Goal: Task Accomplishment & Management: Use online tool/utility

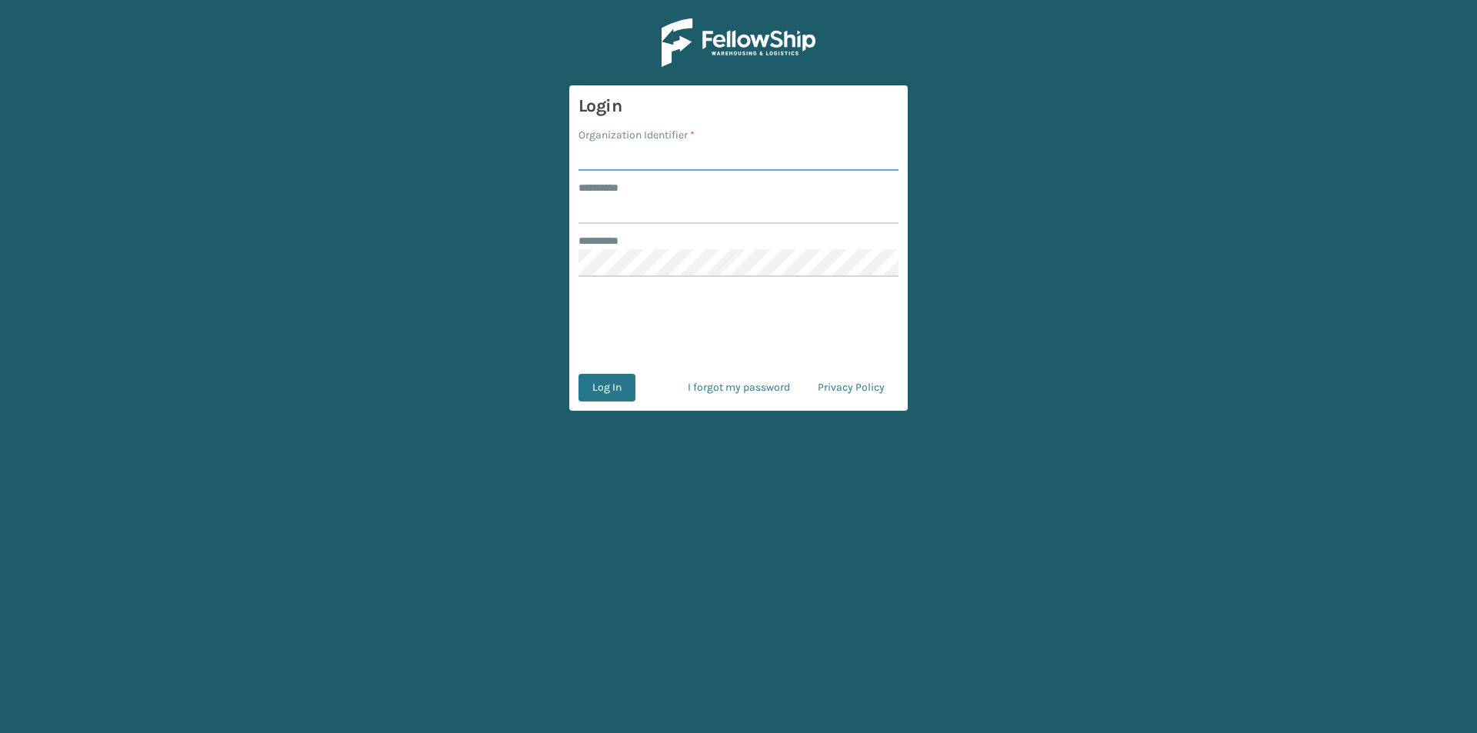
click at [629, 158] on input "Organization Identifier *" at bounding box center [738, 157] width 320 height 28
type input "FELLOWSHIP - WEST"
click at [662, 208] on input "******** *" at bounding box center [738, 210] width 320 height 28
type input "******"
click at [612, 388] on button "Log In" at bounding box center [606, 388] width 57 height 28
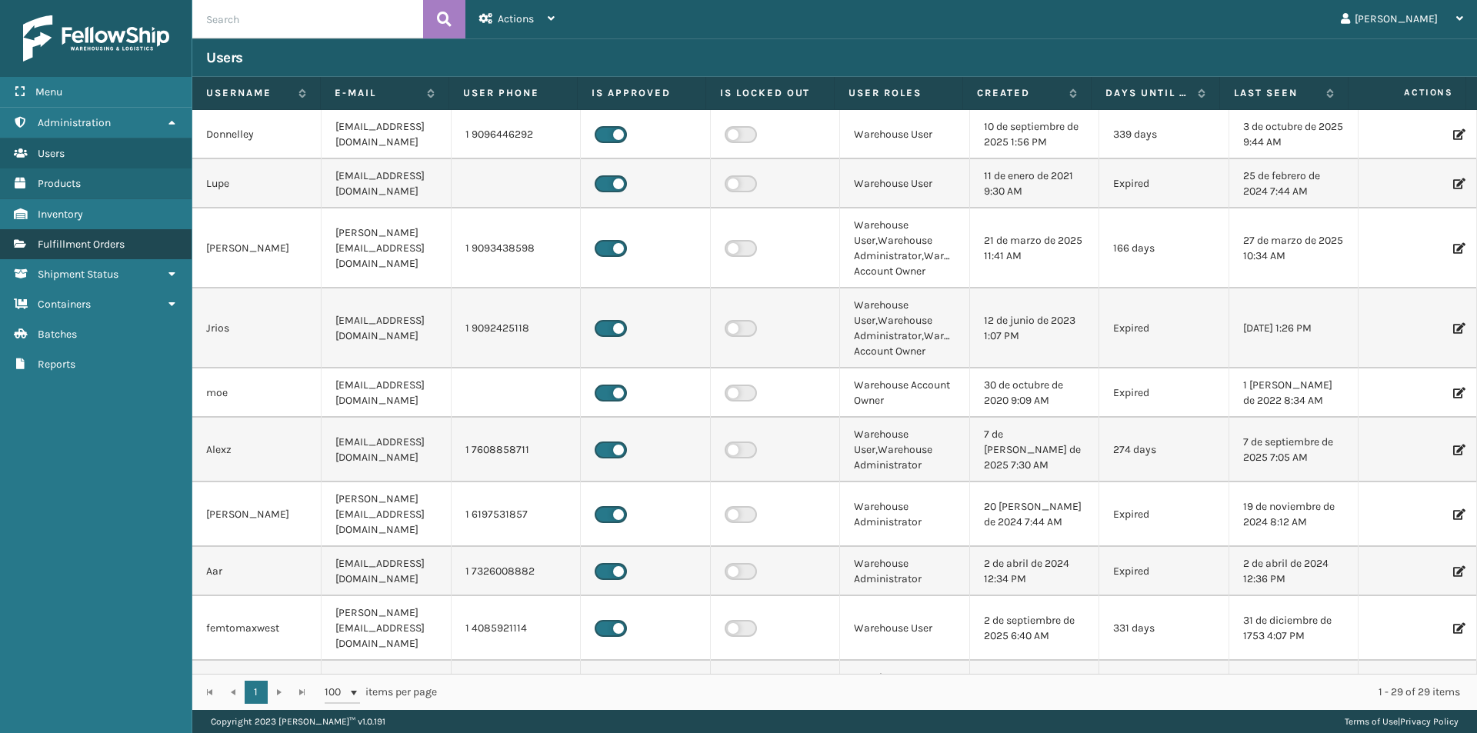
click at [130, 239] on link "Fulfillment Orders" at bounding box center [96, 244] width 192 height 30
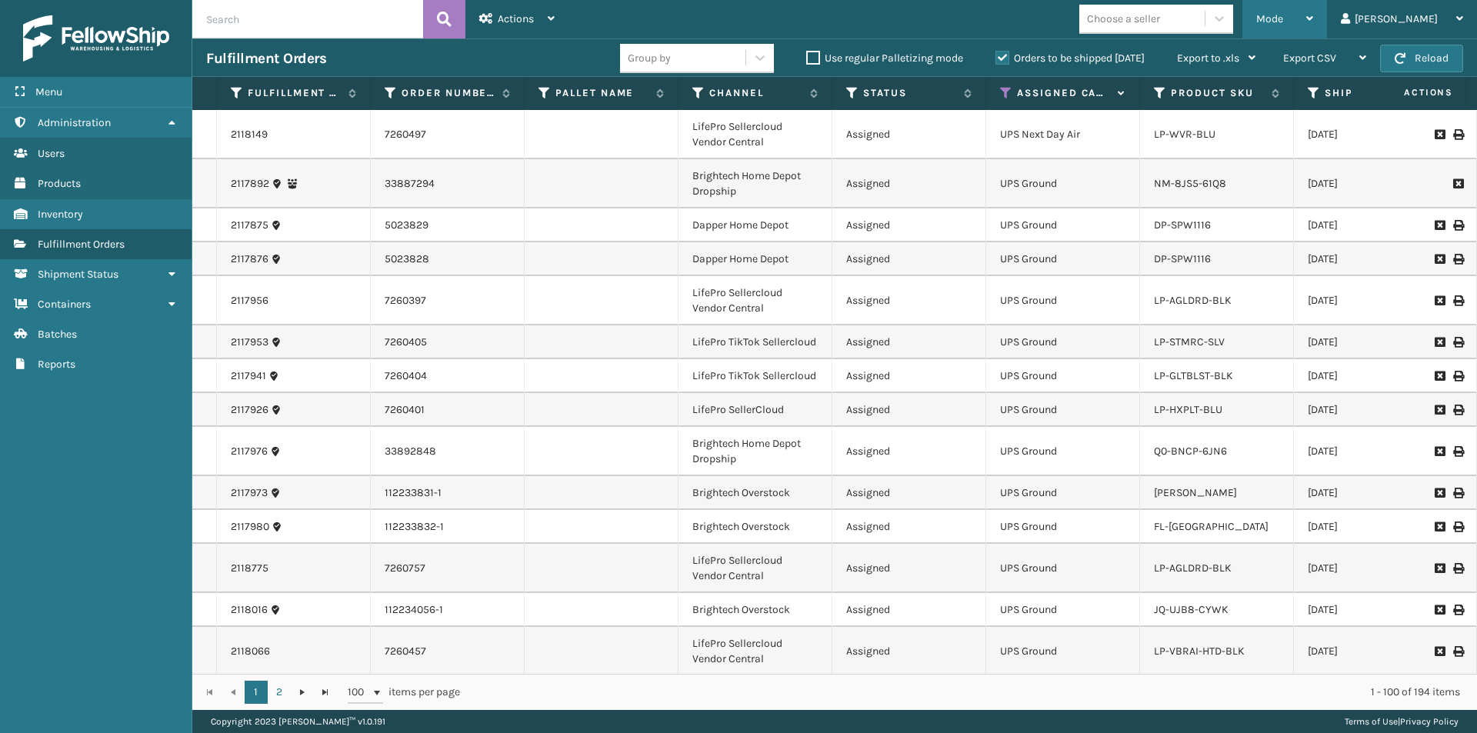
click at [1313, 15] on icon at bounding box center [1309, 18] width 7 height 11
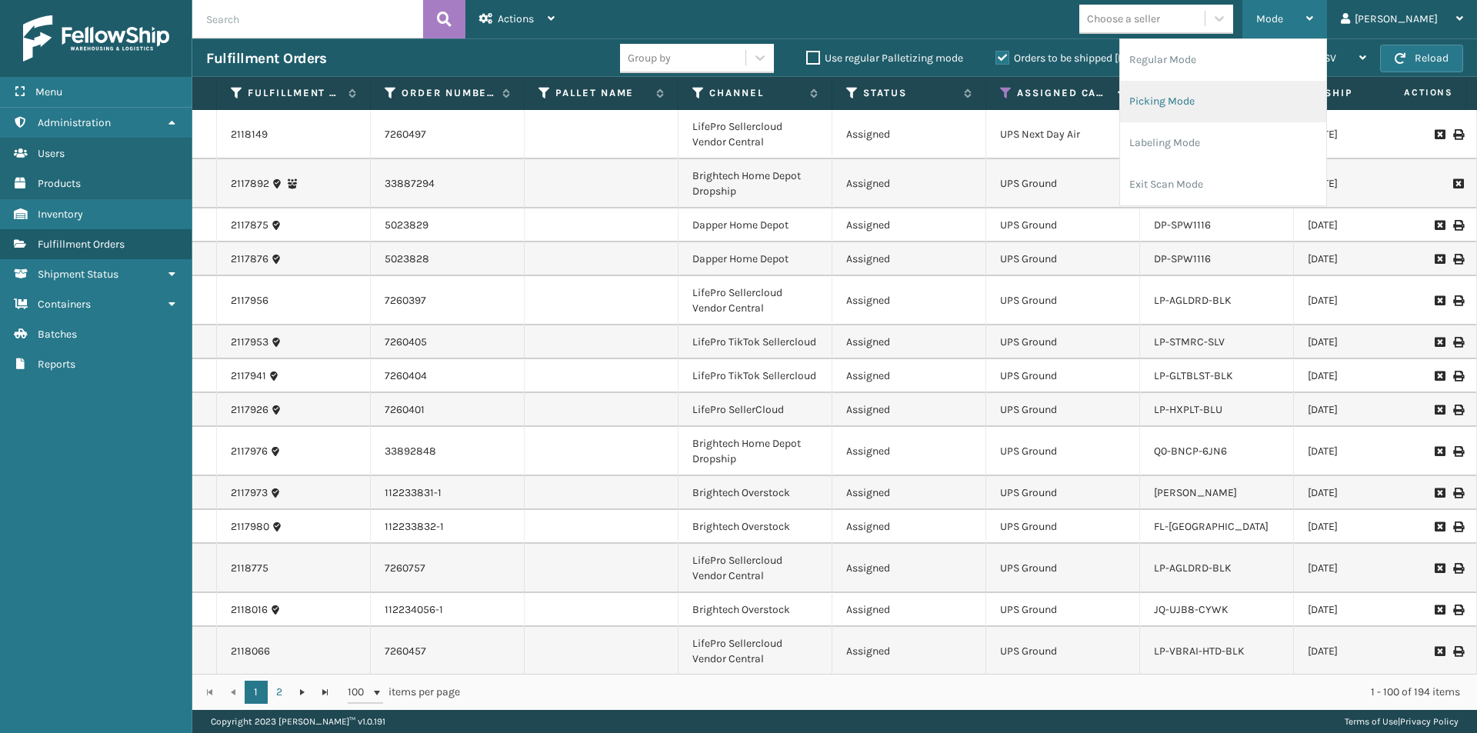
click at [1247, 95] on li "Picking Mode" at bounding box center [1223, 102] width 206 height 42
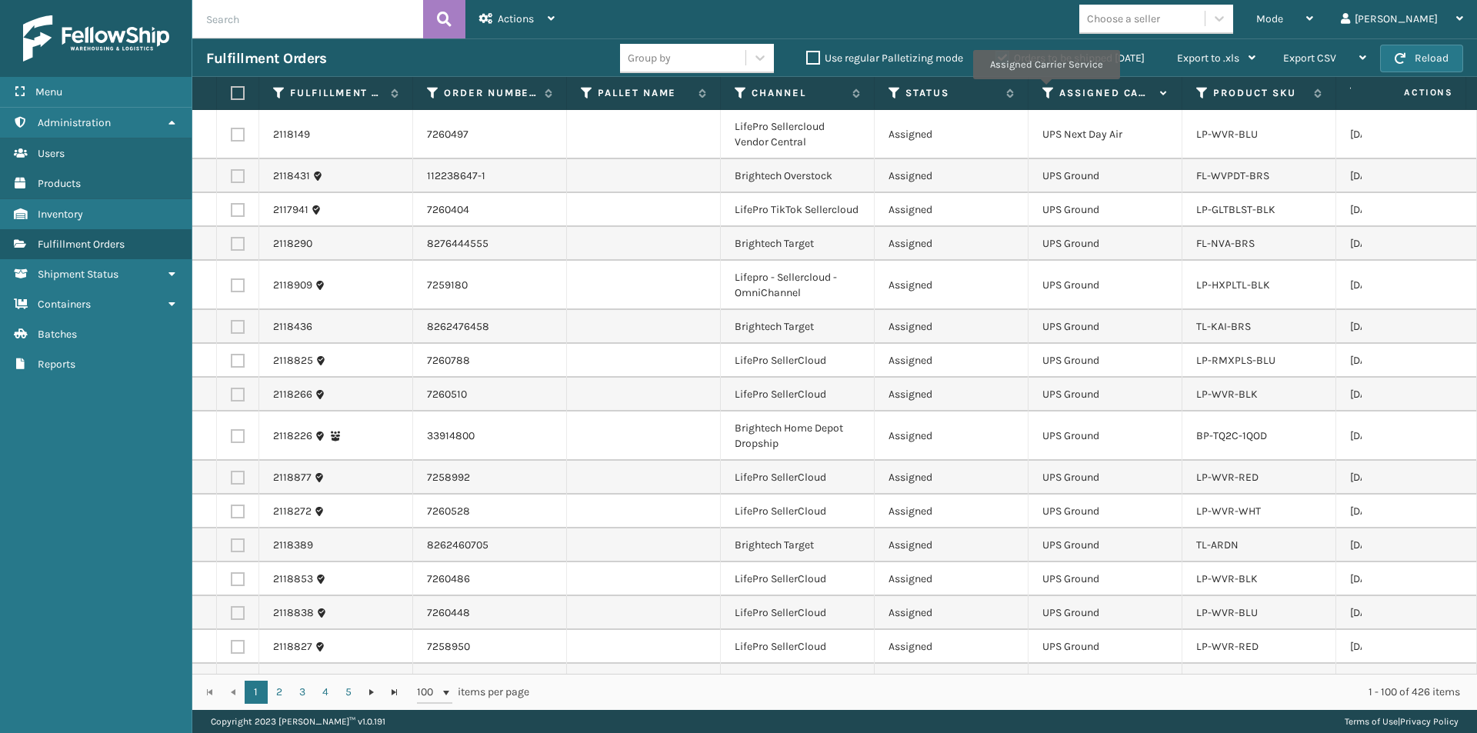
click at [1045, 90] on icon at bounding box center [1048, 93] width 12 height 14
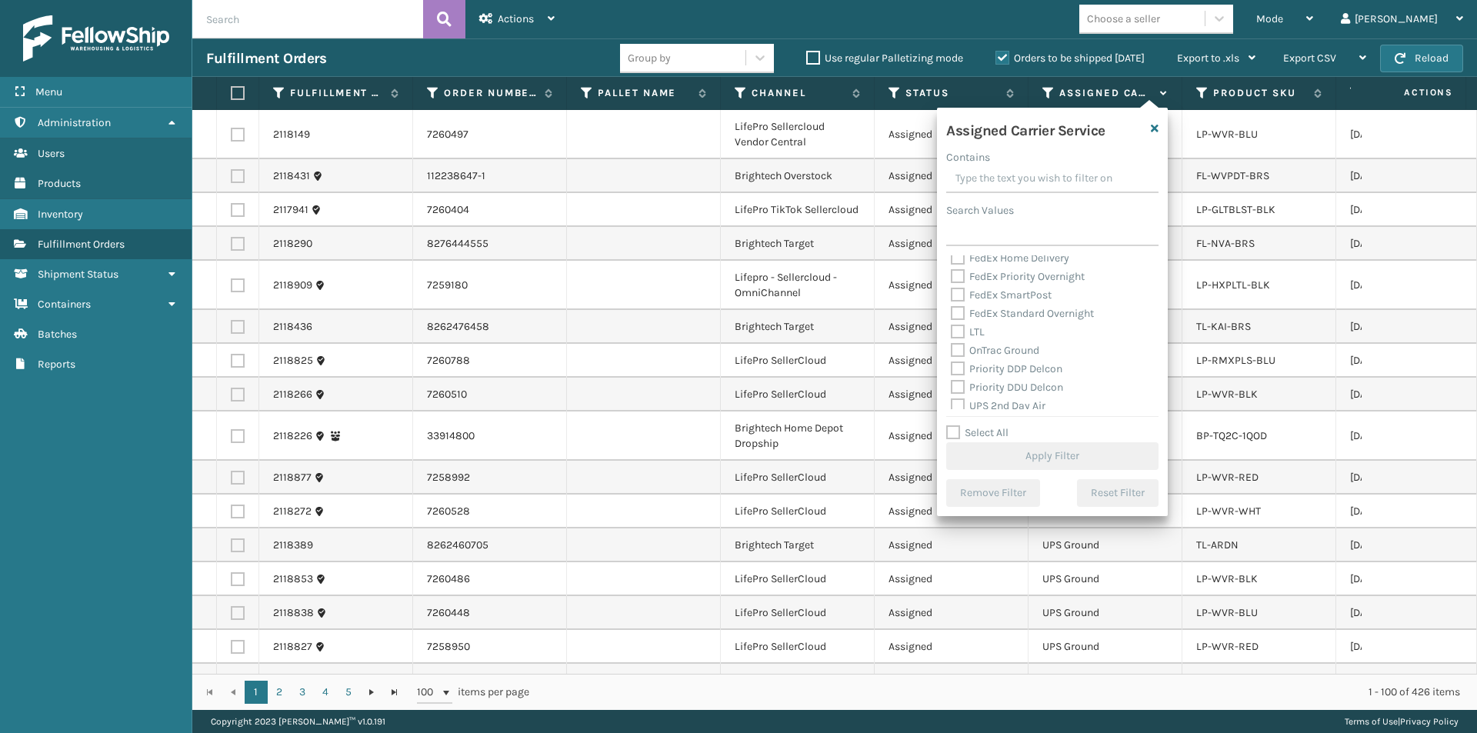
scroll to position [231, 0]
click at [961, 329] on label "UPS 2nd Day Air" at bounding box center [998, 328] width 95 height 13
click at [951, 329] on input "UPS 2nd Day Air" at bounding box center [951, 325] width 1 height 10
checkbox input "true"
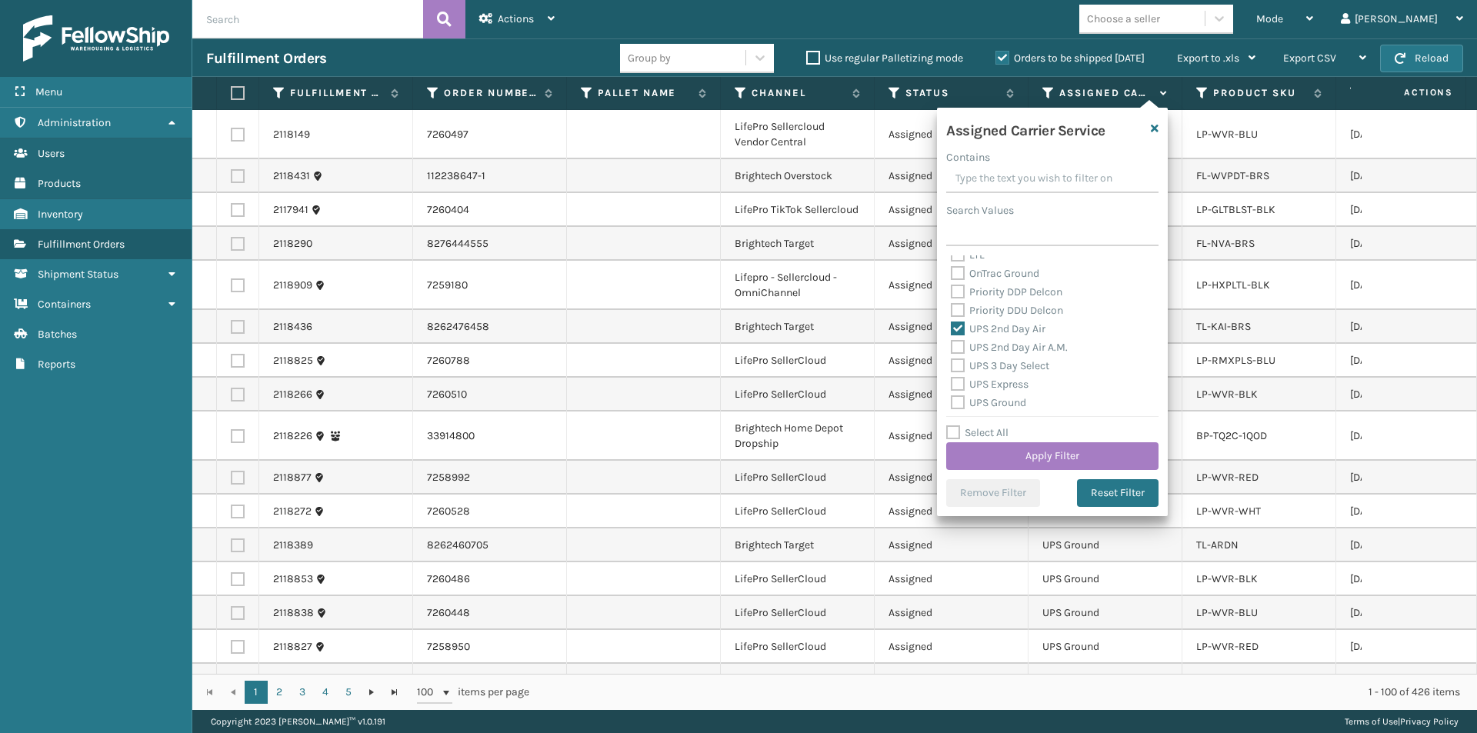
click at [961, 348] on label "UPS 2nd Day Air A.M." at bounding box center [1009, 347] width 117 height 13
click at [951, 348] on input "UPS 2nd Day Air A.M." at bounding box center [951, 343] width 1 height 10
checkbox input "true"
click at [953, 381] on label "UPS Express" at bounding box center [990, 384] width 78 height 13
click at [951, 381] on input "UPS Express" at bounding box center [951, 380] width 1 height 10
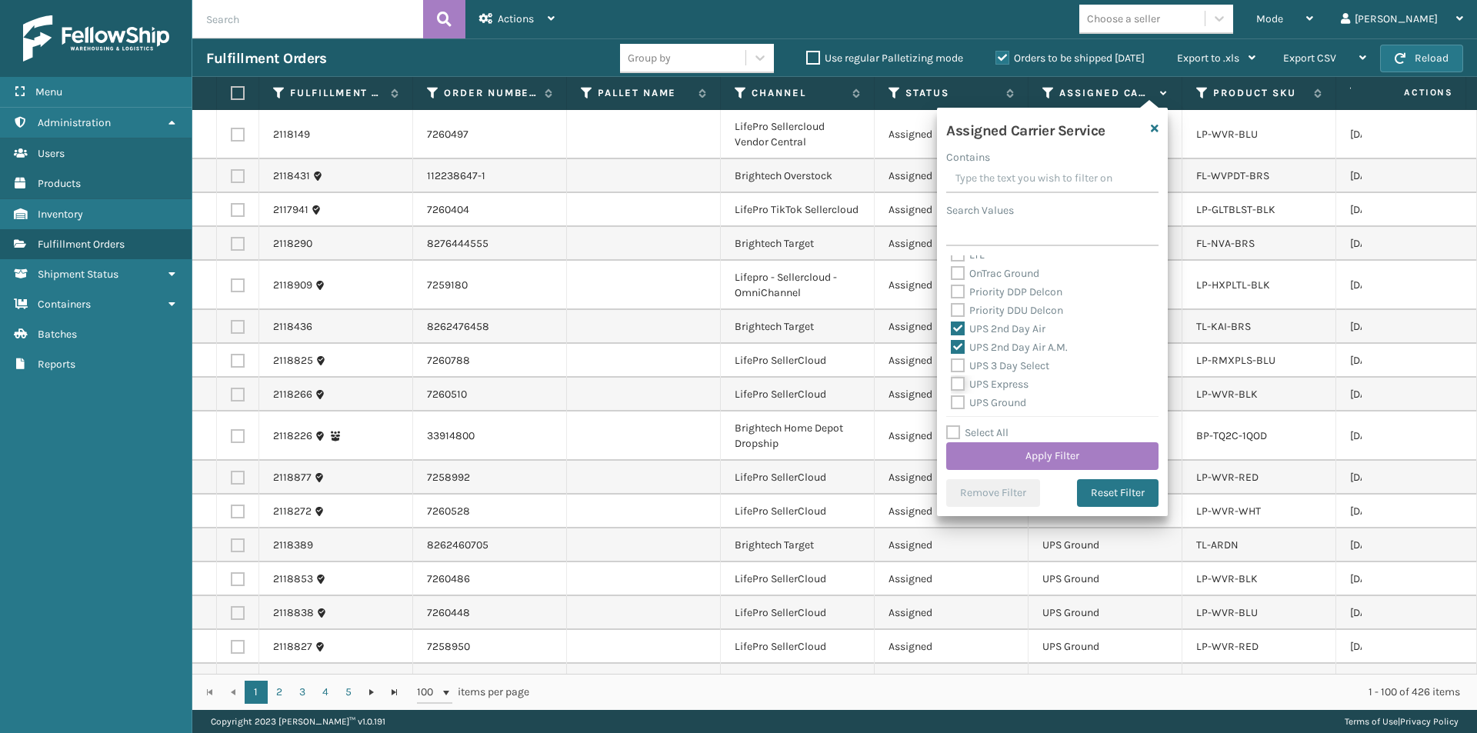
checkbox input "true"
click at [958, 345] on label "UPS Next Day Air" at bounding box center [1000, 344] width 98 height 13
click at [951, 345] on input "UPS Next Day Air" at bounding box center [951, 340] width 1 height 10
checkbox input "true"
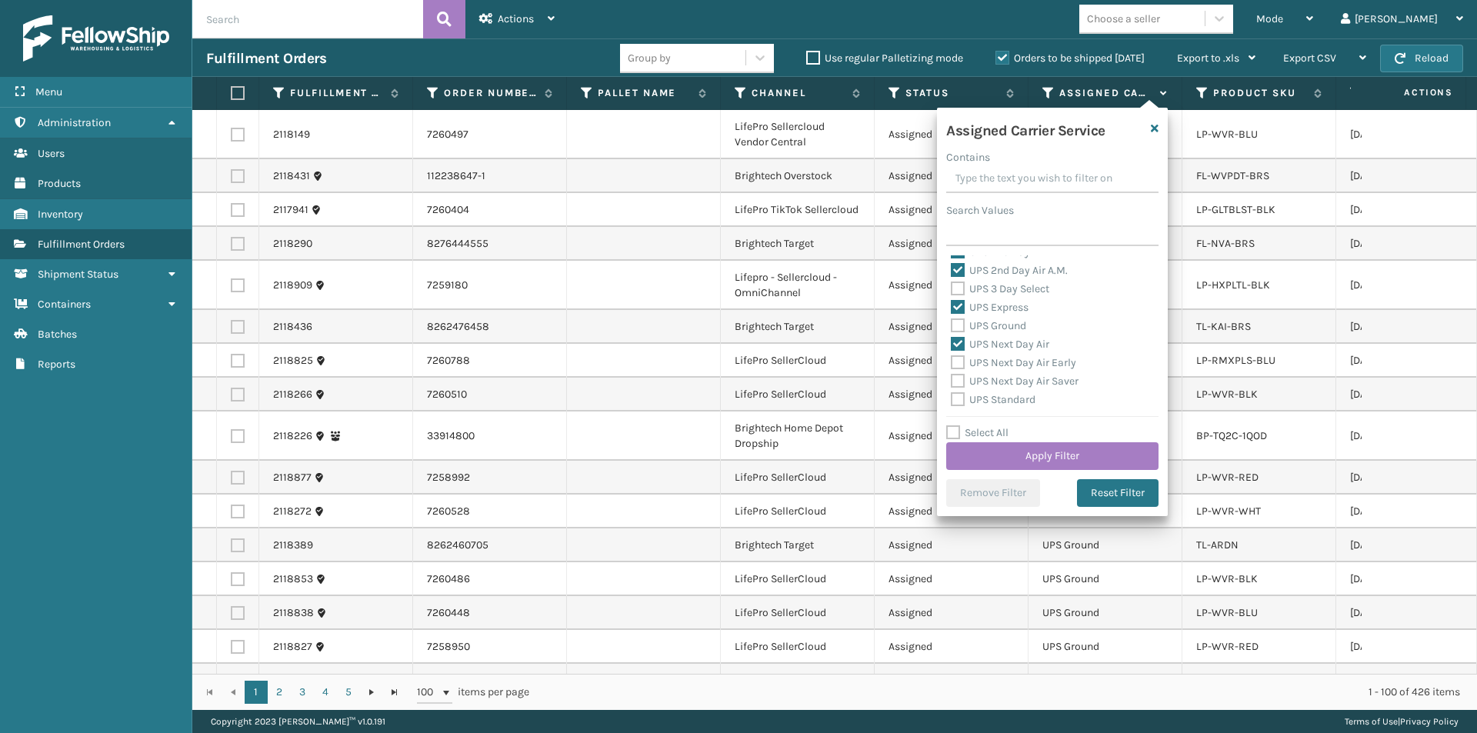
click at [963, 361] on label "UPS Next Day Air Early" at bounding box center [1013, 362] width 125 height 13
click at [951, 361] on input "UPS Next Day Air Early" at bounding box center [951, 359] width 1 height 10
checkbox input "true"
click at [959, 379] on label "UPS Next Day Air Saver" at bounding box center [1015, 381] width 128 height 13
click at [951, 379] on input "UPS Next Day Air Saver" at bounding box center [951, 377] width 1 height 10
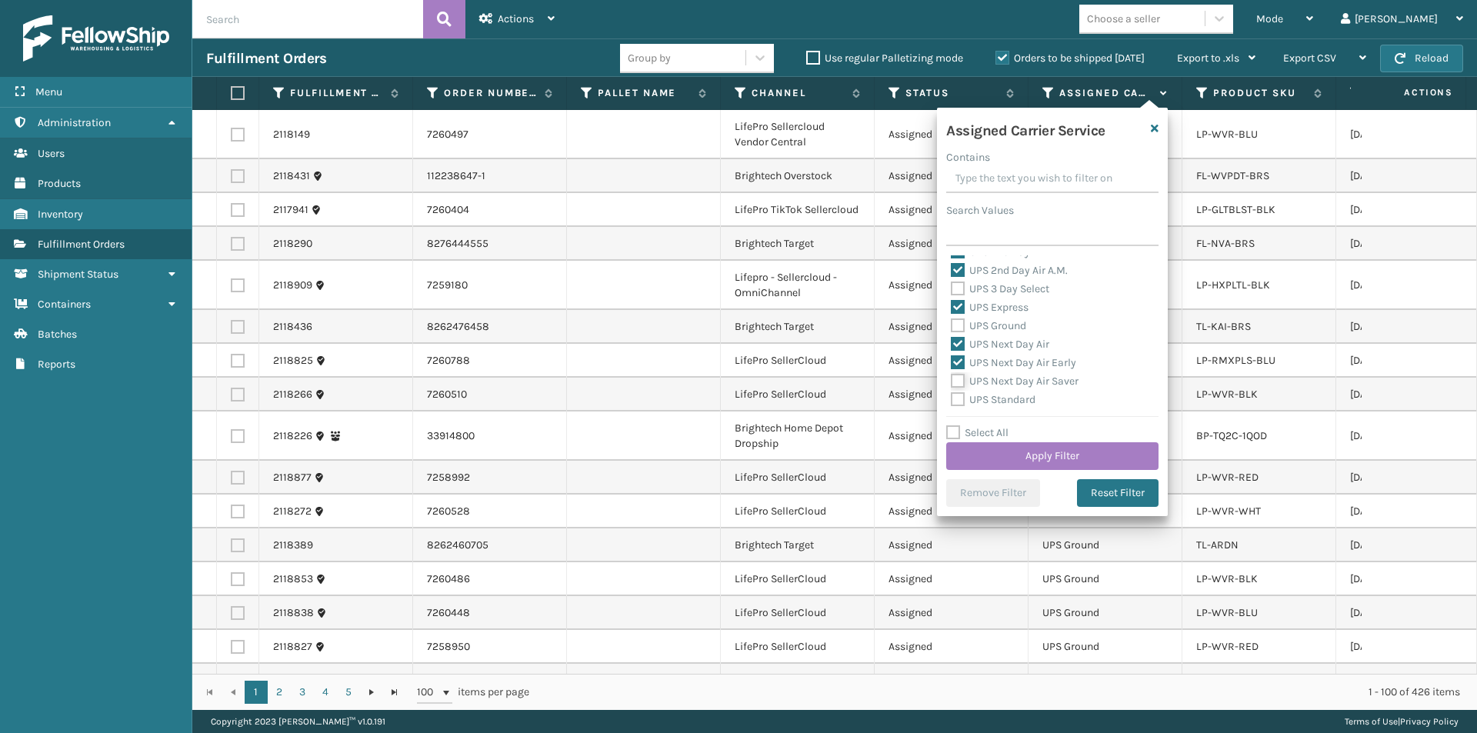
checkbox input "true"
click at [1078, 458] on button "Apply Filter" at bounding box center [1052, 456] width 212 height 28
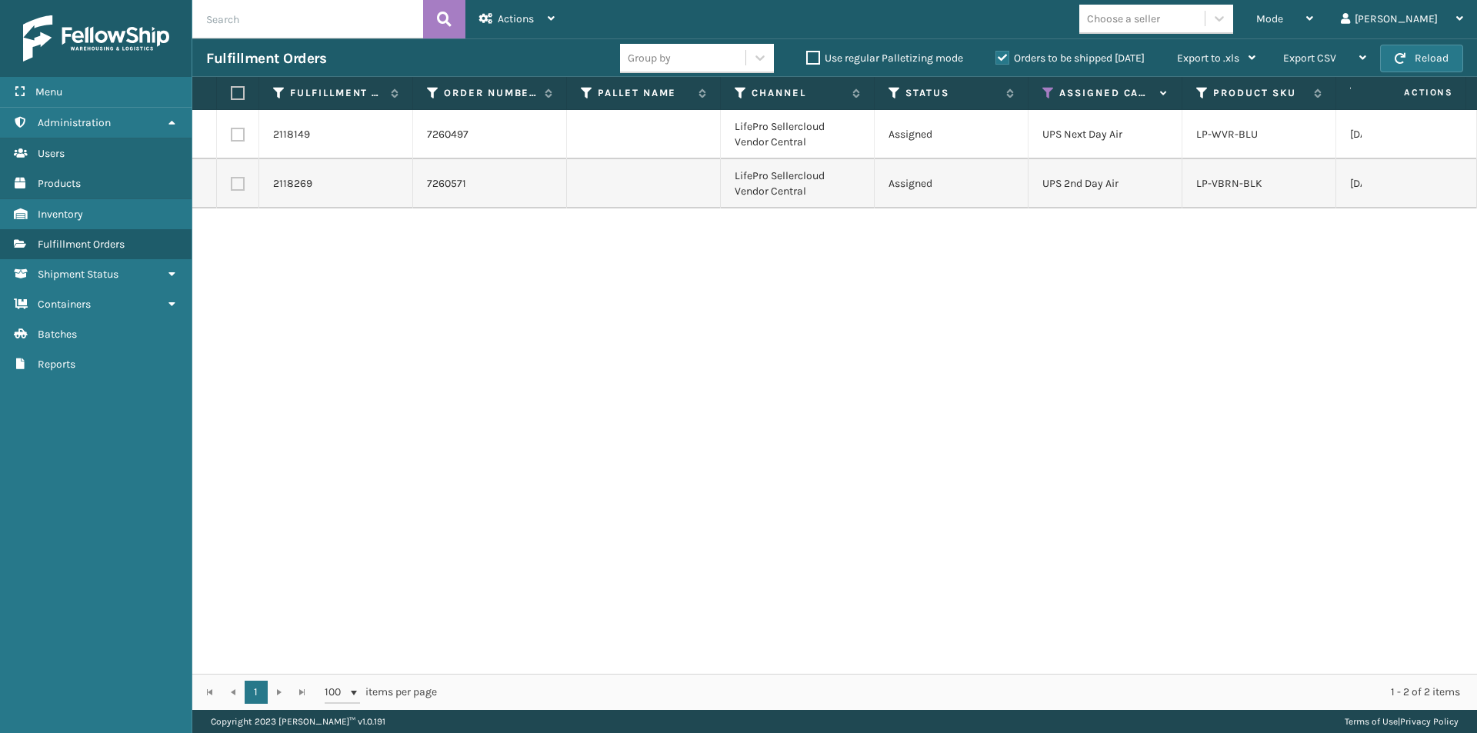
click at [231, 94] on label at bounding box center [235, 93] width 9 height 14
click at [231, 94] on input "checkbox" at bounding box center [231, 93] width 1 height 10
checkbox input "true"
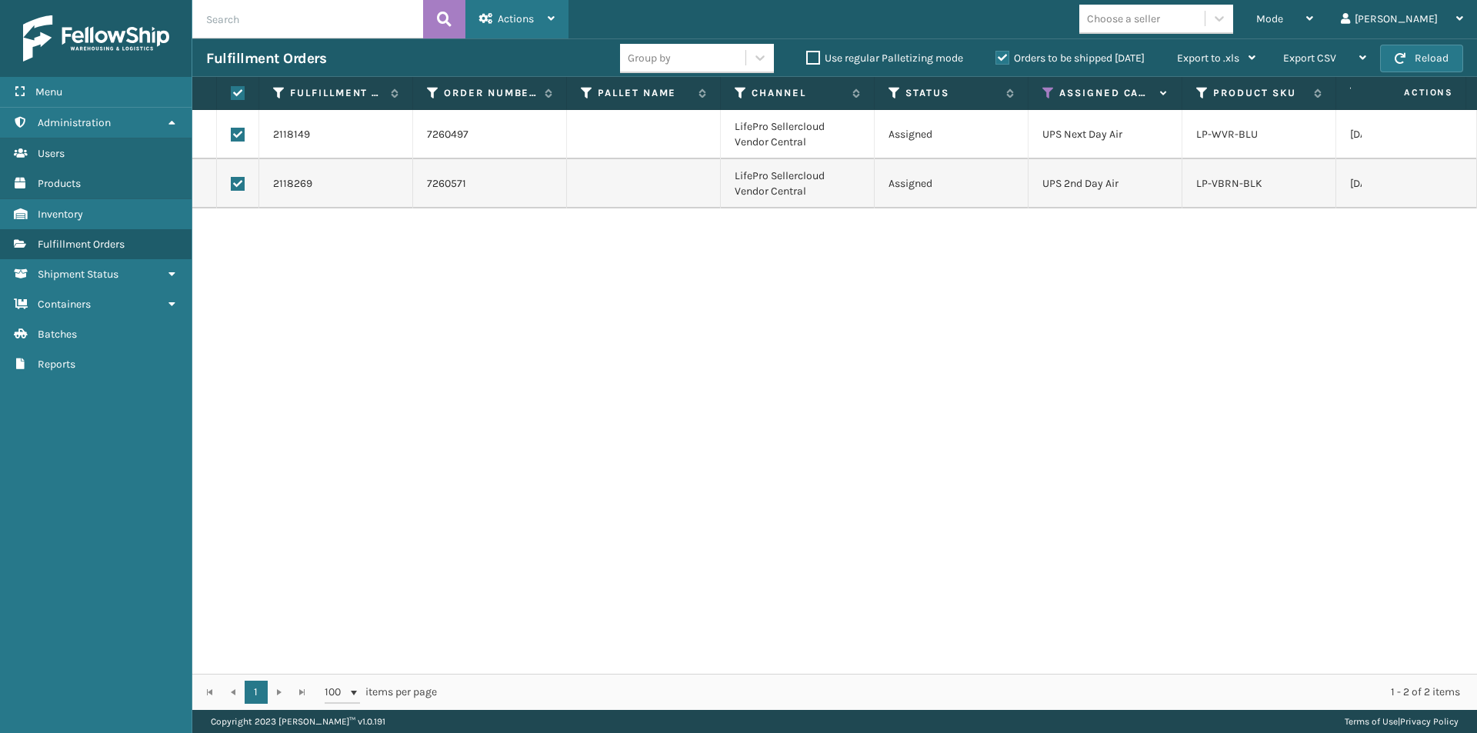
click at [525, 22] on span "Actions" at bounding box center [516, 18] width 36 height 13
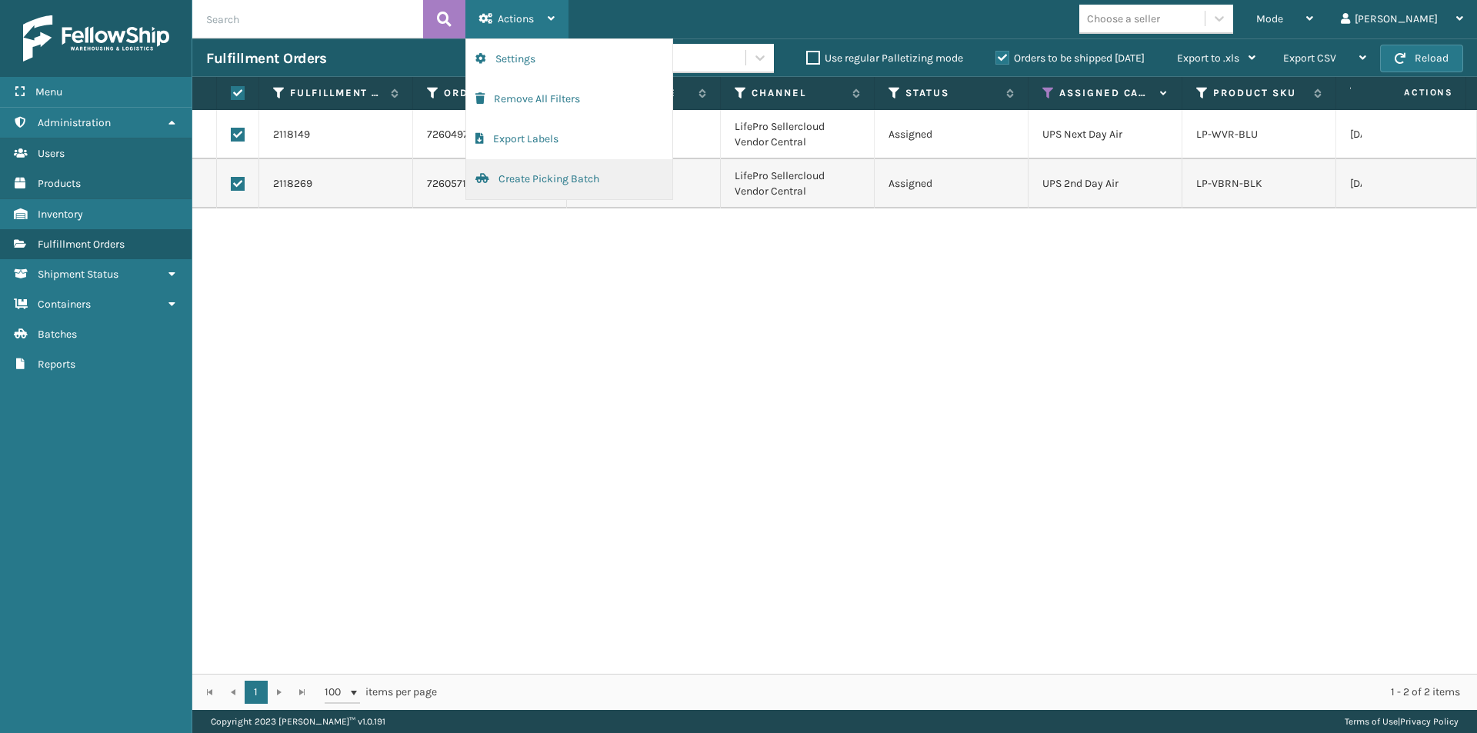
click at [528, 172] on button "Create Picking Batch" at bounding box center [569, 179] width 206 height 40
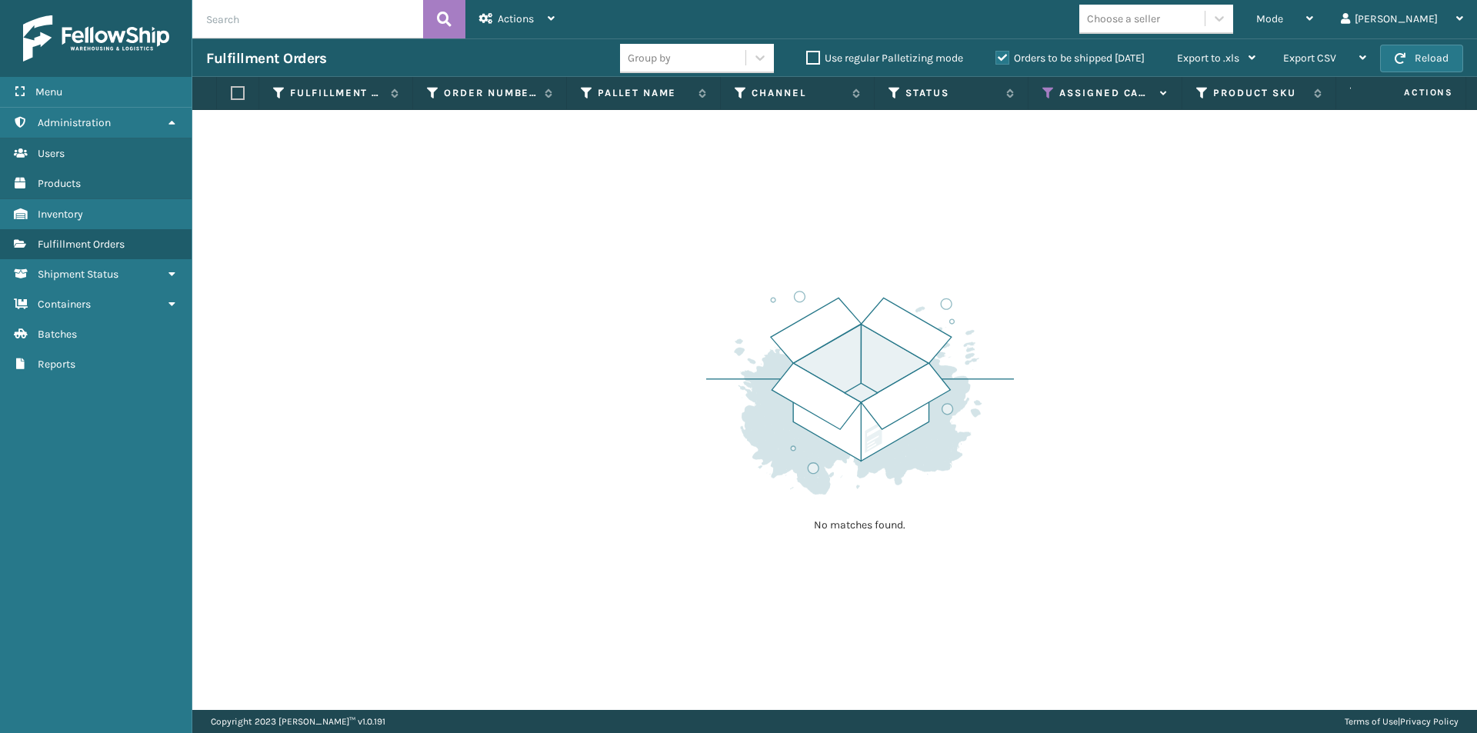
click at [1044, 91] on icon at bounding box center [1048, 93] width 12 height 14
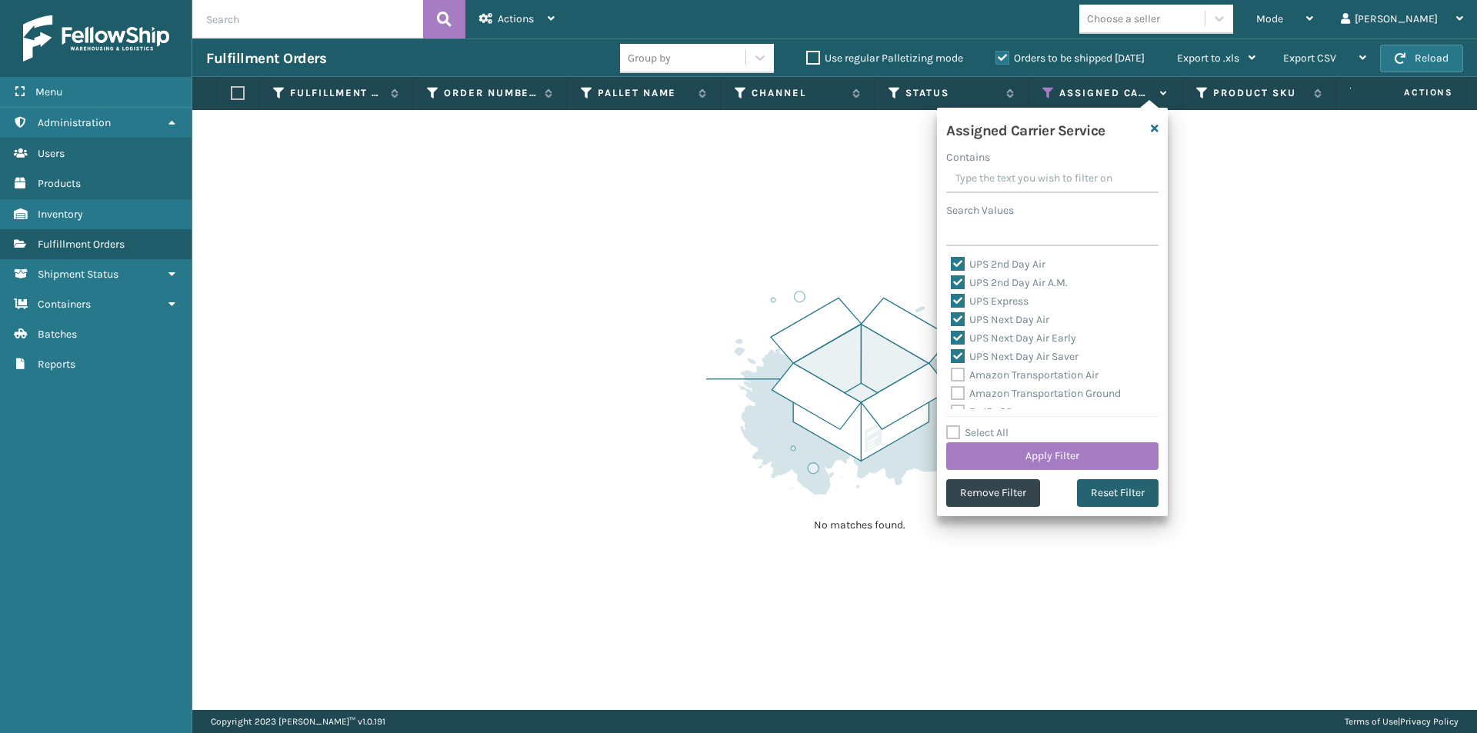
click at [1107, 488] on button "Reset Filter" at bounding box center [1118, 493] width 82 height 28
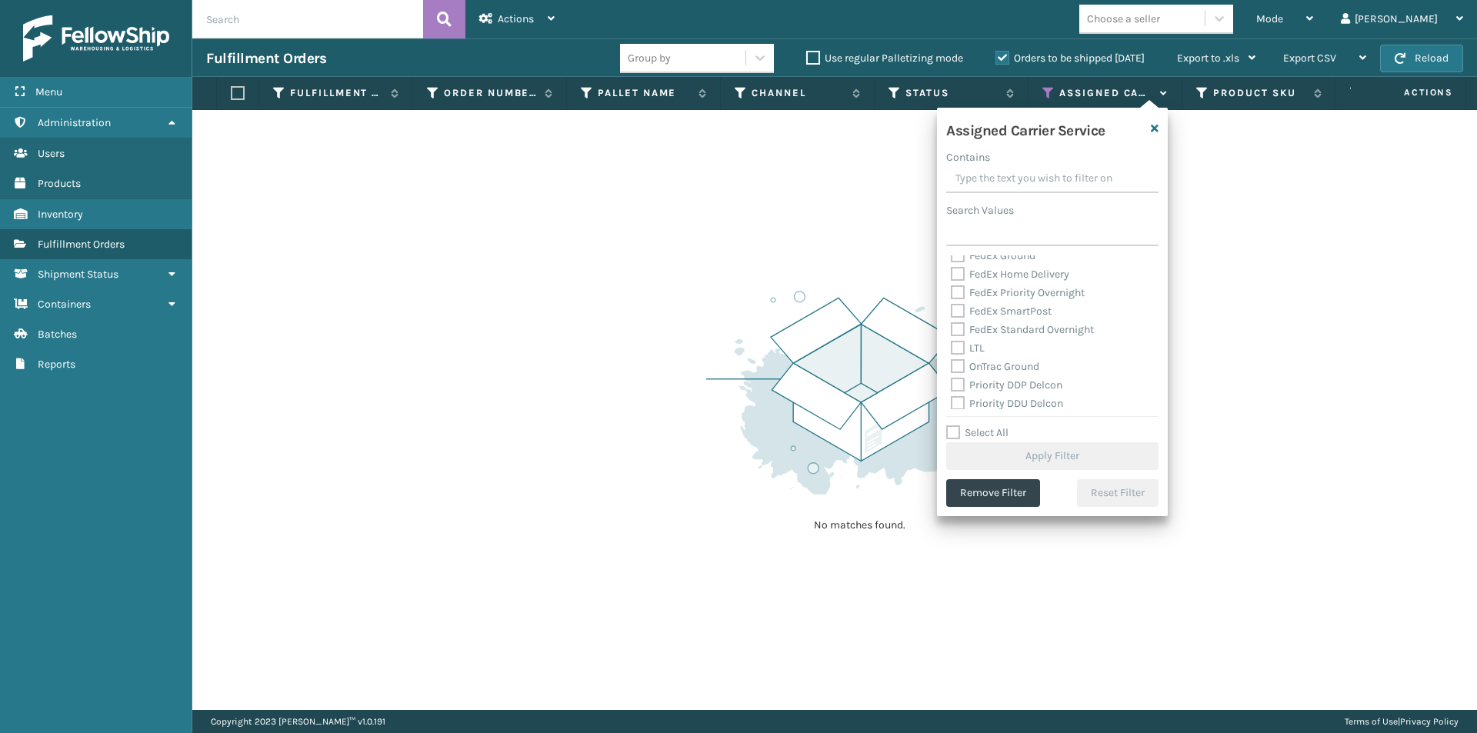
scroll to position [231, 0]
click at [960, 326] on label "UPS 2nd Day Air" at bounding box center [998, 328] width 95 height 13
click at [951, 326] on input "UPS 2nd Day Air" at bounding box center [951, 325] width 1 height 10
checkbox input "true"
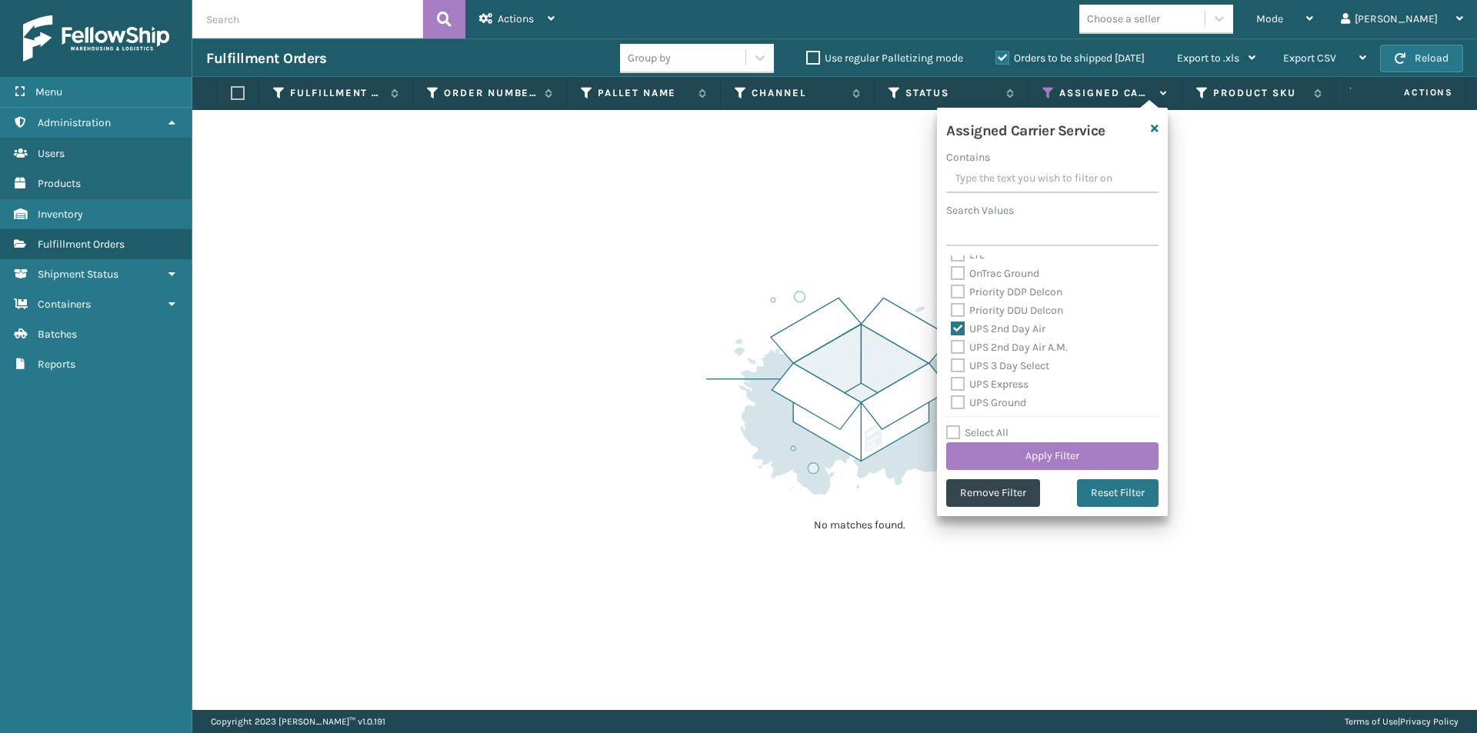
click at [957, 346] on label "UPS 2nd Day Air A.M." at bounding box center [1009, 347] width 117 height 13
click at [951, 346] on input "UPS 2nd Day Air A.M." at bounding box center [951, 343] width 1 height 10
checkbox input "true"
click at [958, 371] on label "UPS 3 Day Select" at bounding box center [1000, 365] width 98 height 13
click at [951, 367] on input "UPS 3 Day Select" at bounding box center [951, 362] width 1 height 10
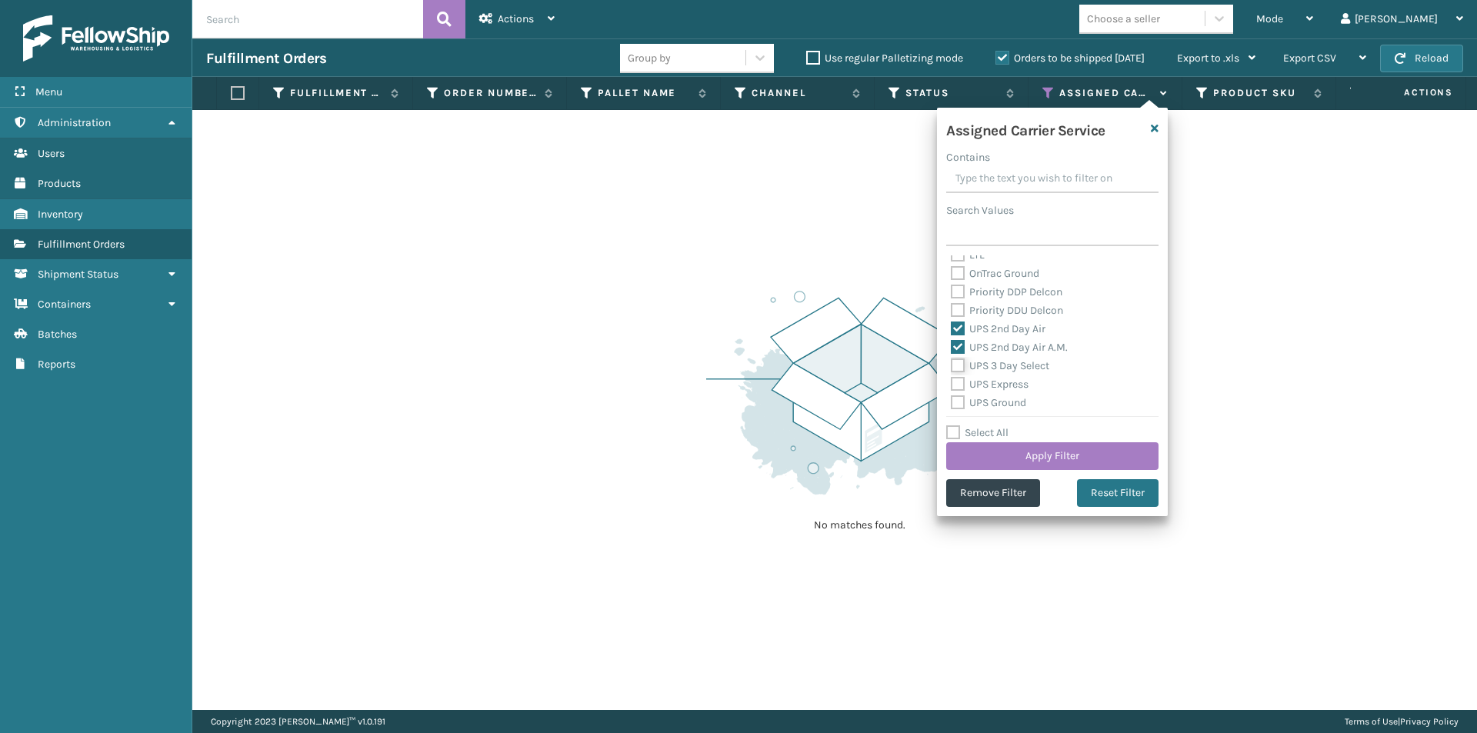
checkbox input "true"
click at [958, 379] on label "UPS Express" at bounding box center [990, 384] width 78 height 13
click at [951, 379] on input "UPS Express" at bounding box center [951, 380] width 1 height 10
checkbox input "true"
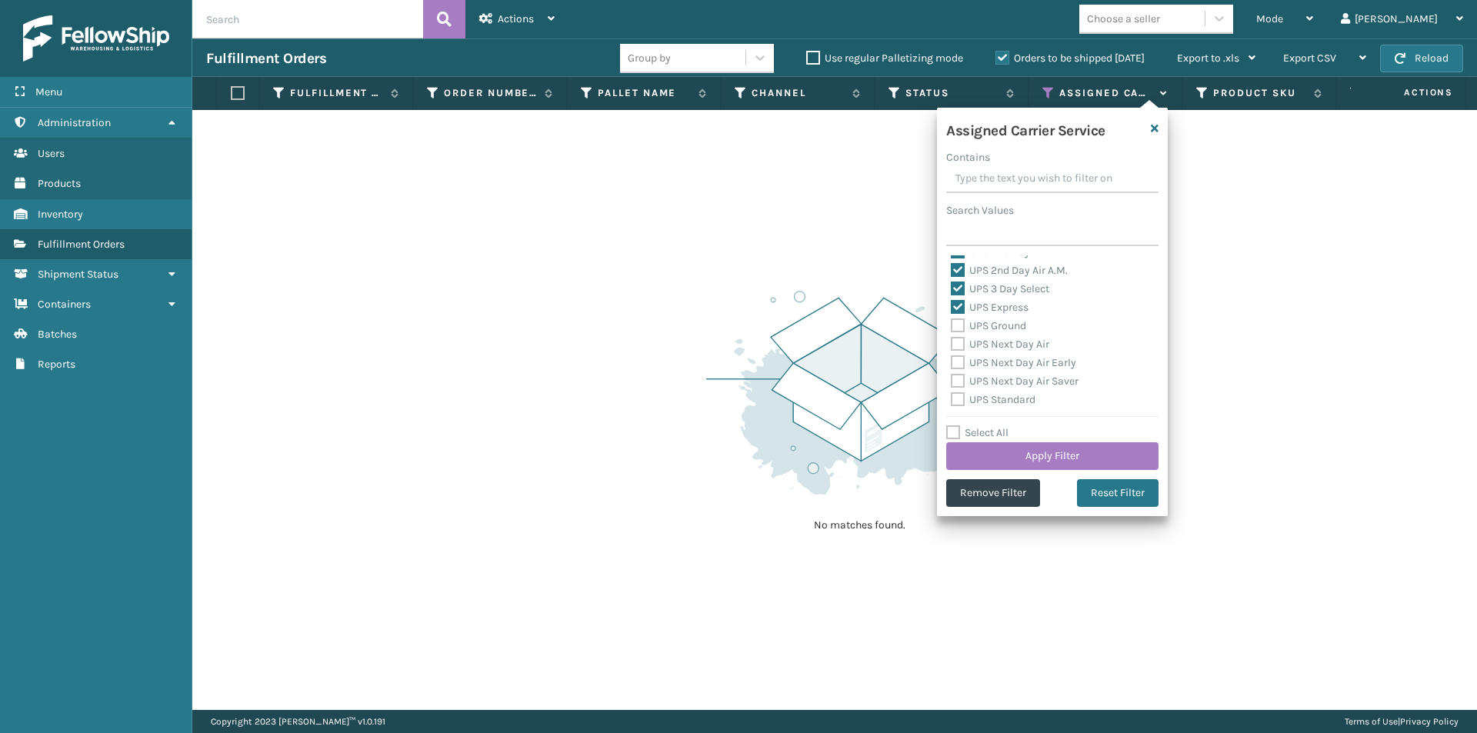
click at [957, 325] on label "UPS Ground" at bounding box center [988, 325] width 75 height 13
click at [951, 325] on input "UPS Ground" at bounding box center [951, 322] width 1 height 10
checkbox input "true"
click at [954, 343] on label "UPS Next Day Air" at bounding box center [1000, 344] width 98 height 13
click at [951, 343] on input "UPS Next Day Air" at bounding box center [951, 340] width 1 height 10
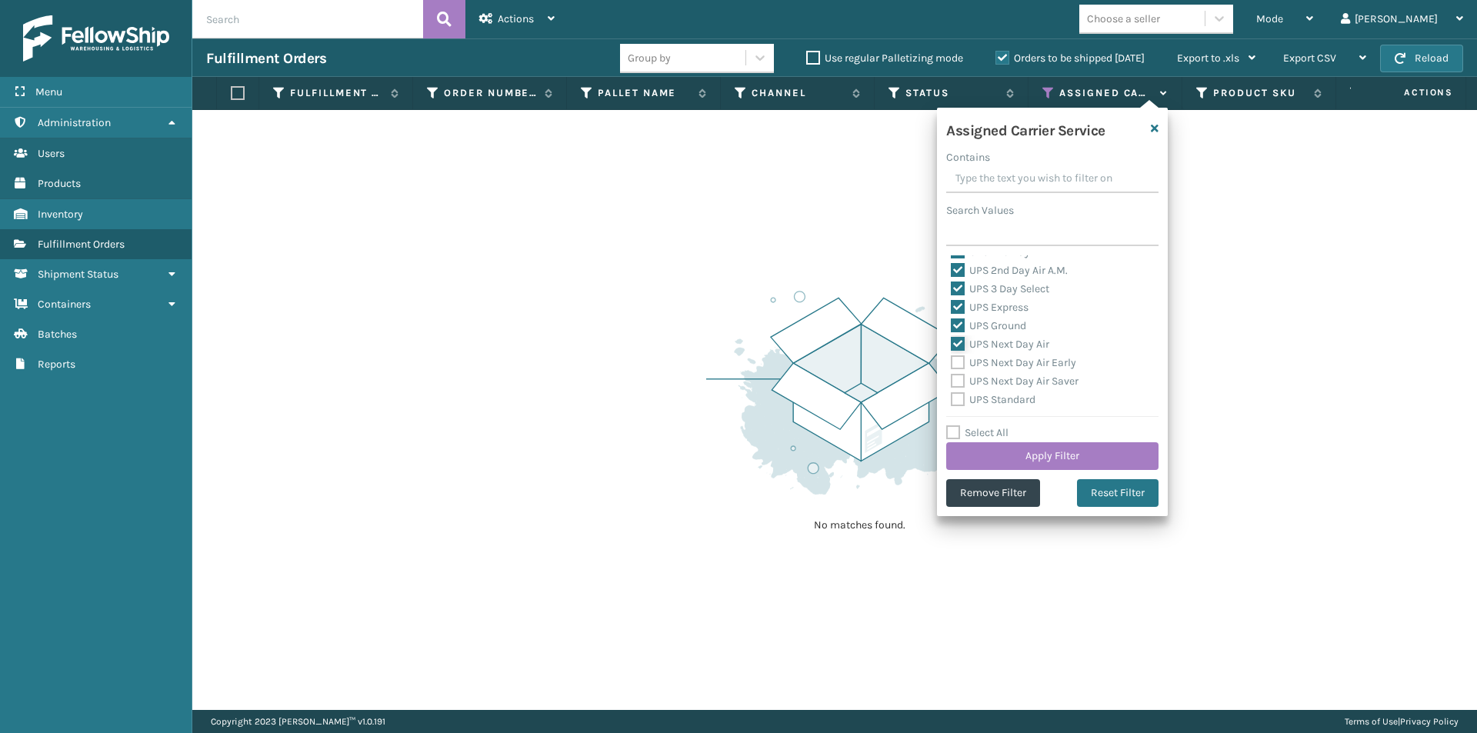
checkbox input "true"
click at [956, 361] on label "UPS Next Day Air Early" at bounding box center [1013, 362] width 125 height 13
click at [951, 361] on input "UPS Next Day Air Early" at bounding box center [951, 359] width 1 height 10
checkbox input "true"
click at [958, 380] on label "UPS Next Day Air Saver" at bounding box center [1015, 381] width 128 height 13
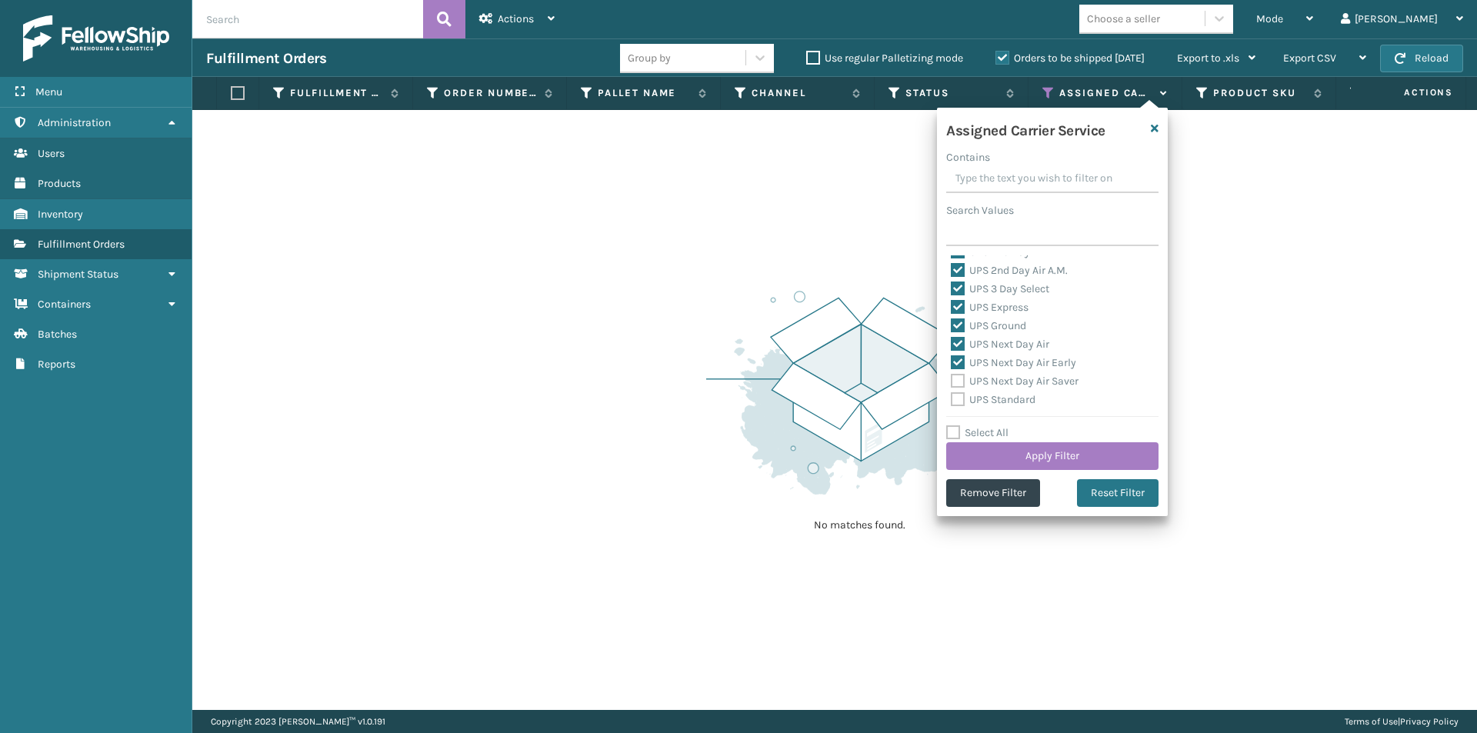
click at [951, 380] on input "UPS Next Day Air Saver" at bounding box center [951, 377] width 1 height 10
checkbox input "true"
click at [960, 399] on label "UPS Standard" at bounding box center [993, 399] width 85 height 13
click at [951, 399] on input "UPS Standard" at bounding box center [951, 396] width 1 height 10
checkbox input "true"
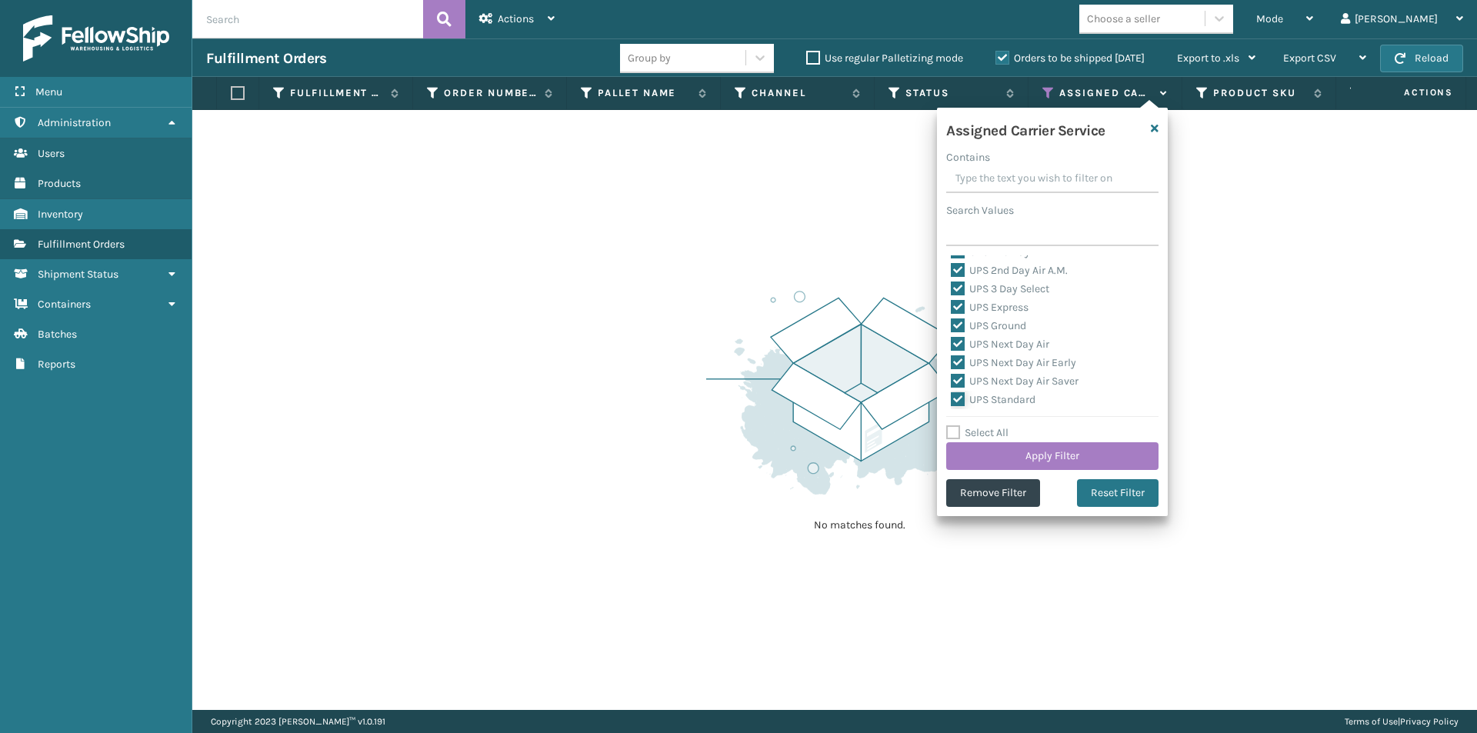
scroll to position [385, 0]
click at [959, 335] on label "UPS SurePost 1LB or Greater" at bounding box center [1027, 341] width 152 height 13
click at [951, 335] on input "UPS SurePost 1LB or Greater" at bounding box center [951, 337] width 1 height 10
checkbox input "true"
click at [1066, 448] on button "Apply Filter" at bounding box center [1052, 456] width 212 height 28
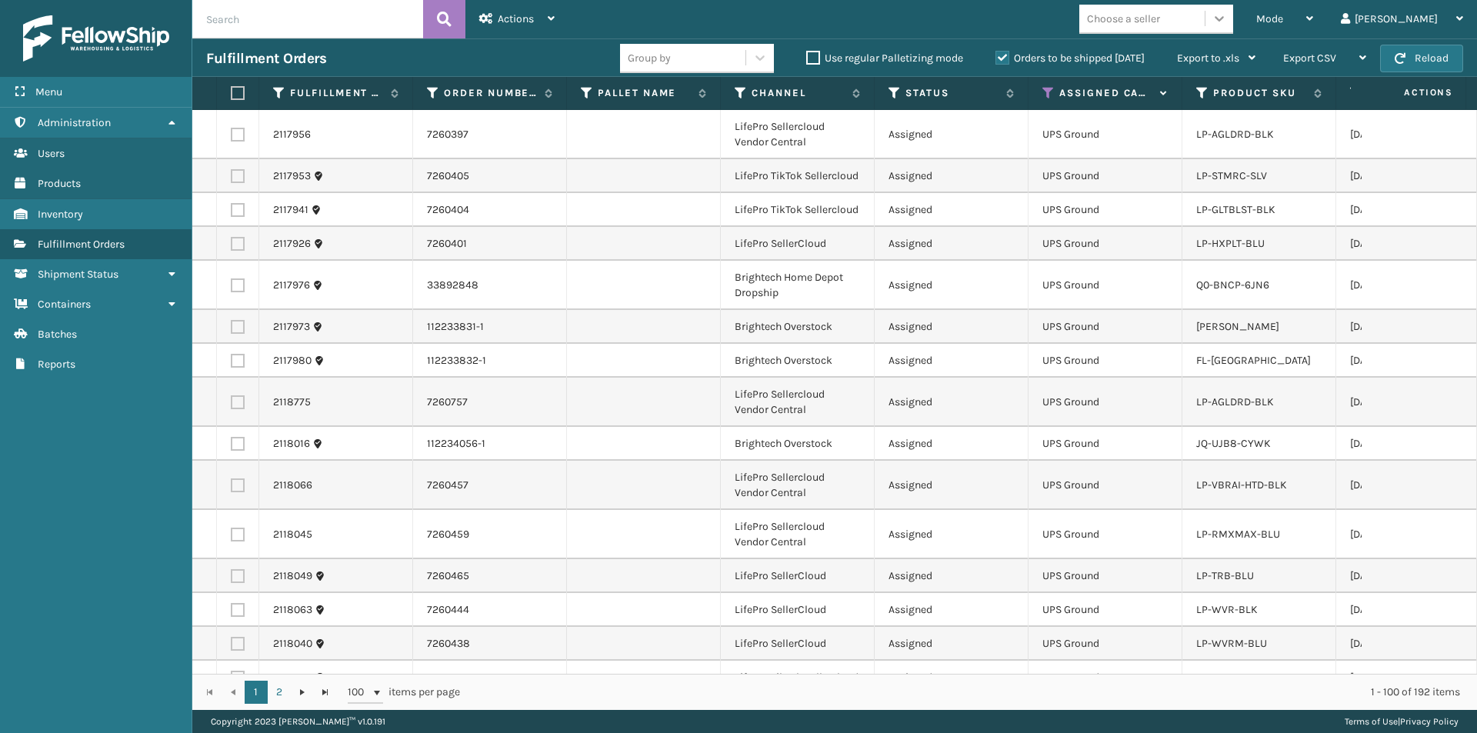
click at [1233, 26] on div at bounding box center [1219, 19] width 28 height 28
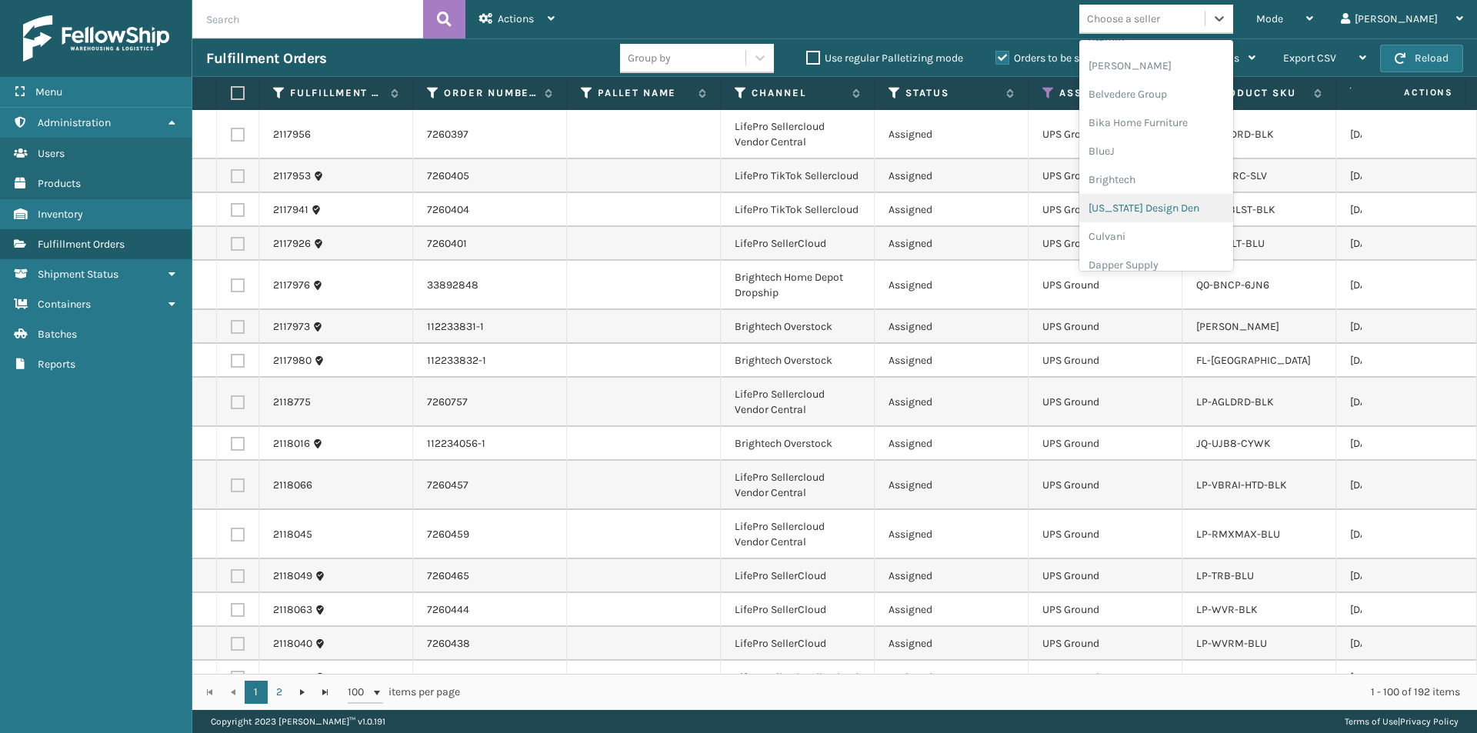
scroll to position [0, 0]
click at [1201, 119] on div "Atamin" at bounding box center [1156, 114] width 154 height 28
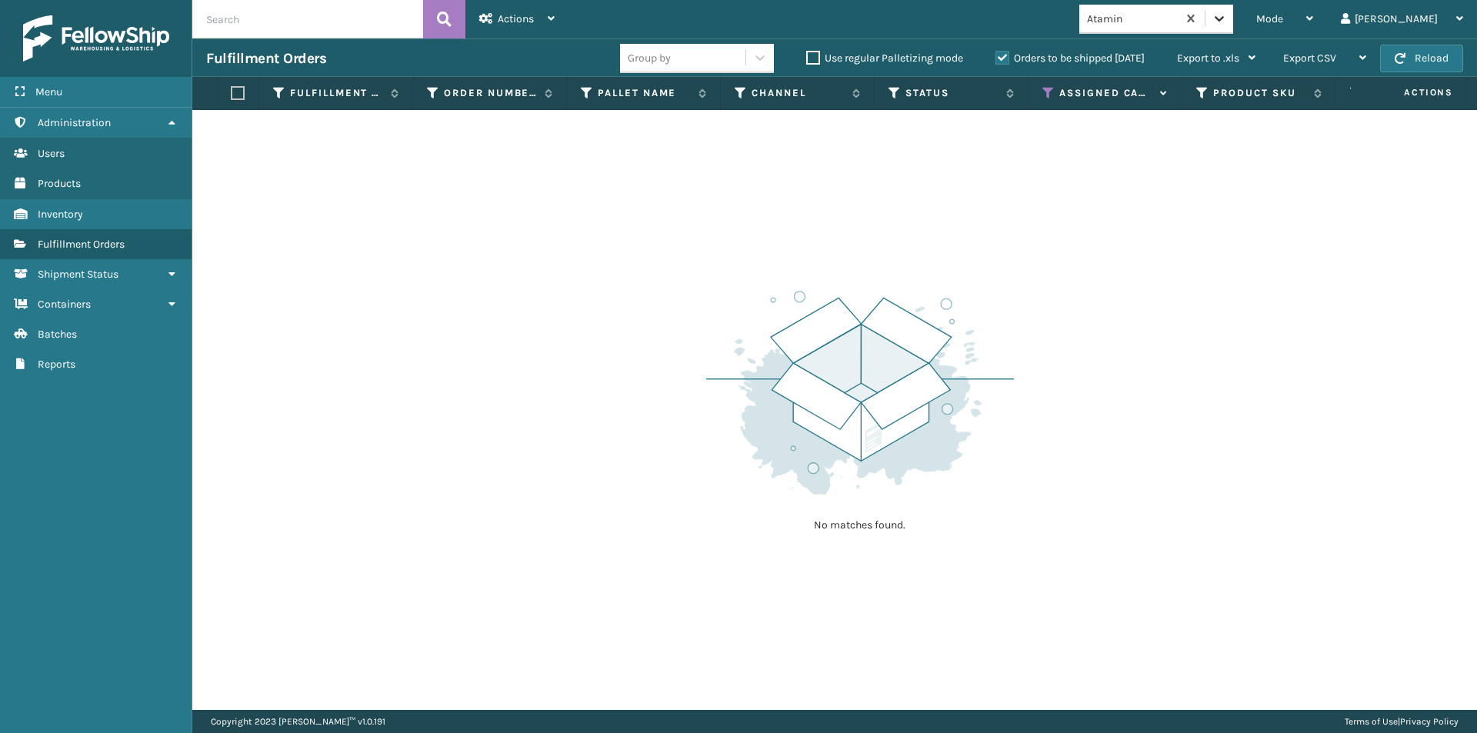
click at [1233, 29] on div at bounding box center [1219, 19] width 28 height 28
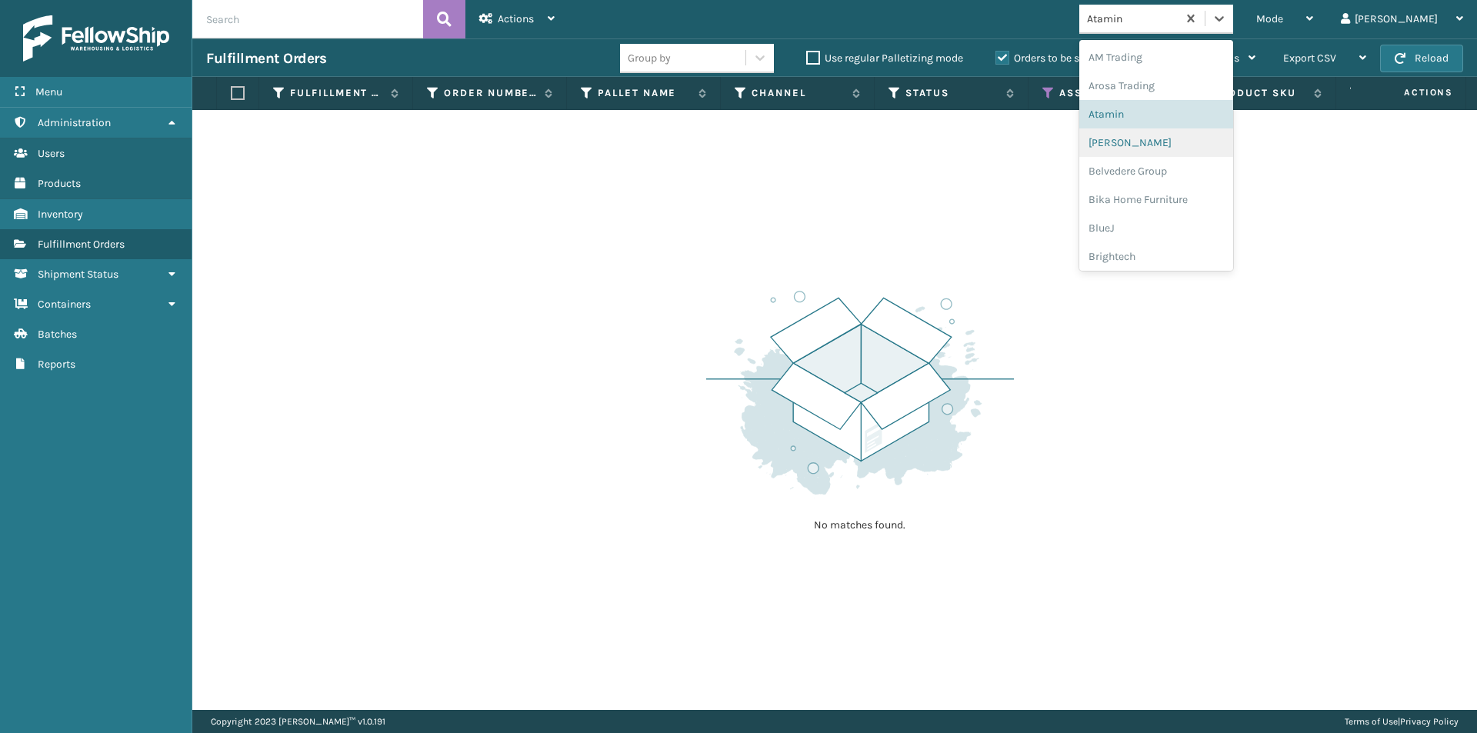
click at [1207, 147] on div "[PERSON_NAME]" at bounding box center [1156, 142] width 154 height 28
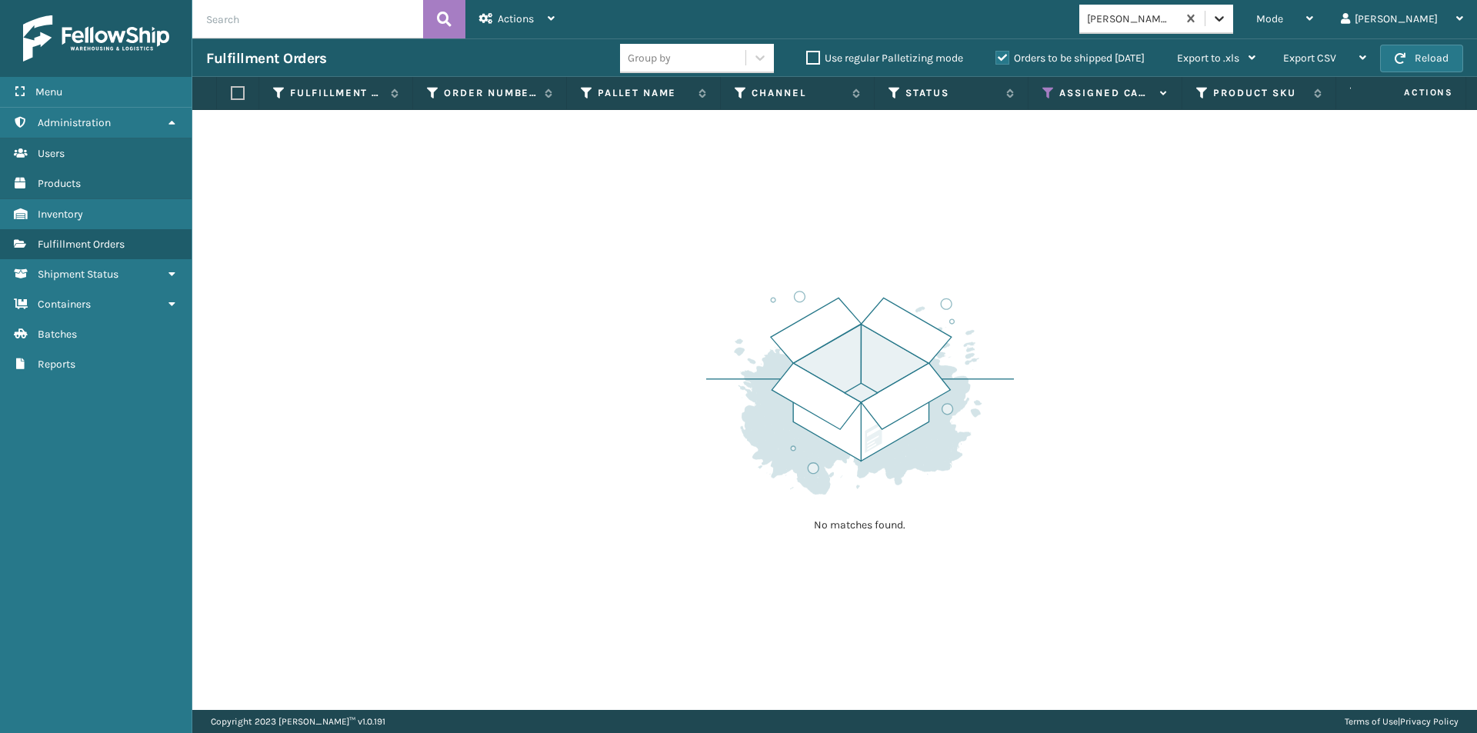
click at [1224, 19] on icon at bounding box center [1218, 18] width 9 height 5
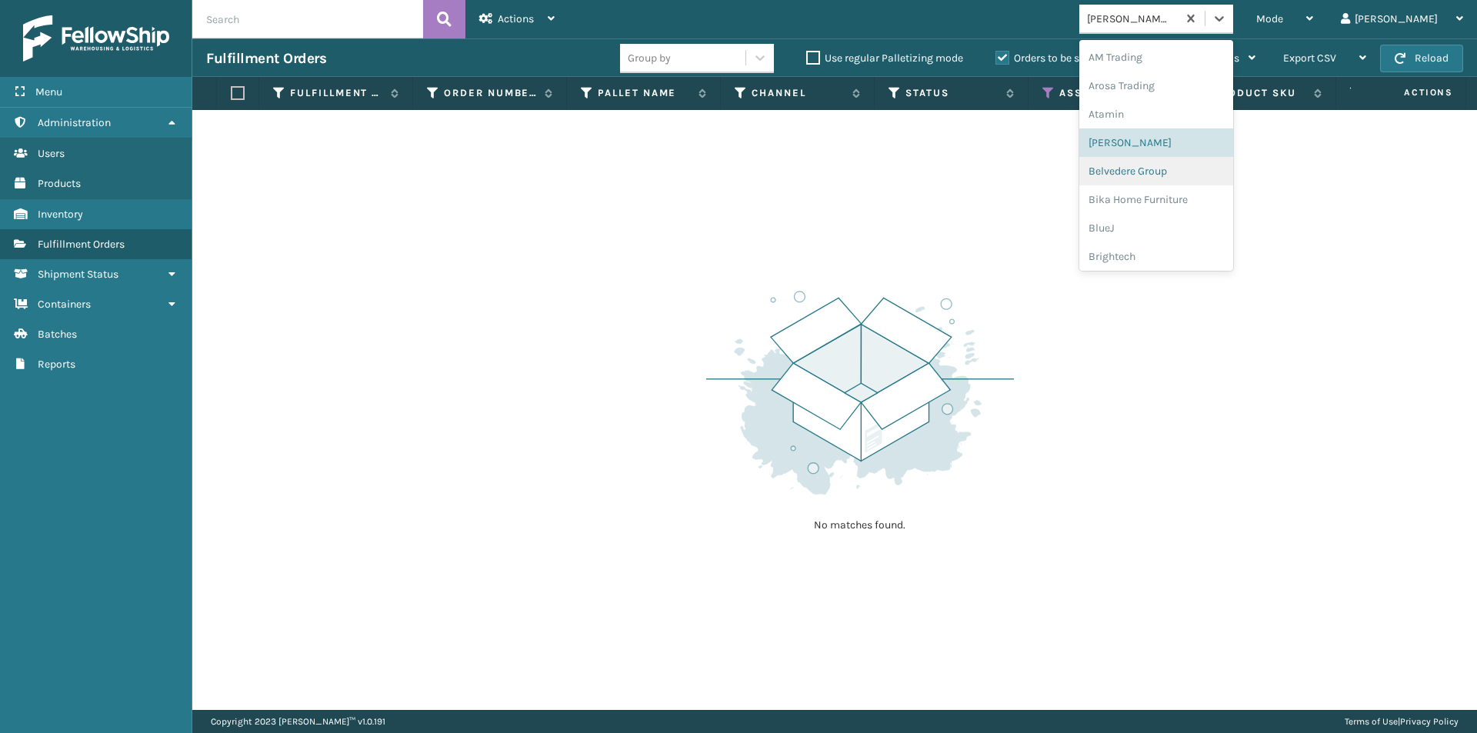
click at [1191, 174] on div "Belvedere Group" at bounding box center [1156, 171] width 154 height 28
click at [1227, 13] on icon at bounding box center [1218, 18] width 15 height 15
click at [1186, 202] on div "Bika Home Furniture" at bounding box center [1156, 199] width 154 height 28
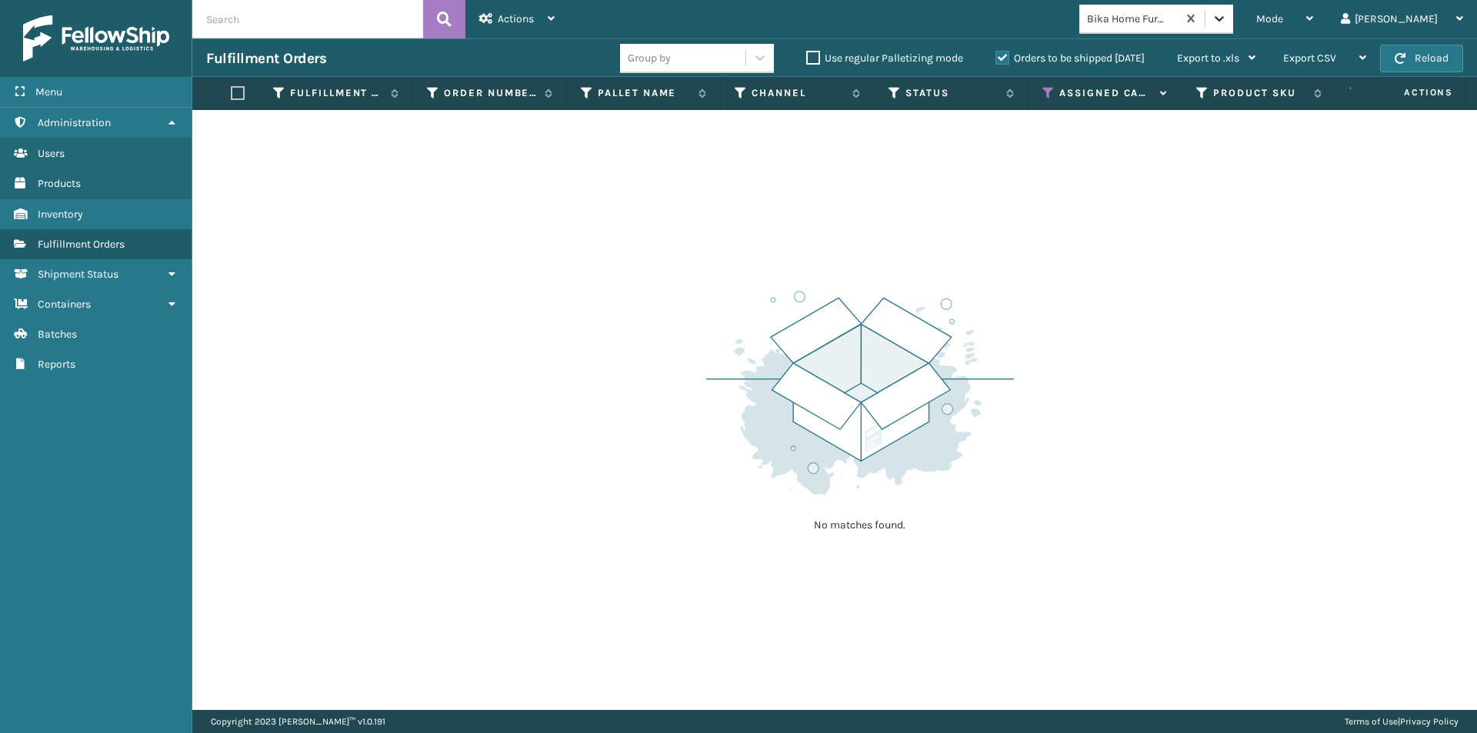
click at [1227, 17] on icon at bounding box center [1218, 18] width 15 height 15
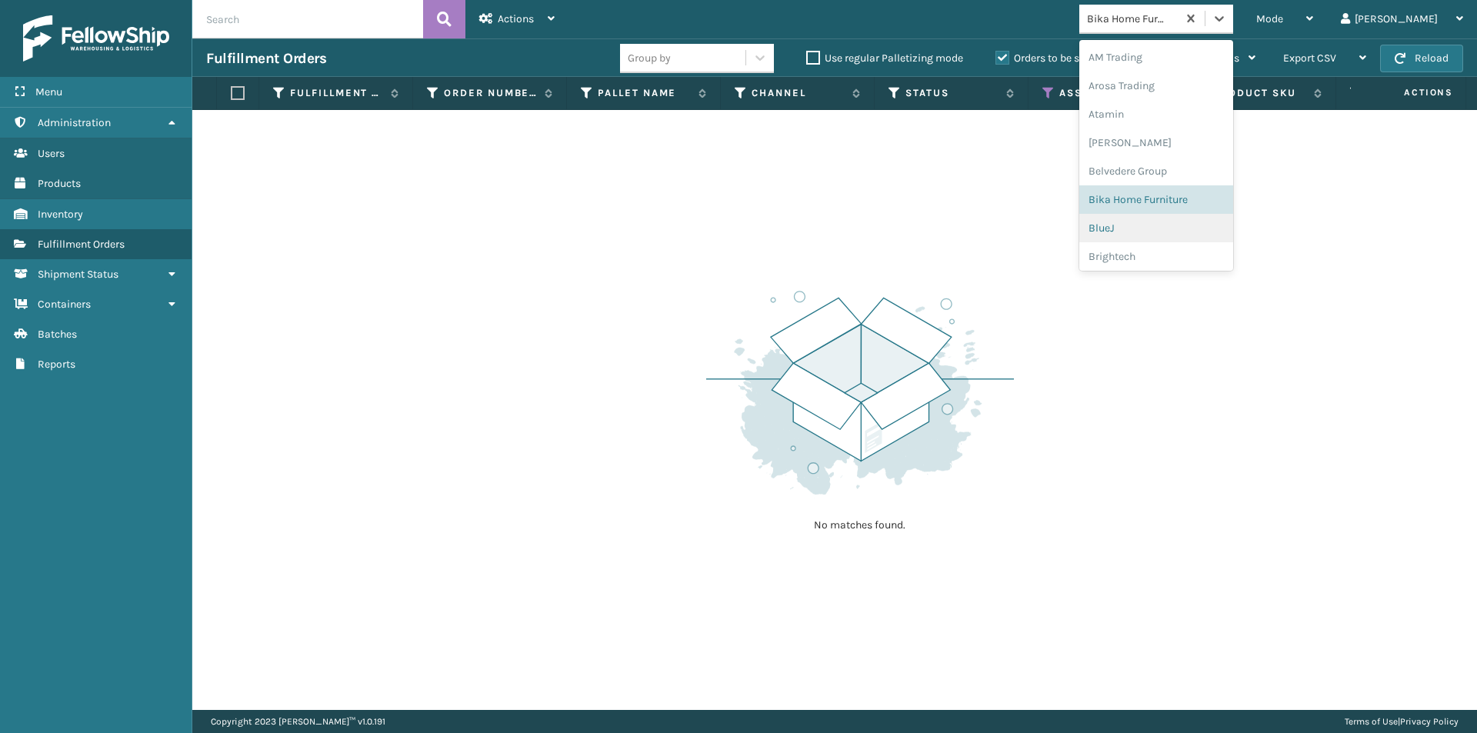
click at [1170, 230] on div "BlueJ" at bounding box center [1156, 228] width 154 height 28
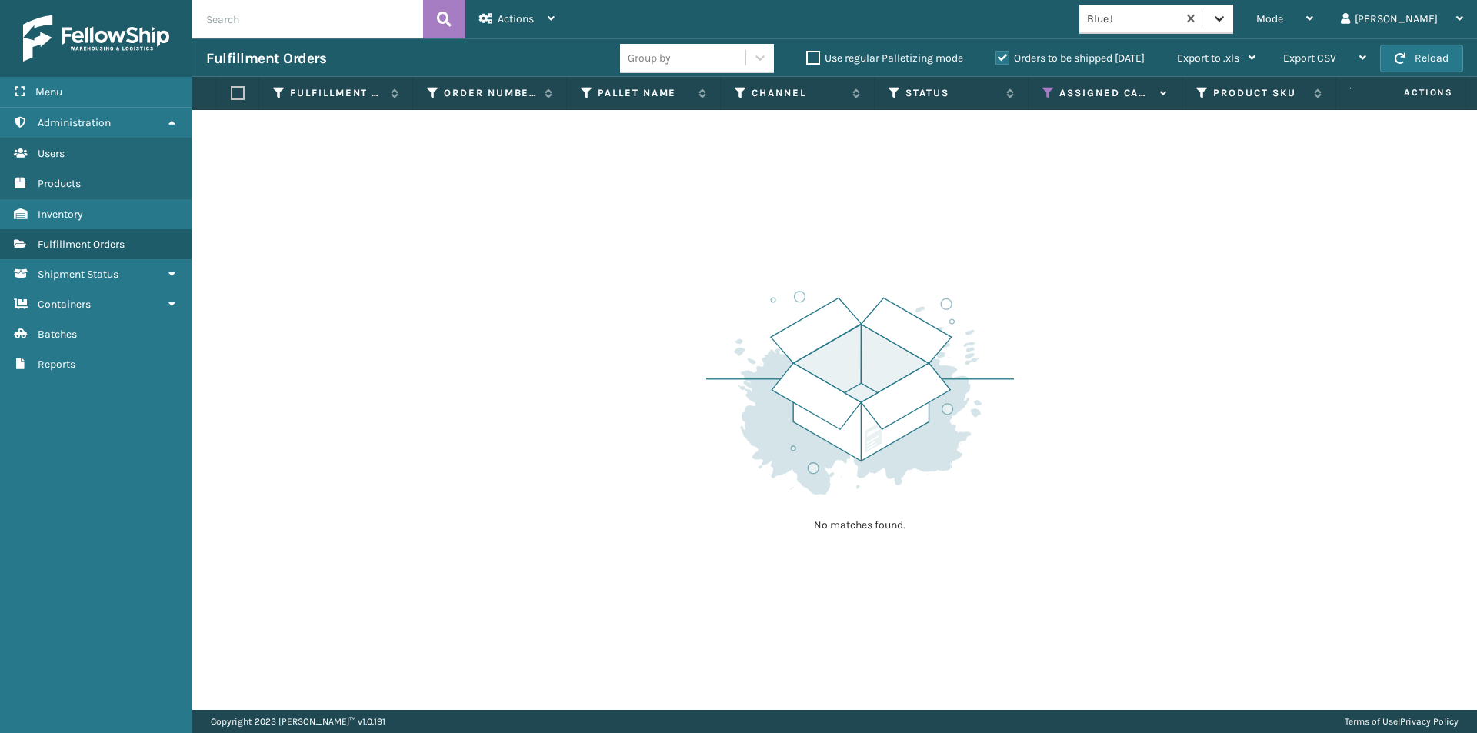
click at [1233, 18] on div at bounding box center [1219, 19] width 28 height 28
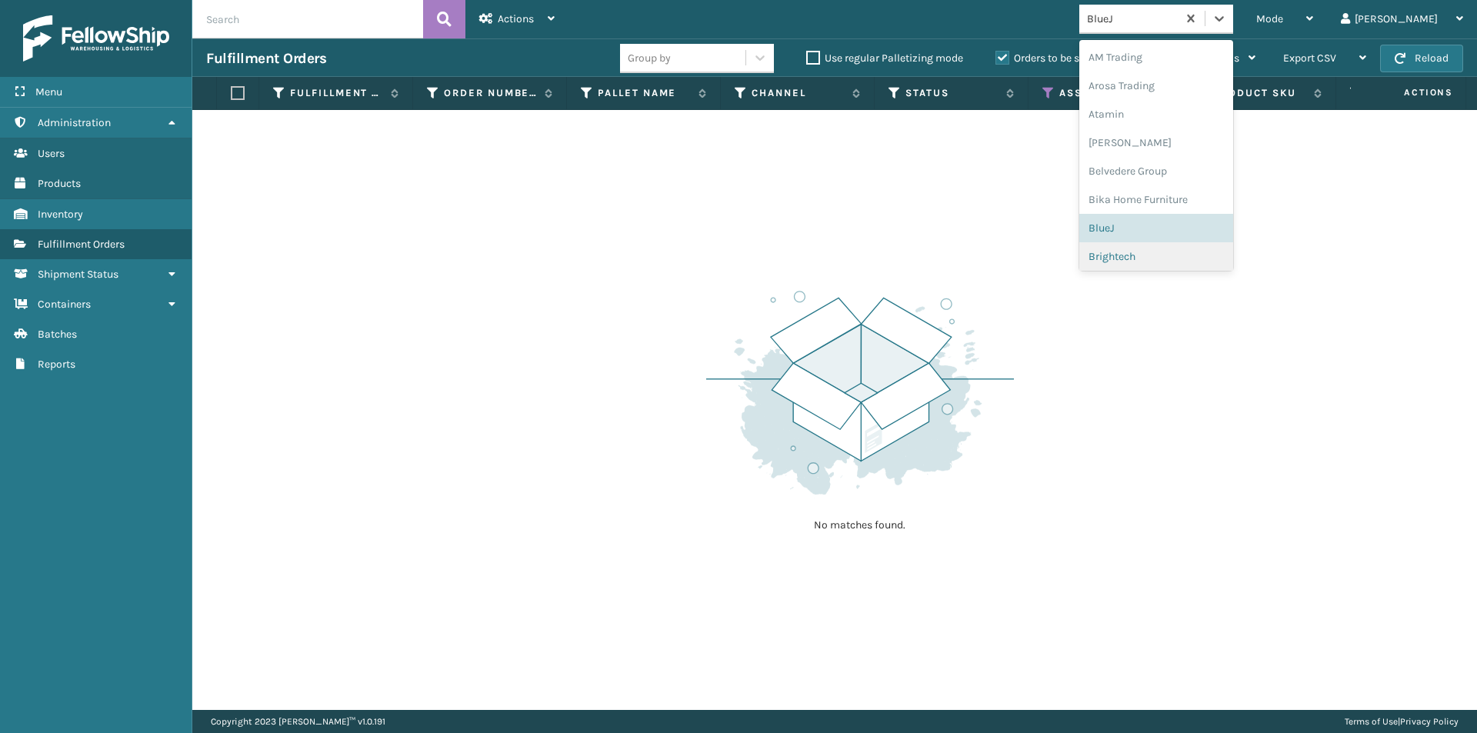
click at [1187, 265] on div "Brightech" at bounding box center [1156, 256] width 154 height 28
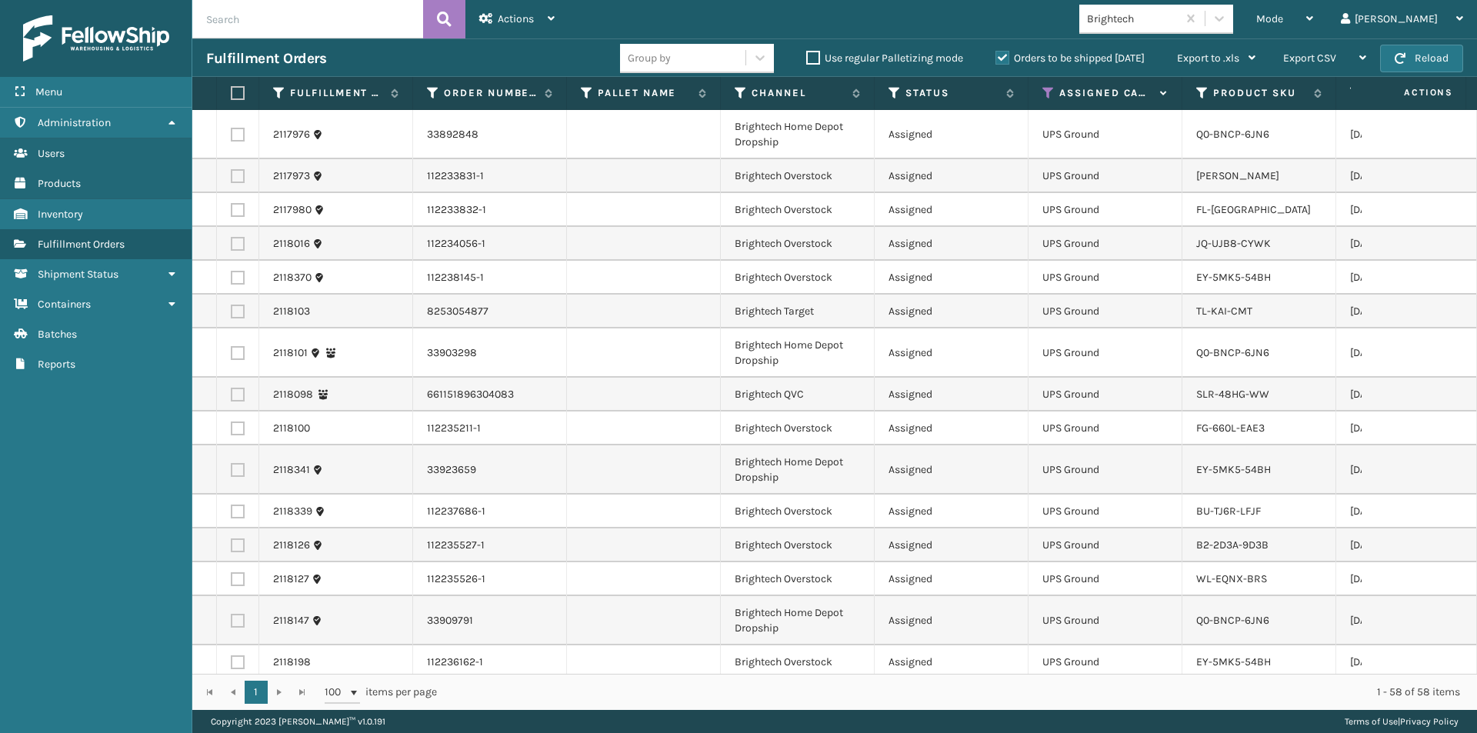
click at [233, 94] on label at bounding box center [235, 93] width 9 height 14
click at [231, 94] on input "checkbox" at bounding box center [231, 93] width 1 height 10
checkbox input "true"
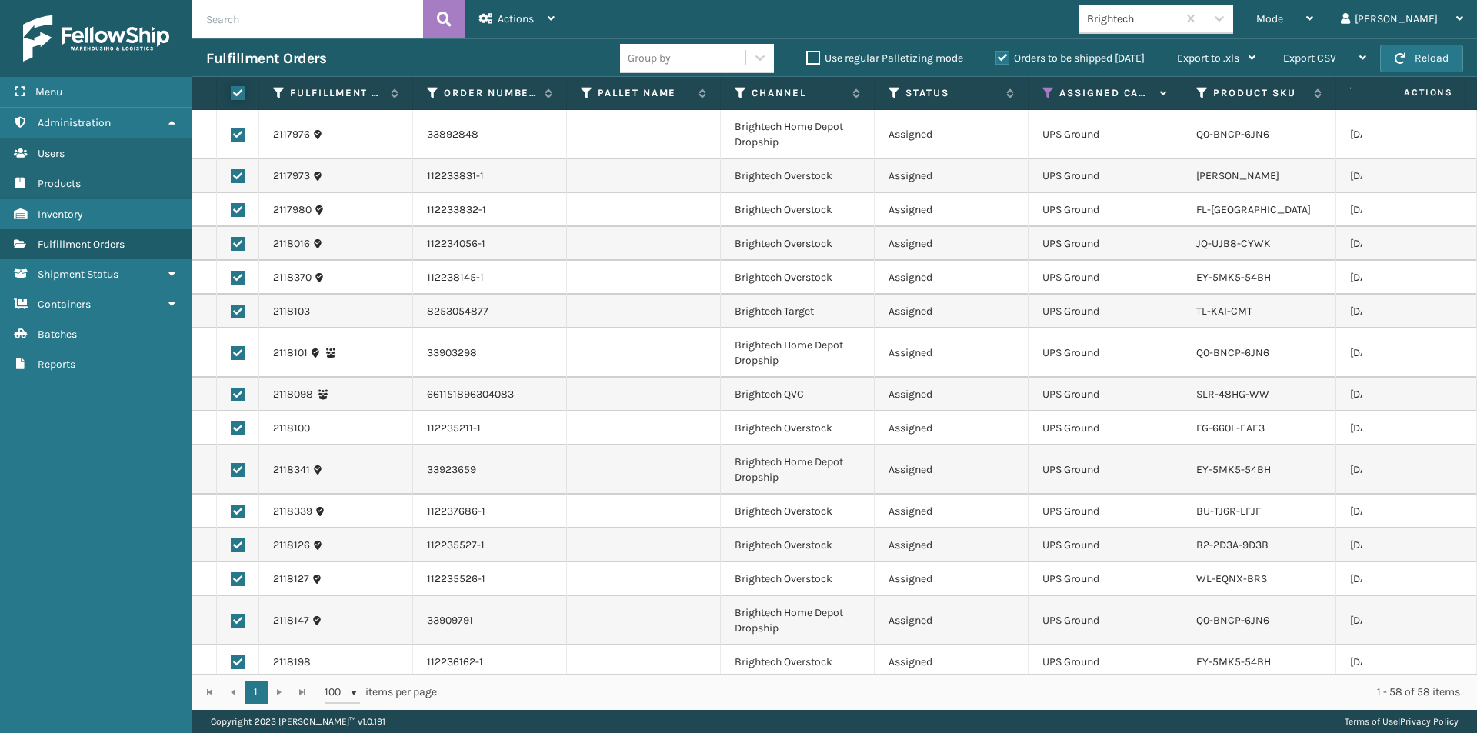
checkbox input "true"
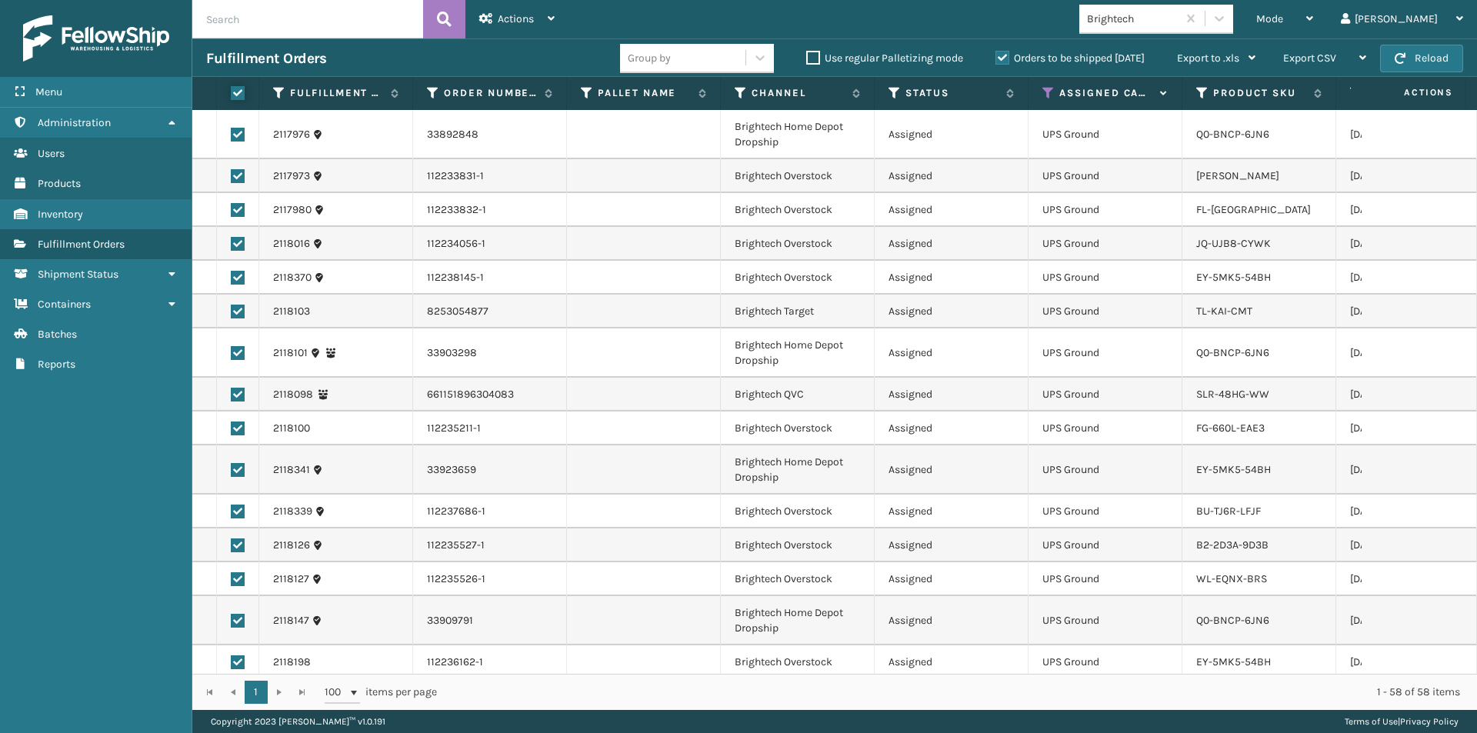
checkbox input "true"
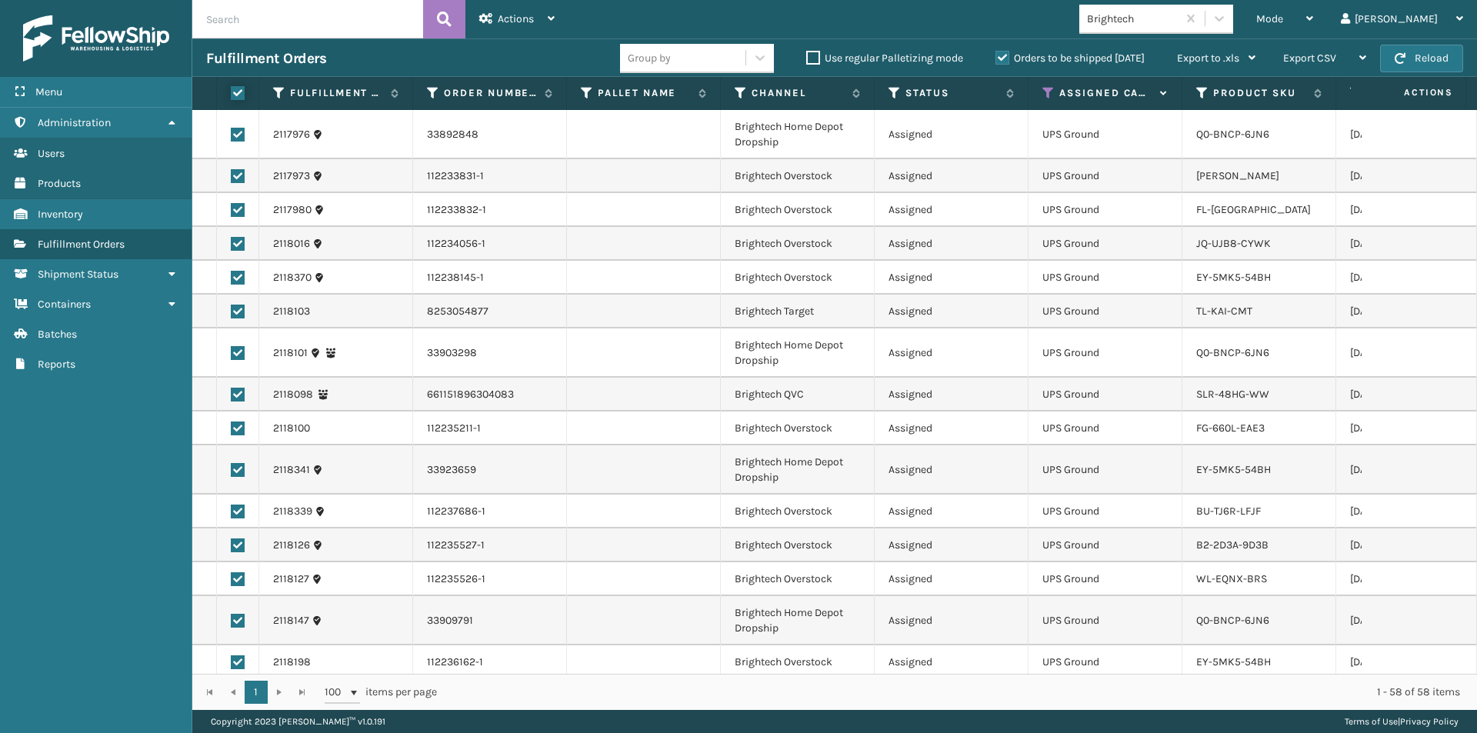
checkbox input "true"
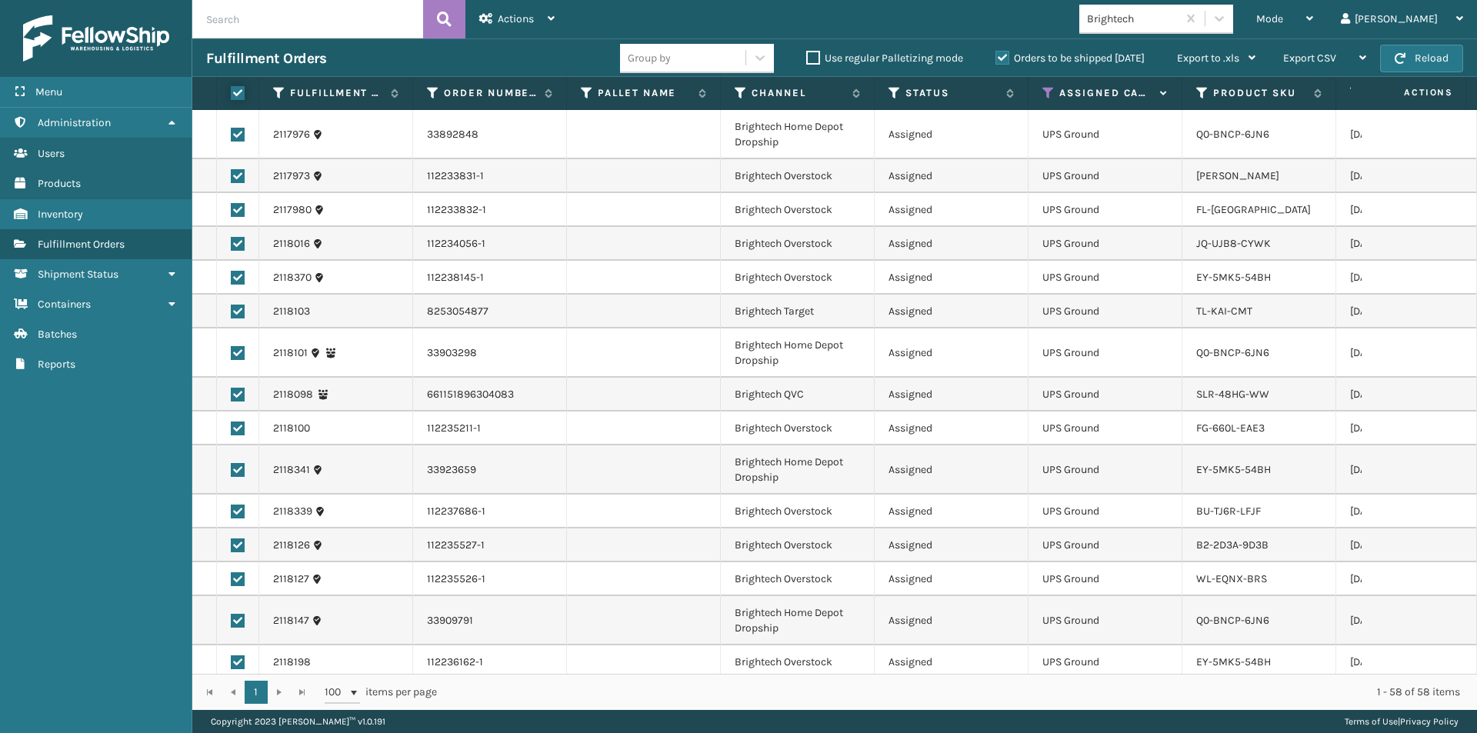
checkbox input "true"
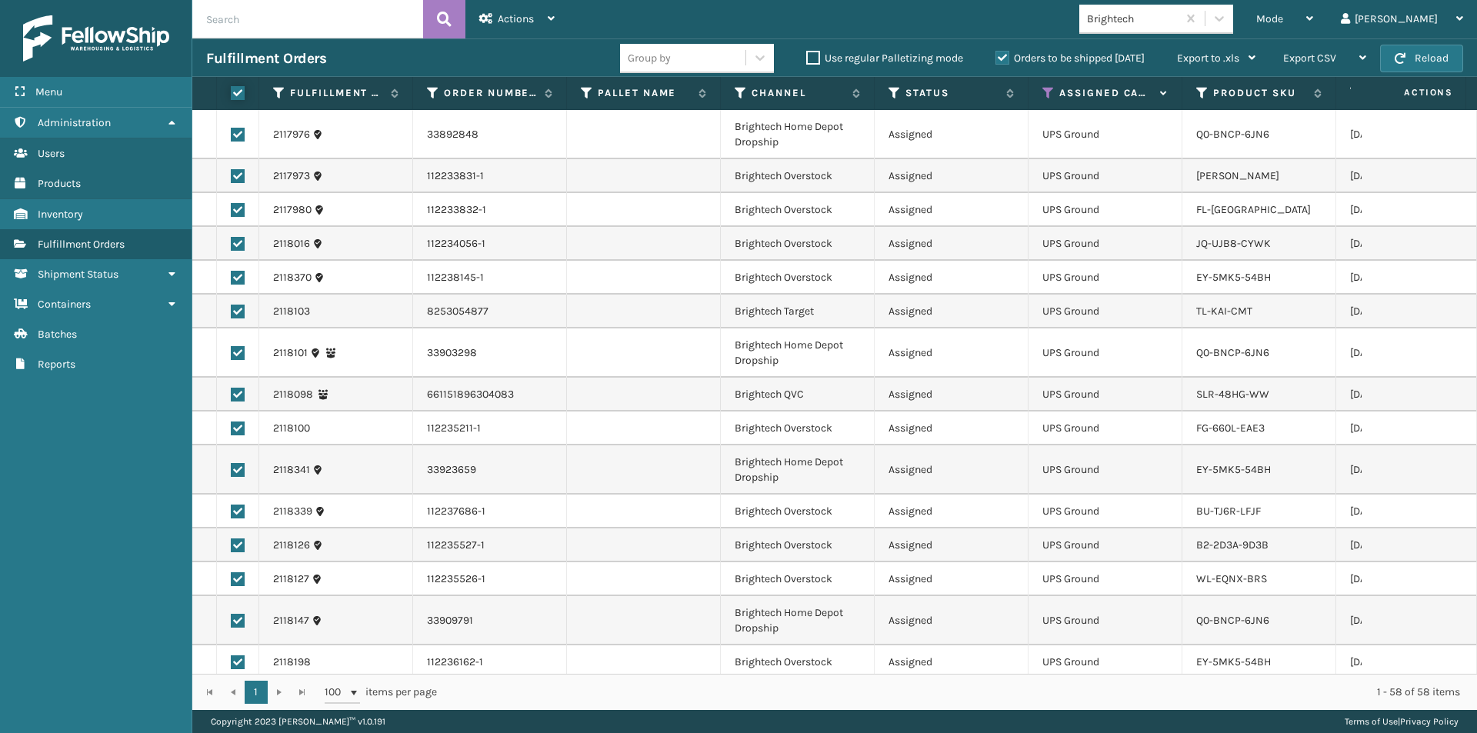
checkbox input "true"
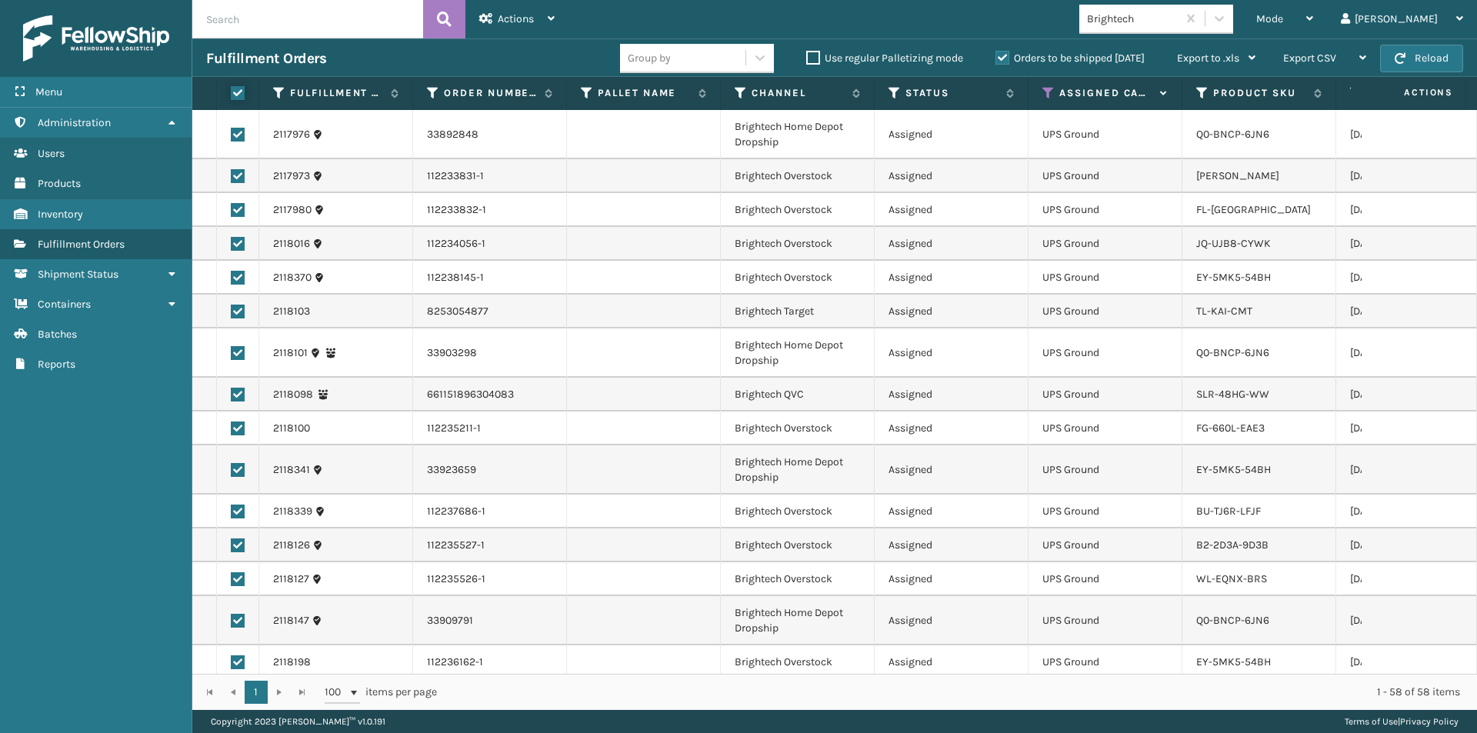
checkbox input "true"
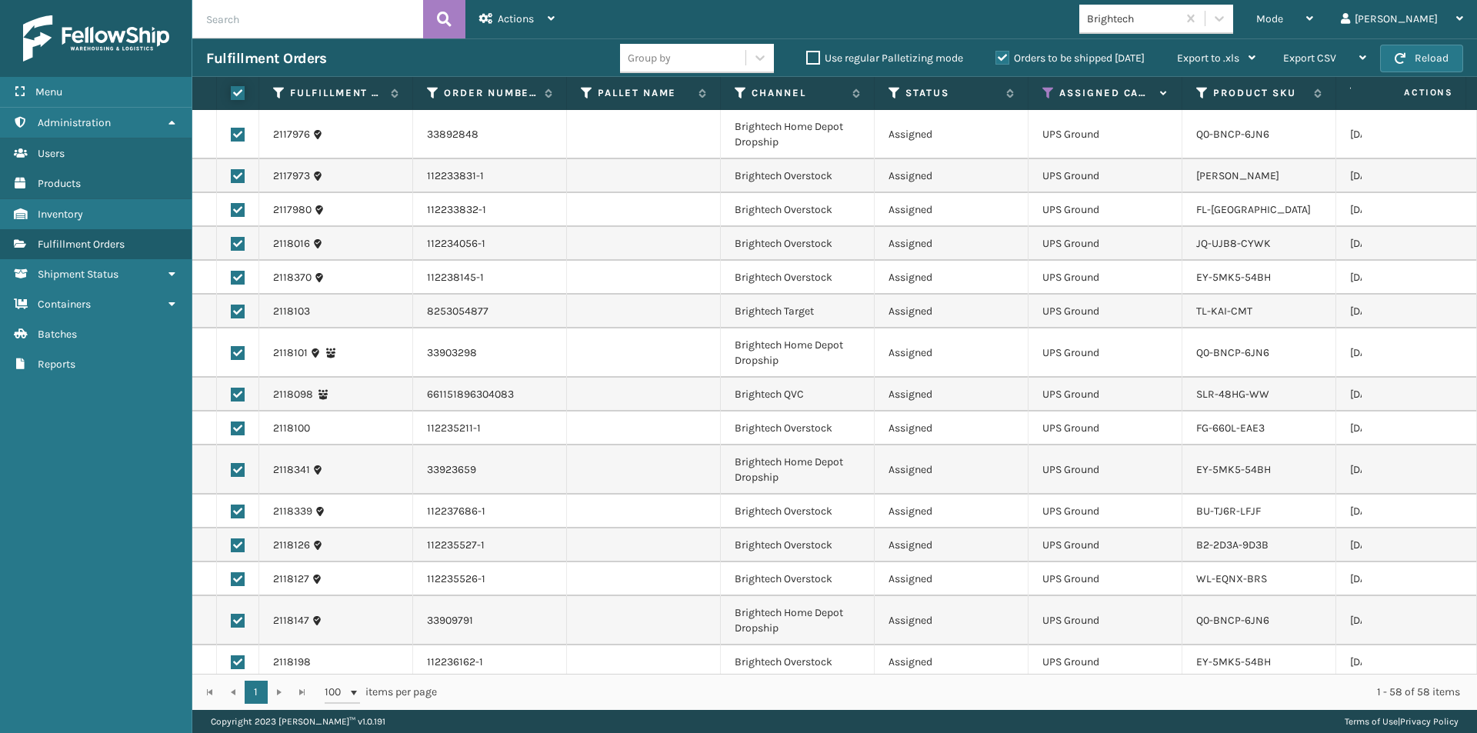
checkbox input "true"
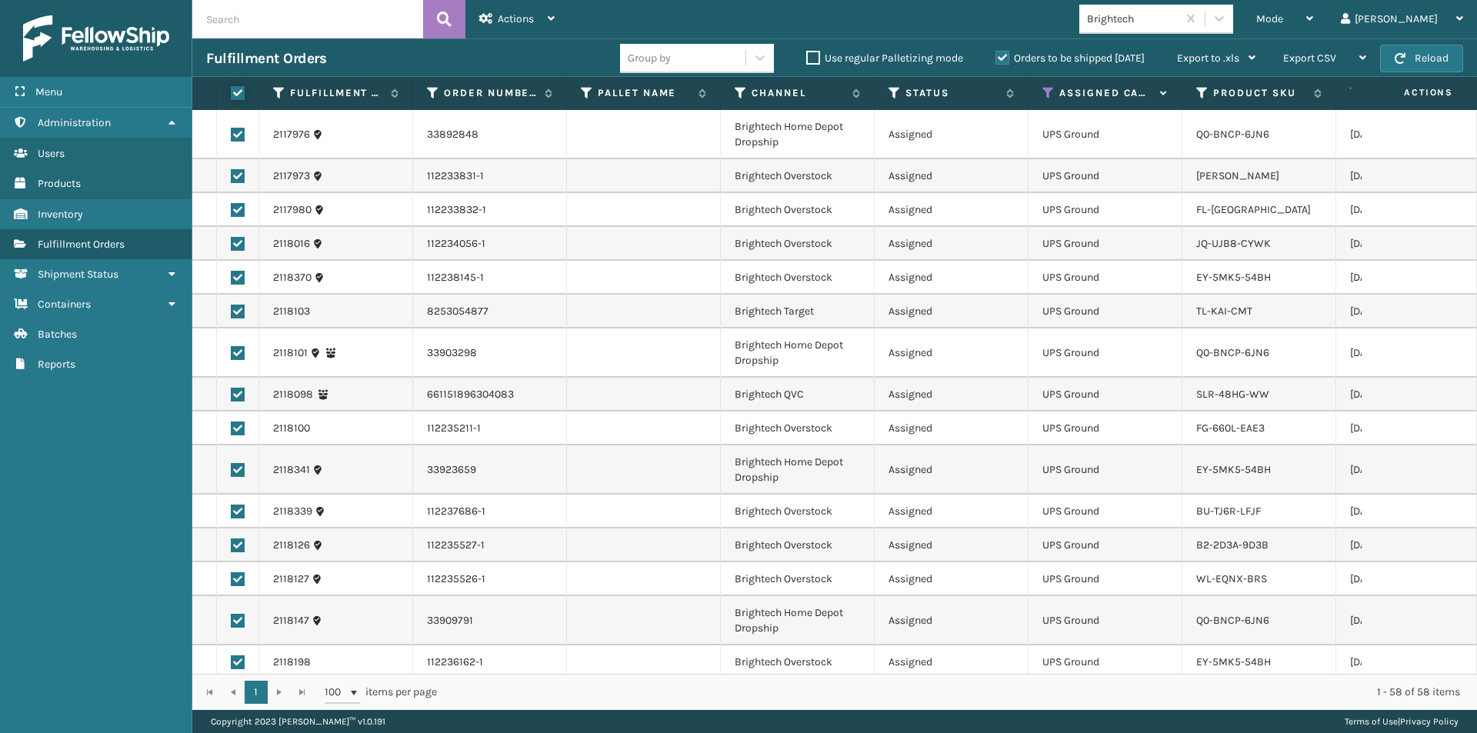
checkbox input "true"
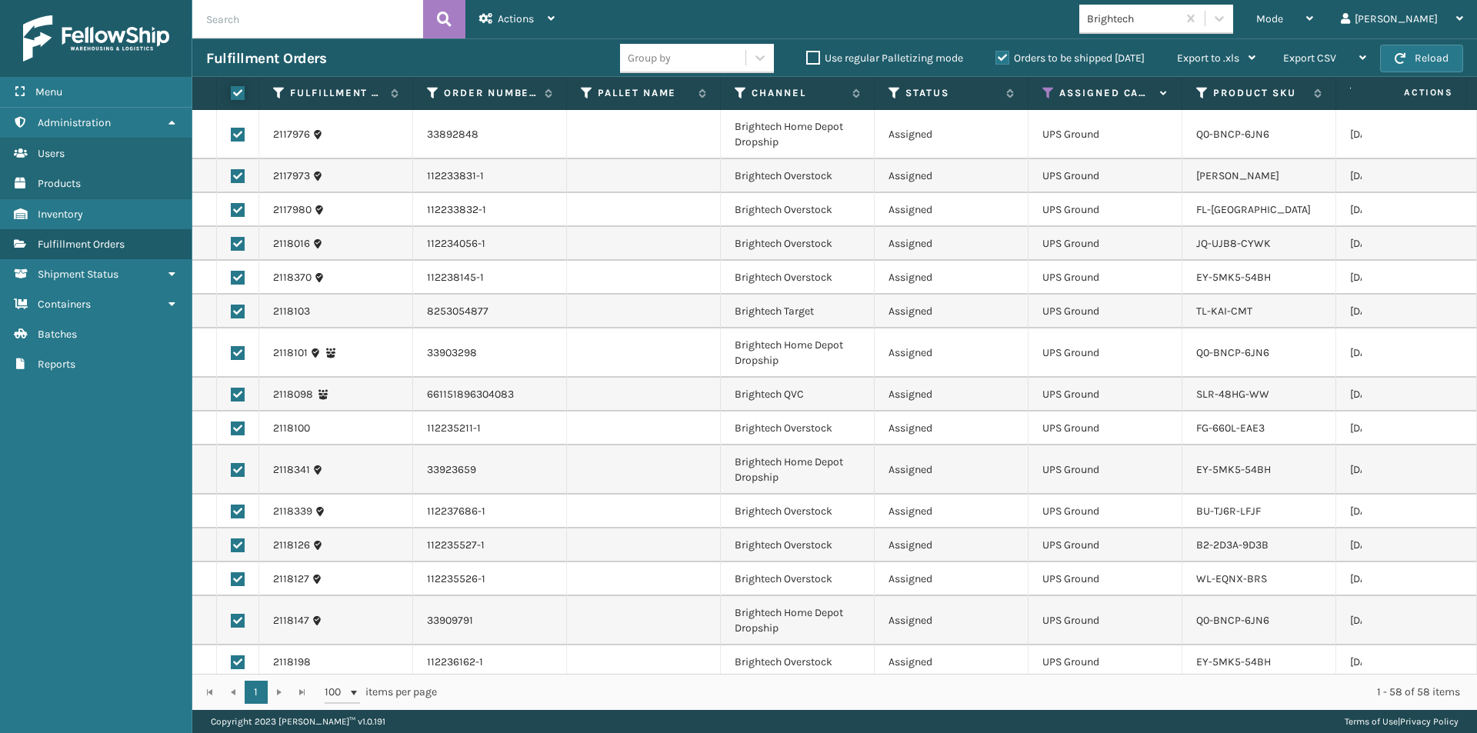
checkbox input "true"
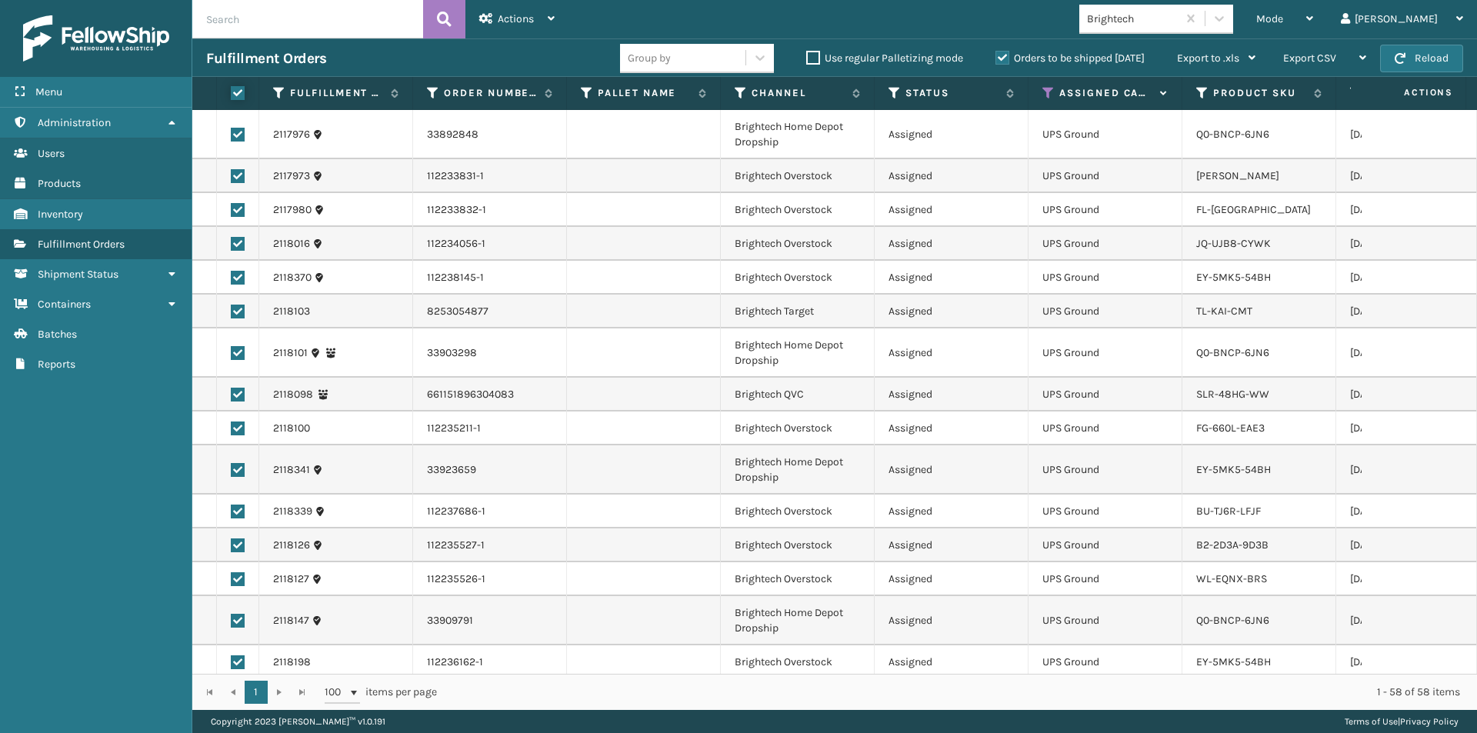
checkbox input "true"
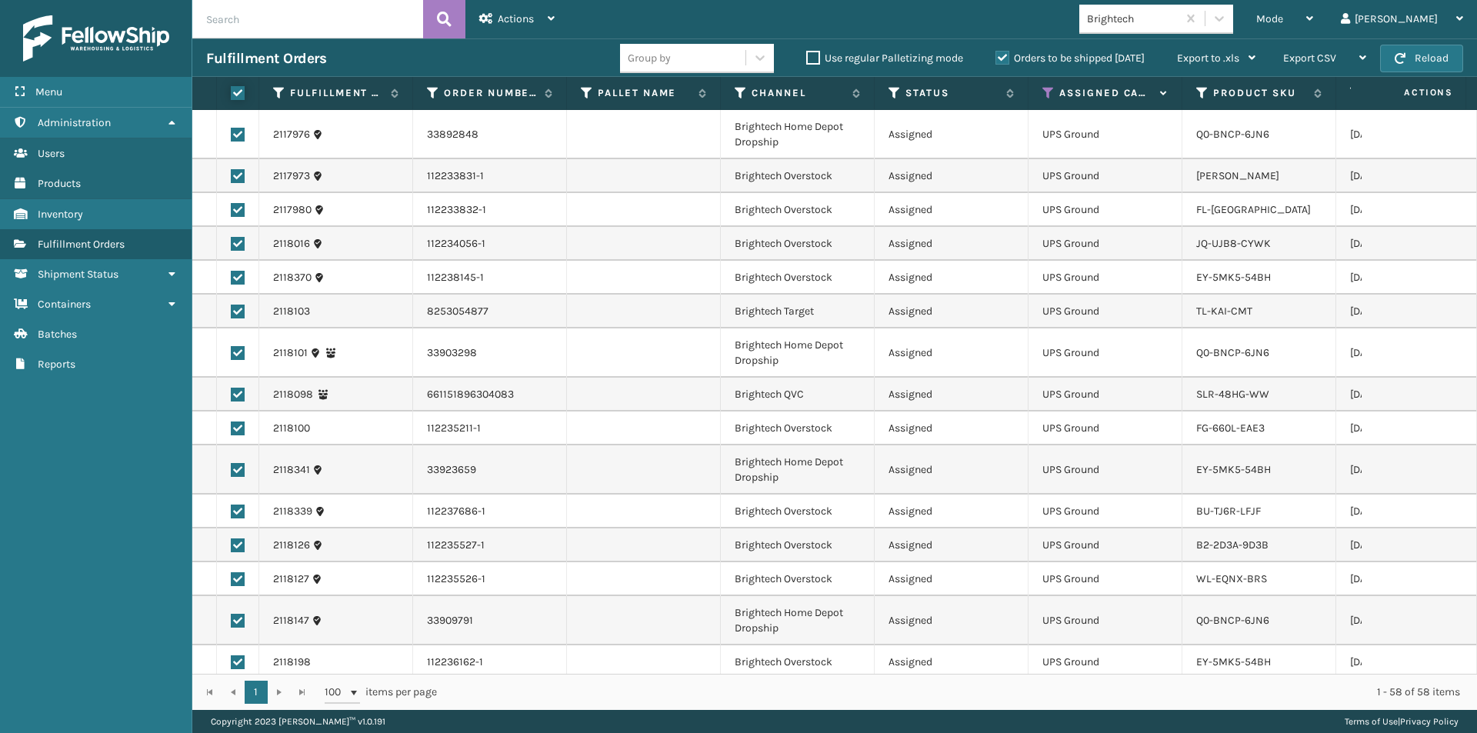
checkbox input "true"
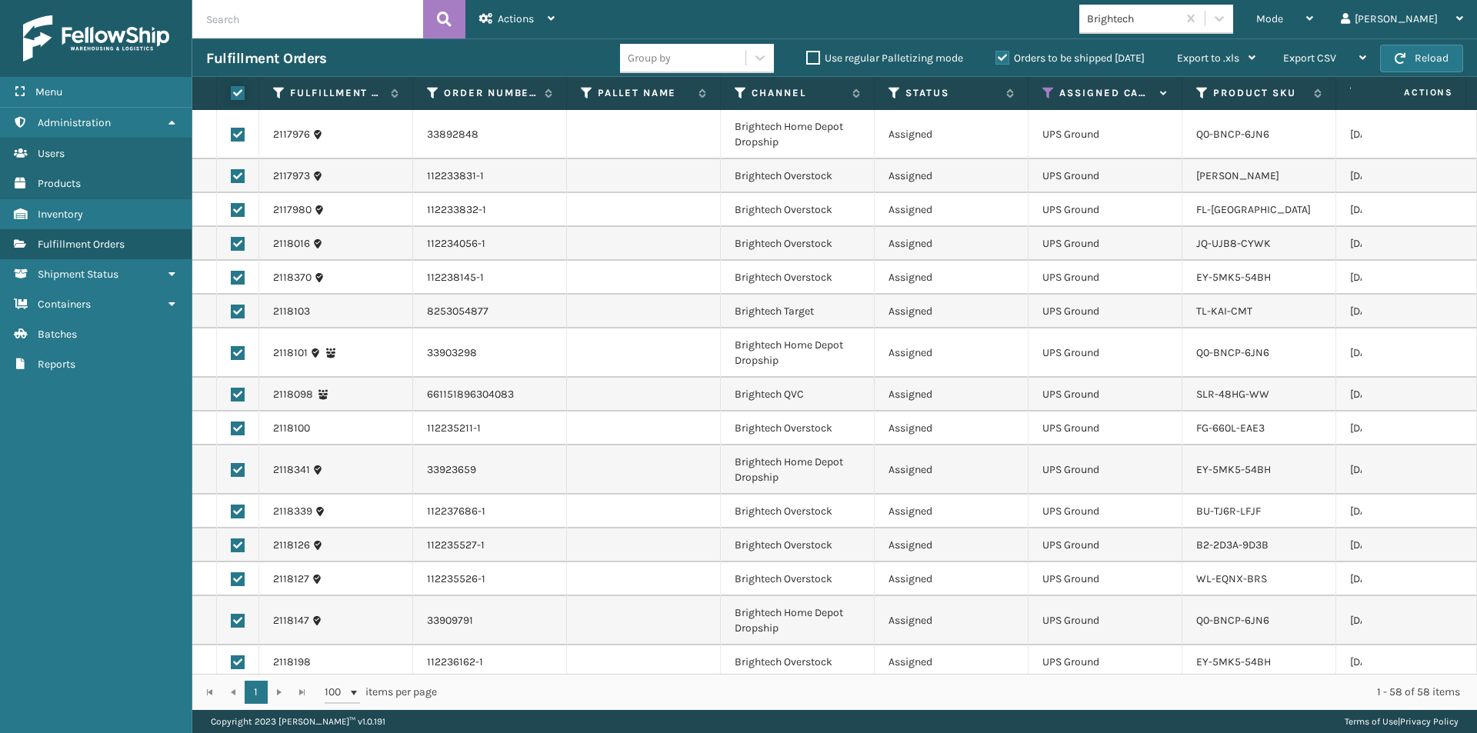
checkbox input "true"
click at [541, 28] on div "Actions" at bounding box center [516, 19] width 75 height 38
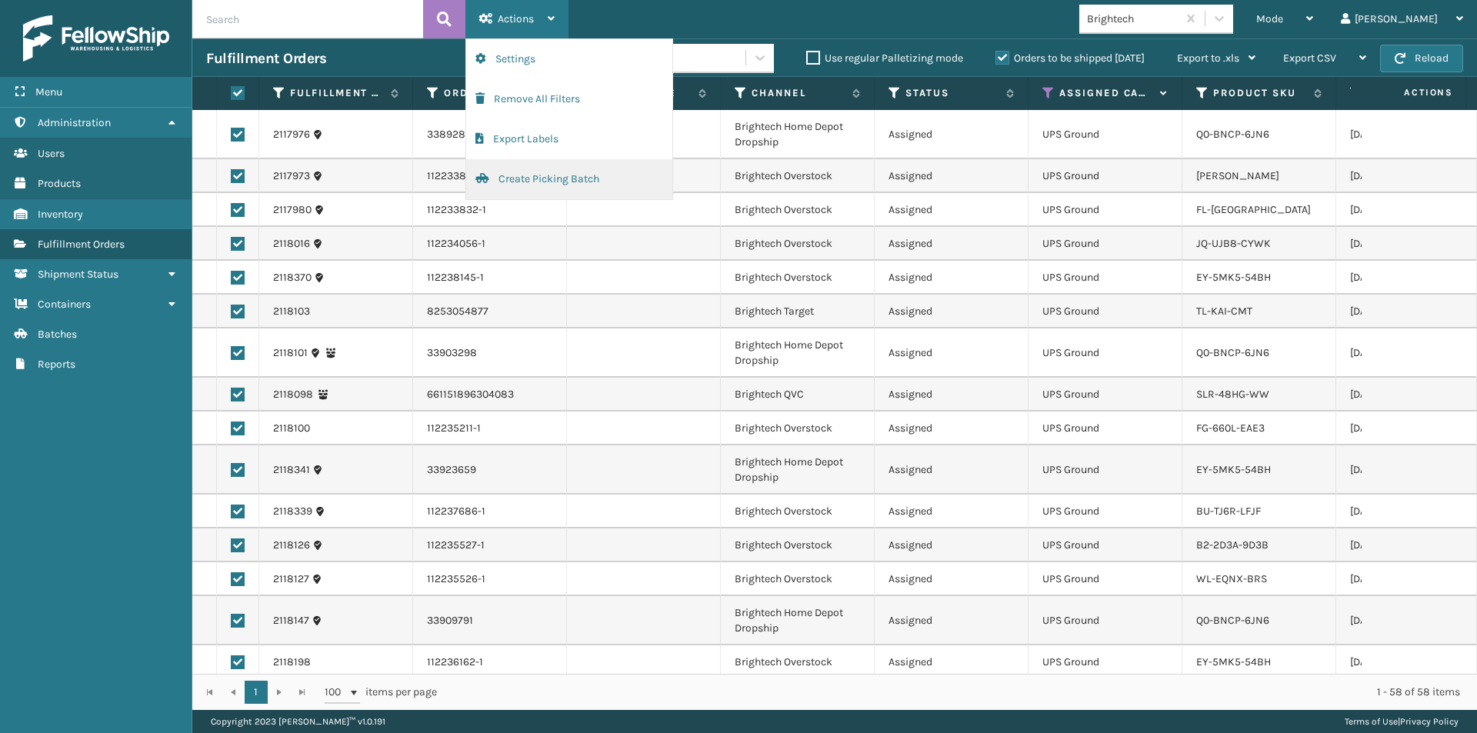
click at [528, 182] on button "Create Picking Batch" at bounding box center [569, 179] width 206 height 40
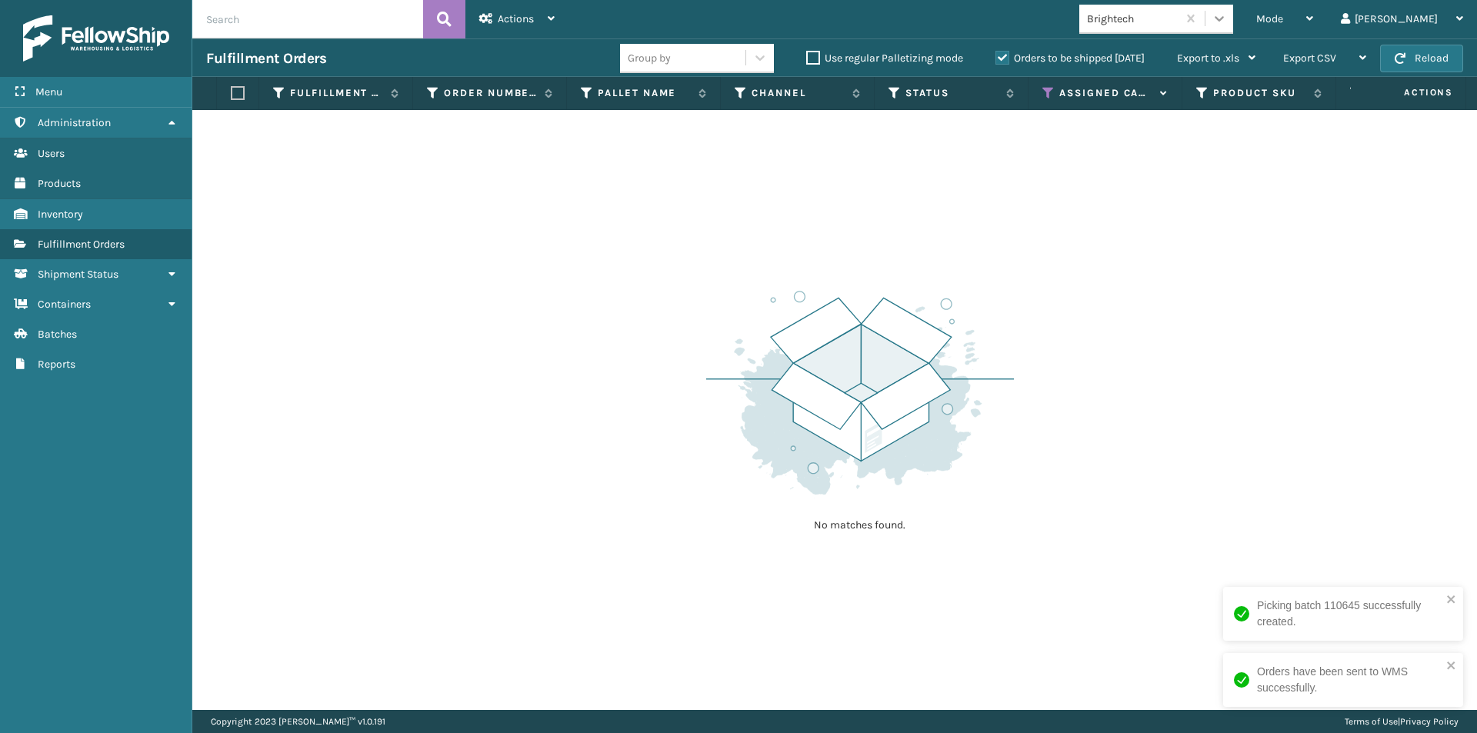
click at [1227, 20] on icon at bounding box center [1218, 18] width 15 height 15
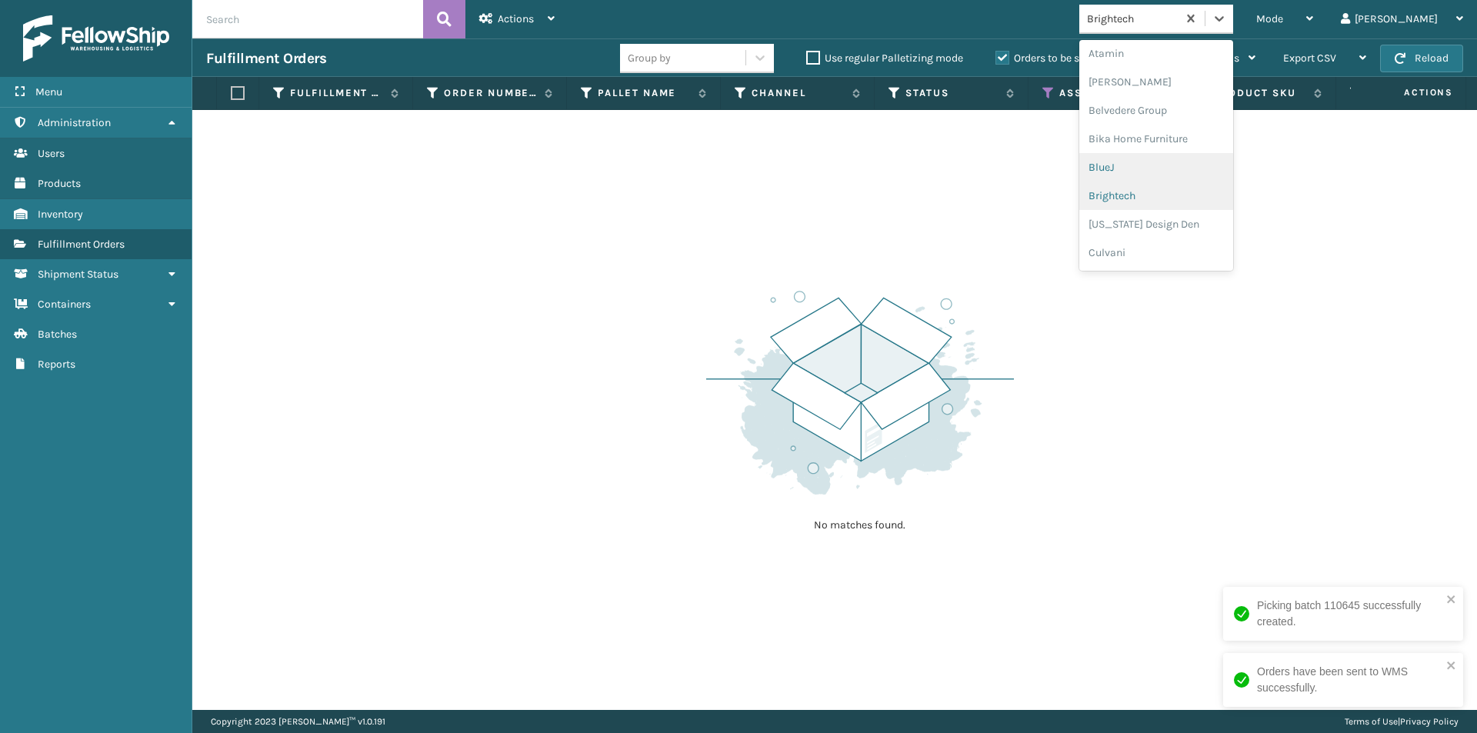
scroll to position [86, 0]
click at [1186, 198] on div "[US_STATE] Design Den" at bounding box center [1156, 199] width 154 height 28
click at [1227, 18] on icon at bounding box center [1218, 18] width 15 height 15
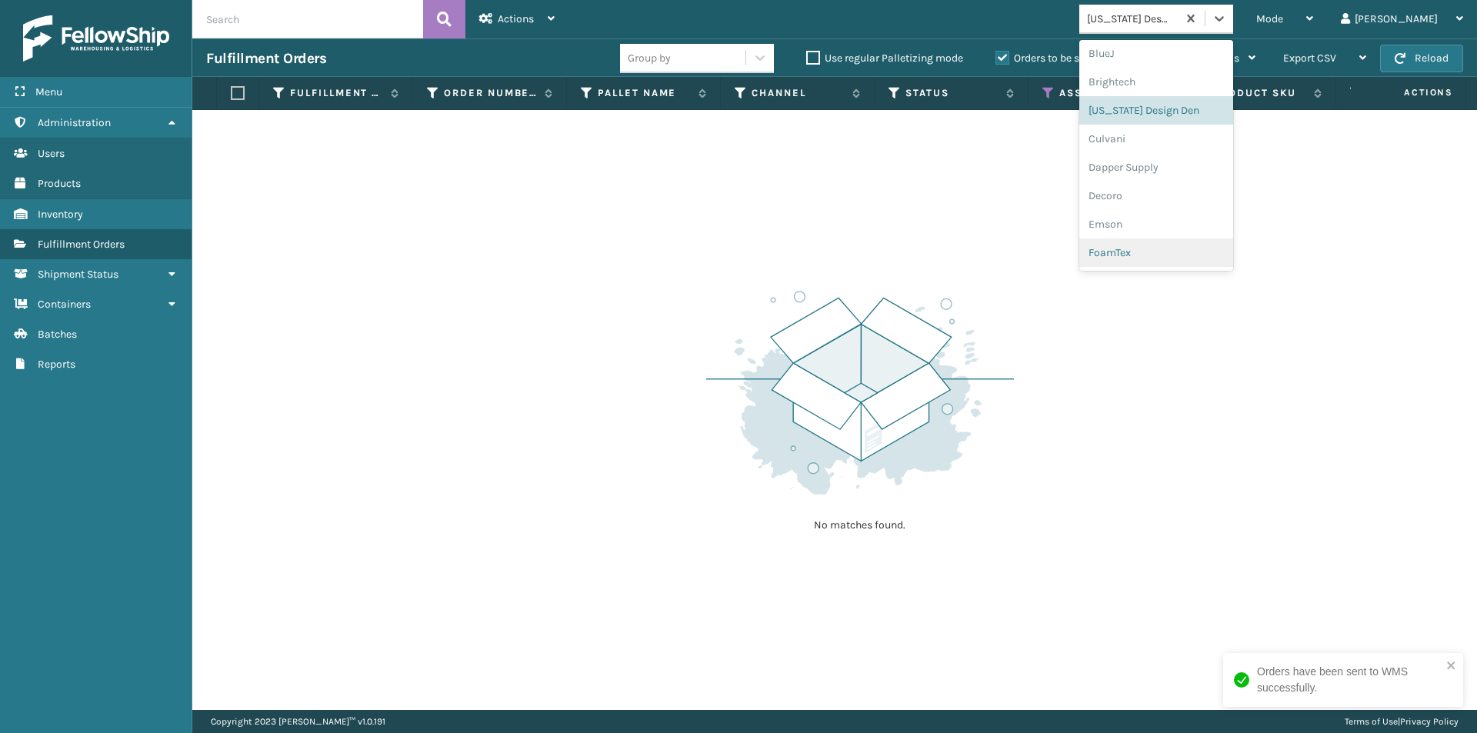
scroll to position [192, 0]
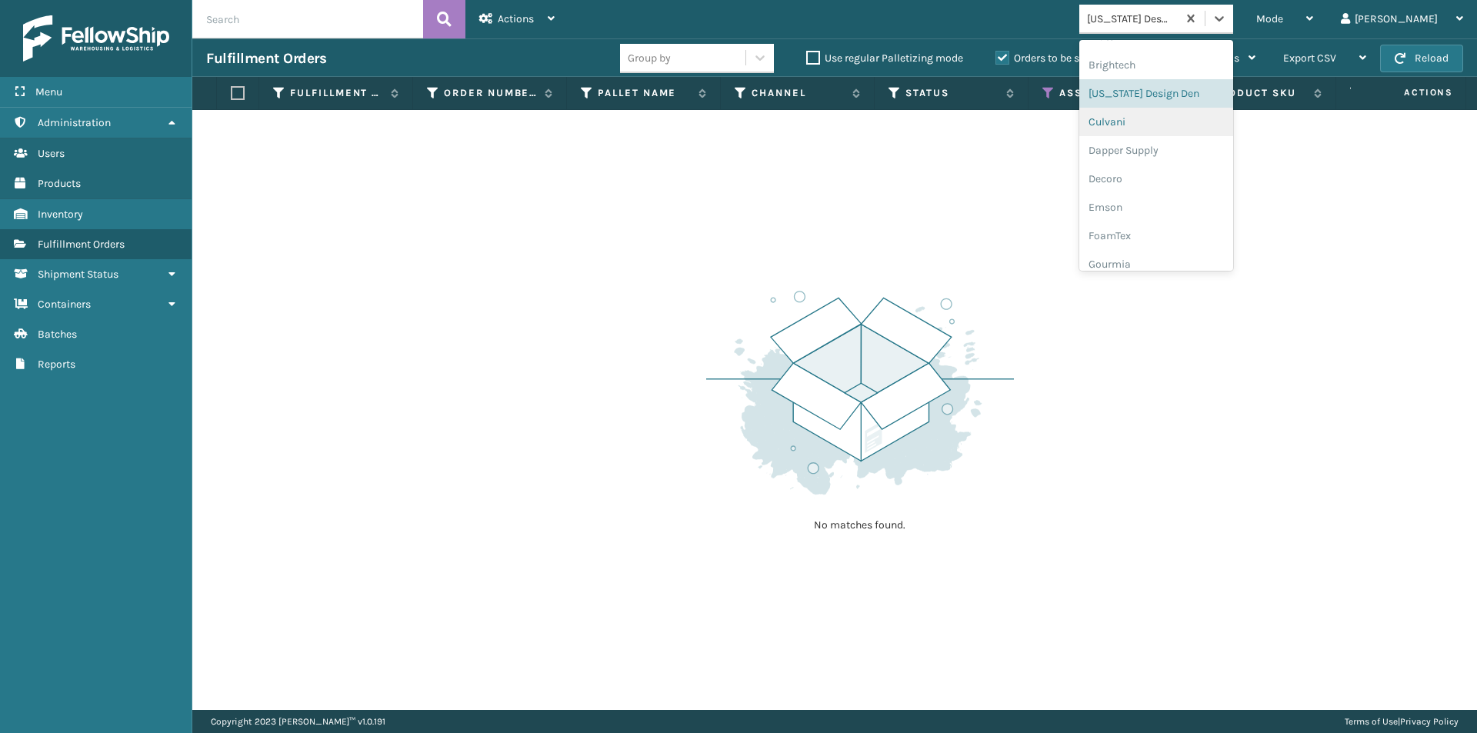
click at [1173, 115] on div "Culvani" at bounding box center [1156, 122] width 154 height 28
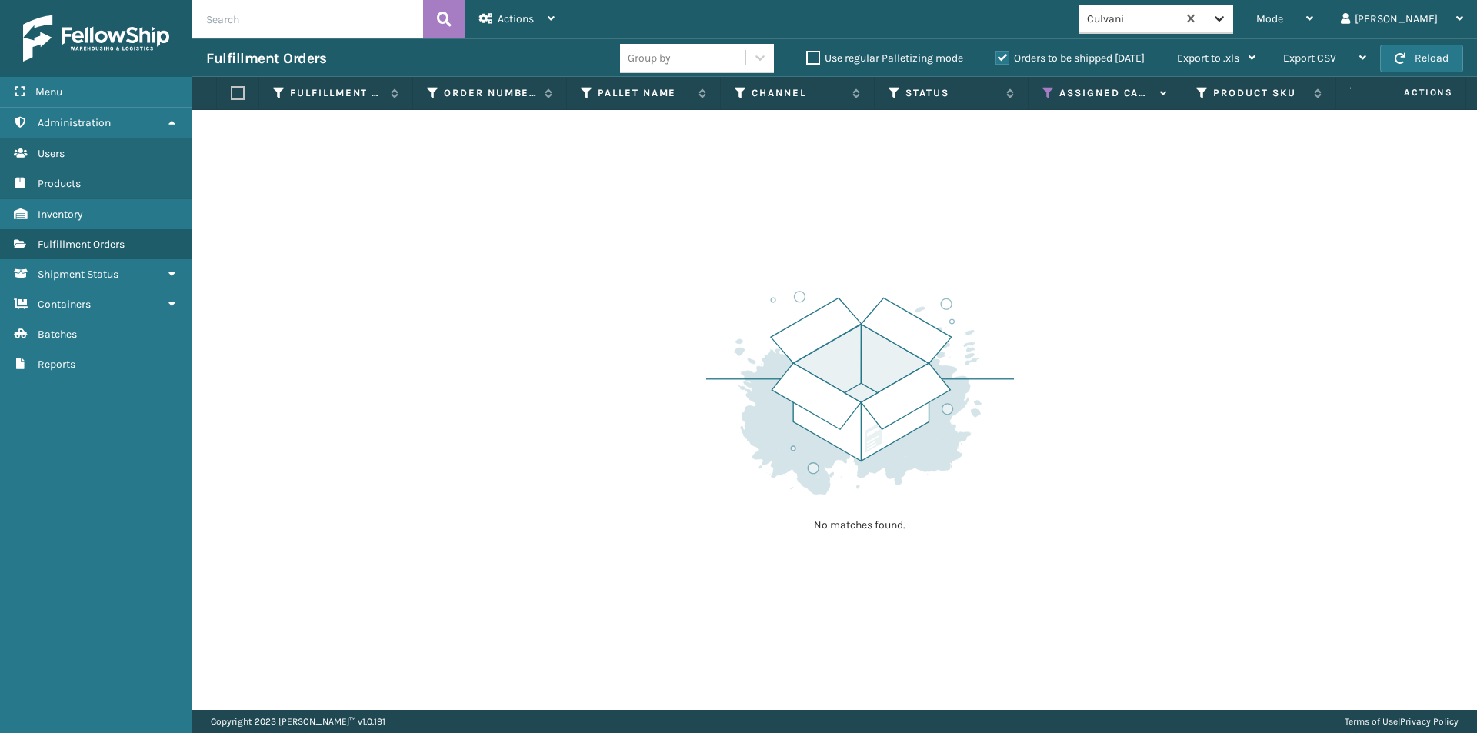
click at [1233, 15] on div at bounding box center [1219, 19] width 28 height 28
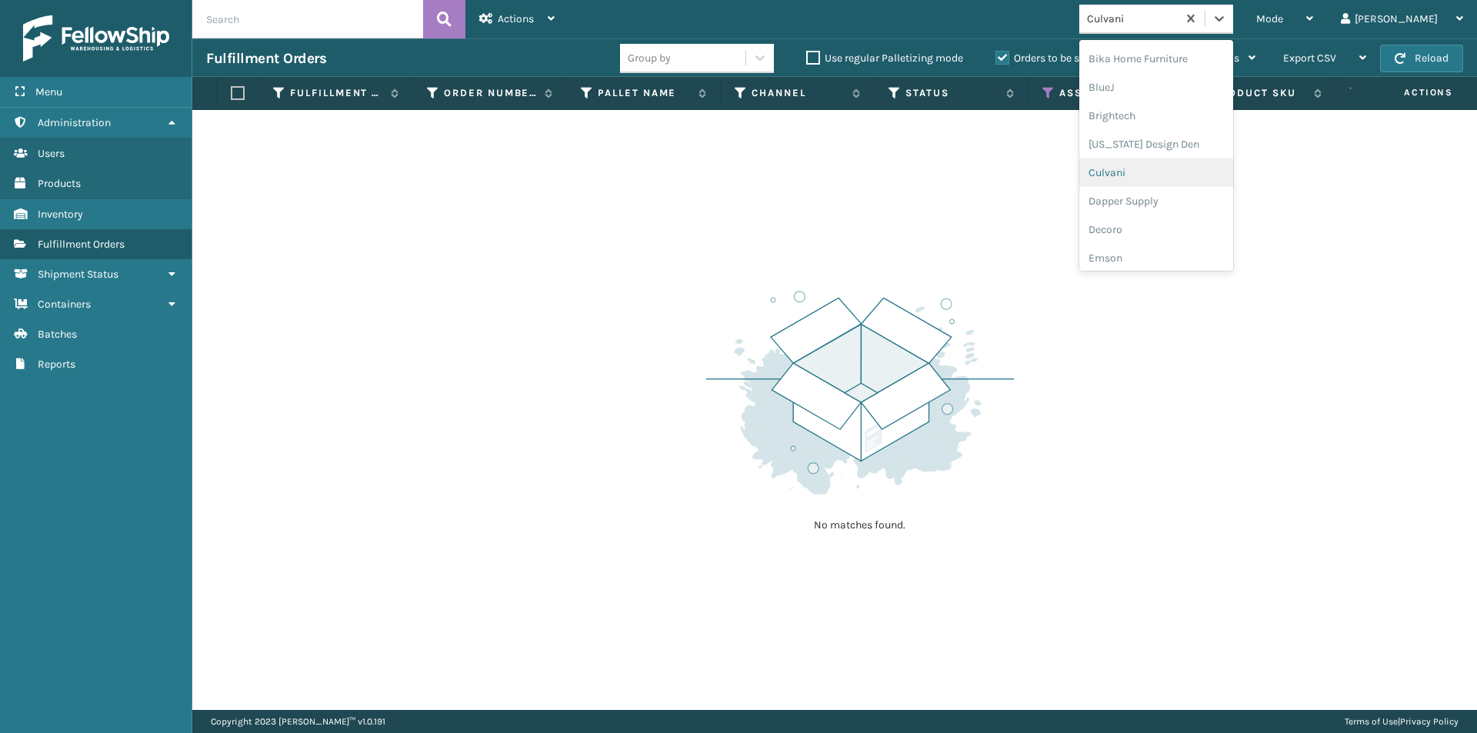
scroll to position [143, 0]
click at [1176, 202] on div "Dapper Supply" at bounding box center [1156, 199] width 154 height 28
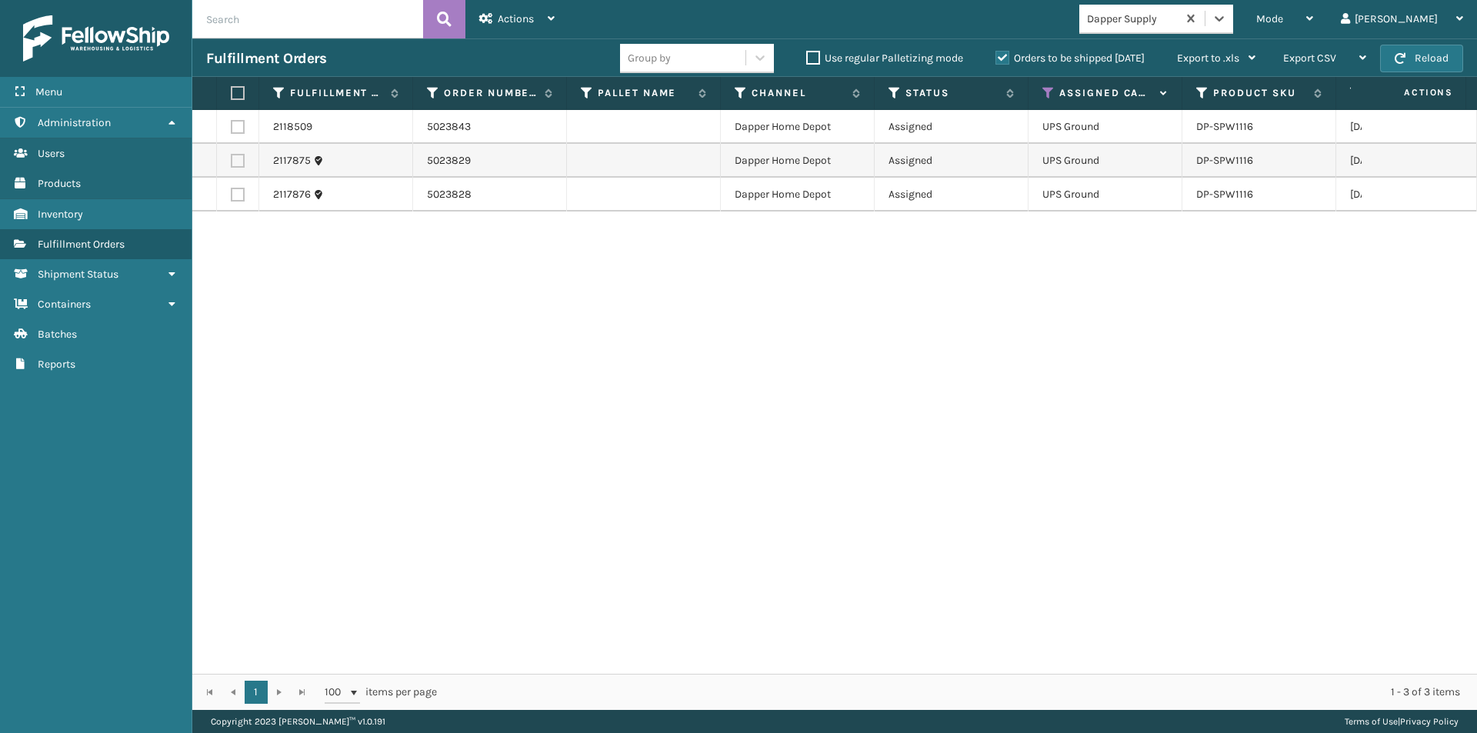
click at [234, 92] on label at bounding box center [235, 93] width 9 height 14
click at [231, 92] on input "checkbox" at bounding box center [231, 93] width 1 height 10
checkbox input "true"
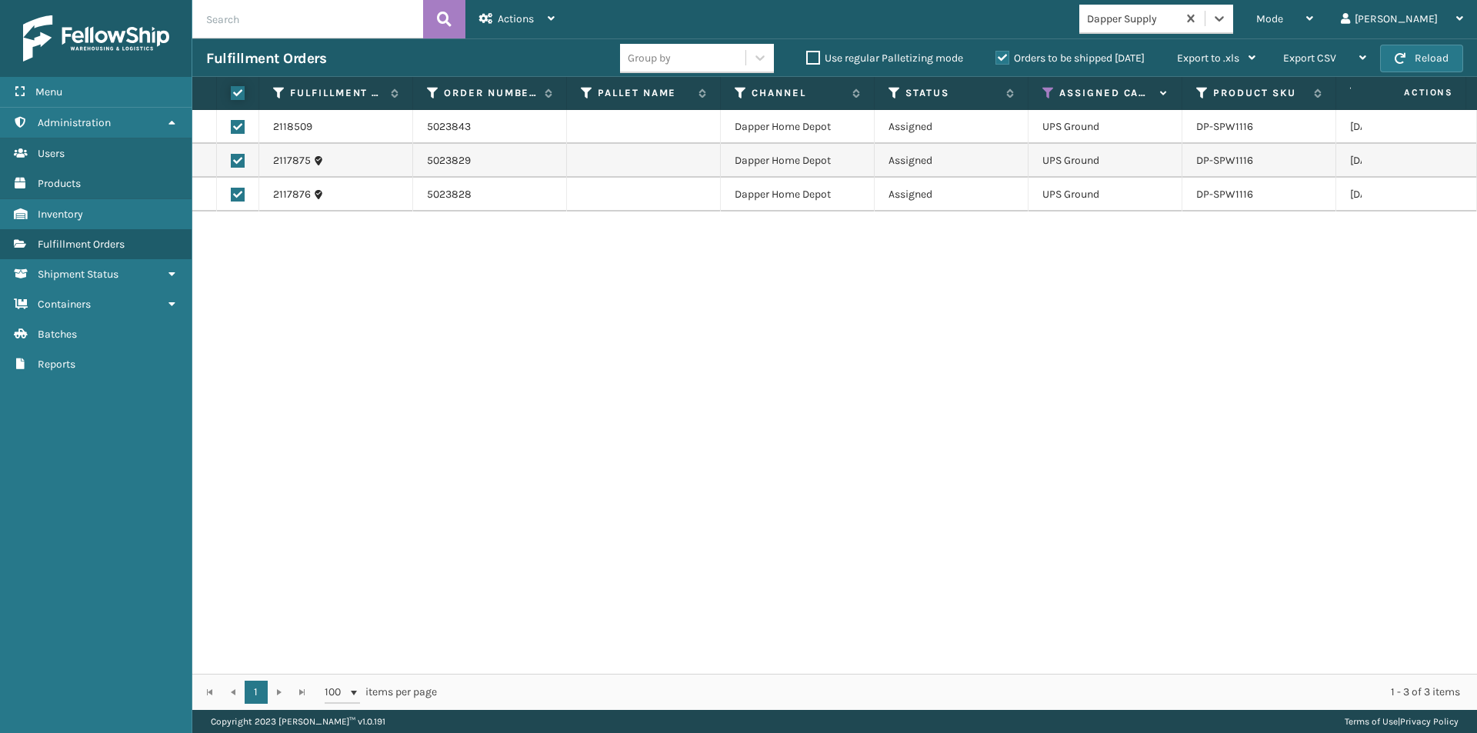
checkbox input "true"
click at [496, 23] on div "Actions" at bounding box center [516, 19] width 75 height 38
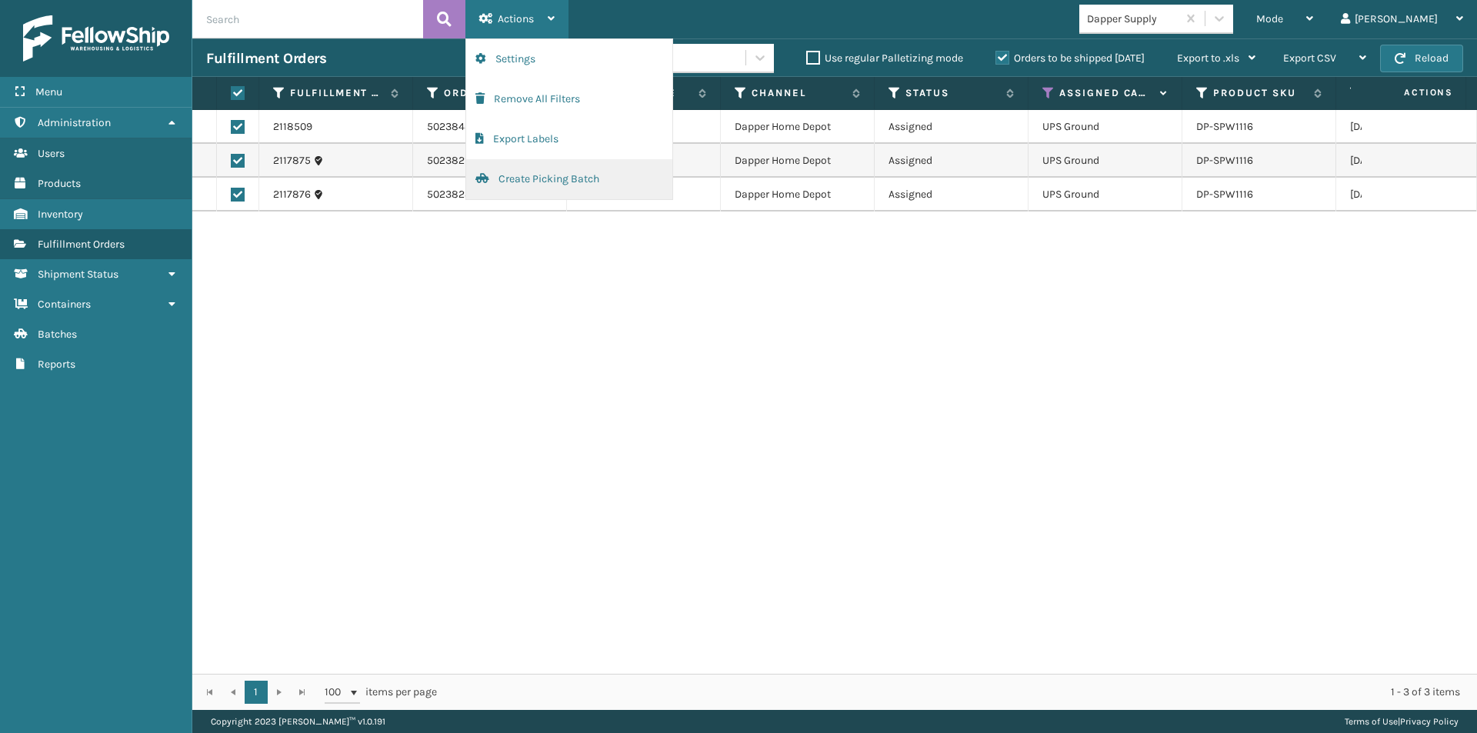
click at [538, 177] on button "Create Picking Batch" at bounding box center [569, 179] width 206 height 40
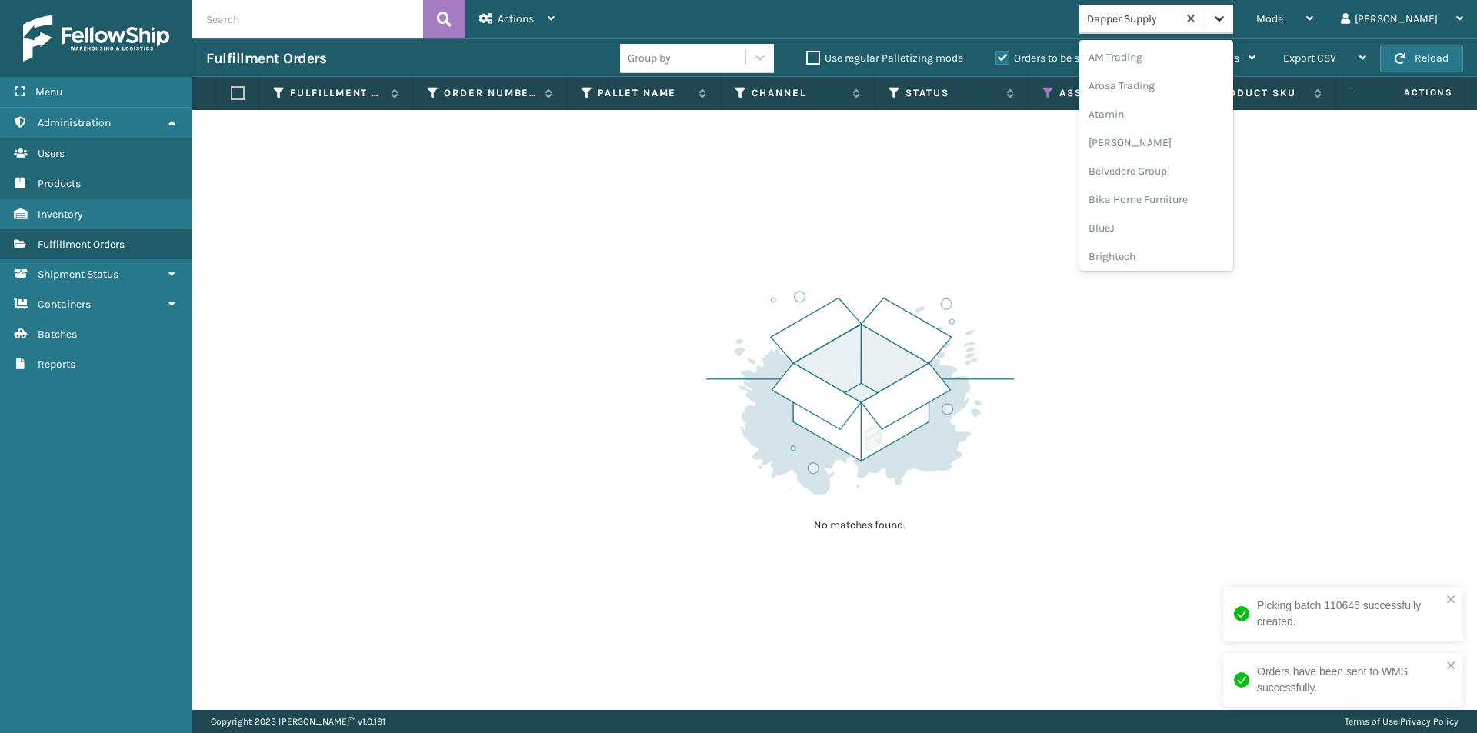
click at [1227, 21] on icon at bounding box center [1218, 18] width 15 height 15
click at [1188, 199] on div "Decoro" at bounding box center [1156, 199] width 154 height 28
click at [1227, 25] on icon at bounding box center [1218, 18] width 15 height 15
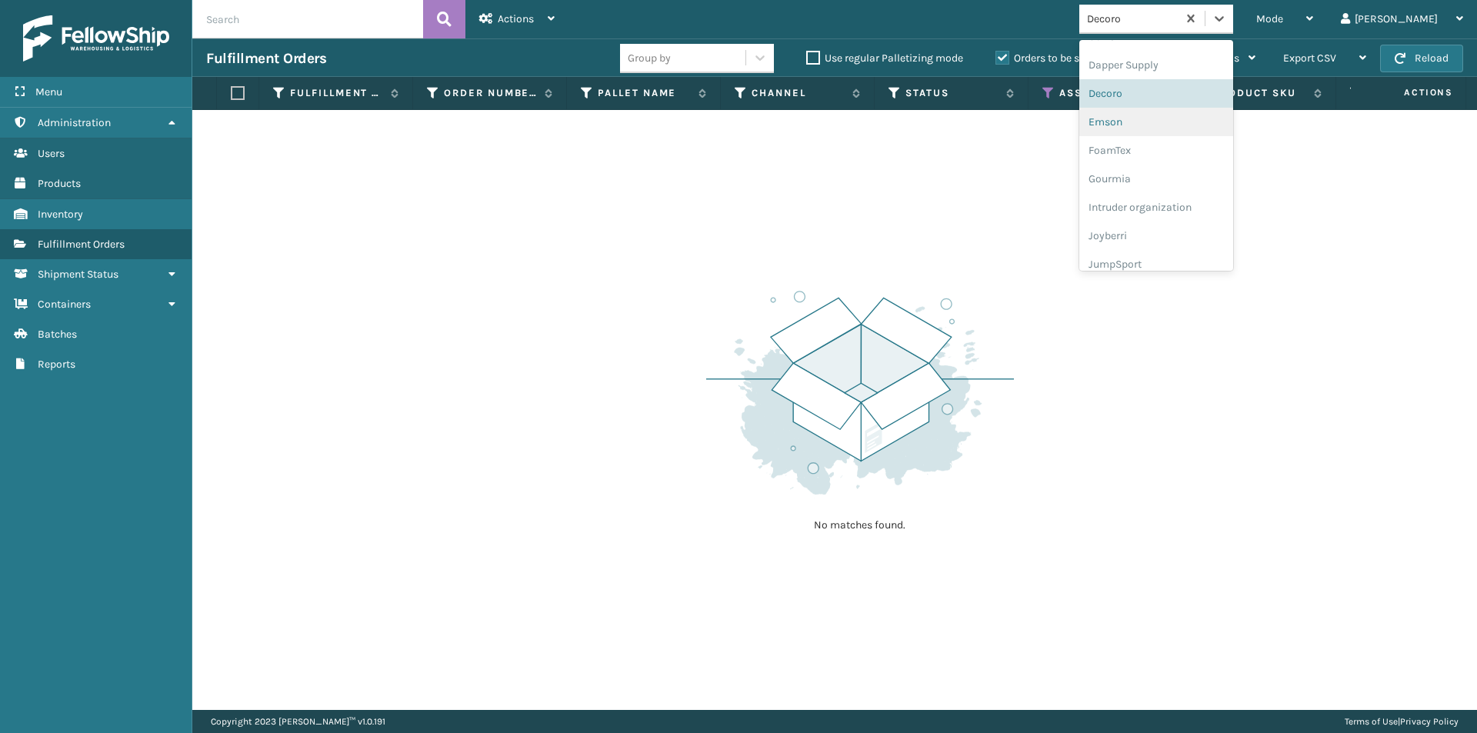
click at [1179, 121] on div "Emson" at bounding box center [1156, 122] width 154 height 28
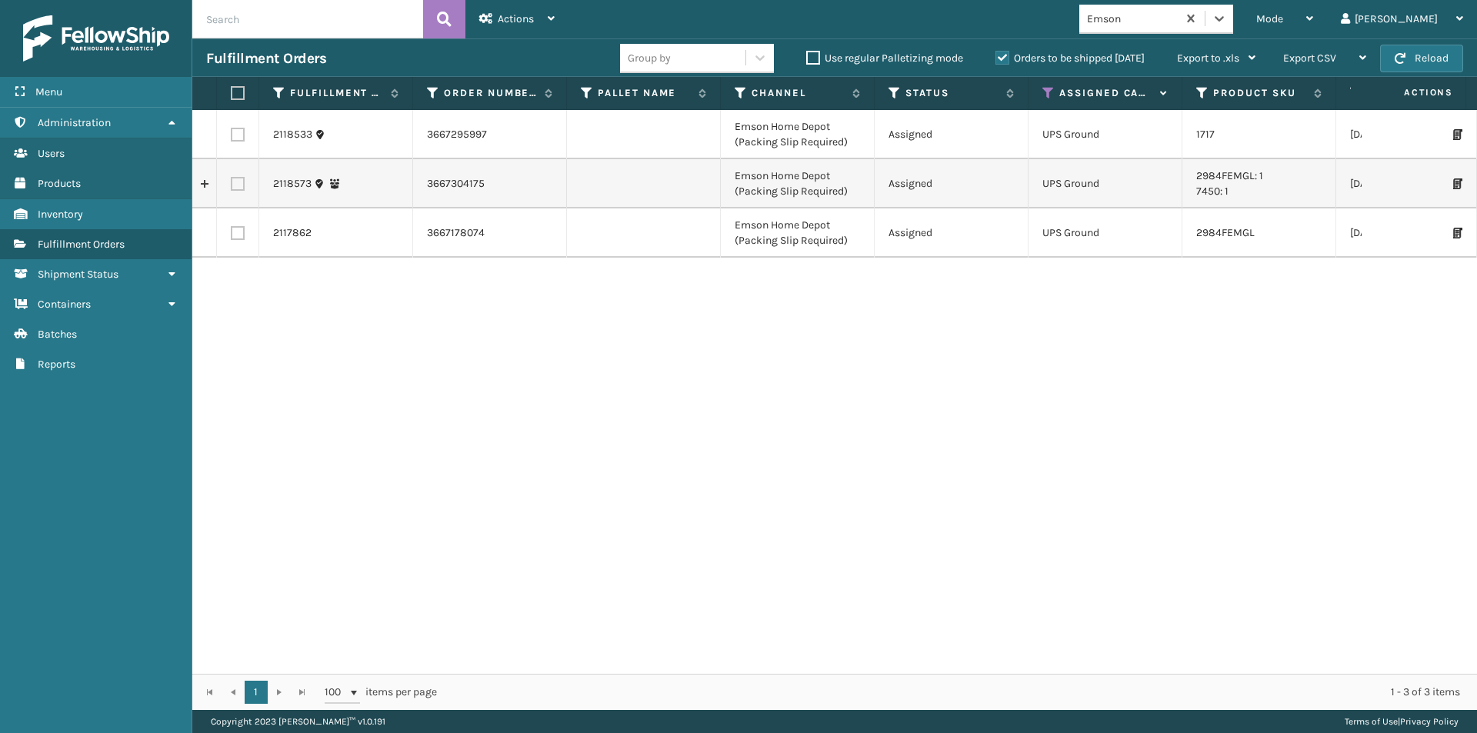
click at [236, 86] on label at bounding box center [235, 93] width 9 height 14
click at [231, 88] on input "checkbox" at bounding box center [231, 93] width 1 height 10
checkbox input "true"
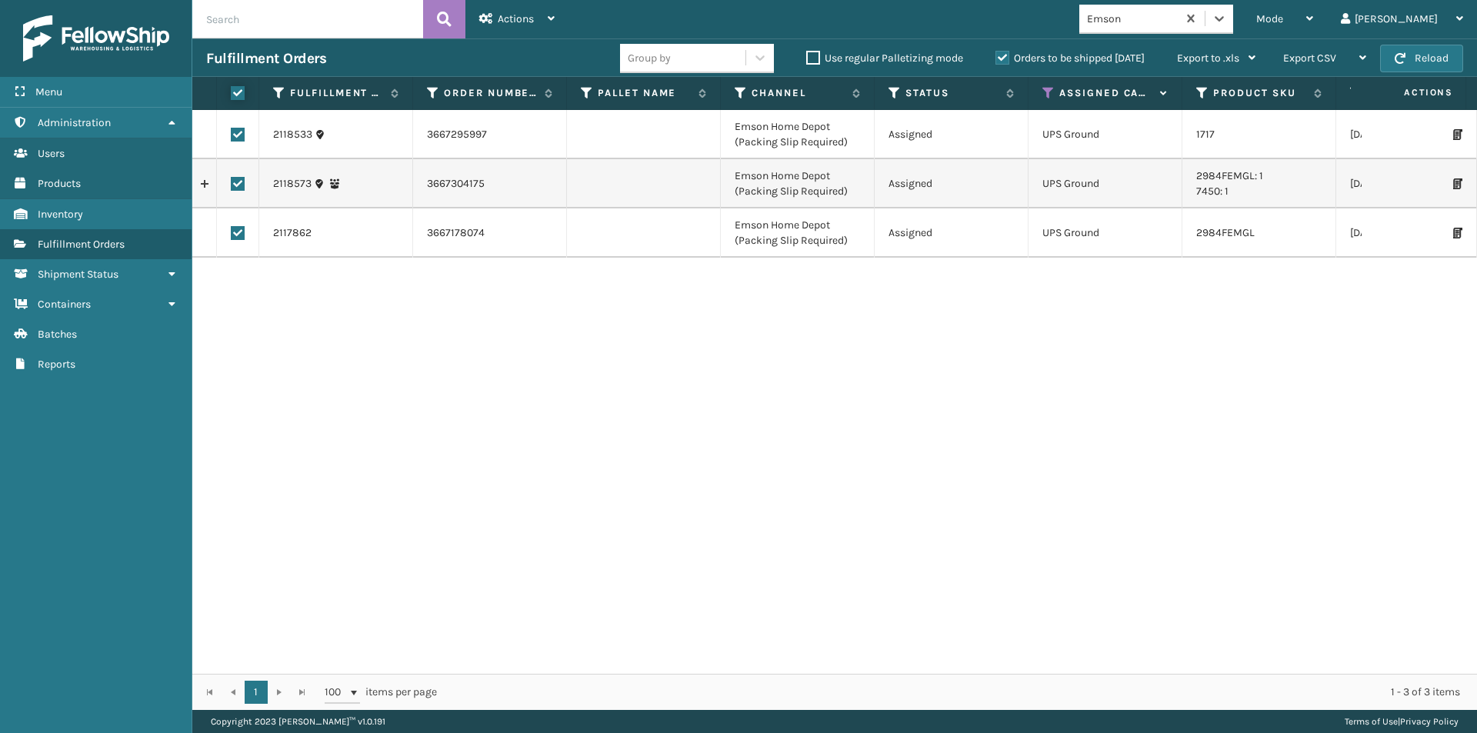
checkbox input "true"
click at [511, 26] on div "Actions" at bounding box center [516, 19] width 75 height 38
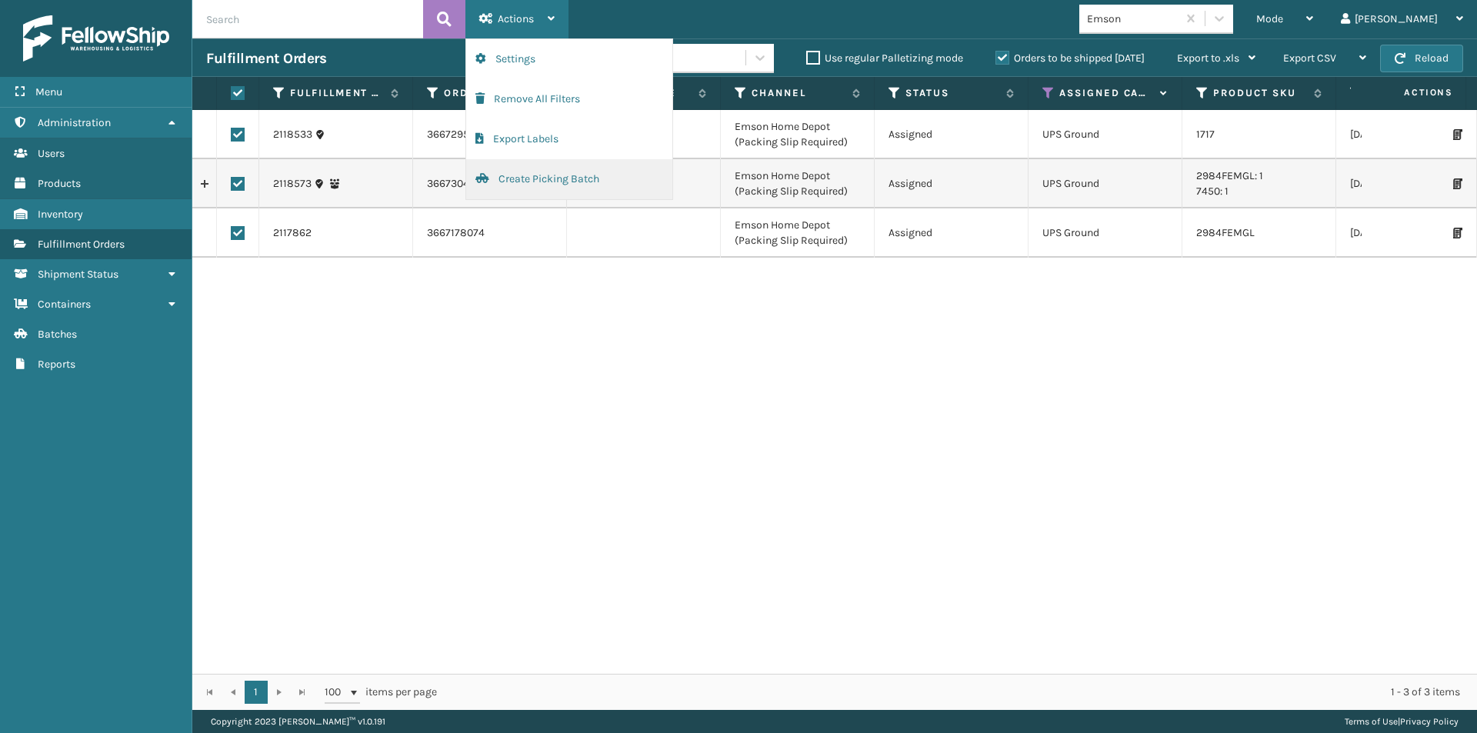
click at [524, 175] on button "Create Picking Batch" at bounding box center [569, 179] width 206 height 40
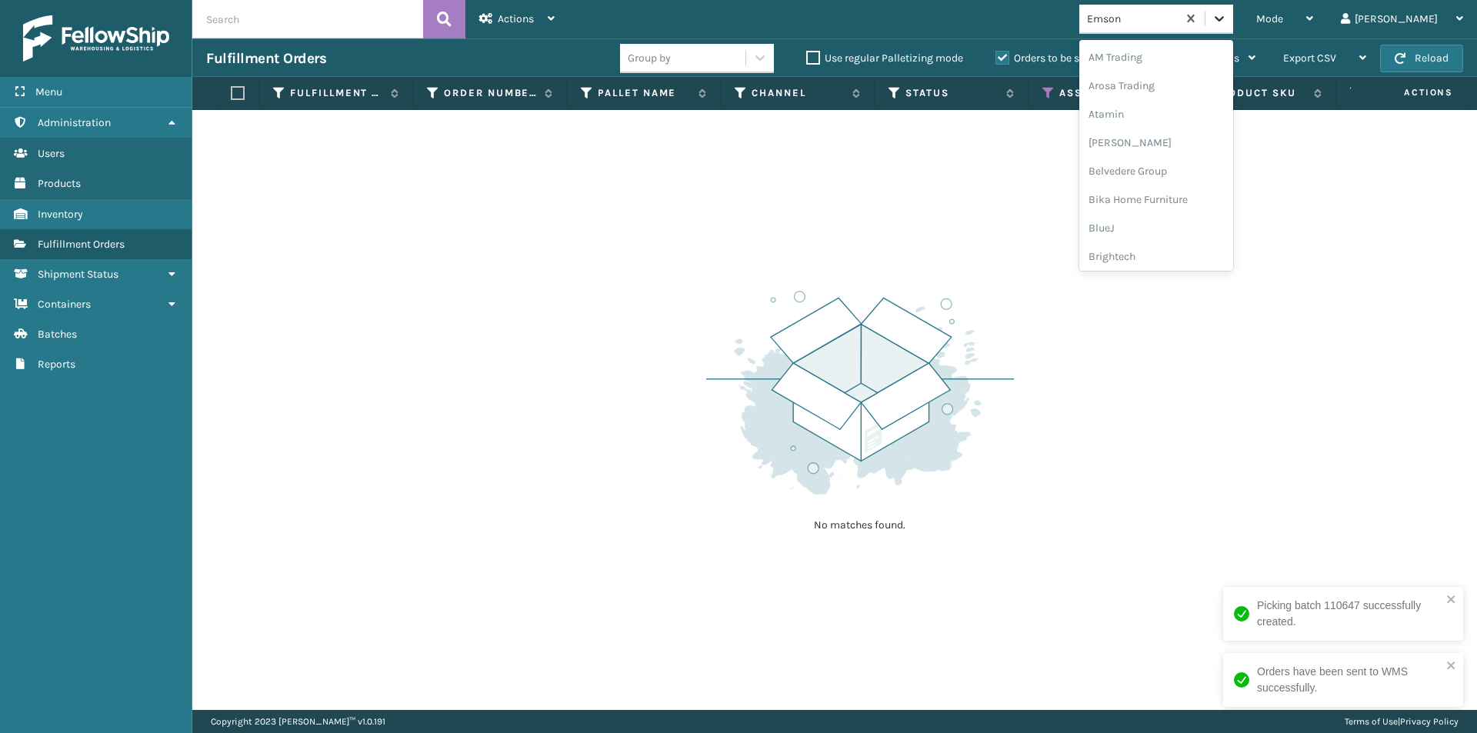
click at [1227, 18] on icon at bounding box center [1218, 18] width 15 height 15
click at [1178, 127] on div "FoamTex" at bounding box center [1156, 122] width 154 height 28
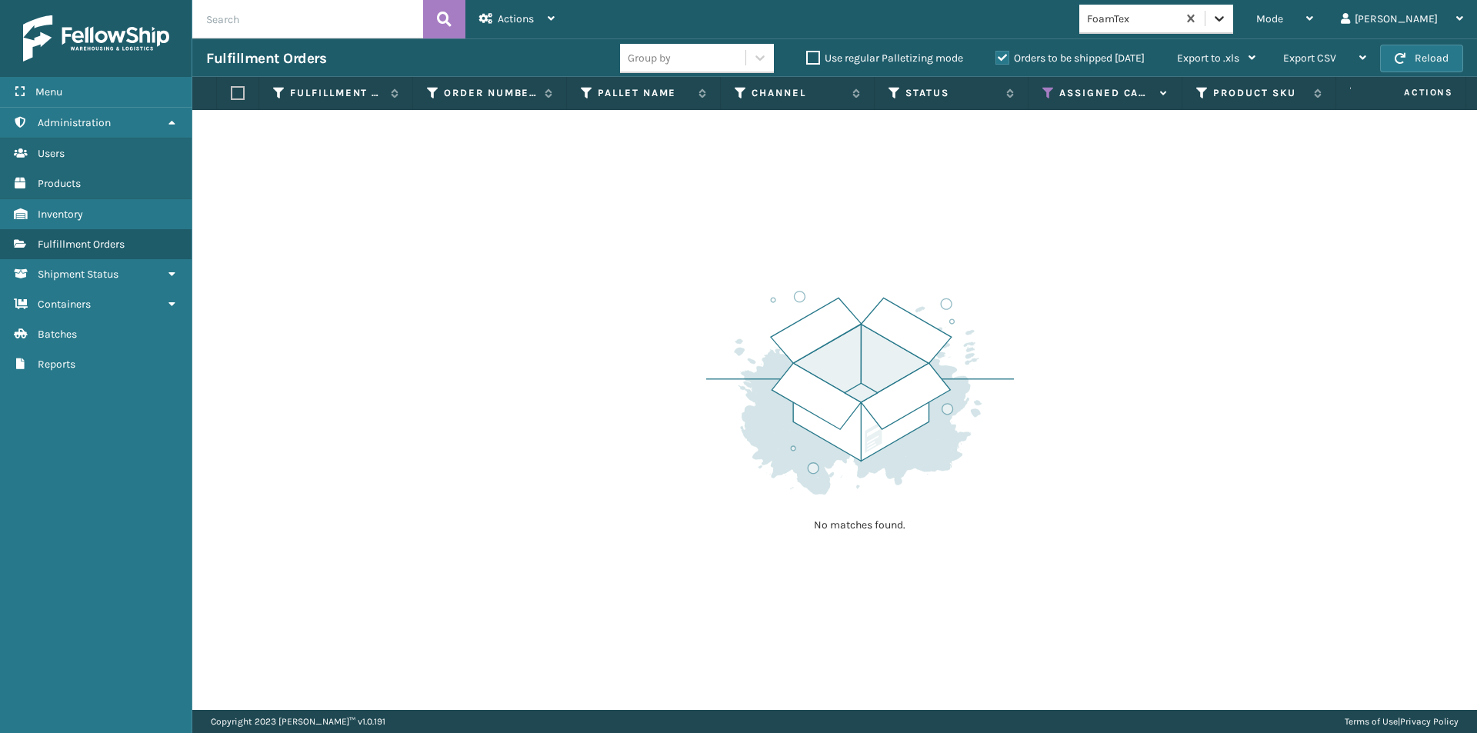
click at [1227, 23] on icon at bounding box center [1218, 18] width 15 height 15
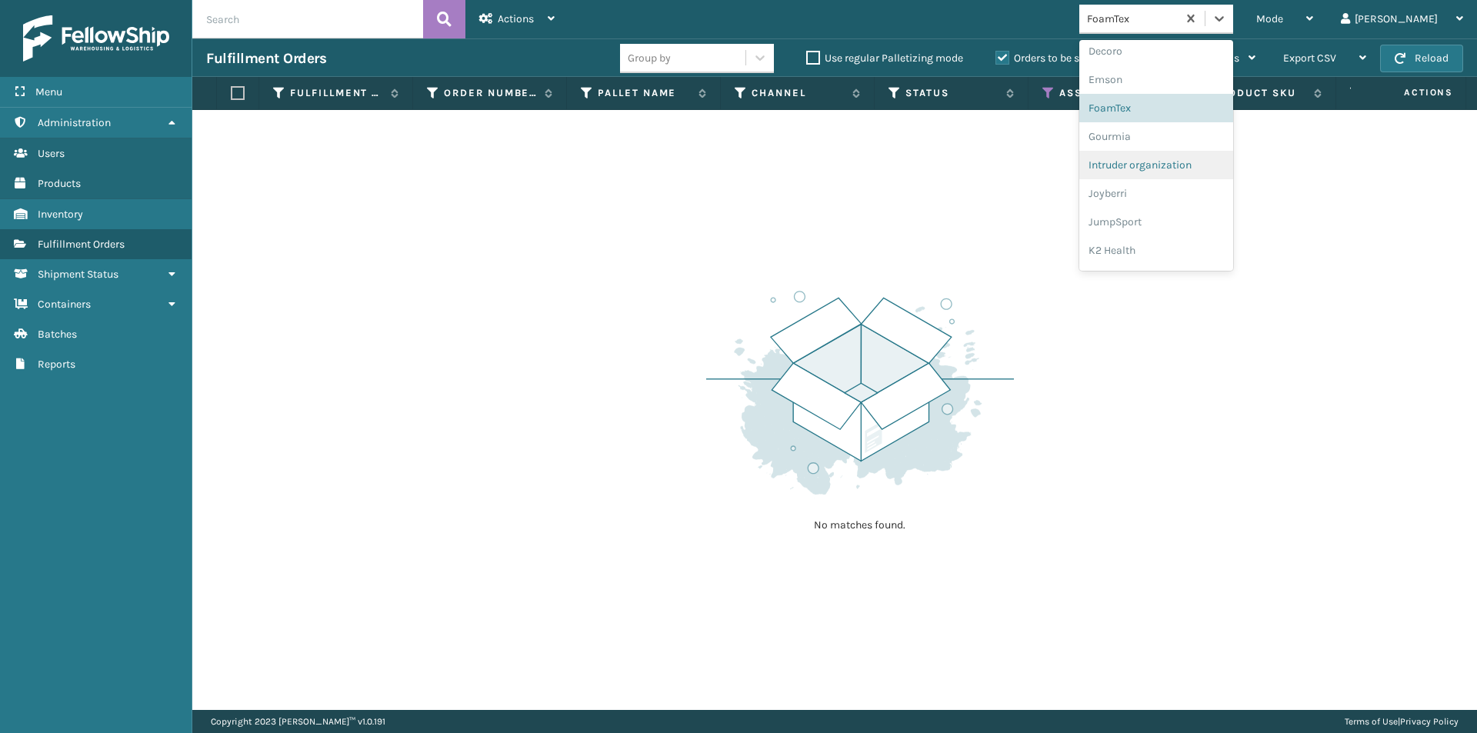
scroll to position [334, 0]
click at [1167, 178] on div "Joyberri" at bounding box center [1156, 179] width 154 height 28
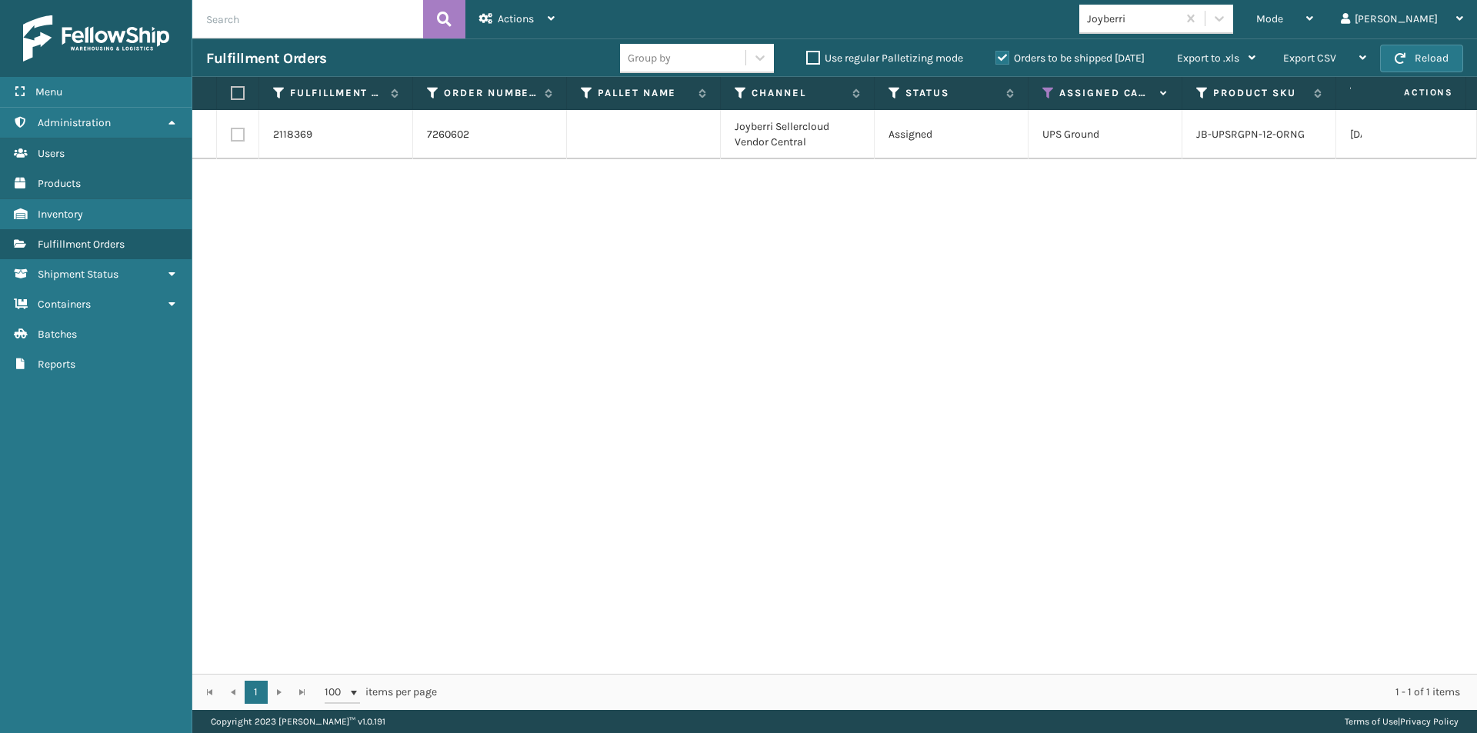
click at [232, 92] on label at bounding box center [235, 93] width 9 height 14
click at [231, 92] on input "checkbox" at bounding box center [231, 93] width 1 height 10
checkbox input "true"
click at [514, 13] on span "Actions" at bounding box center [516, 18] width 36 height 13
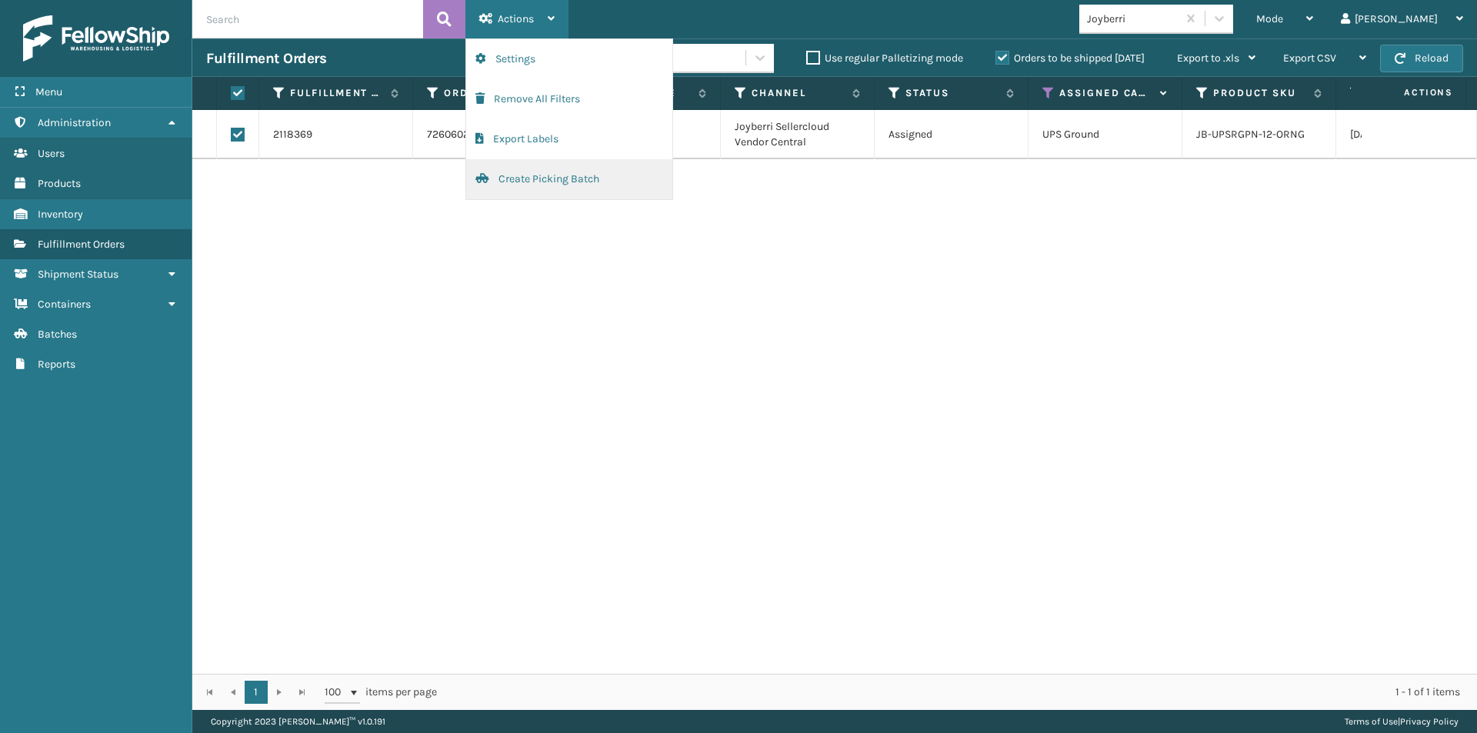
click at [514, 172] on button "Create Picking Batch" at bounding box center [569, 179] width 206 height 40
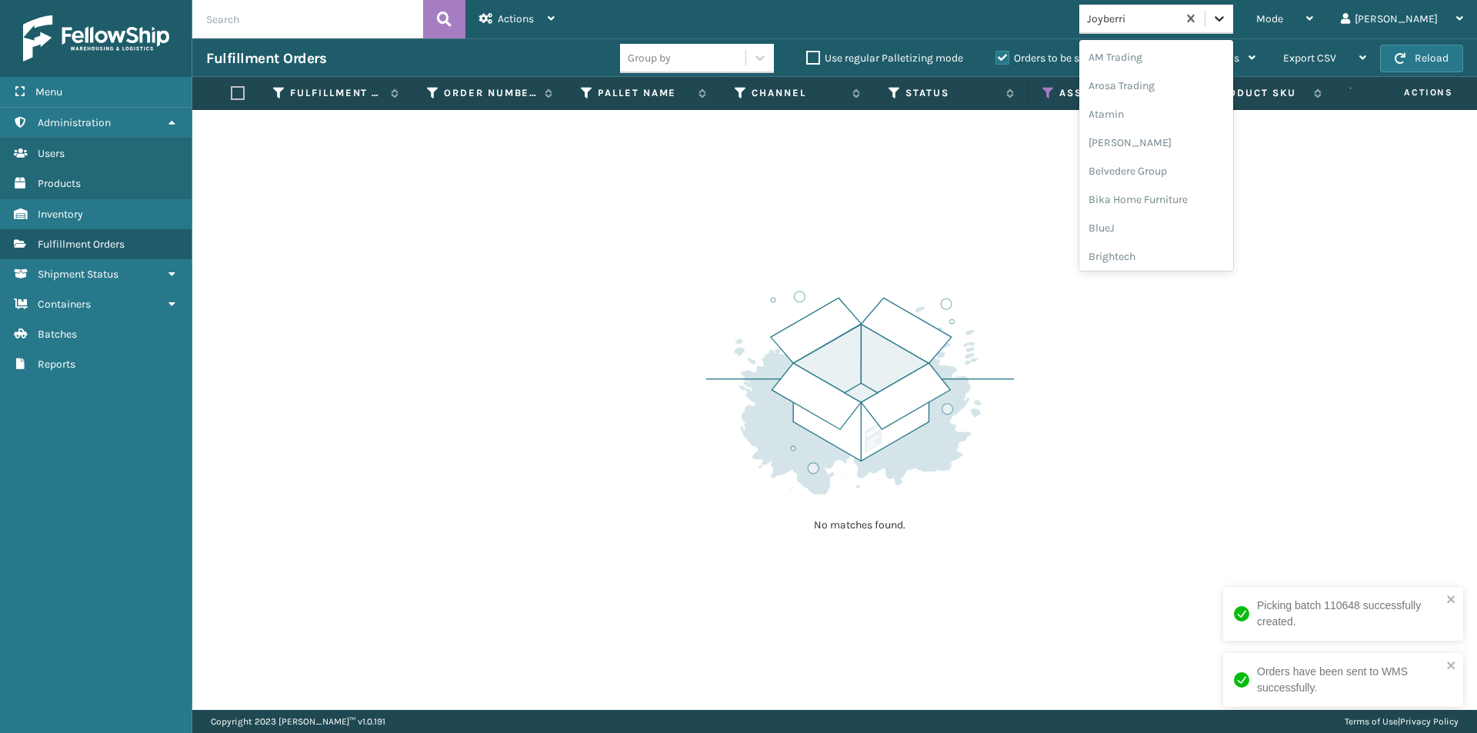
click at [1227, 19] on icon at bounding box center [1218, 18] width 15 height 15
click at [1209, 198] on div "JumpSport" at bounding box center [1156, 199] width 154 height 28
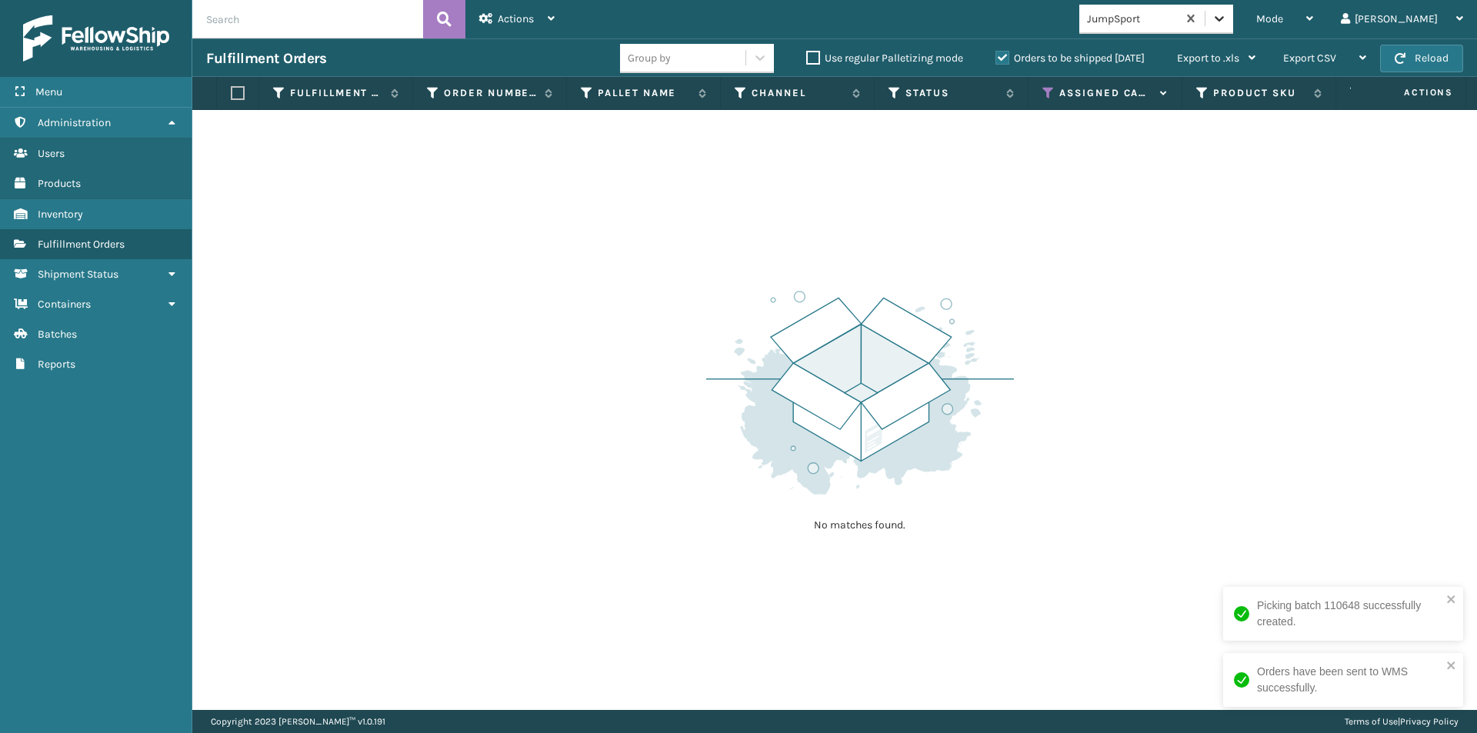
click at [1233, 26] on div at bounding box center [1219, 19] width 28 height 28
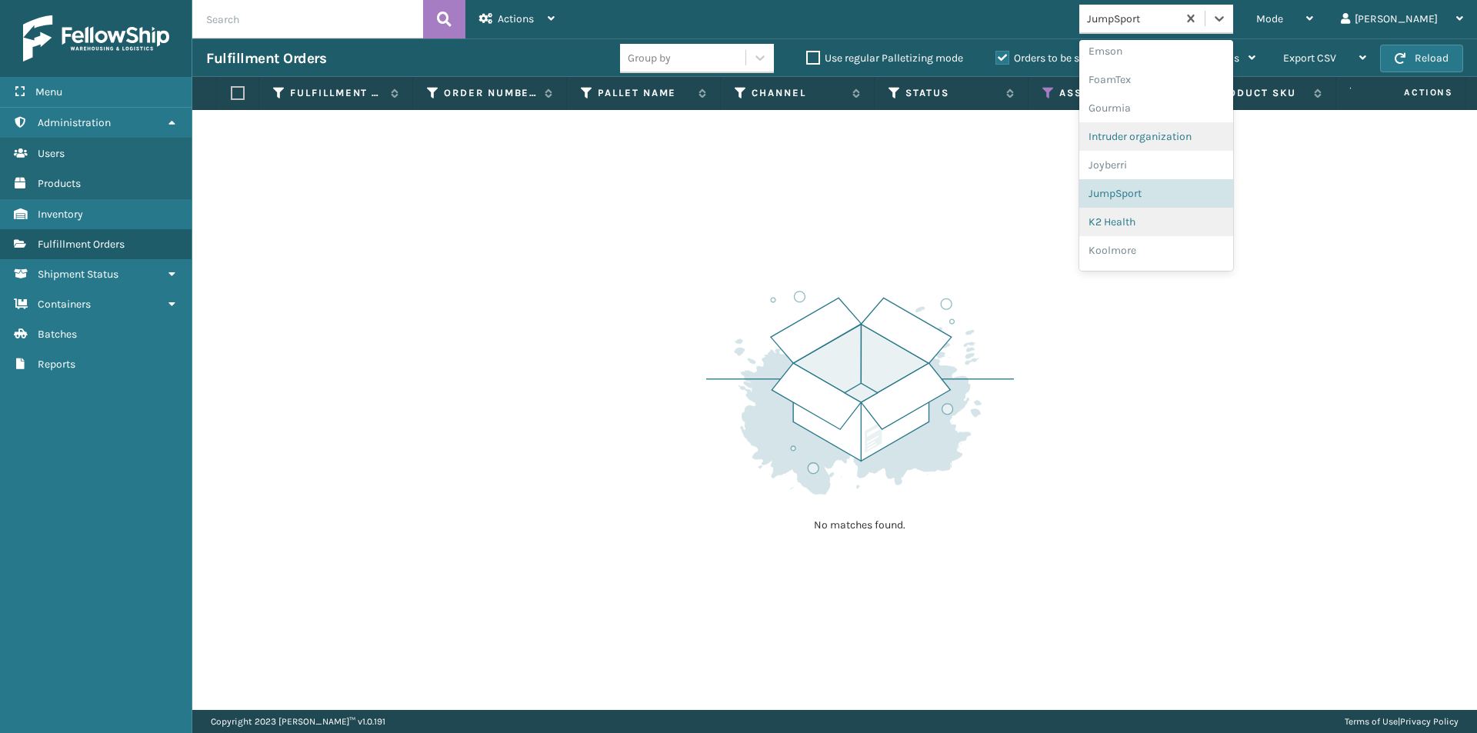
scroll to position [371, 0]
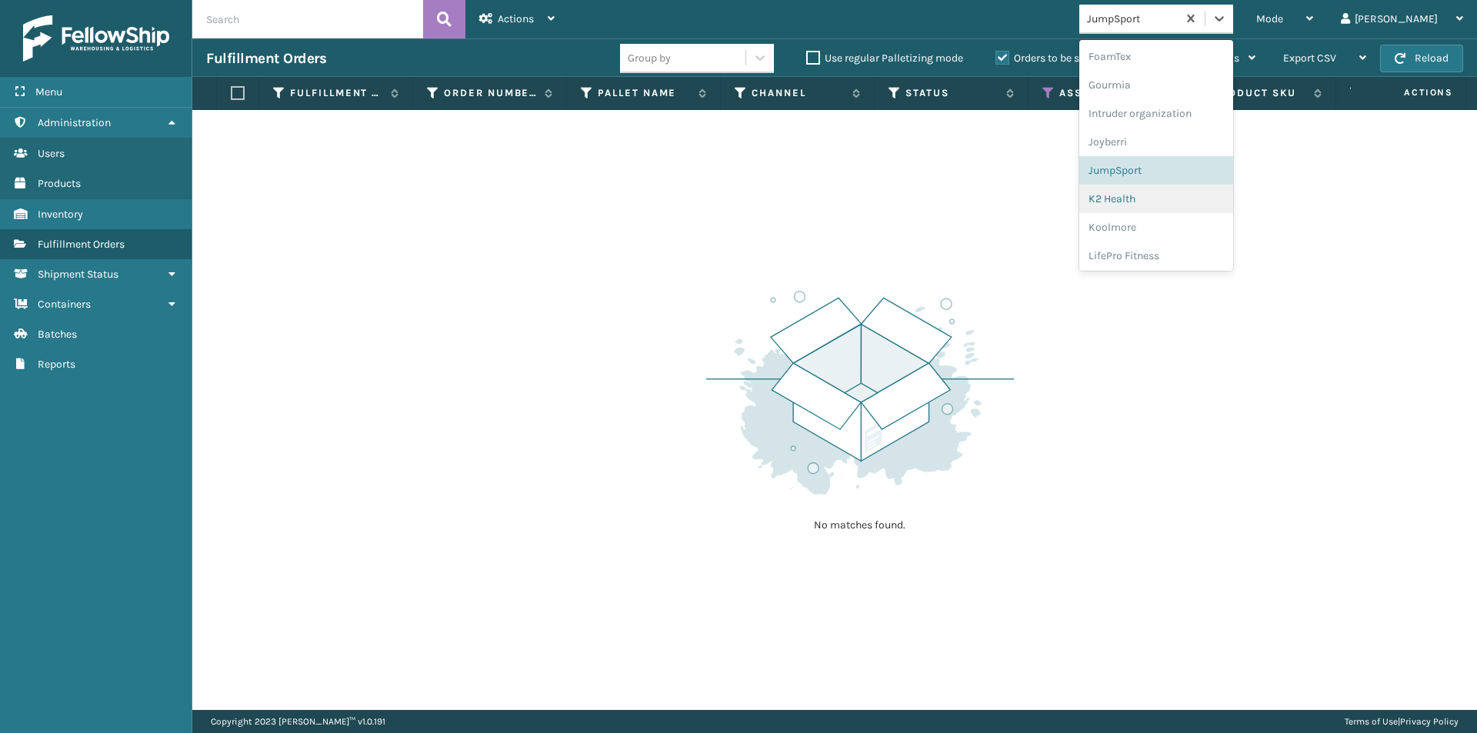
click at [1194, 202] on div "K2 Health" at bounding box center [1156, 199] width 154 height 28
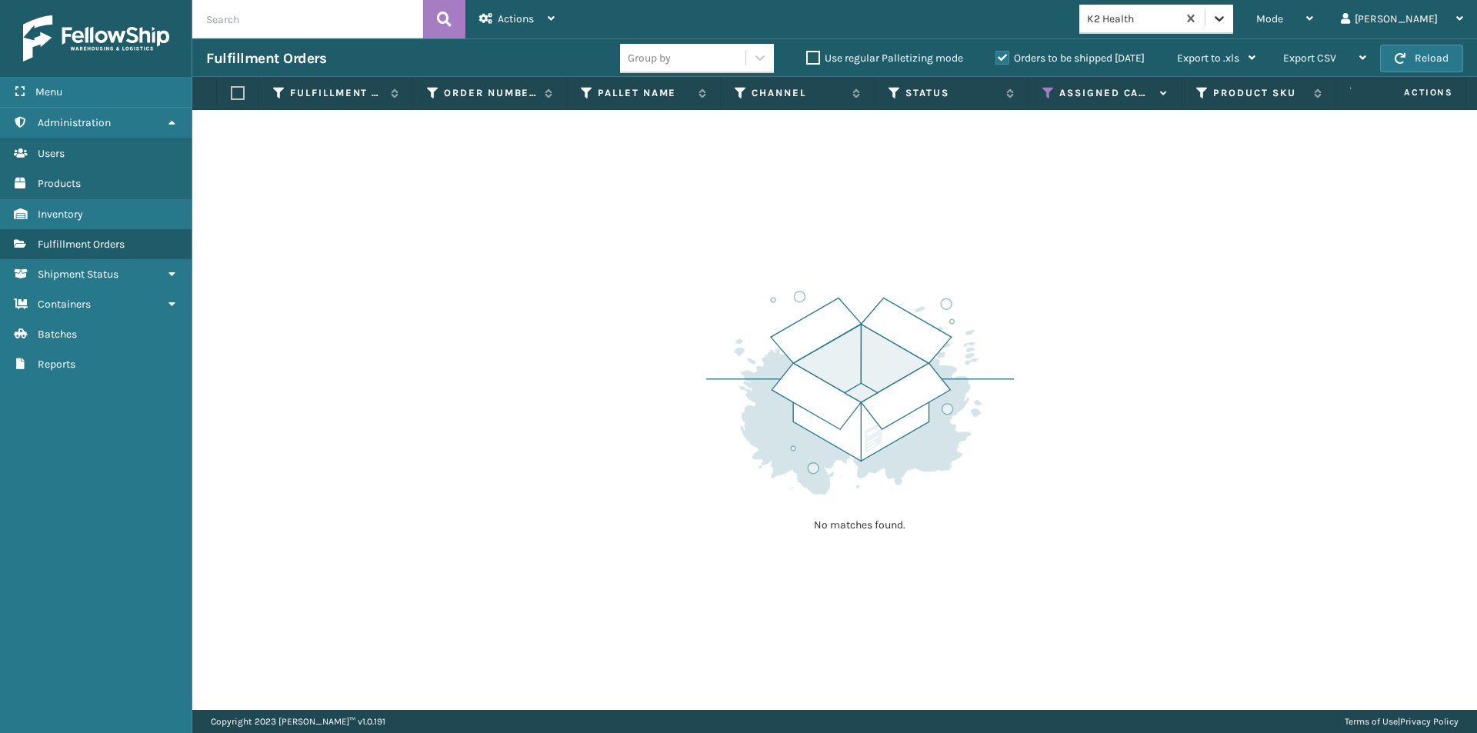
click at [1227, 22] on icon at bounding box center [1218, 18] width 15 height 15
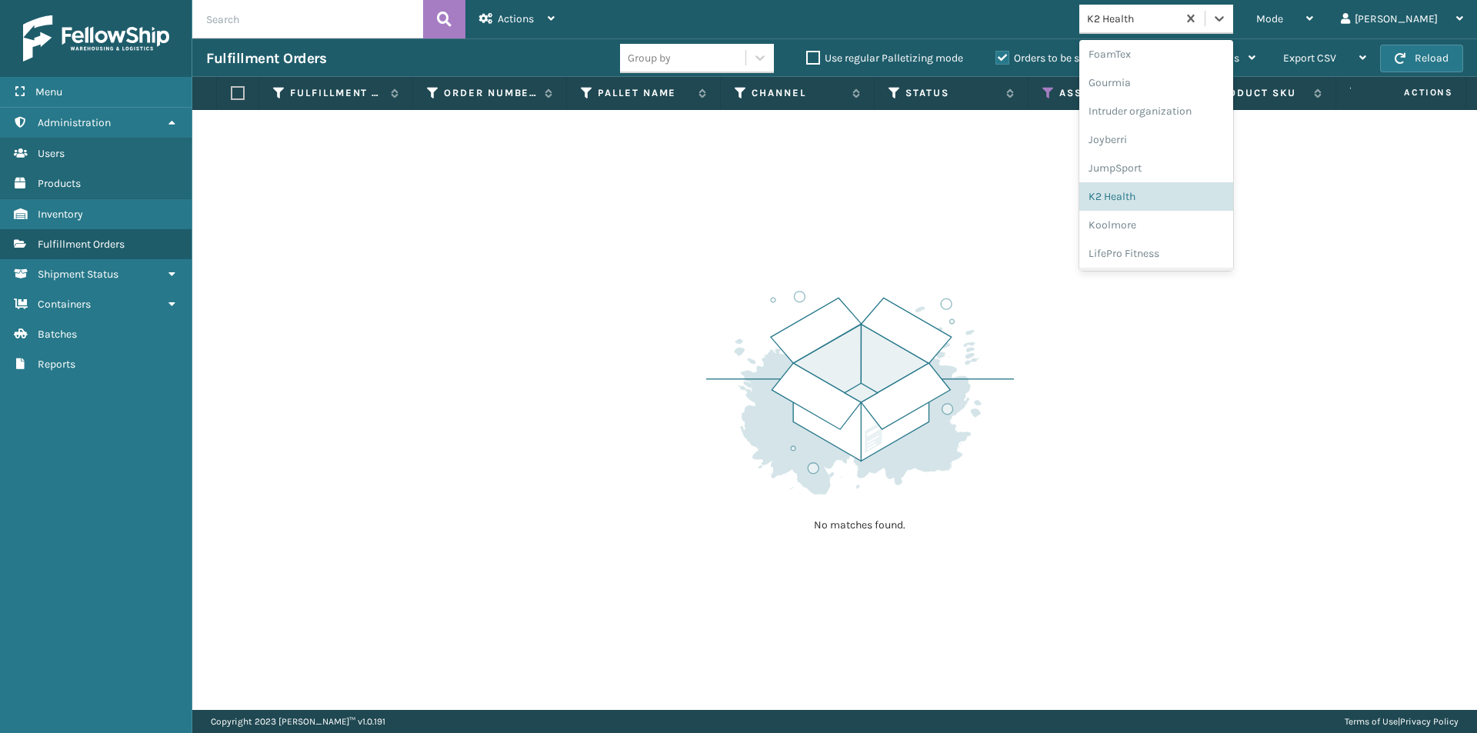
scroll to position [399, 0]
click at [1171, 202] on div "Koolmore" at bounding box center [1156, 199] width 154 height 28
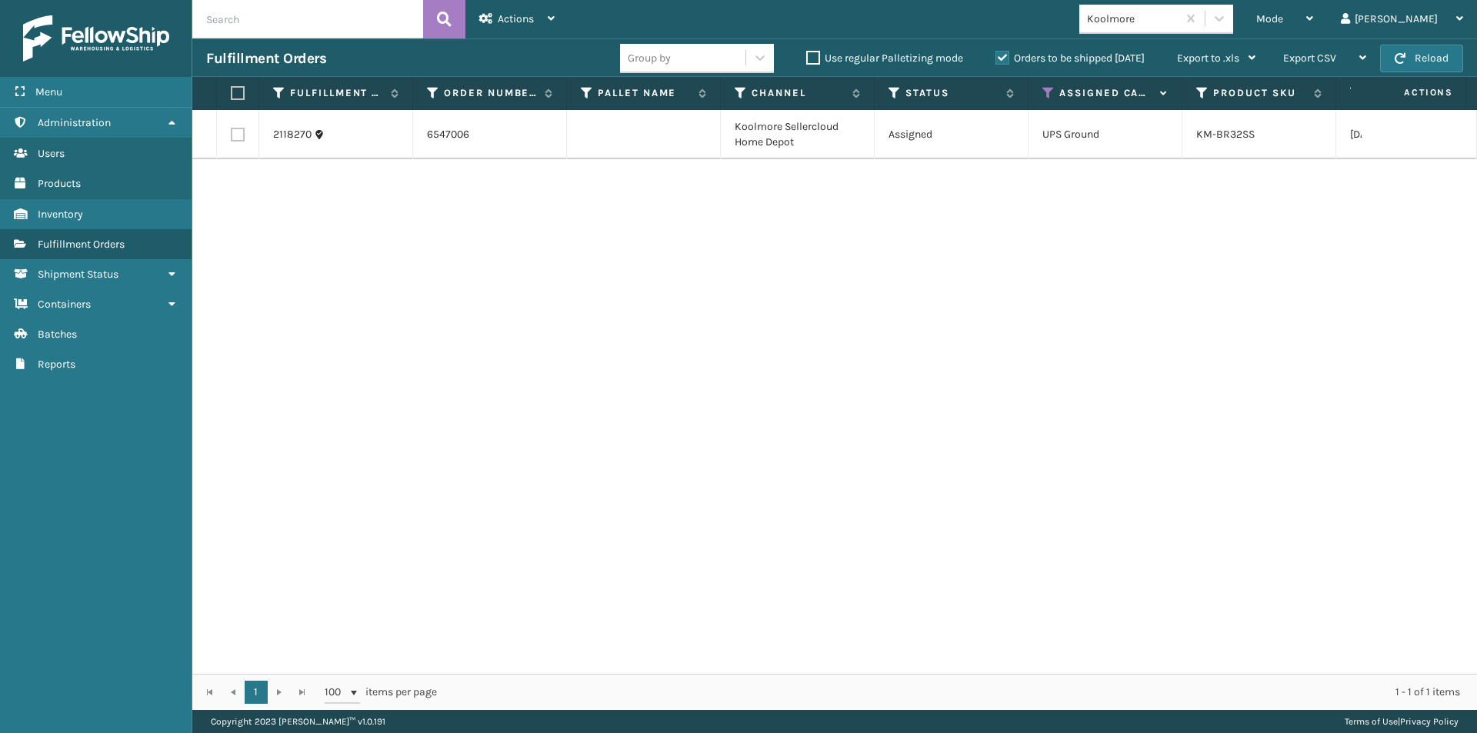
click at [233, 90] on label at bounding box center [235, 93] width 9 height 14
click at [231, 90] on input "checkbox" at bounding box center [231, 93] width 1 height 10
checkbox input "true"
click at [487, 22] on icon at bounding box center [486, 18] width 14 height 11
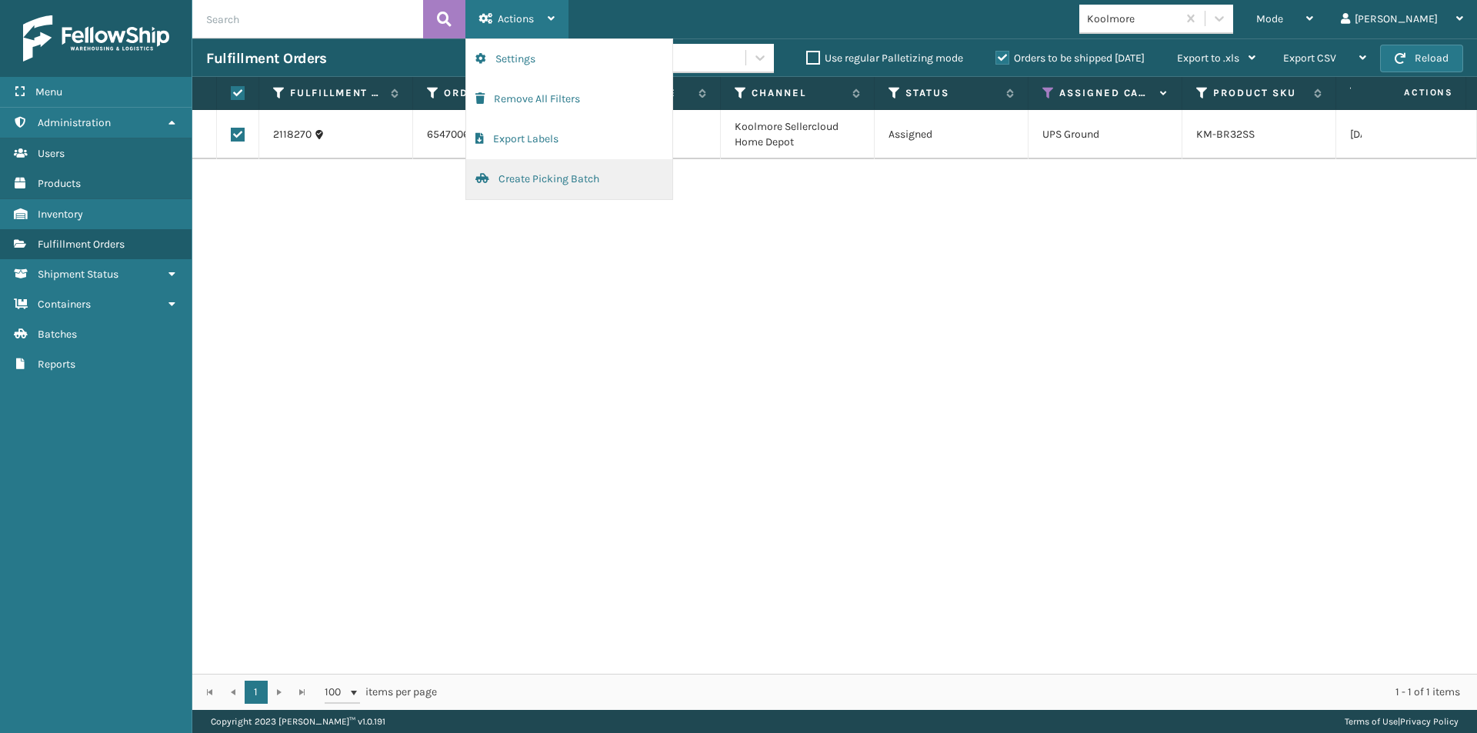
click at [526, 172] on button "Create Picking Batch" at bounding box center [569, 179] width 206 height 40
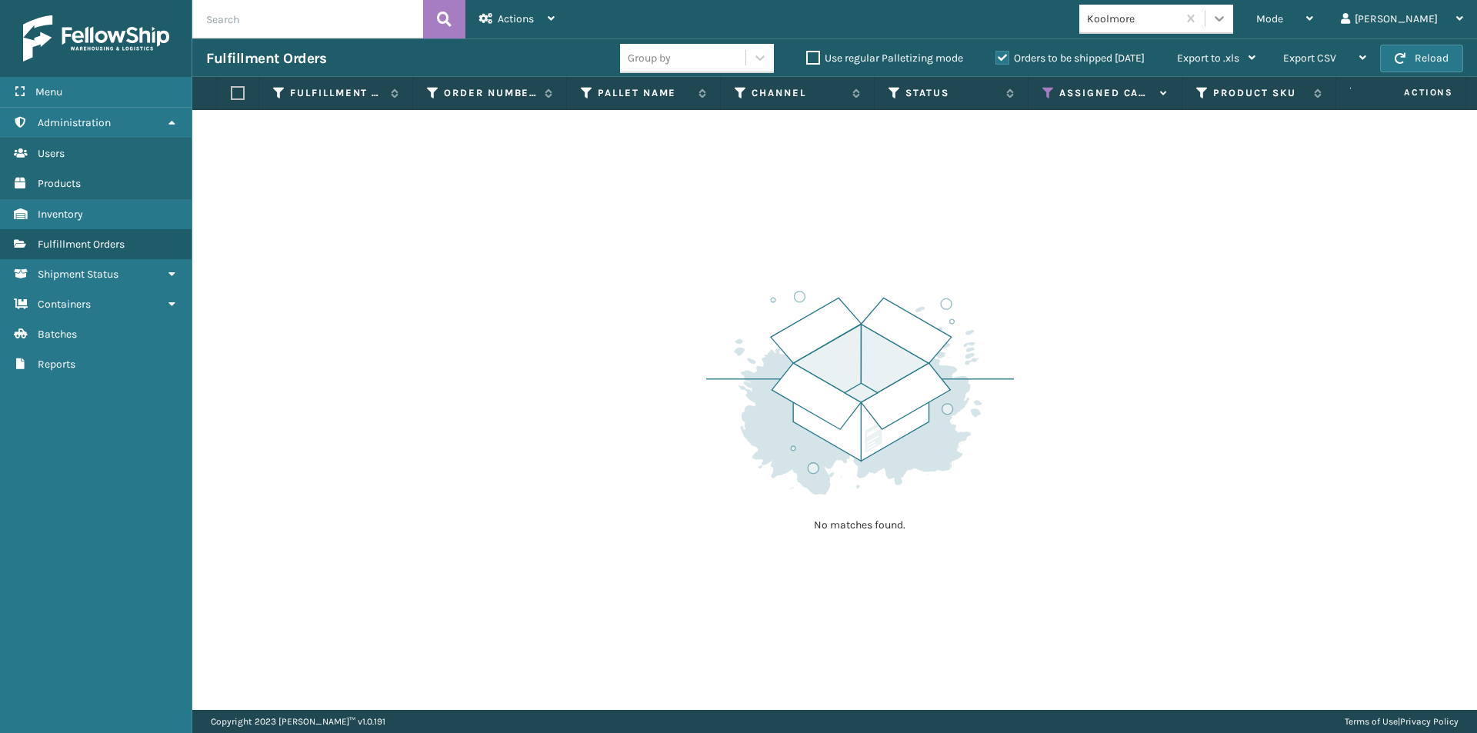
click at [1233, 15] on div at bounding box center [1219, 19] width 28 height 28
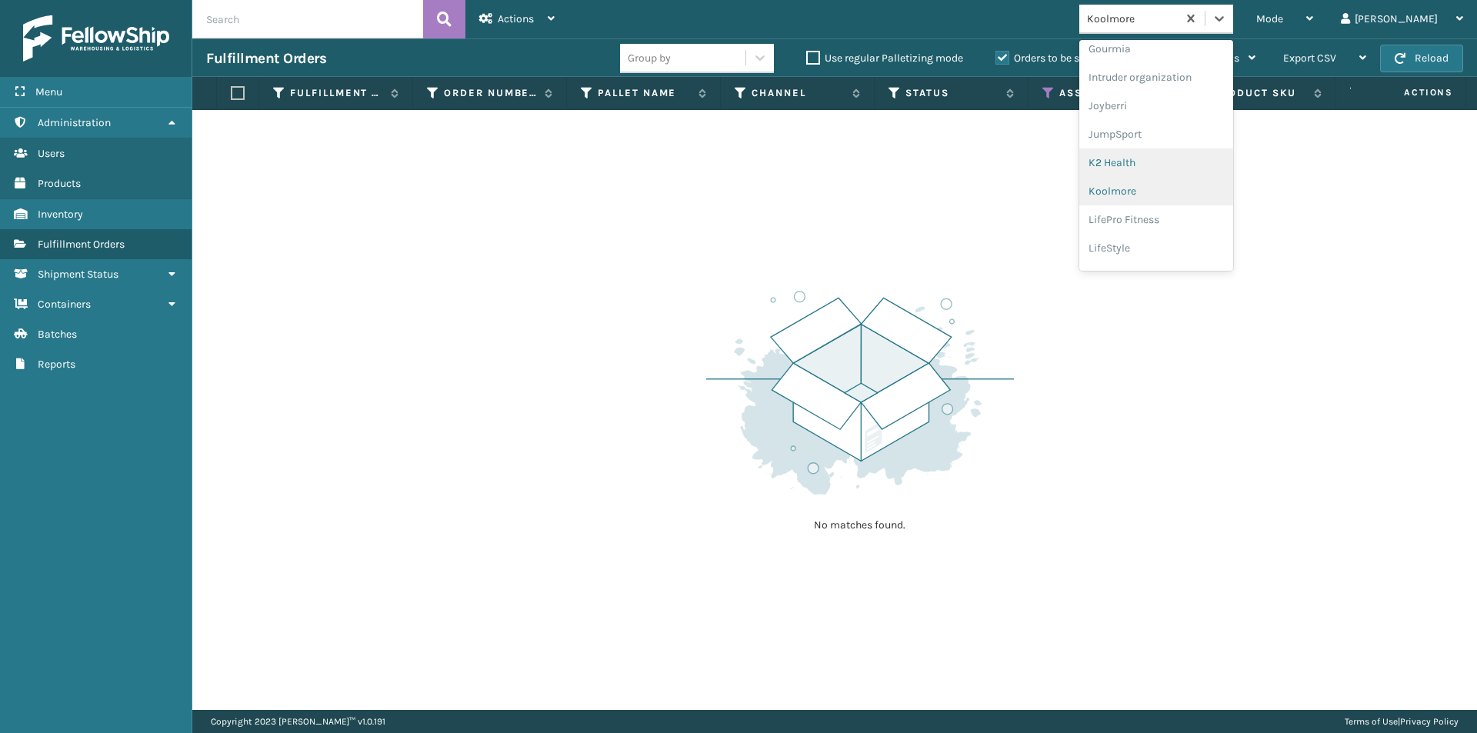
scroll to position [428, 0]
click at [1214, 198] on div "LifePro Fitness" at bounding box center [1156, 199] width 154 height 28
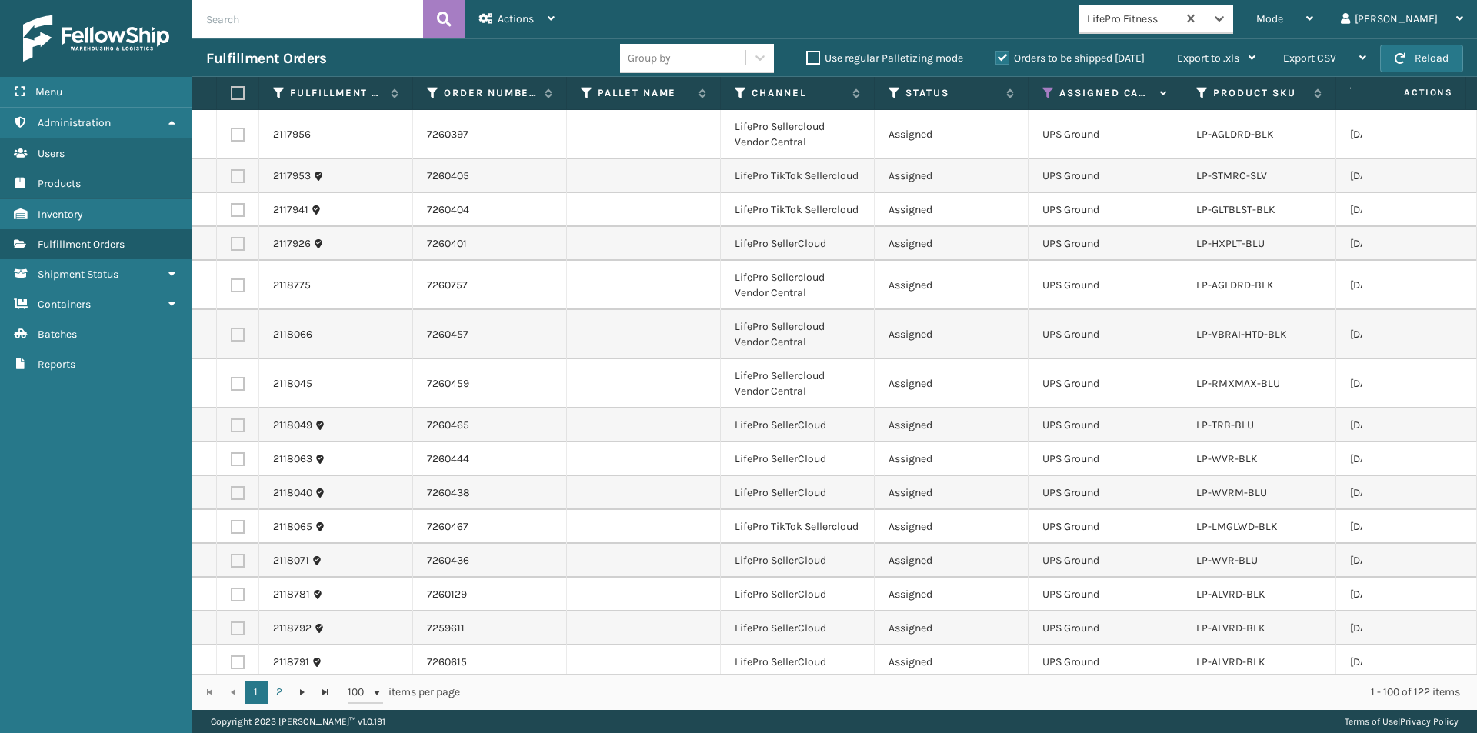
click at [238, 92] on label at bounding box center [235, 93] width 9 height 14
click at [231, 92] on input "checkbox" at bounding box center [231, 93] width 1 height 10
checkbox input "true"
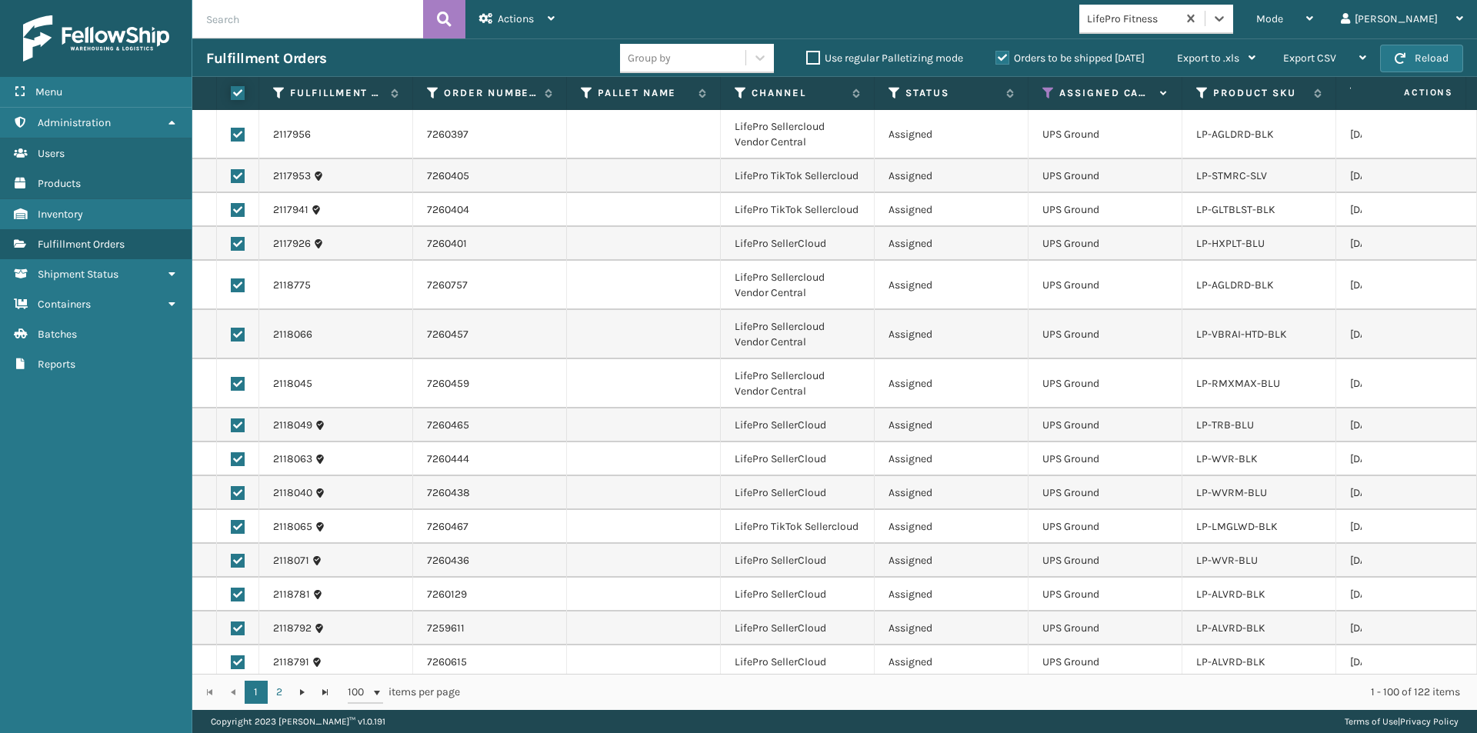
checkbox input "true"
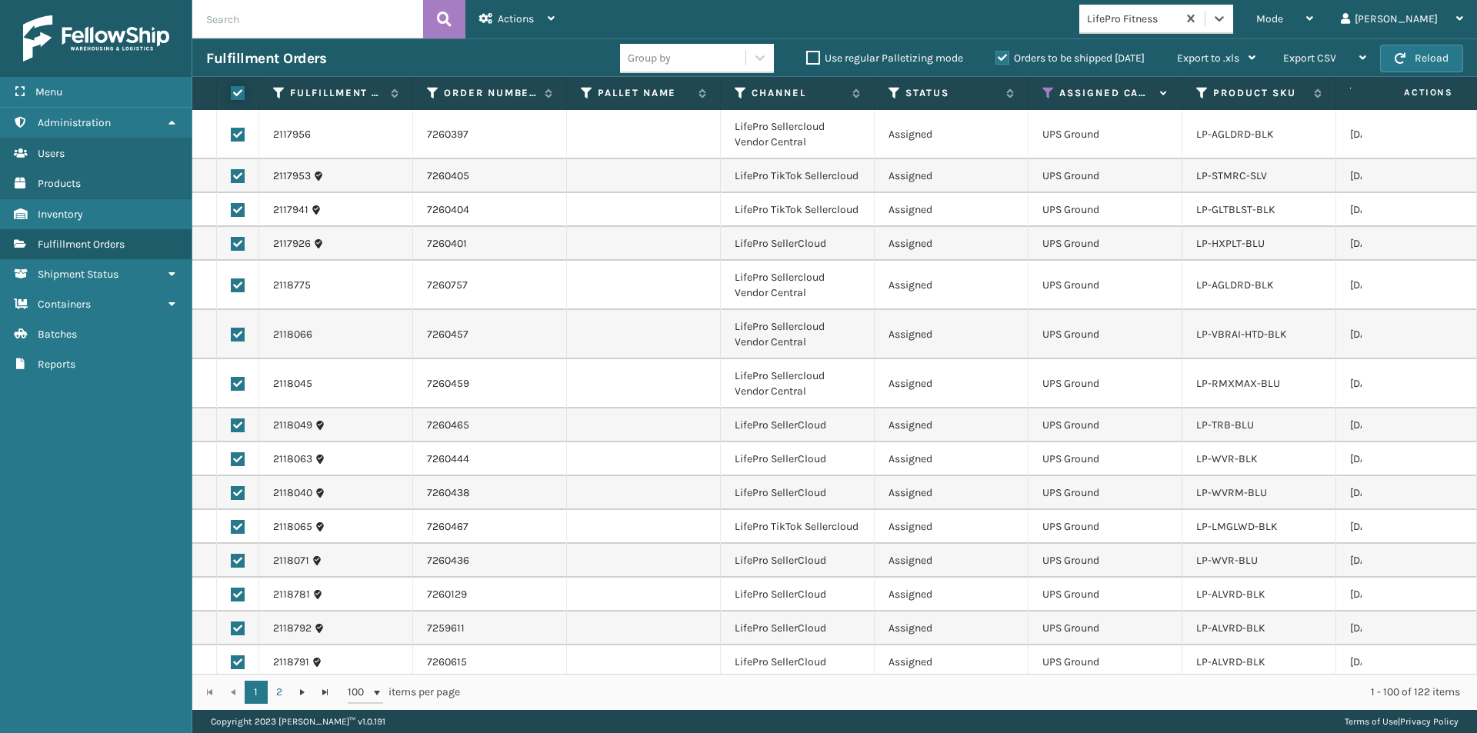
checkbox input "true"
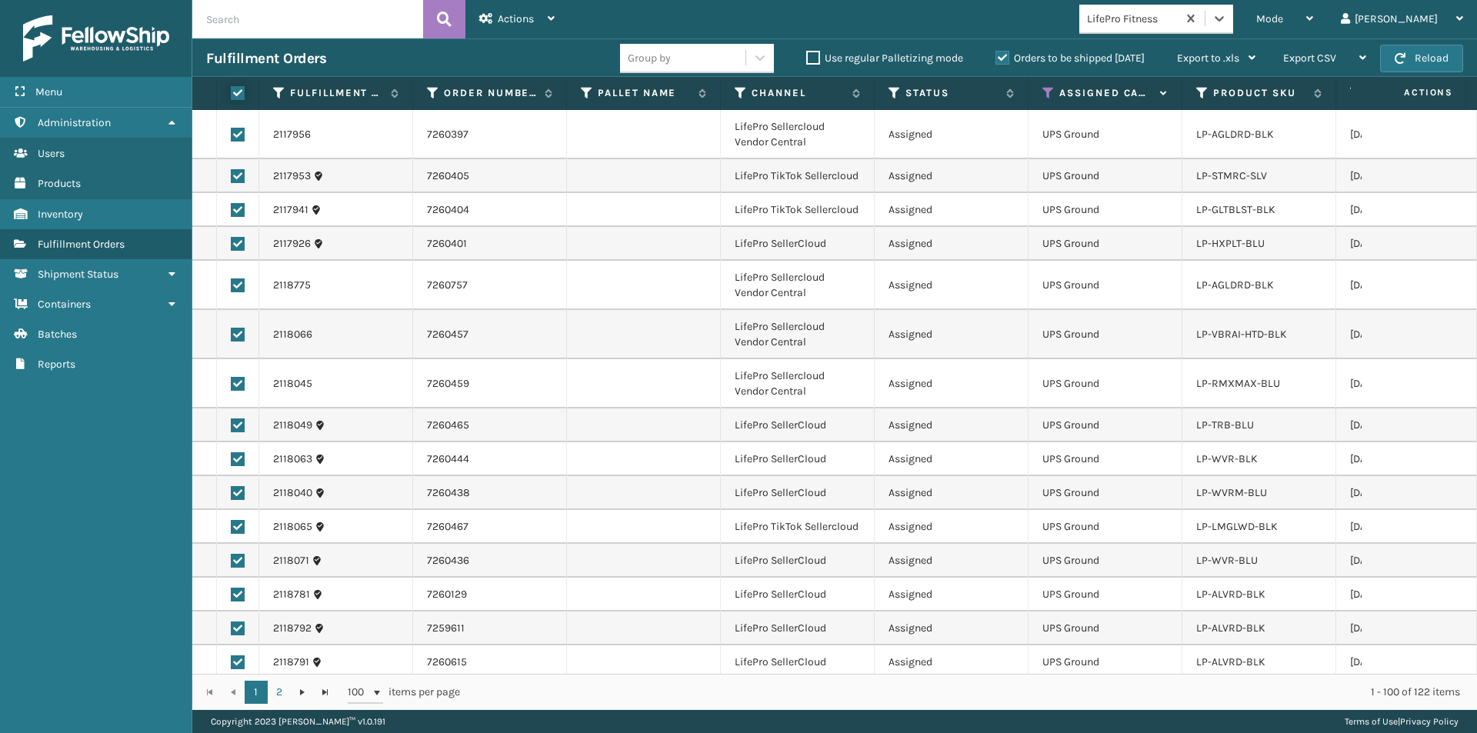
checkbox input "true"
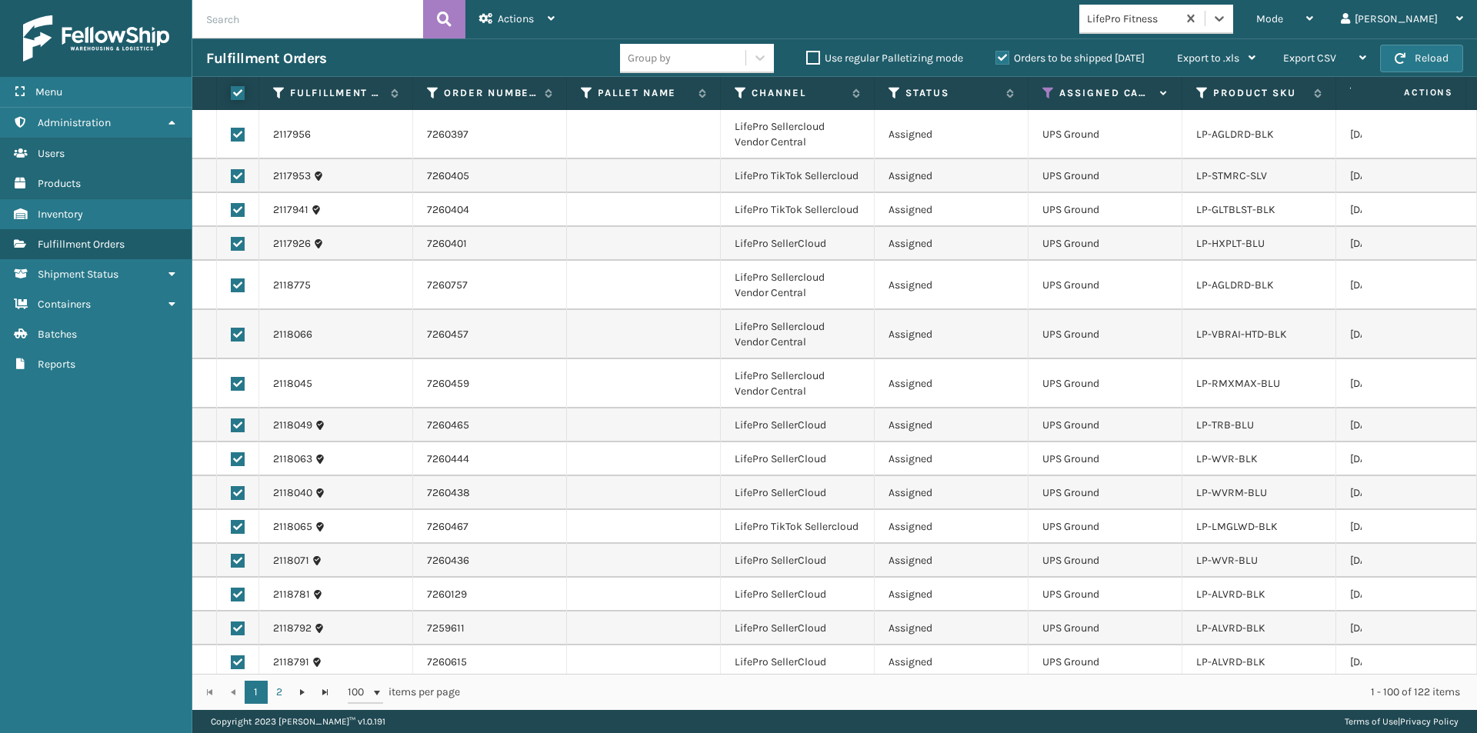
checkbox input "true"
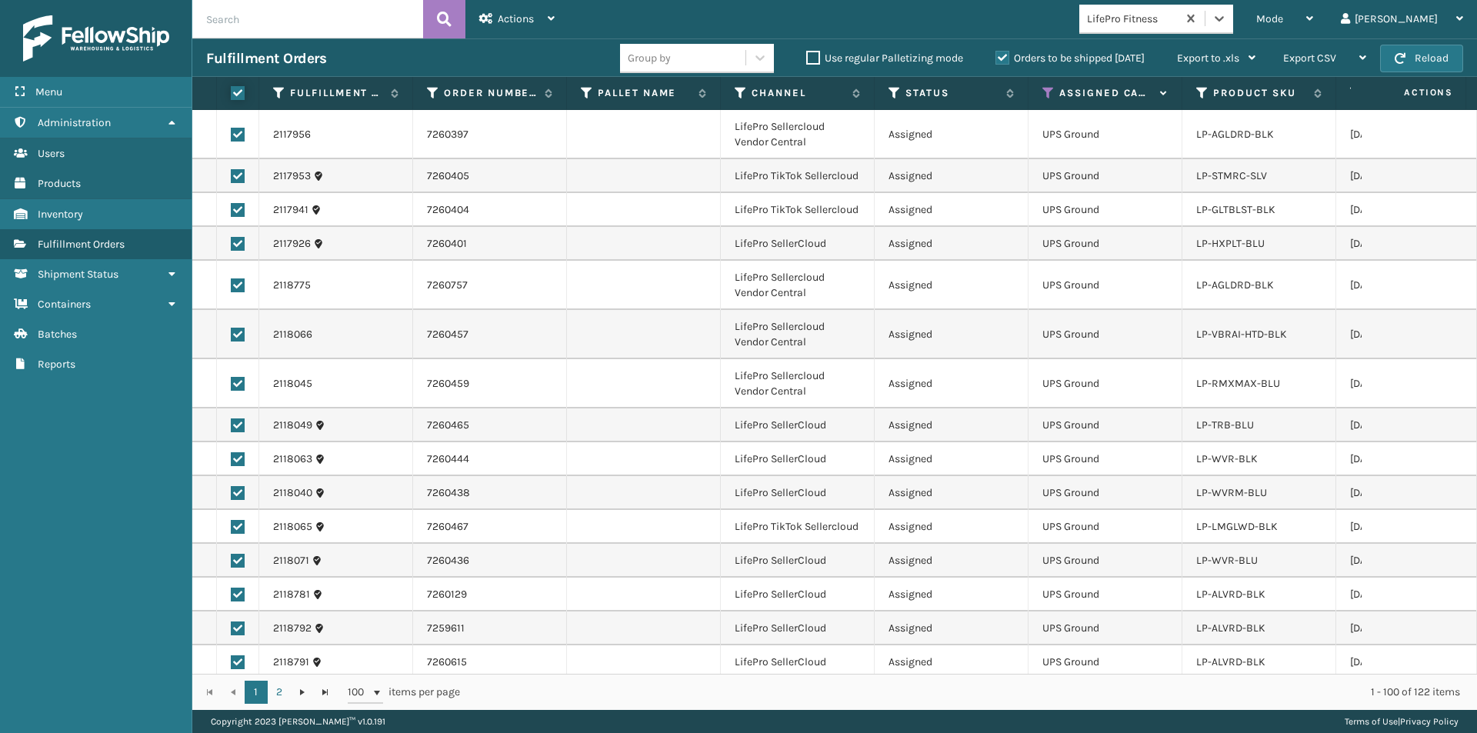
checkbox input "true"
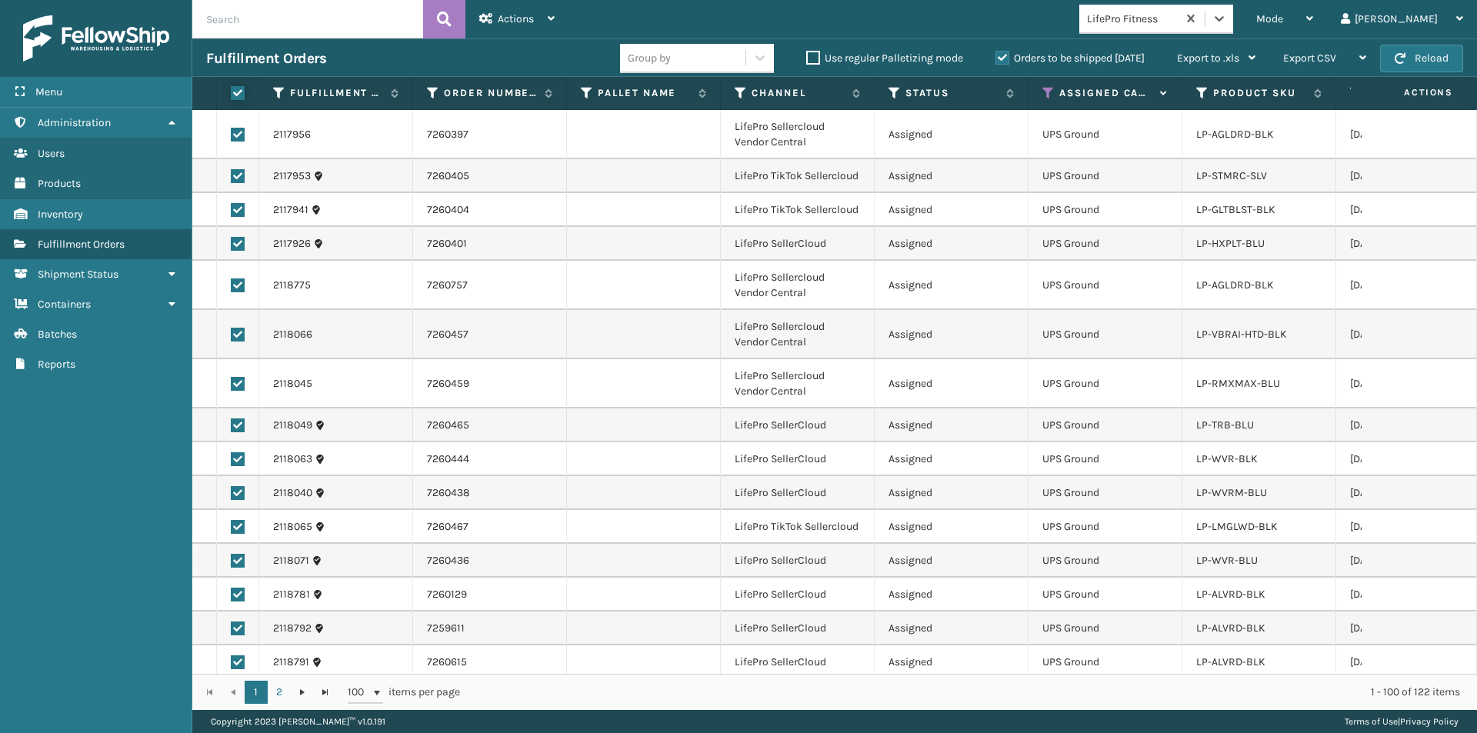
checkbox input "true"
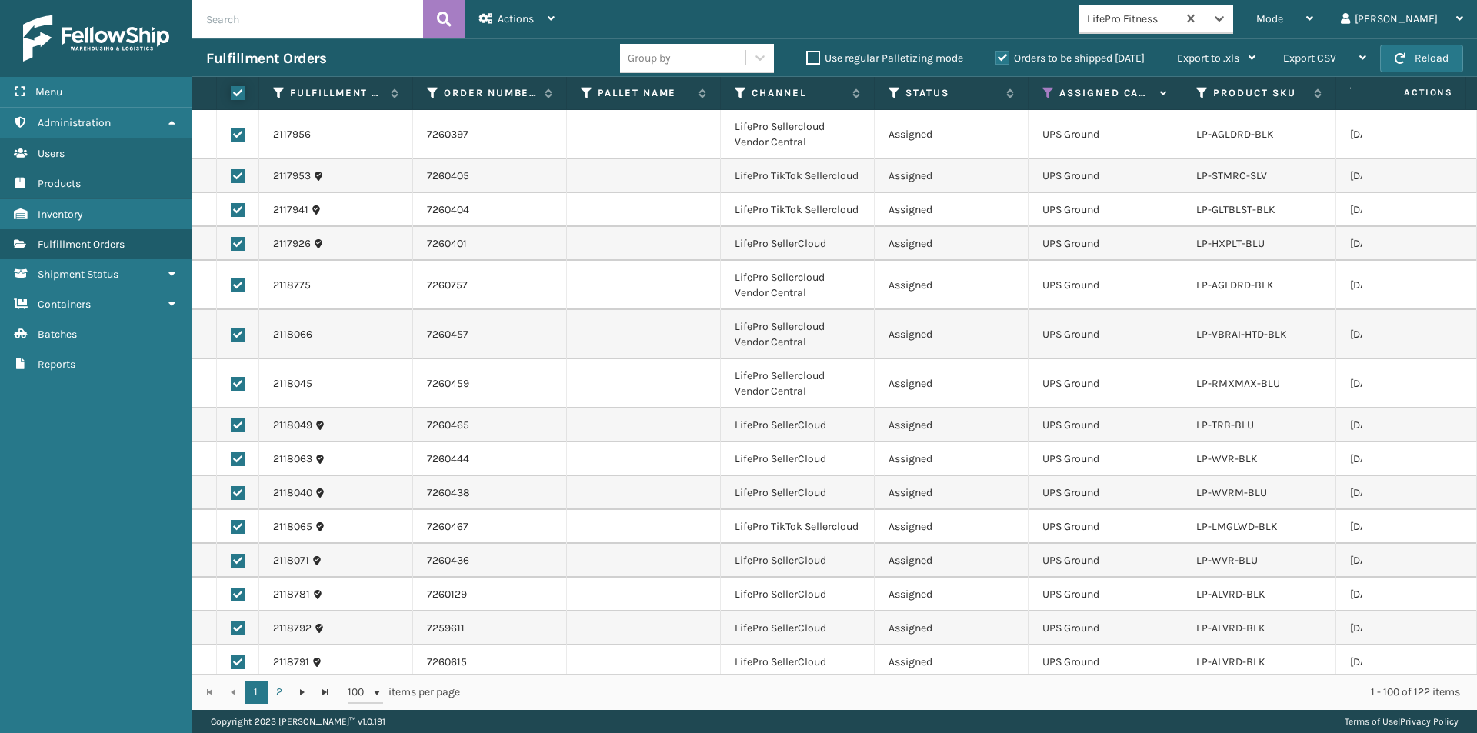
checkbox input "true"
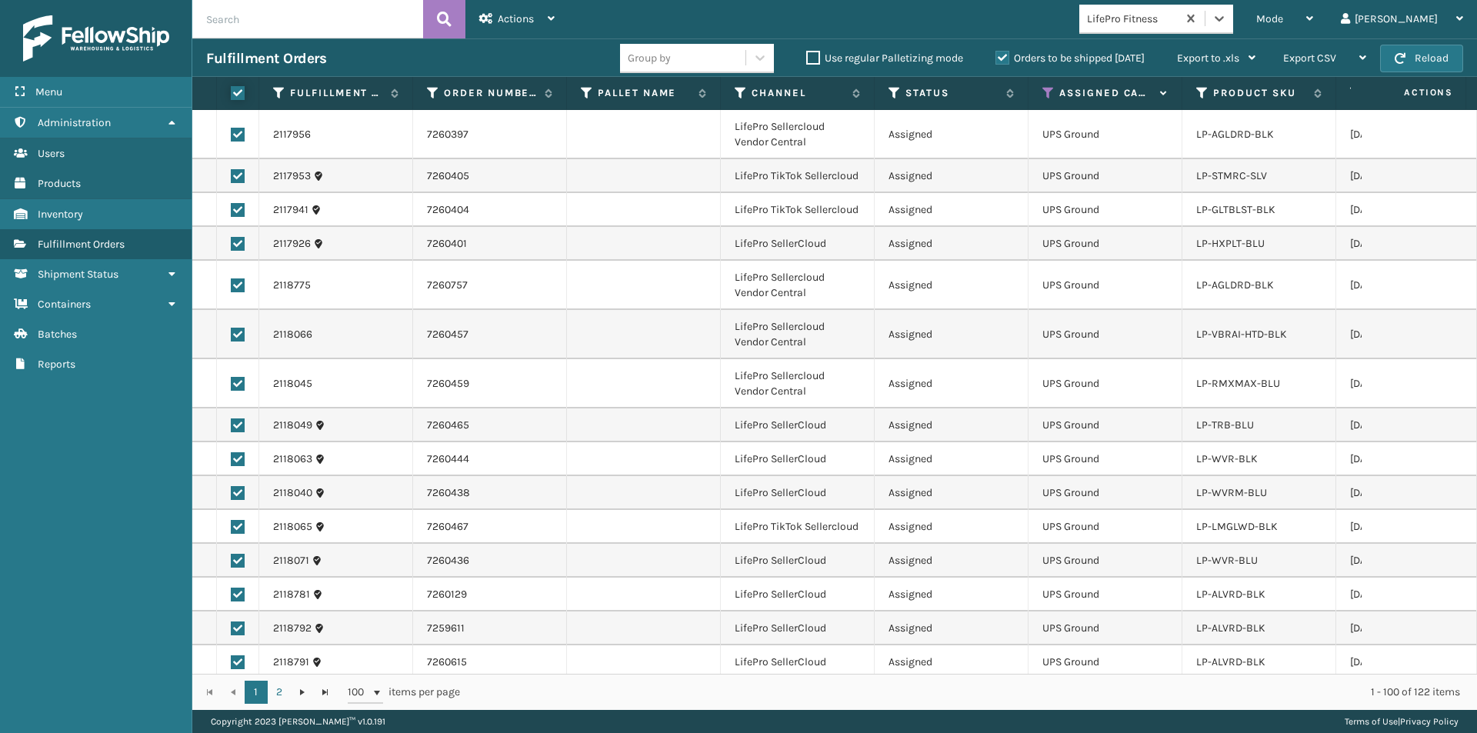
checkbox input "true"
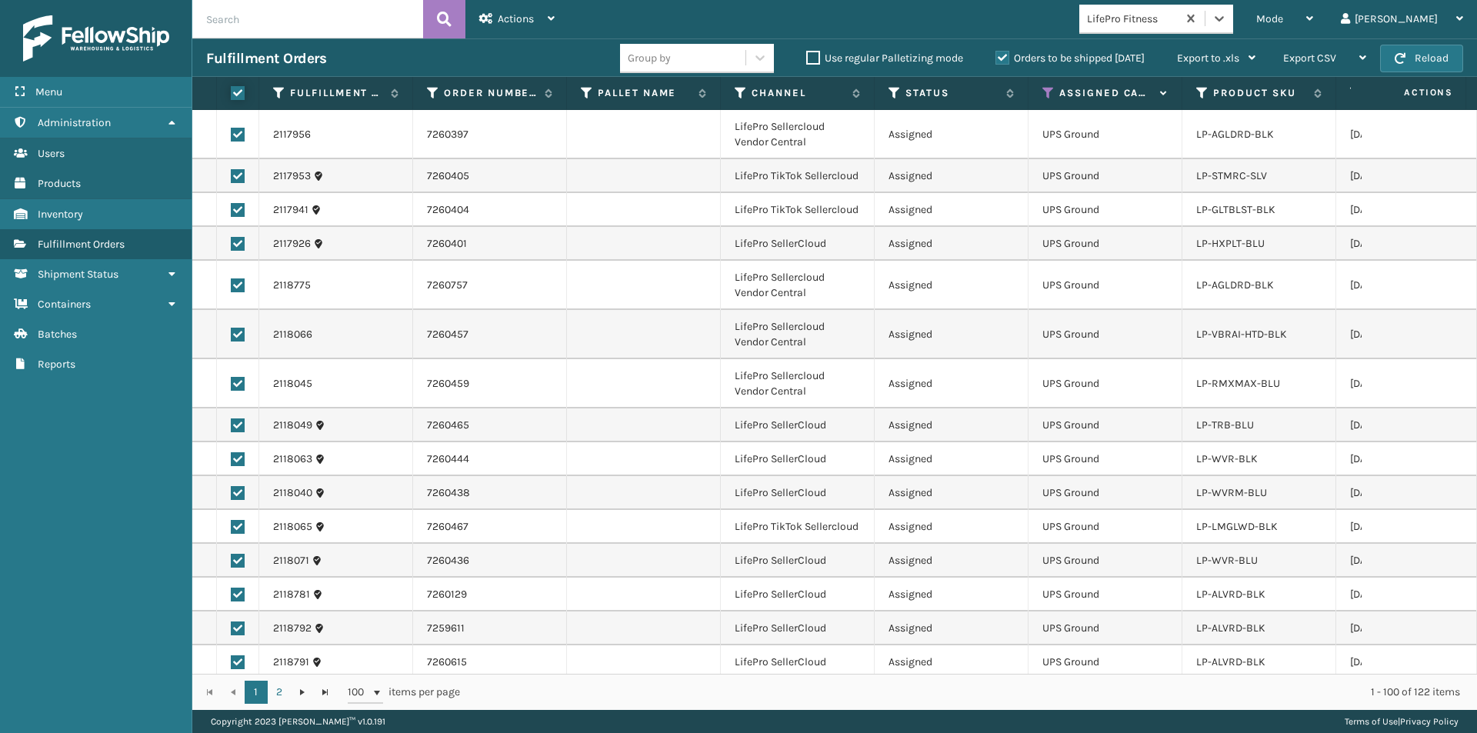
checkbox input "true"
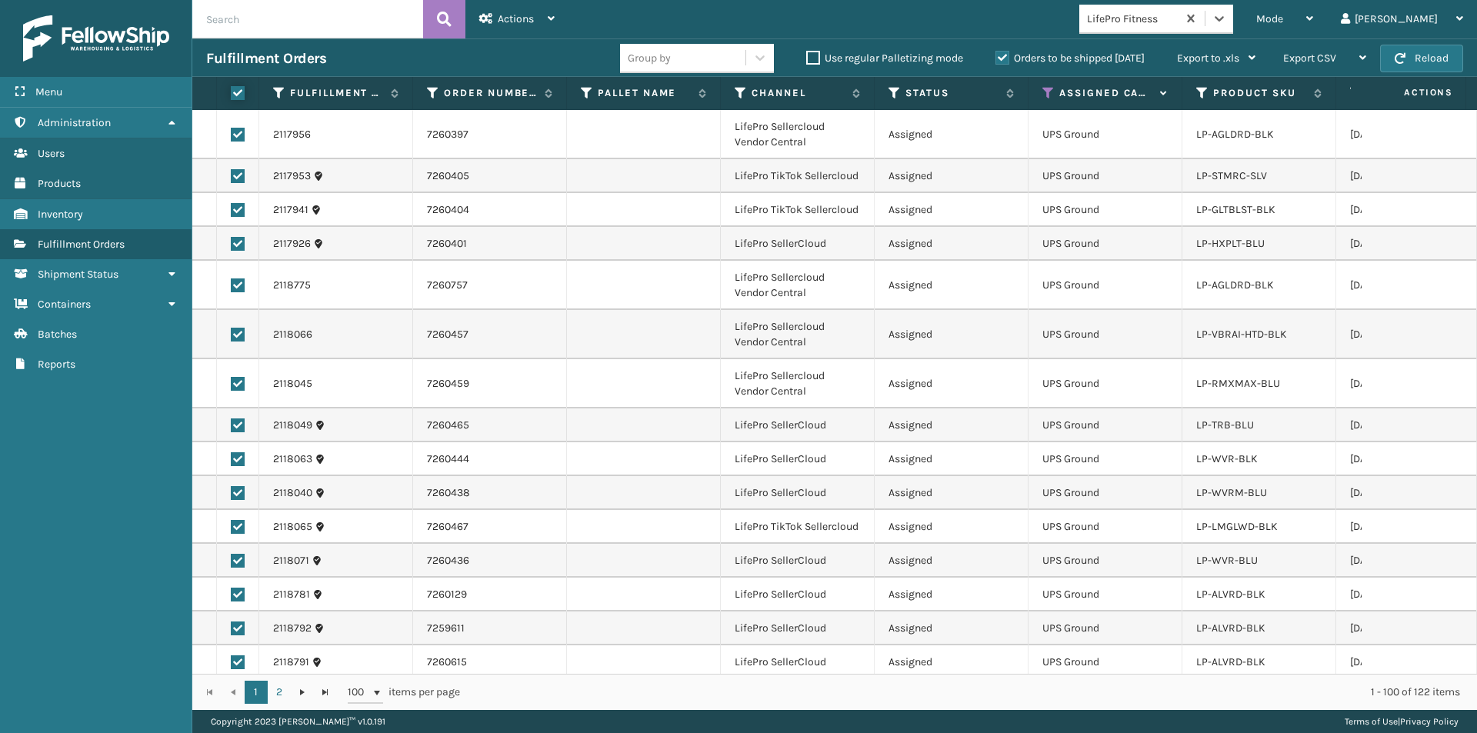
checkbox input "true"
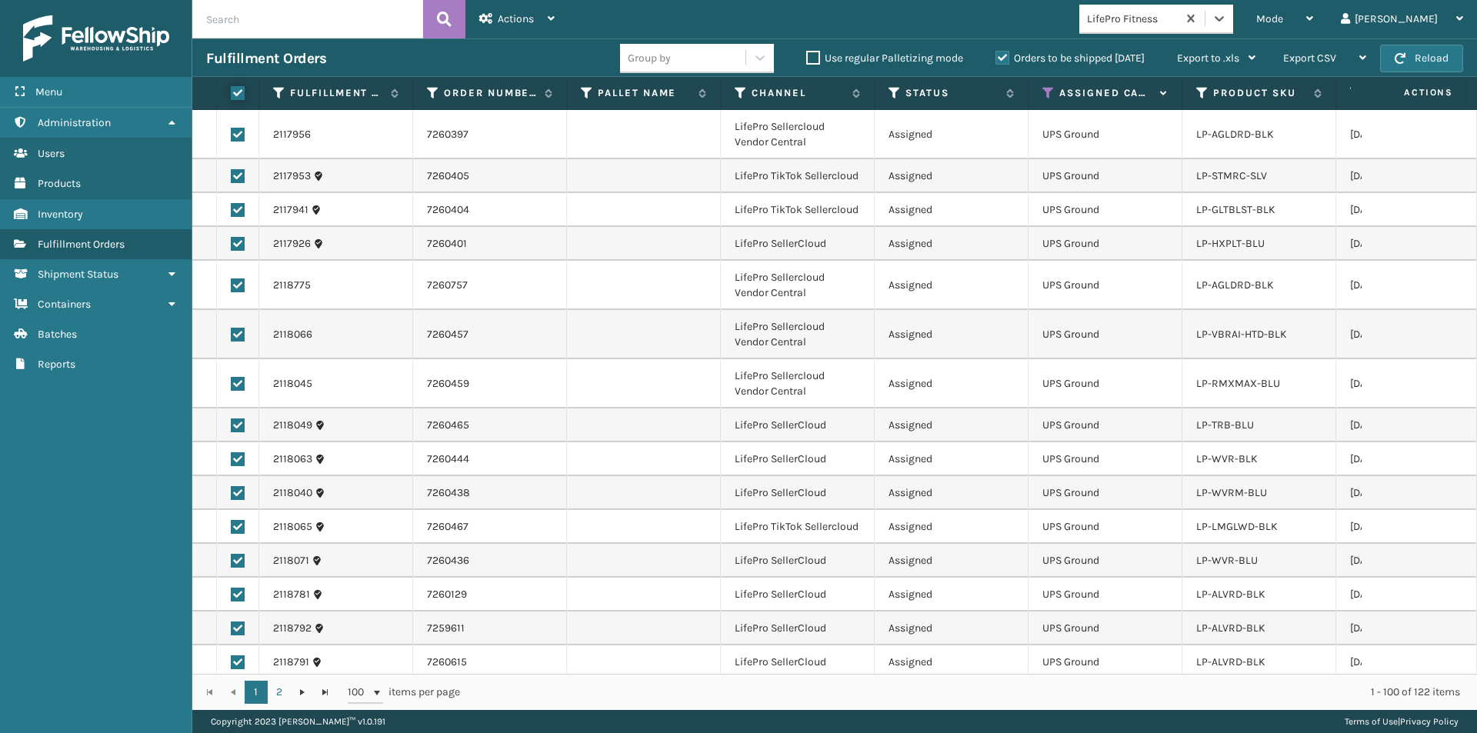
checkbox input "true"
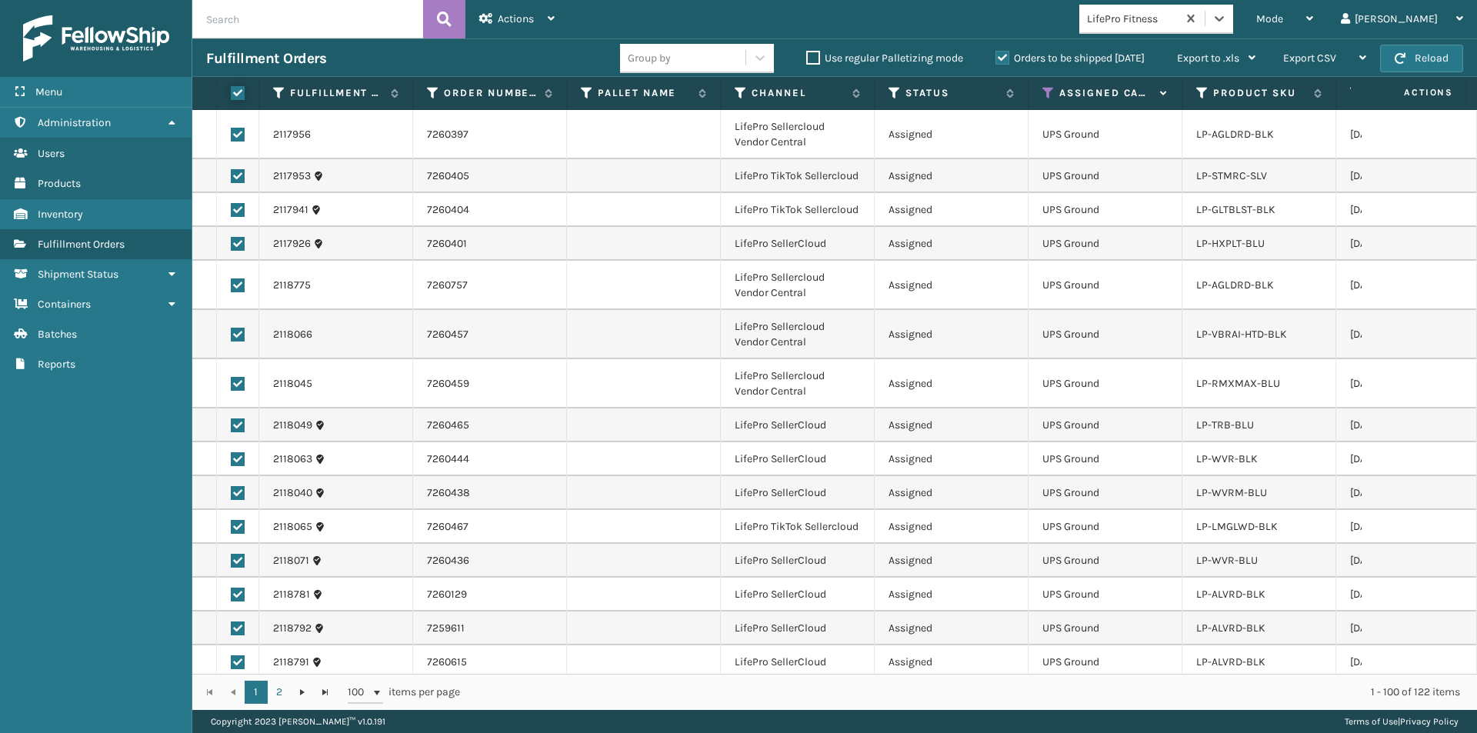
checkbox input "true"
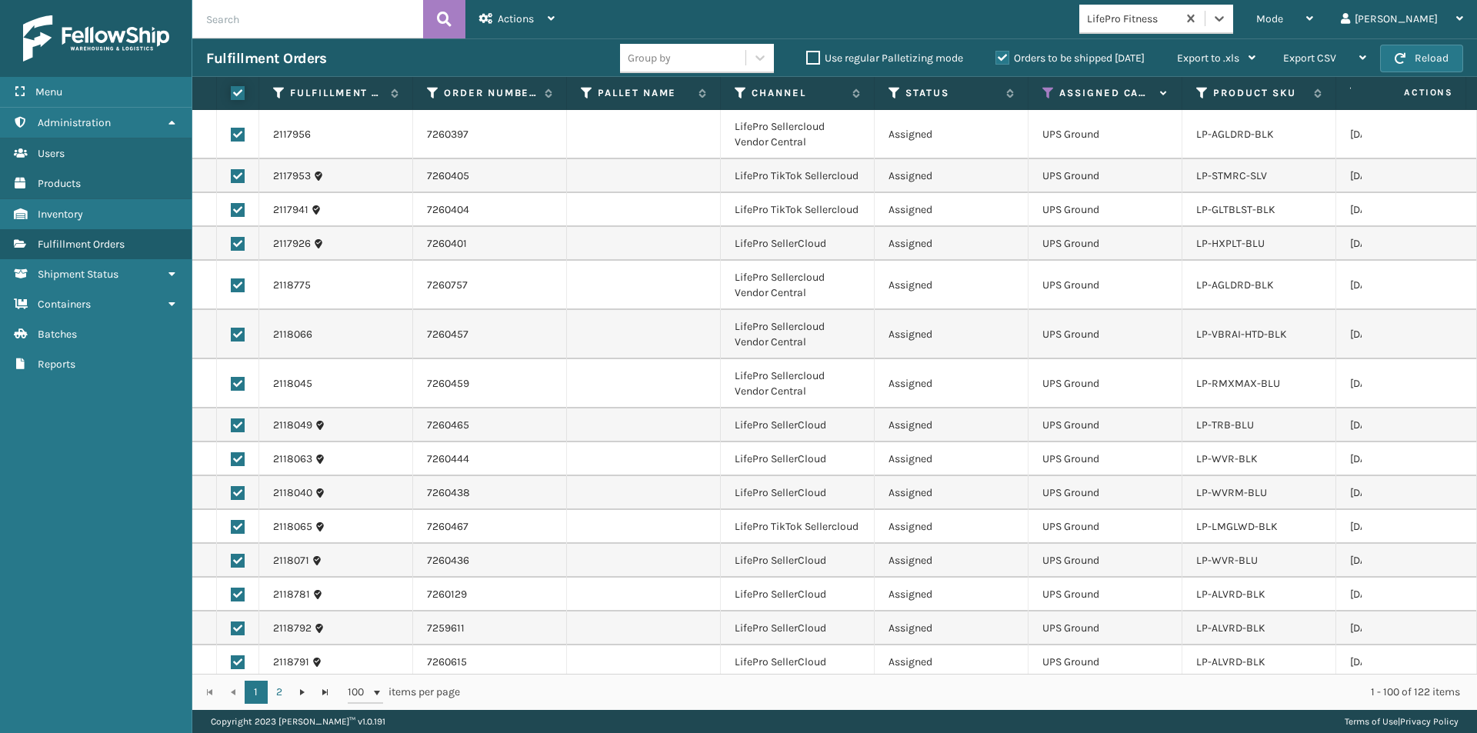
checkbox input "true"
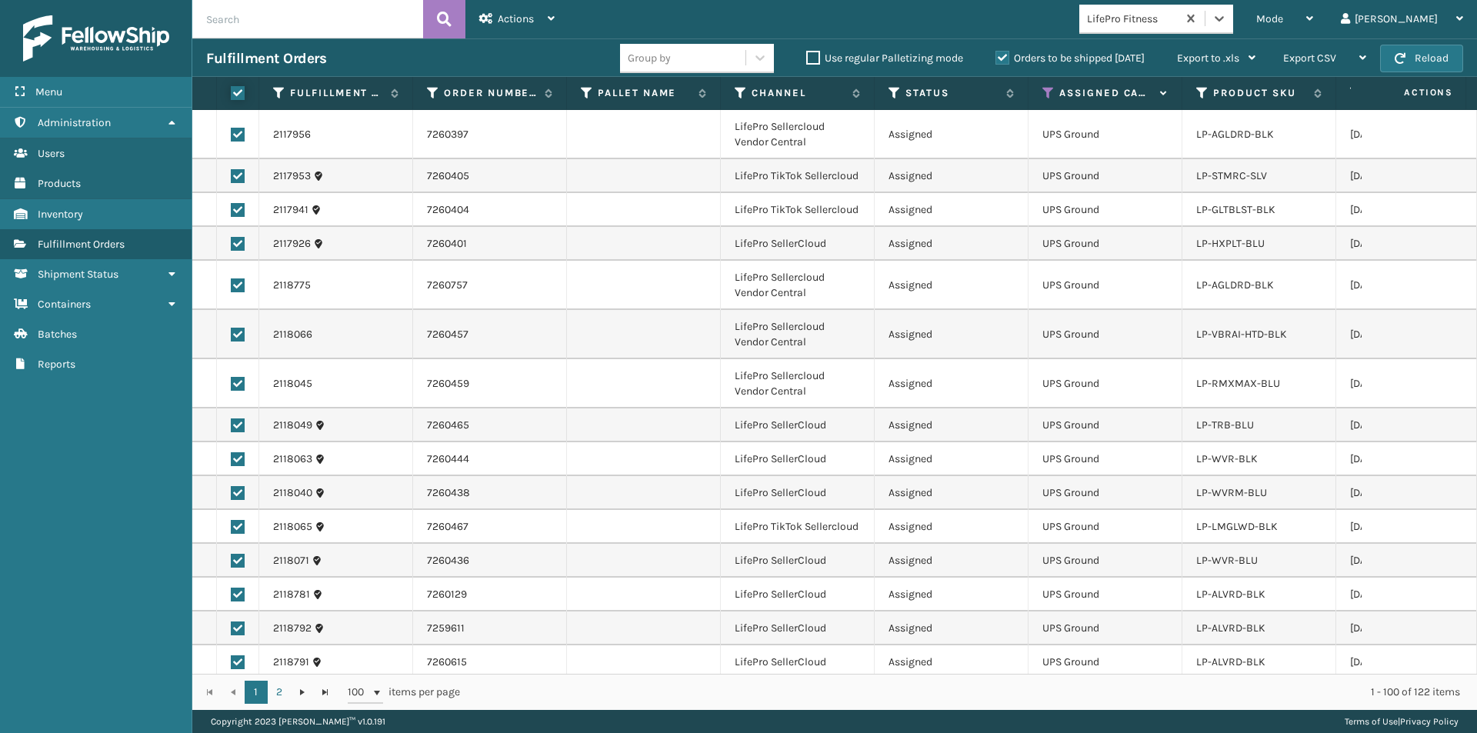
checkbox input "true"
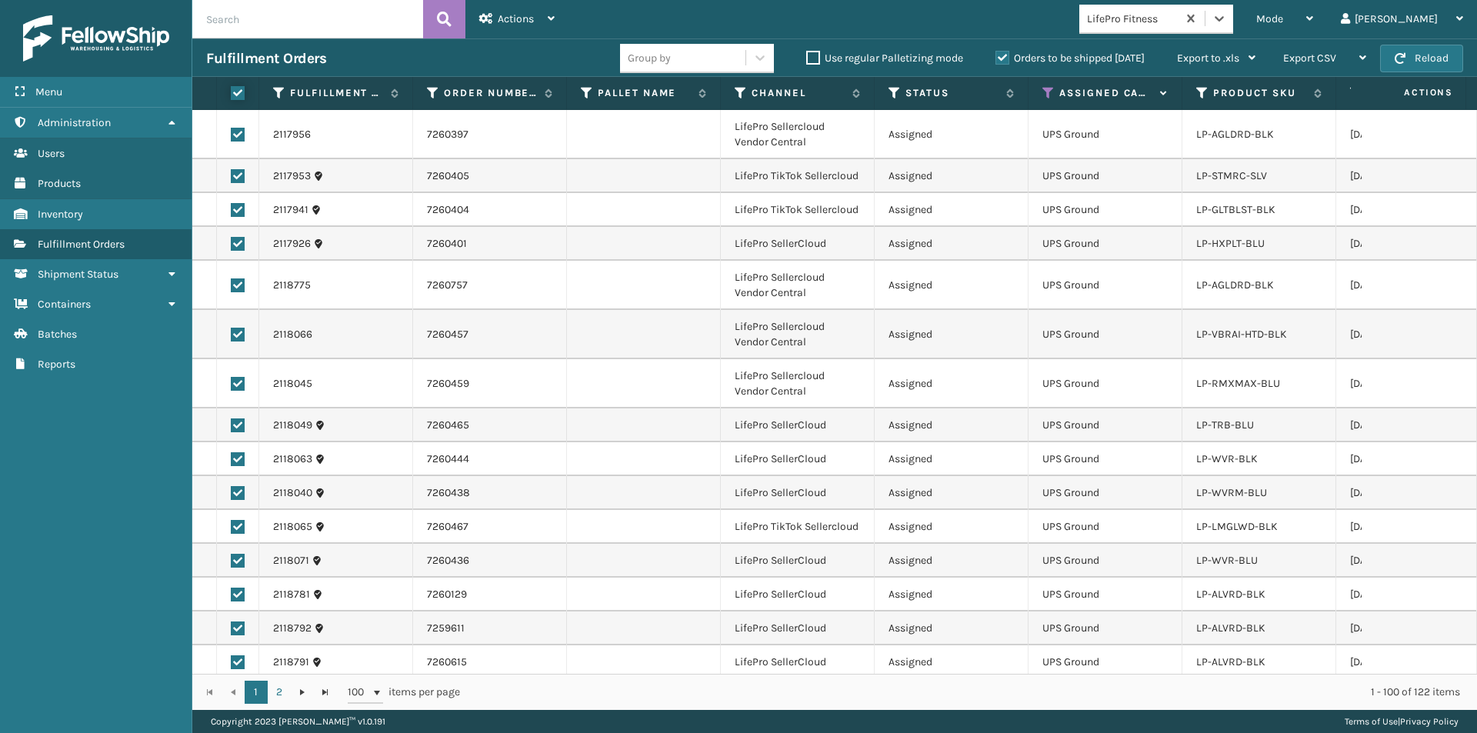
checkbox input "true"
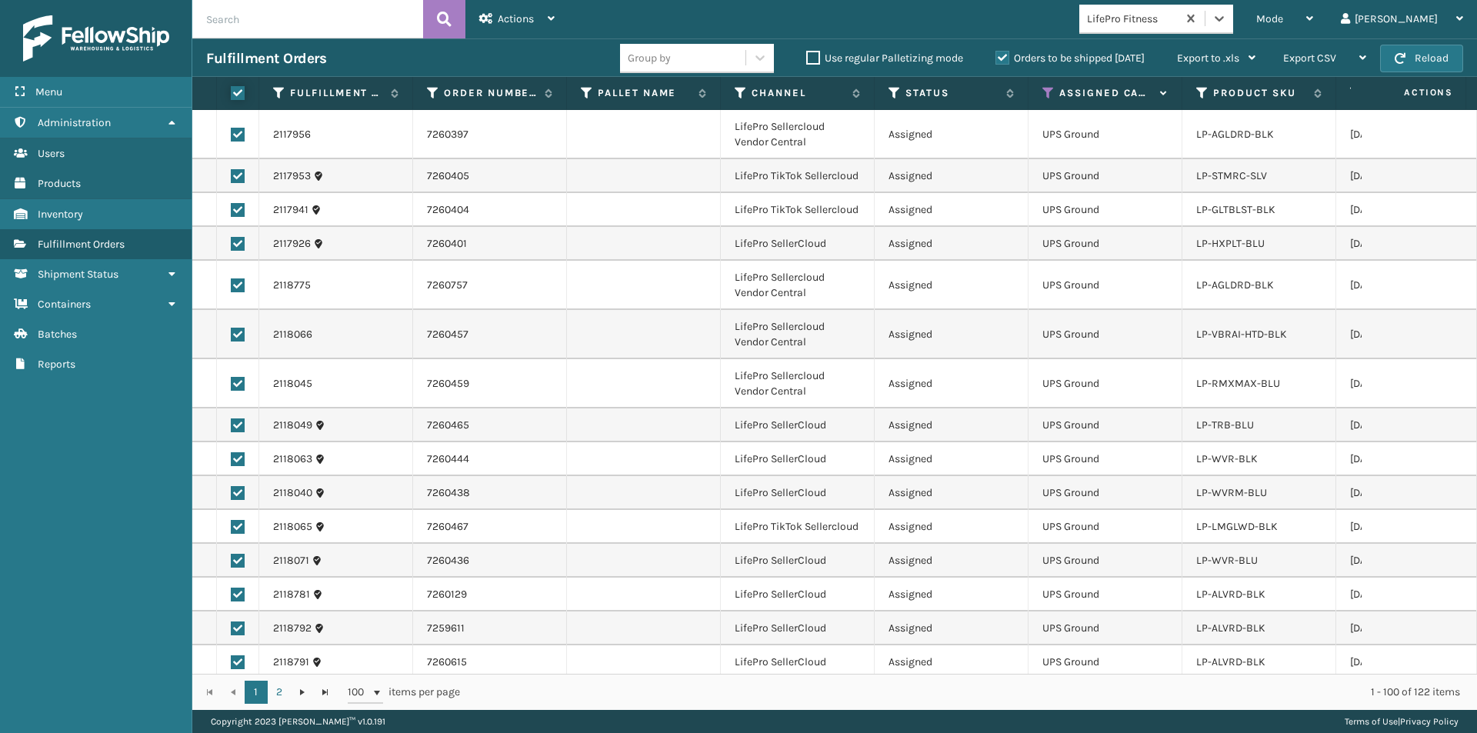
checkbox input "true"
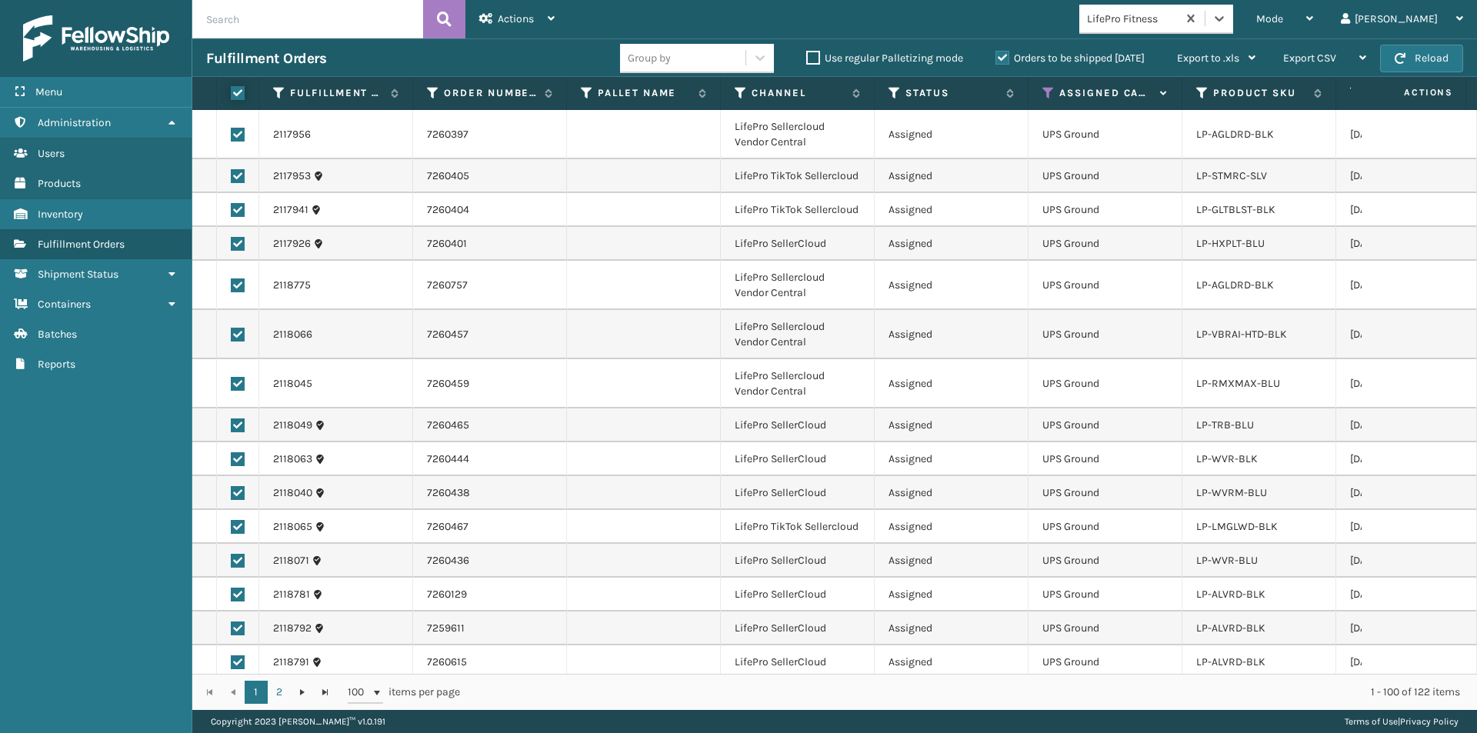
checkbox input "true"
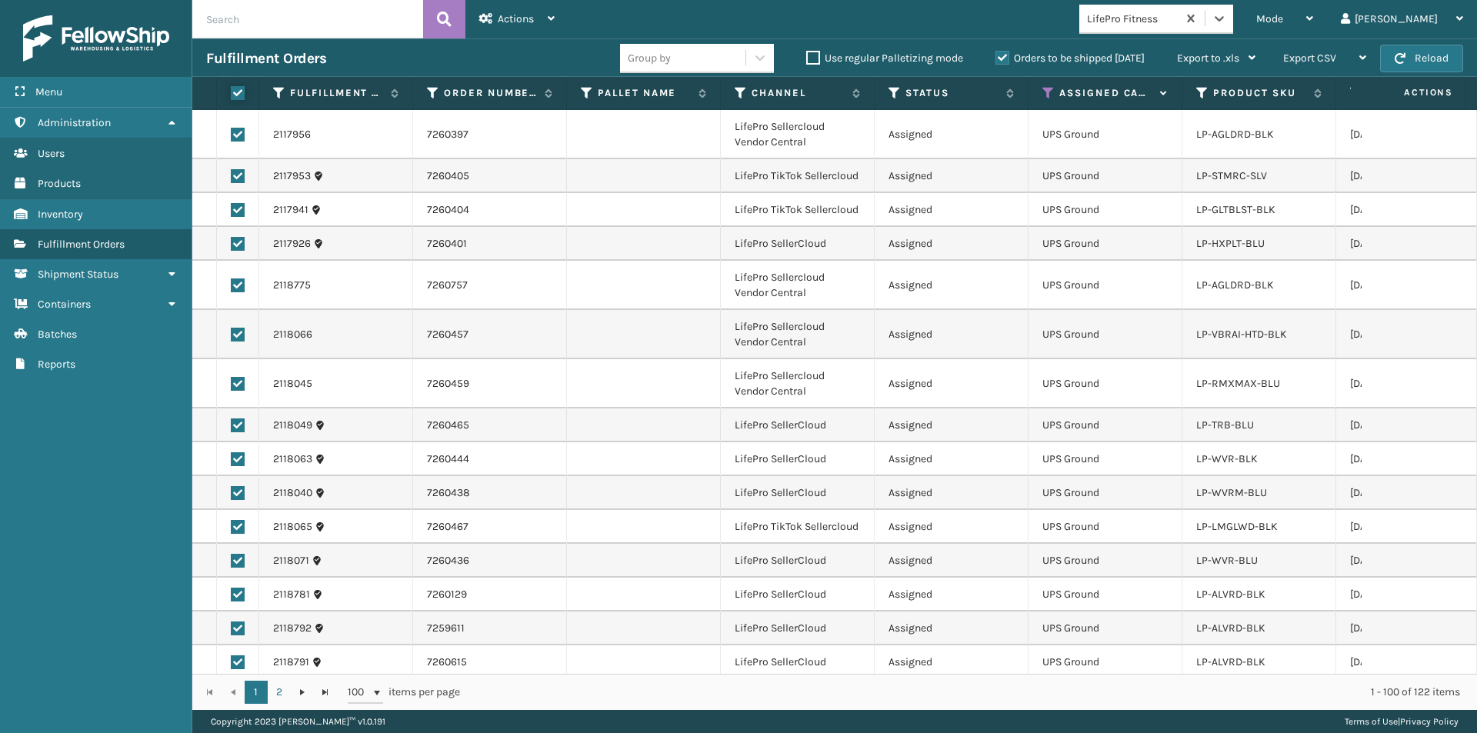
checkbox input "true"
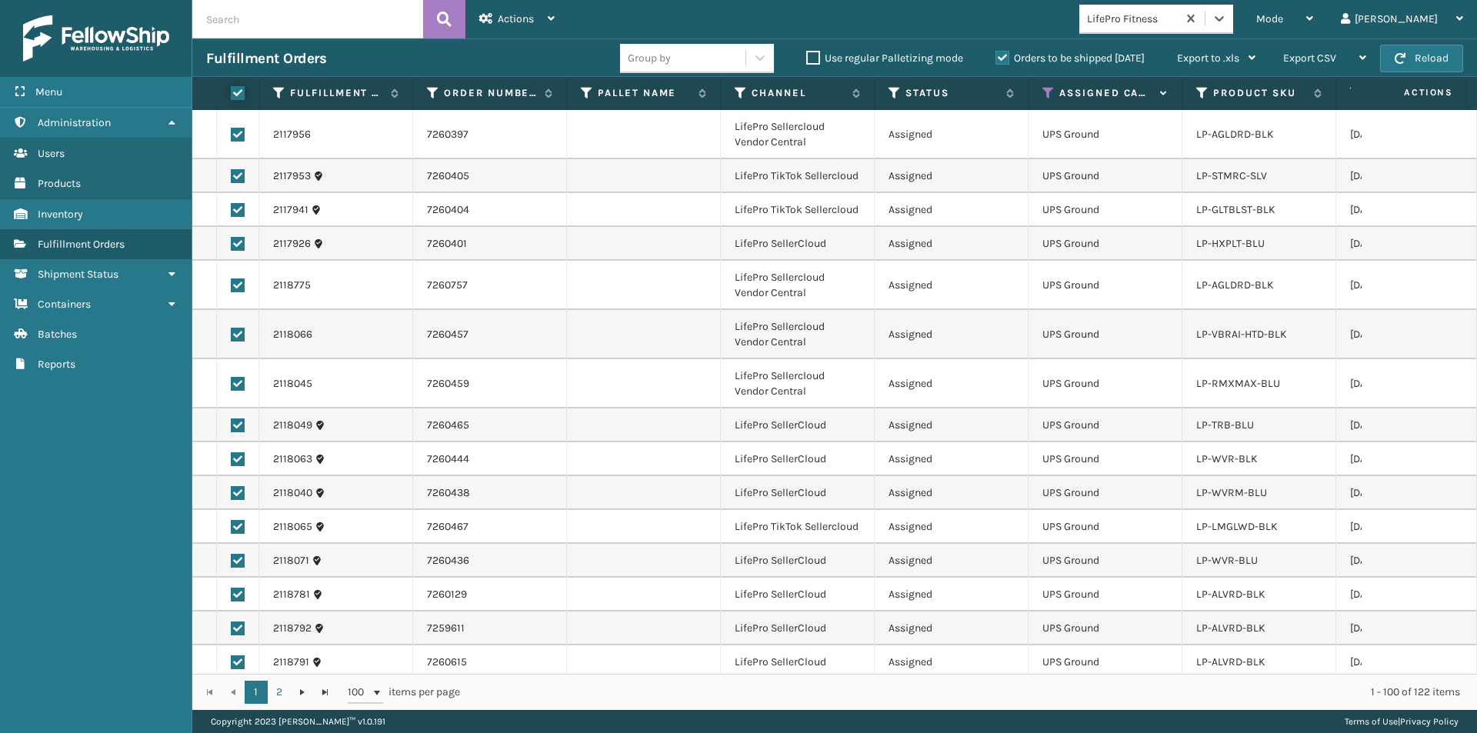
checkbox input "true"
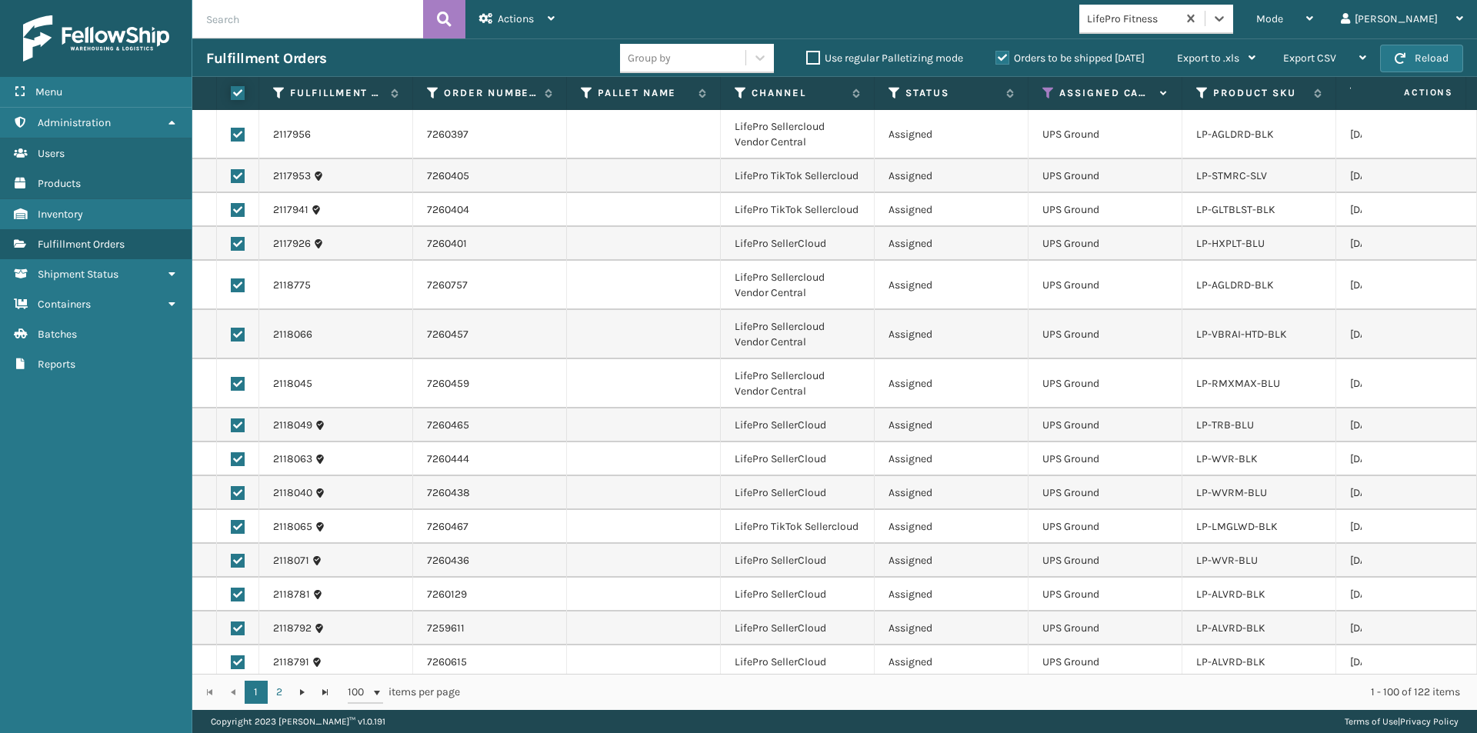
checkbox input "true"
click at [531, 14] on span "Actions" at bounding box center [516, 18] width 36 height 13
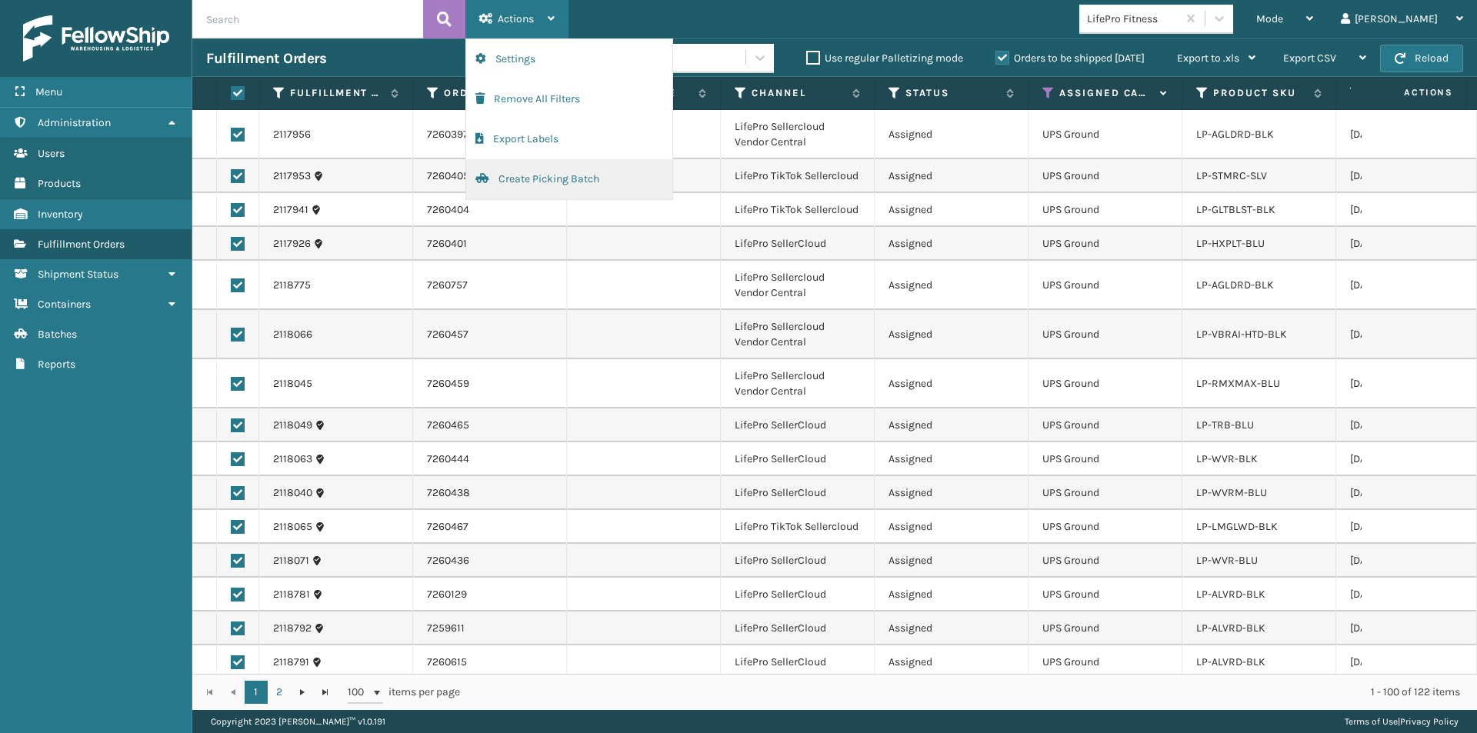
click at [528, 179] on button "Create Picking Batch" at bounding box center [569, 179] width 206 height 40
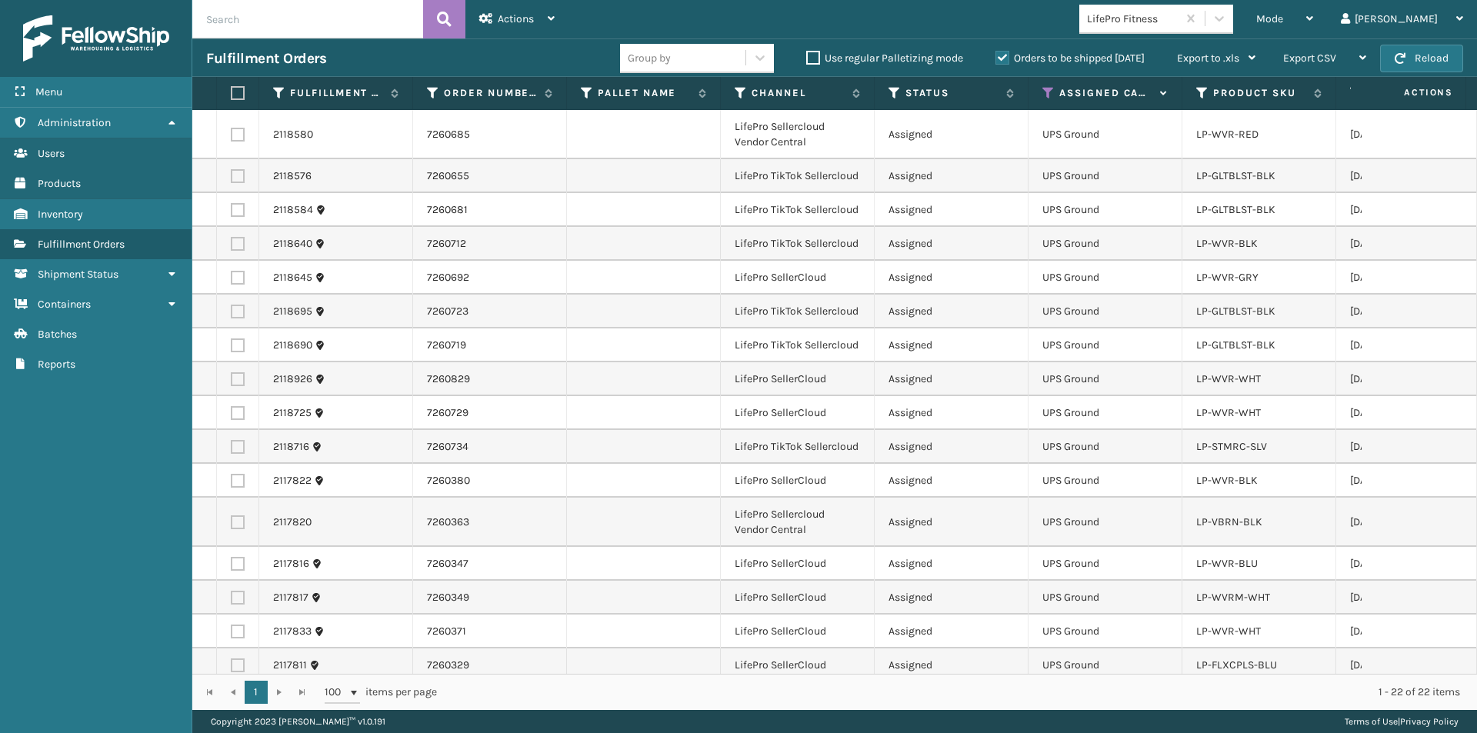
click at [235, 95] on label at bounding box center [235, 93] width 9 height 14
click at [231, 95] on input "checkbox" at bounding box center [231, 93] width 1 height 10
checkbox input "true"
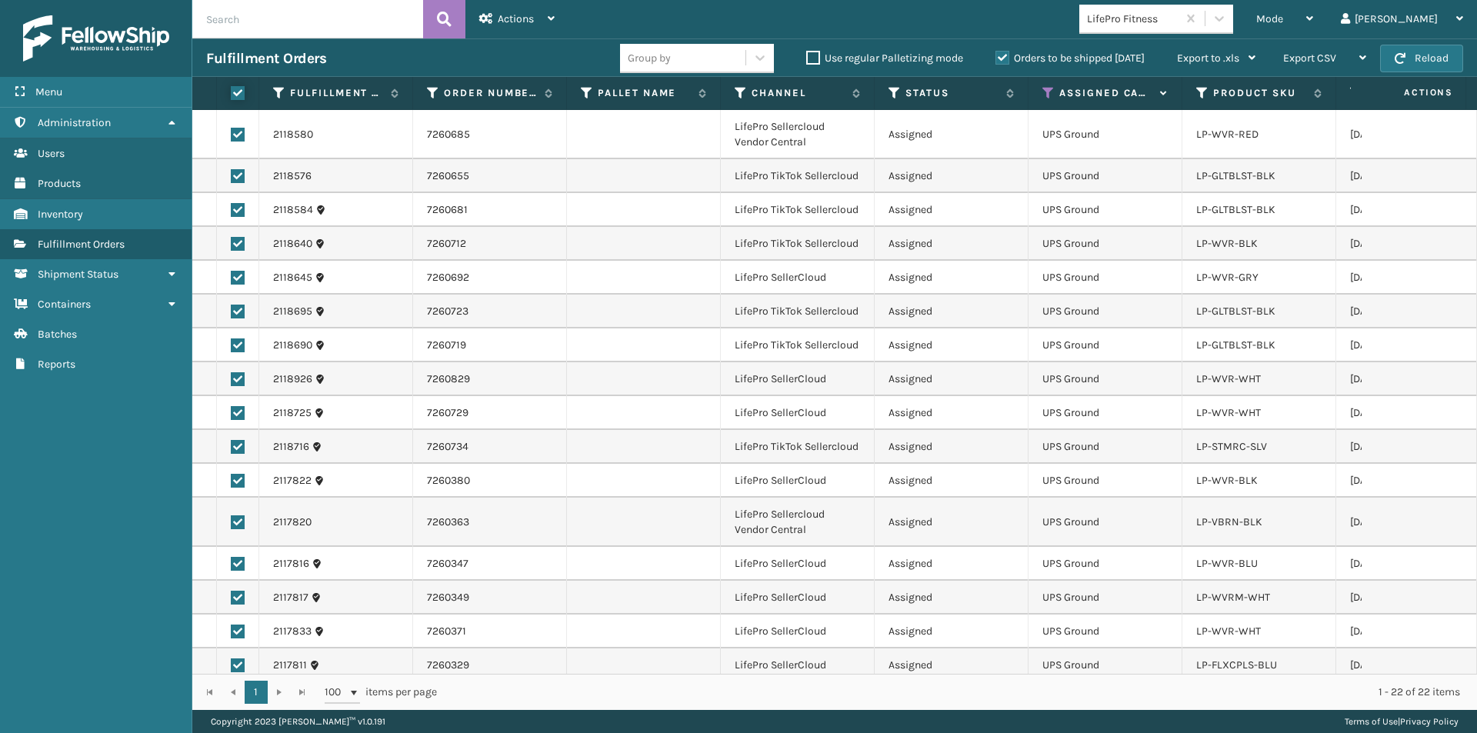
checkbox input "true"
click at [535, 27] on div "Actions" at bounding box center [516, 19] width 75 height 38
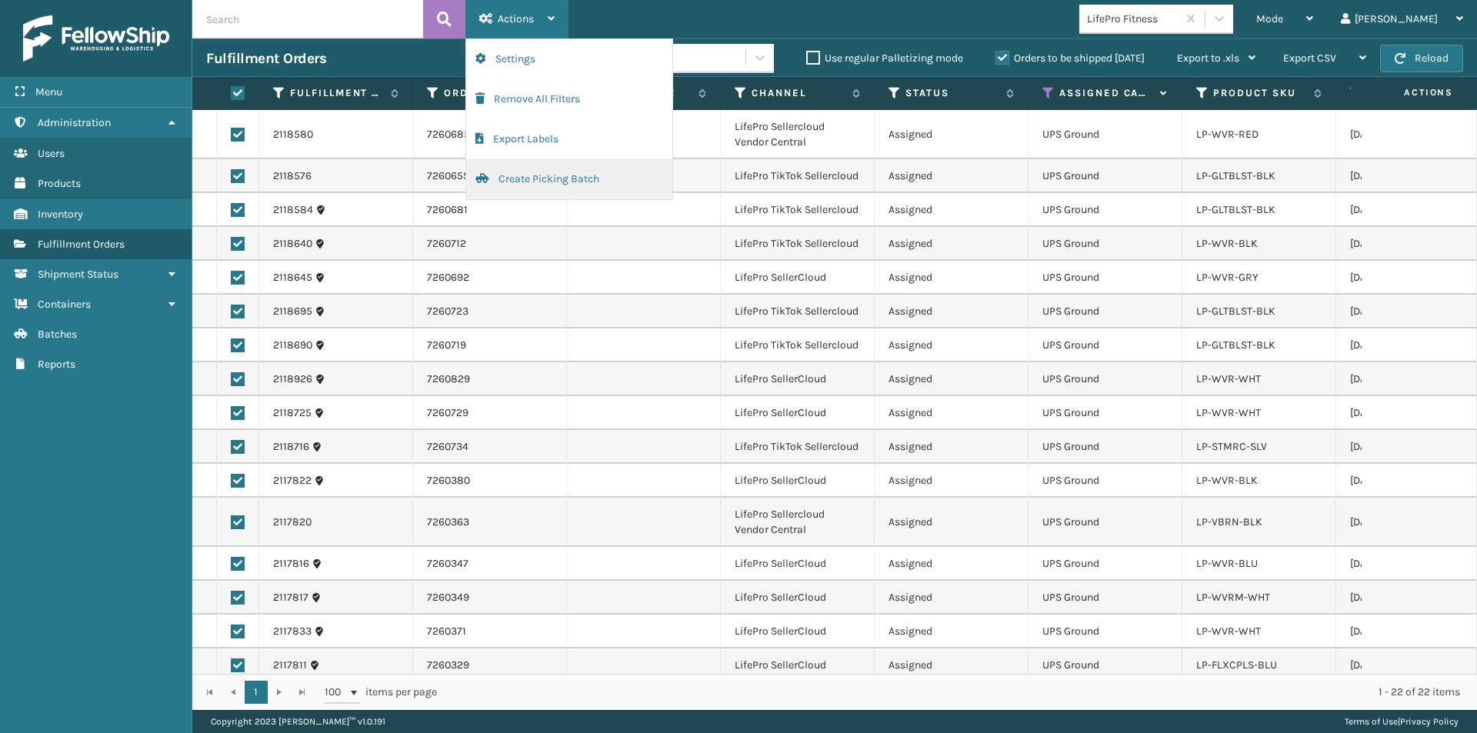
click at [546, 181] on button "Create Picking Batch" at bounding box center [569, 179] width 206 height 40
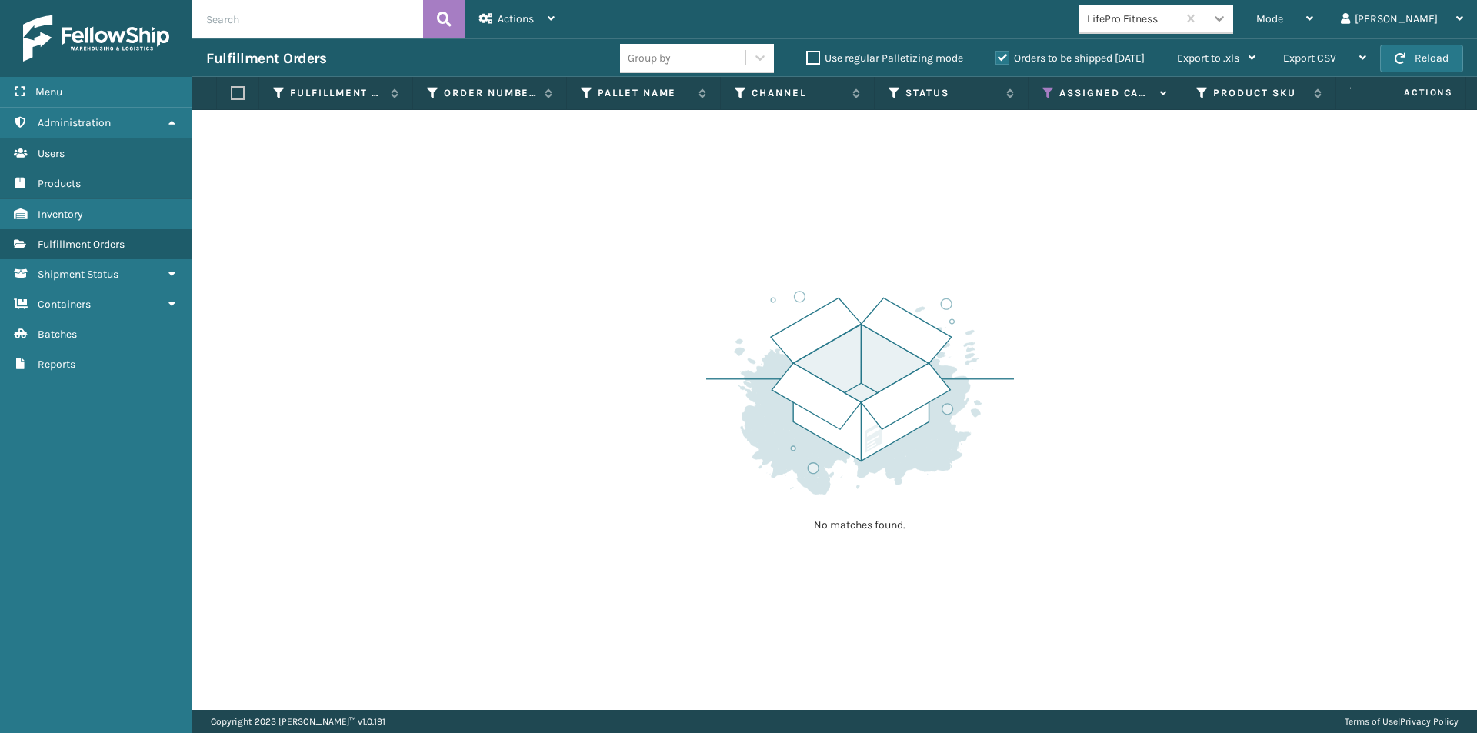
click at [1227, 18] on icon at bounding box center [1218, 18] width 15 height 15
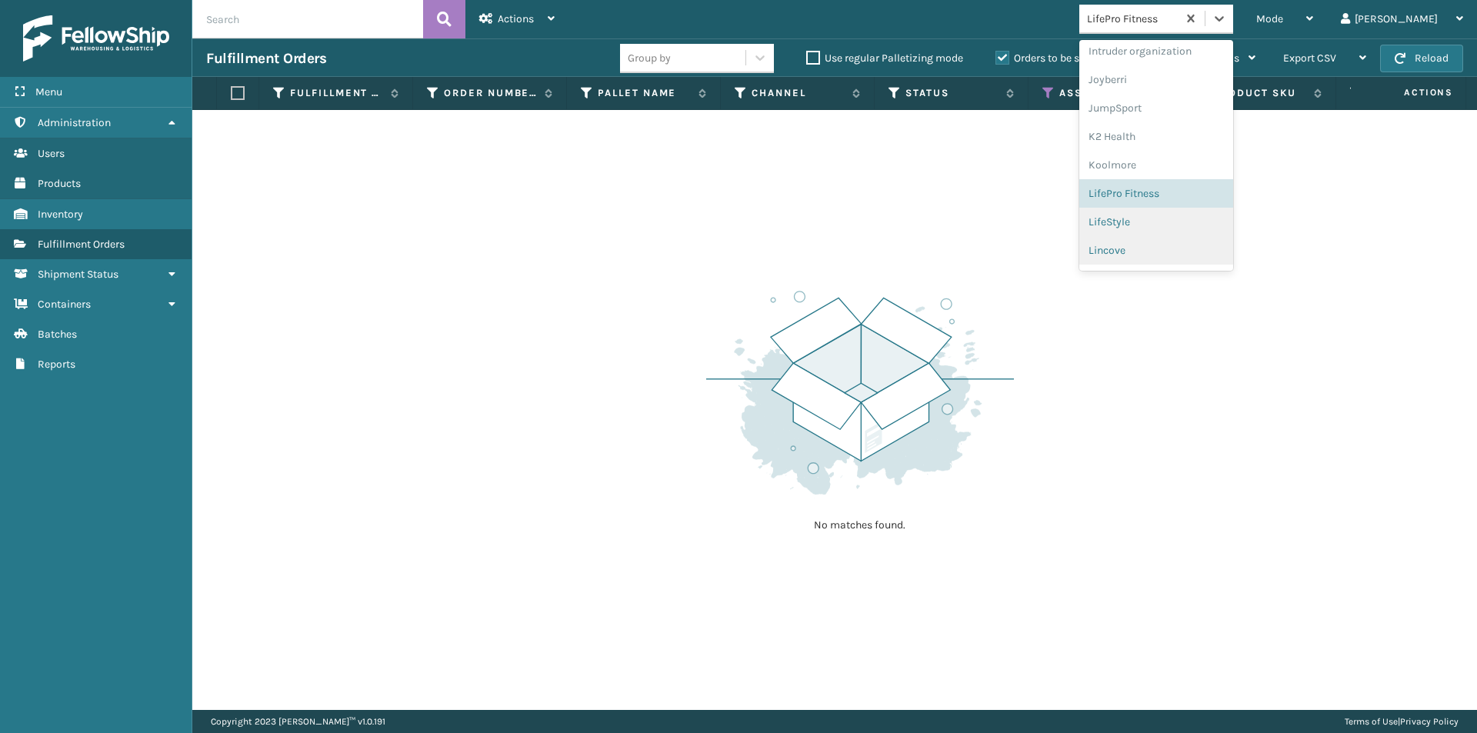
scroll to position [456, 0]
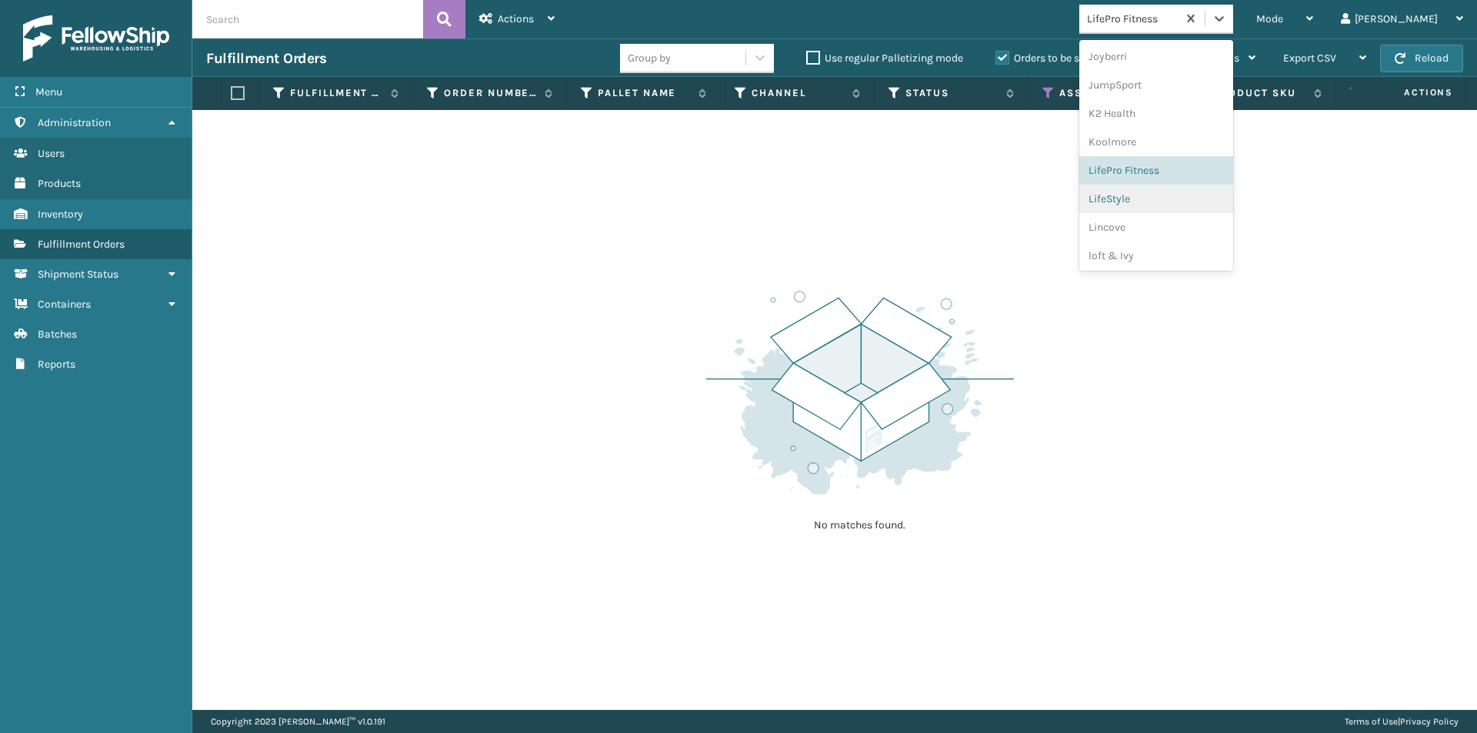
click at [1197, 205] on div "LifeStyle" at bounding box center [1156, 199] width 154 height 28
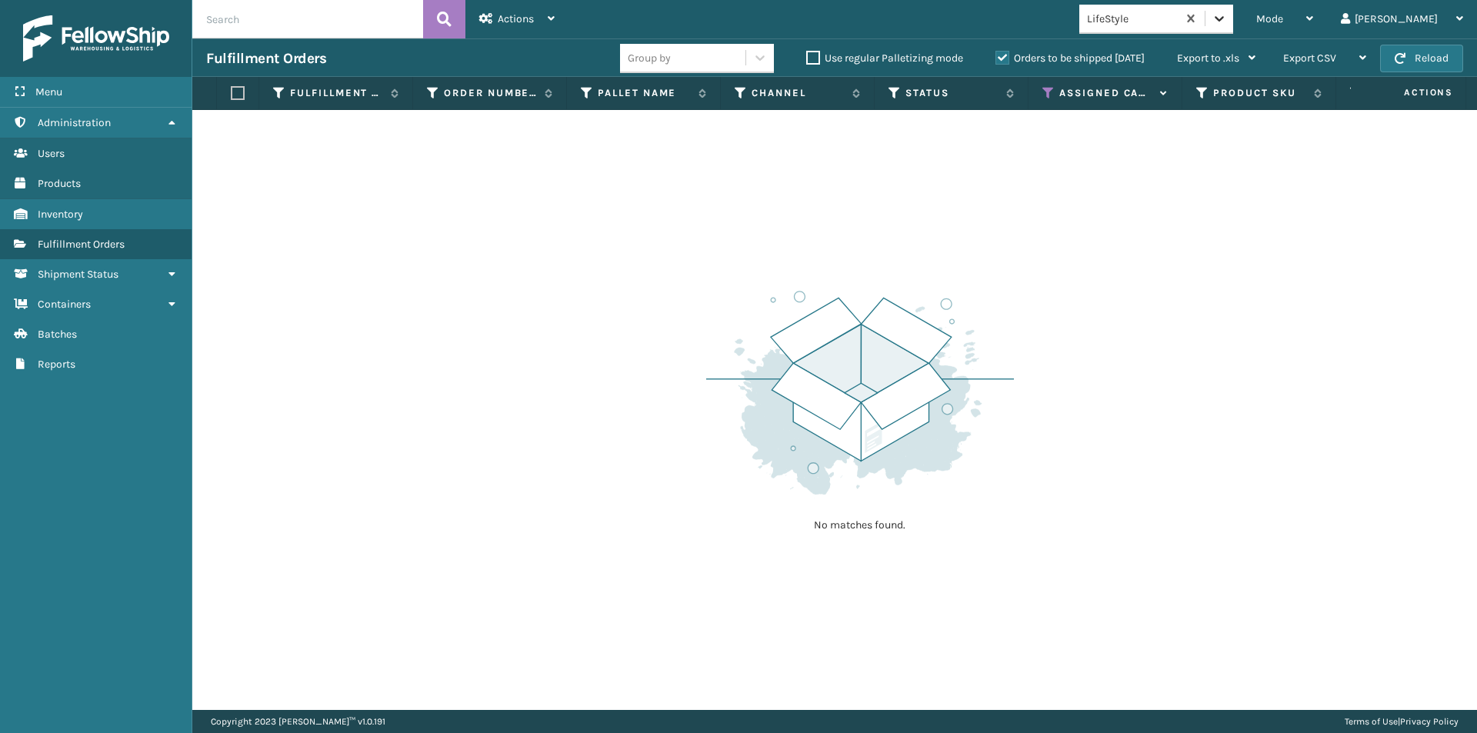
click at [1227, 20] on icon at bounding box center [1218, 18] width 15 height 15
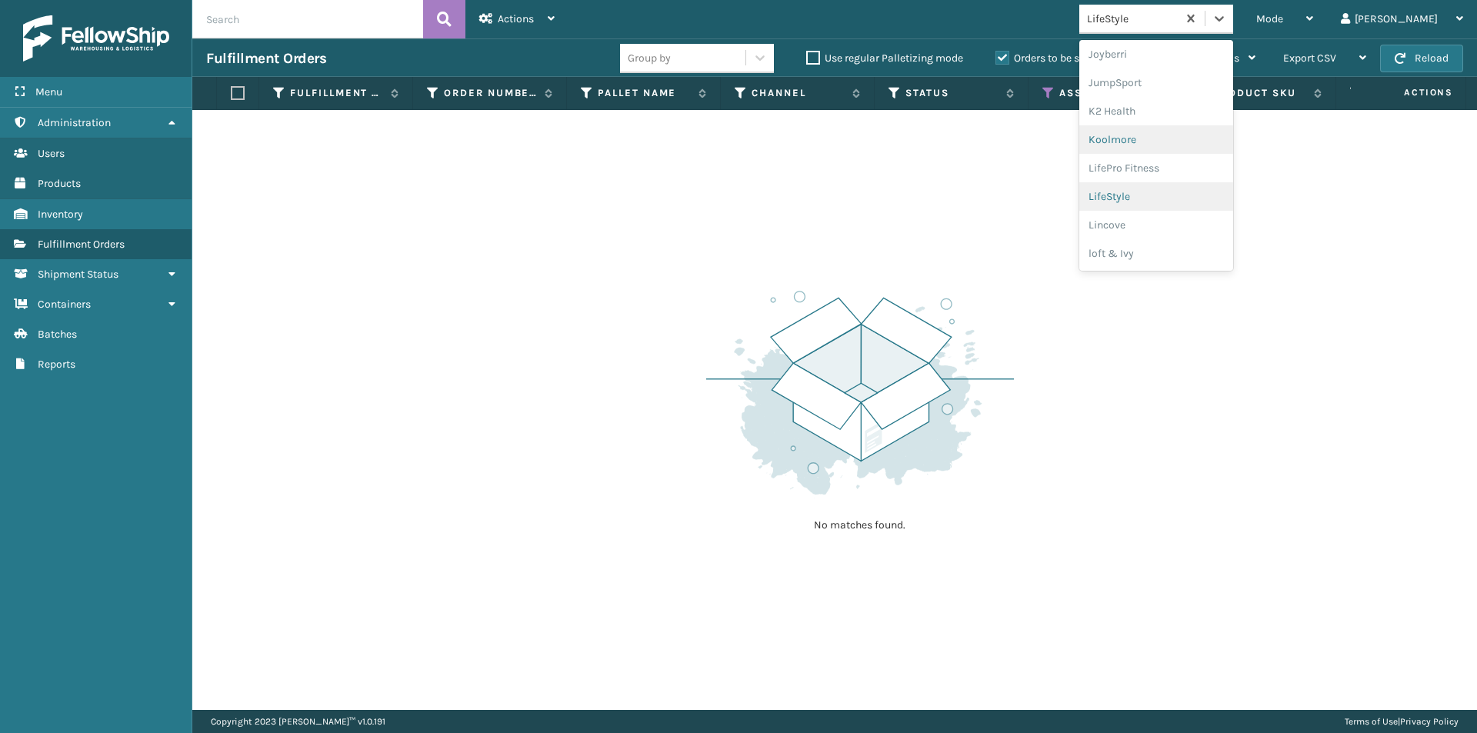
scroll to position [485, 0]
click at [1182, 198] on div "Lincove" at bounding box center [1156, 199] width 154 height 28
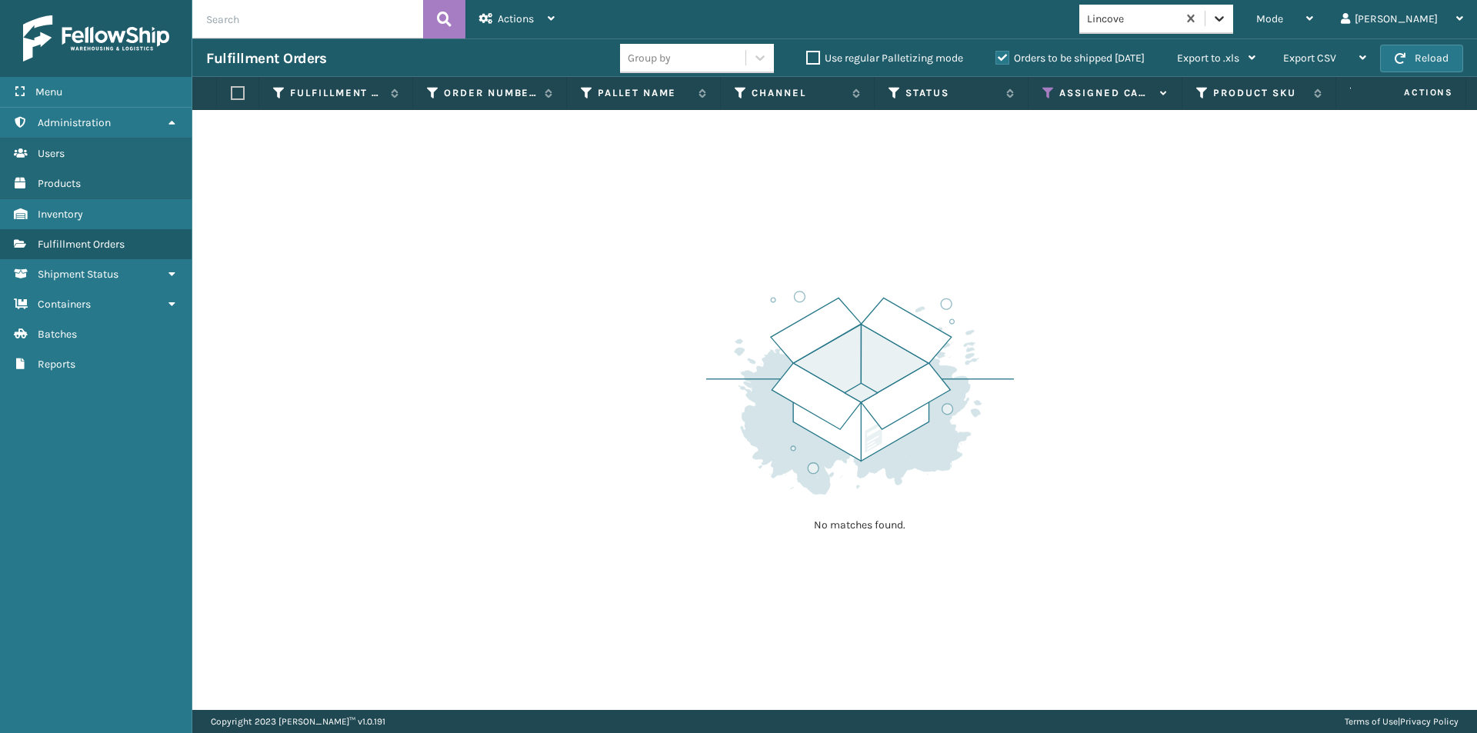
click at [1227, 21] on icon at bounding box center [1218, 18] width 15 height 15
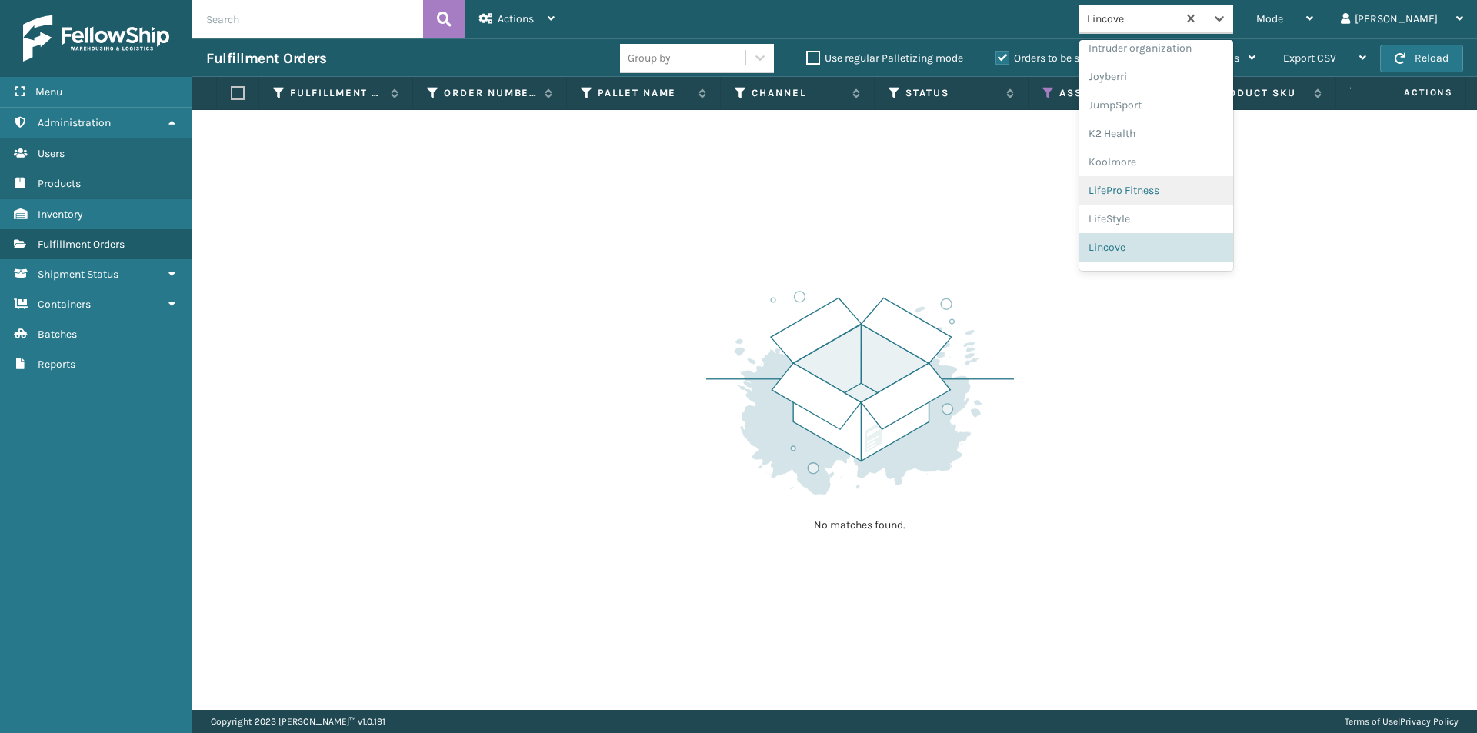
scroll to position [487, 0]
click at [1178, 225] on div "loft & Ivy" at bounding box center [1156, 225] width 154 height 28
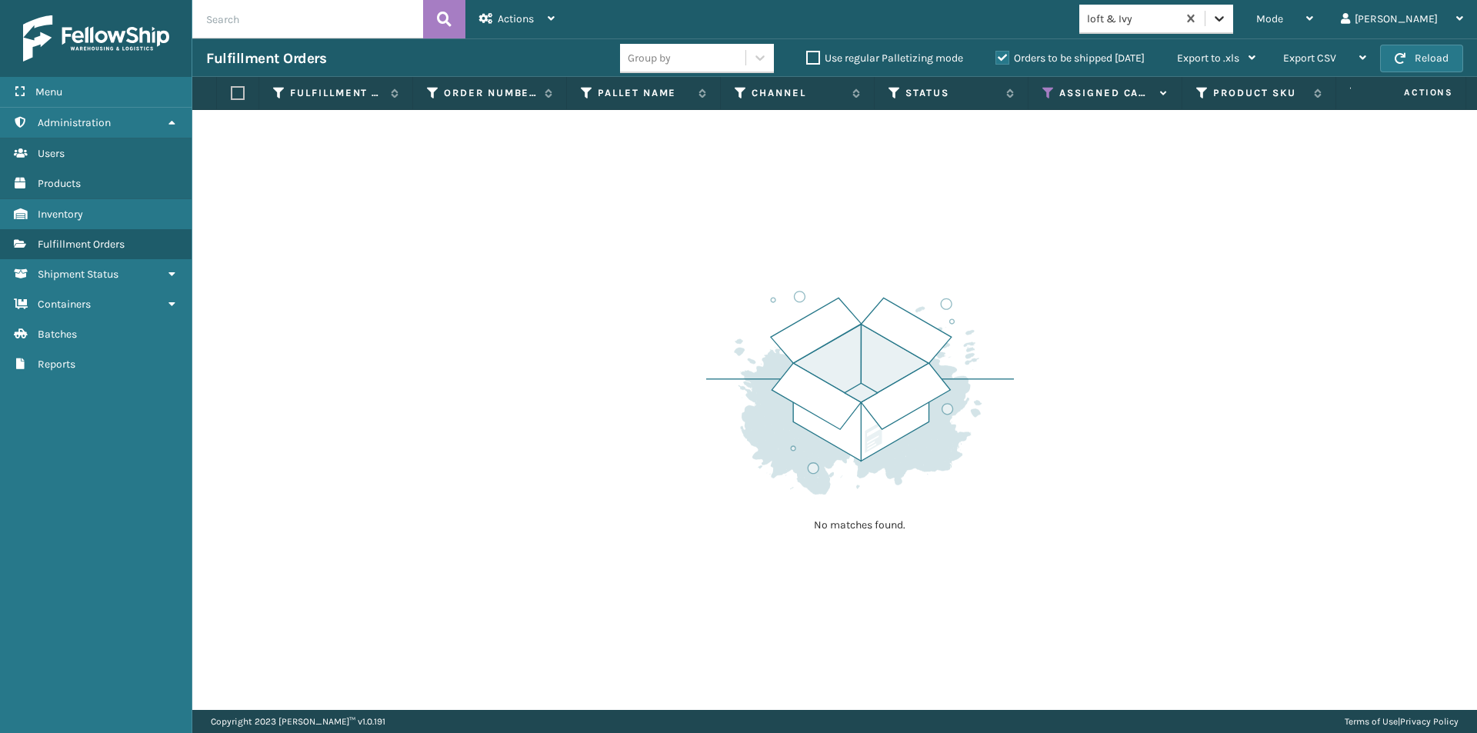
click at [1224, 18] on icon at bounding box center [1218, 18] width 9 height 5
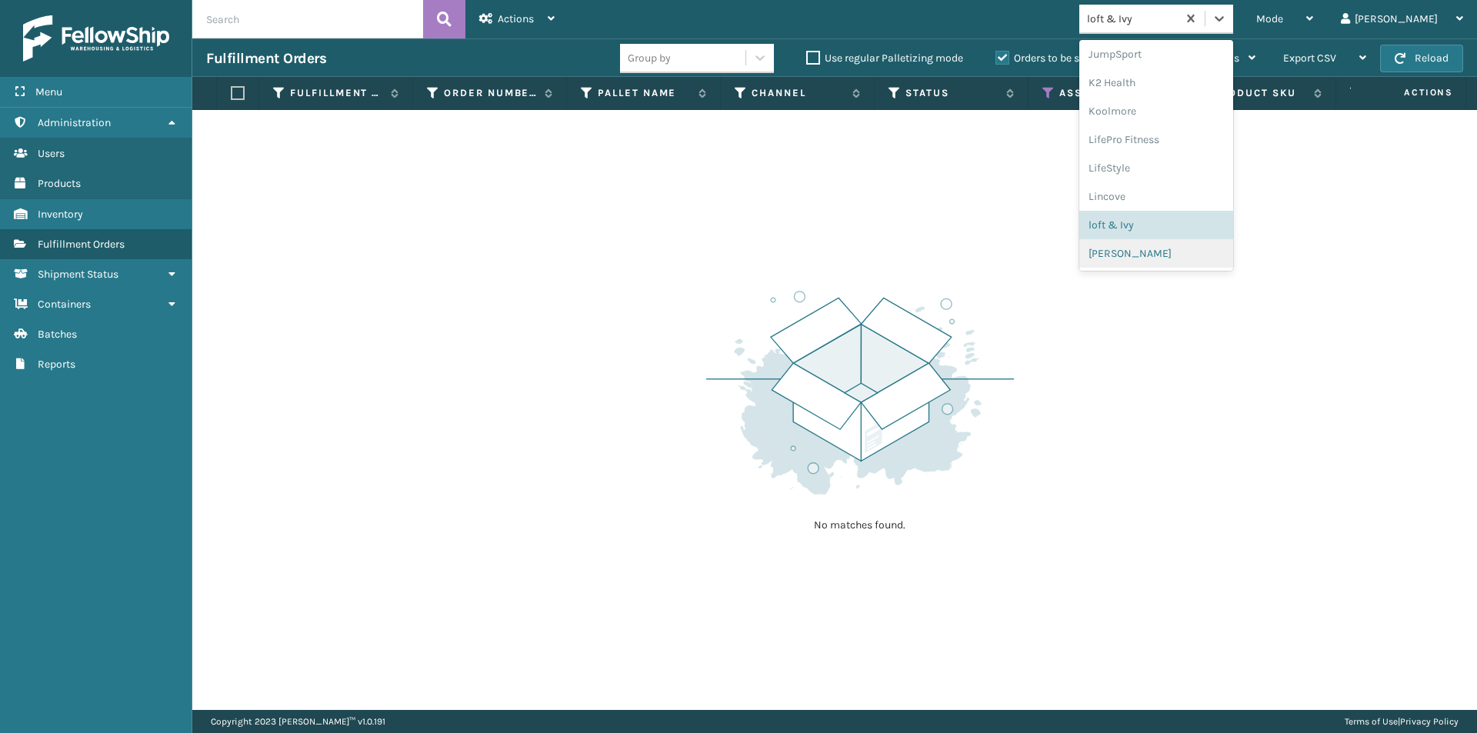
click at [1175, 255] on div "[PERSON_NAME]" at bounding box center [1156, 253] width 154 height 28
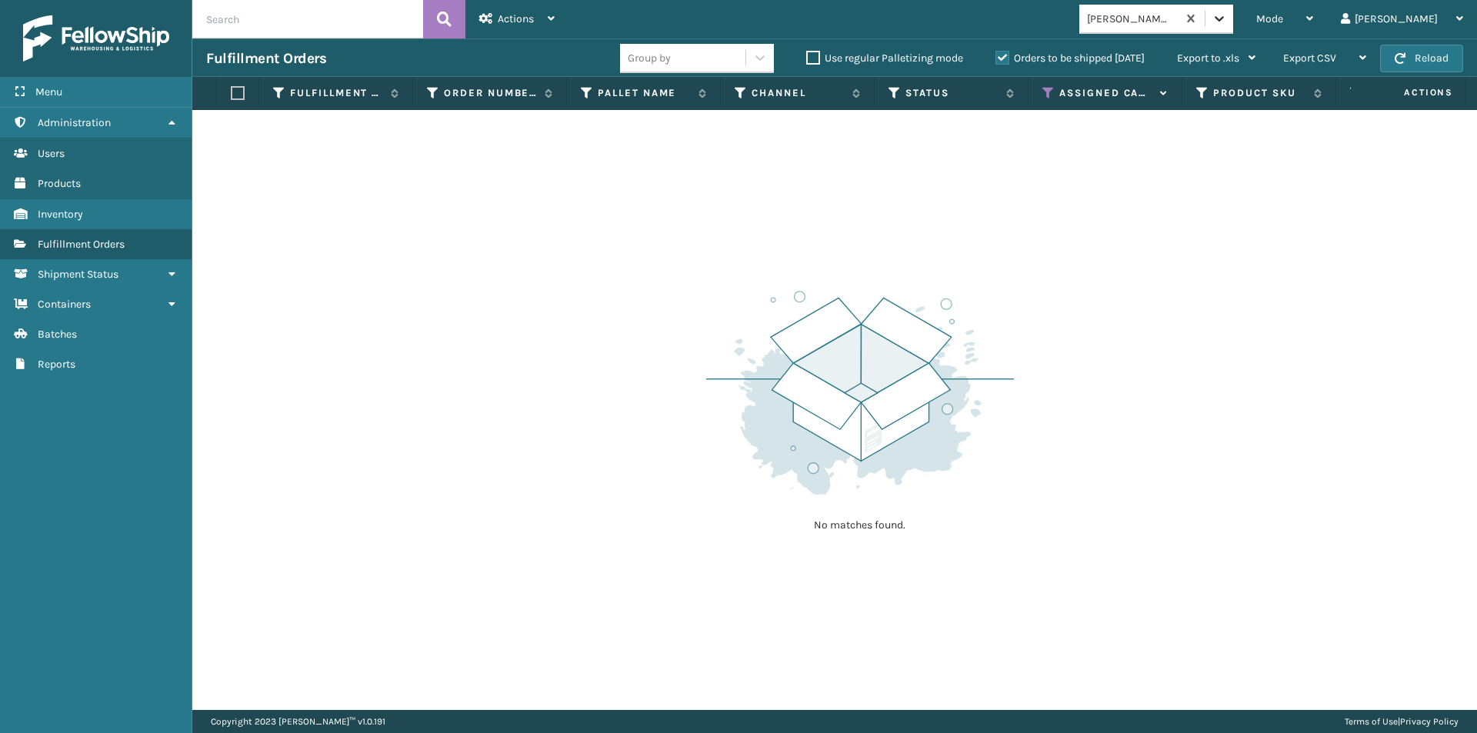
click at [1227, 18] on icon at bounding box center [1218, 18] width 15 height 15
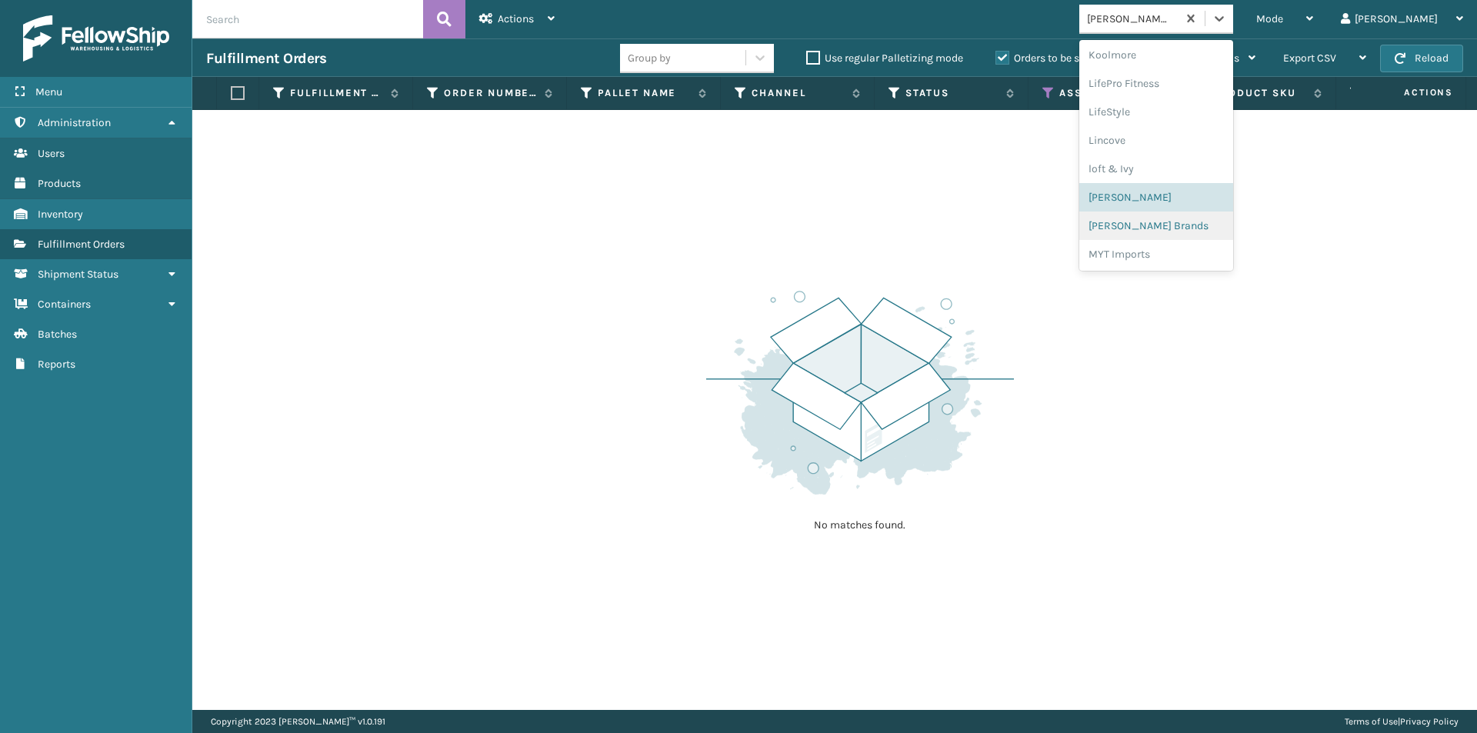
scroll to position [564, 0]
click at [1181, 209] on div "[PERSON_NAME] Brands" at bounding box center [1156, 205] width 154 height 28
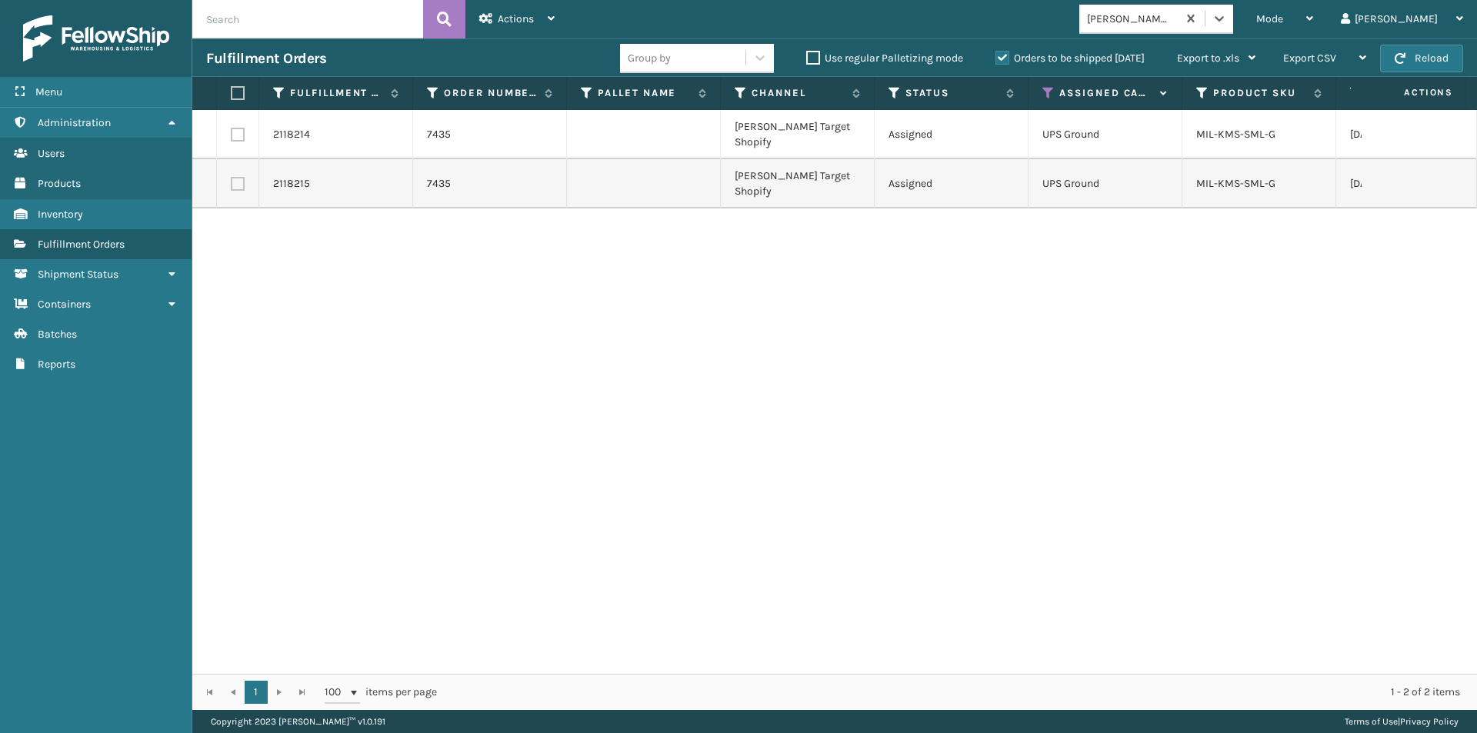
click at [237, 95] on label at bounding box center [235, 93] width 9 height 14
click at [231, 95] on input "checkbox" at bounding box center [231, 93] width 1 height 10
click at [518, 33] on div "Actions" at bounding box center [516, 19] width 75 height 38
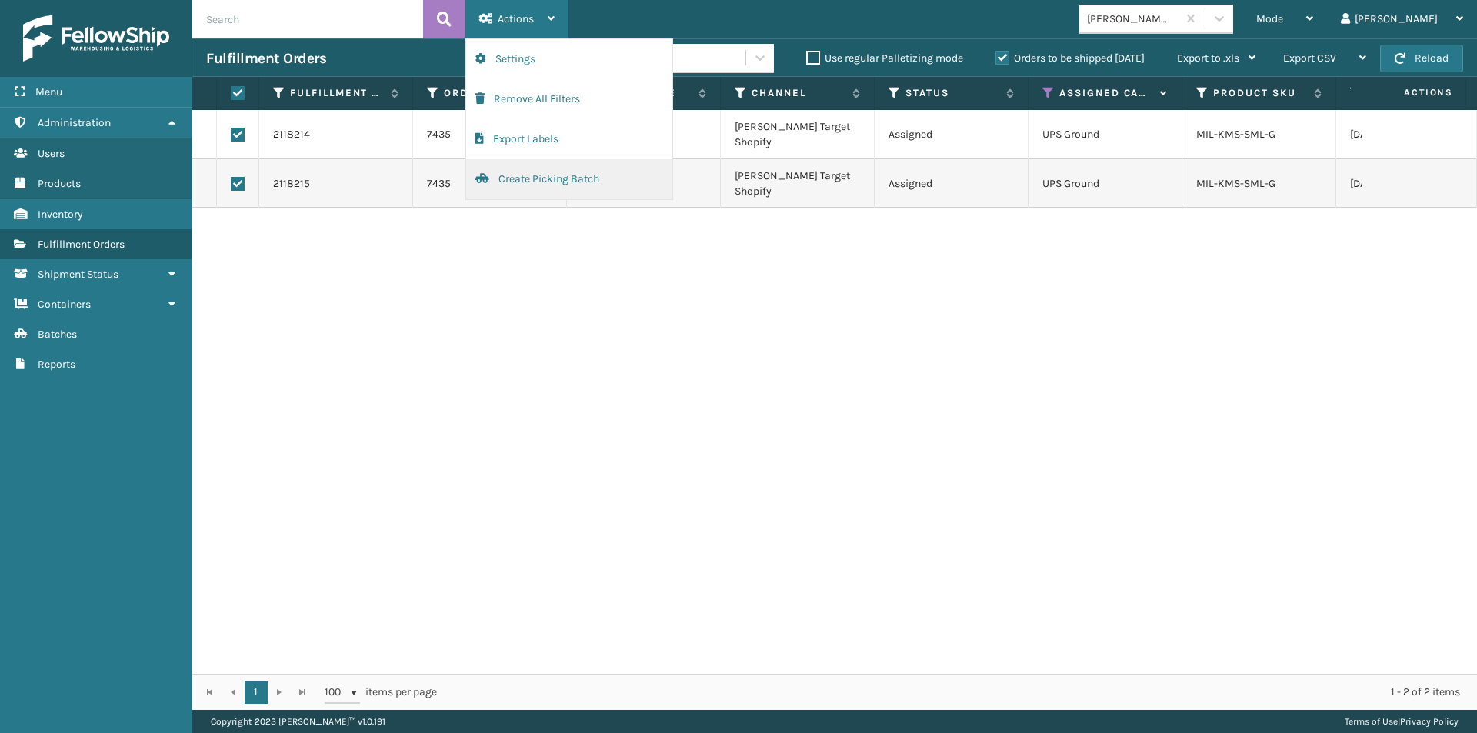
click at [529, 174] on button "Create Picking Batch" at bounding box center [569, 179] width 206 height 40
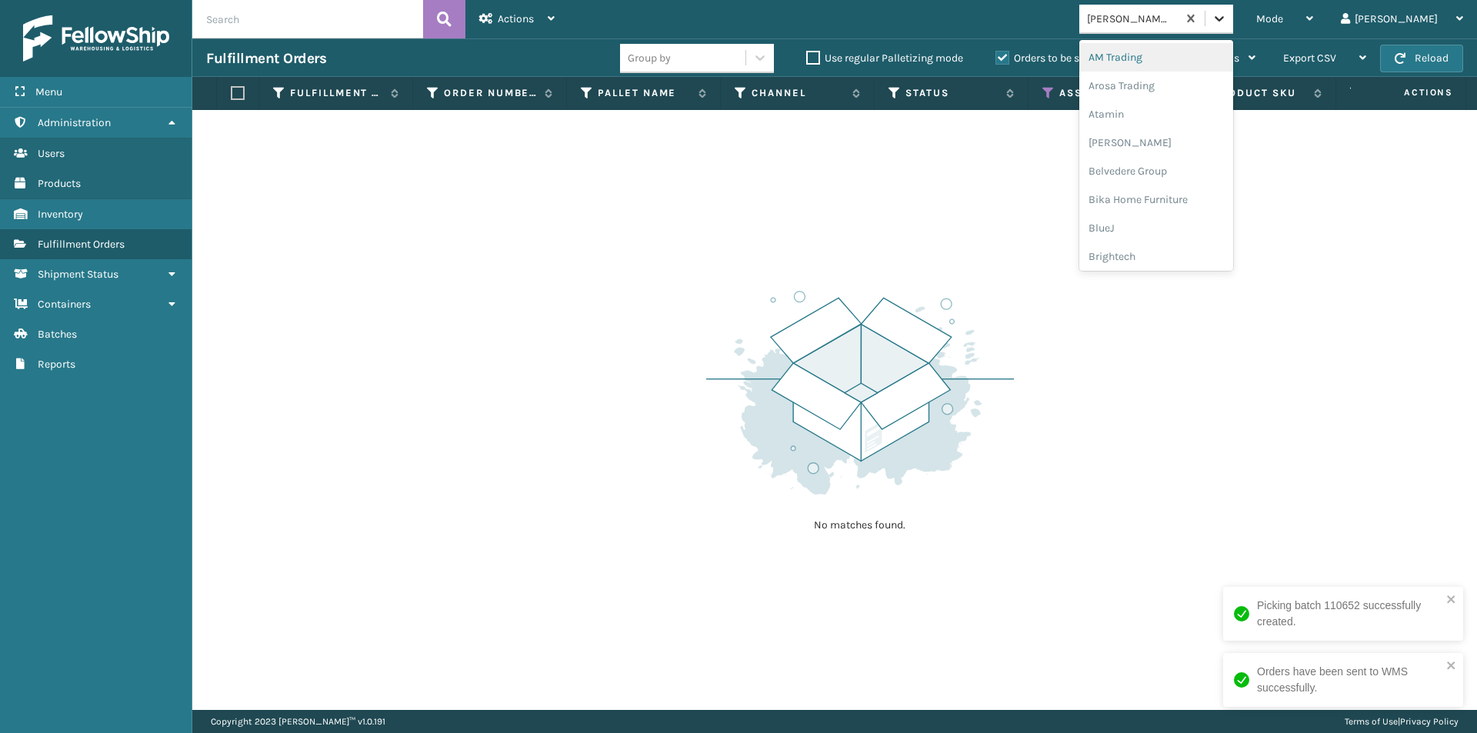
click at [1227, 22] on icon at bounding box center [1218, 18] width 15 height 15
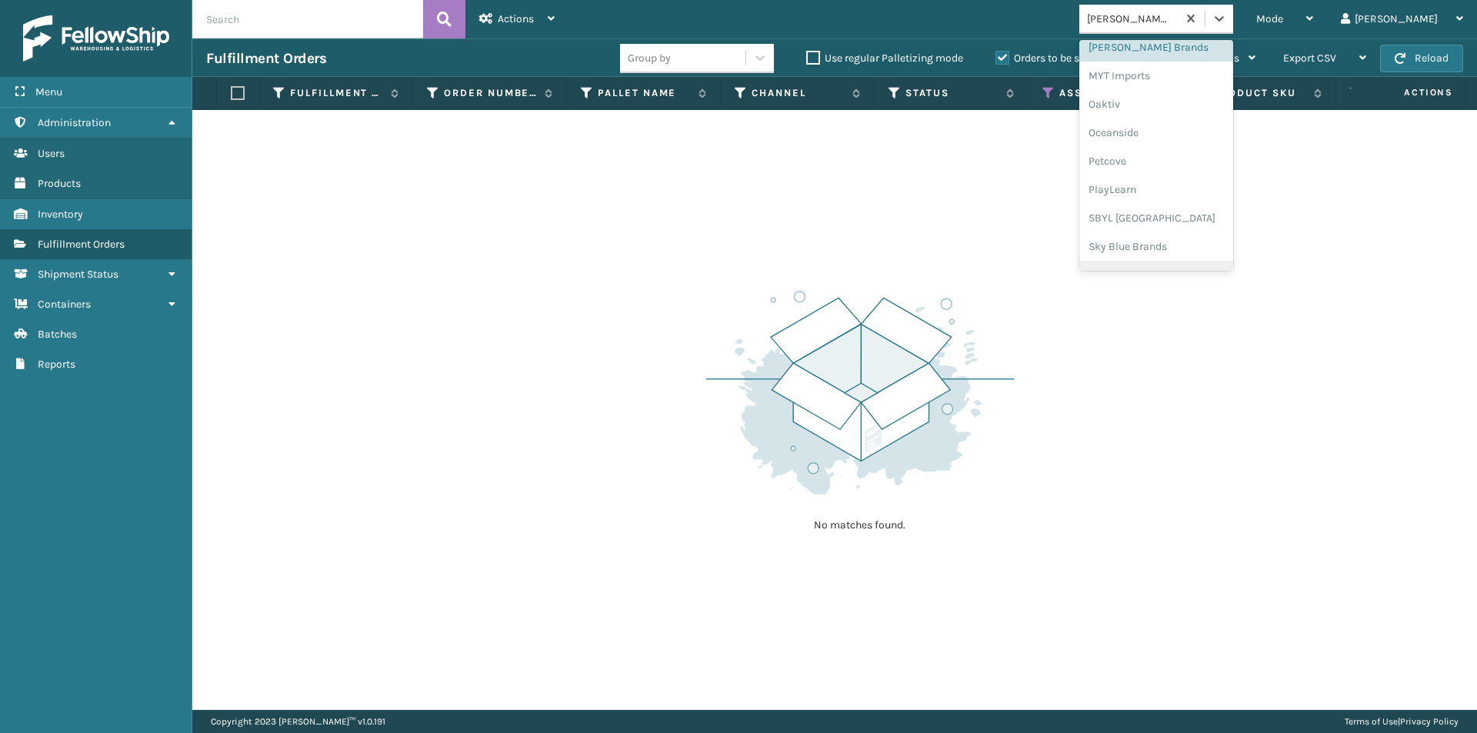
scroll to position [694, 0]
click at [1171, 108] on div "MYT Imports" at bounding box center [1156, 102] width 154 height 28
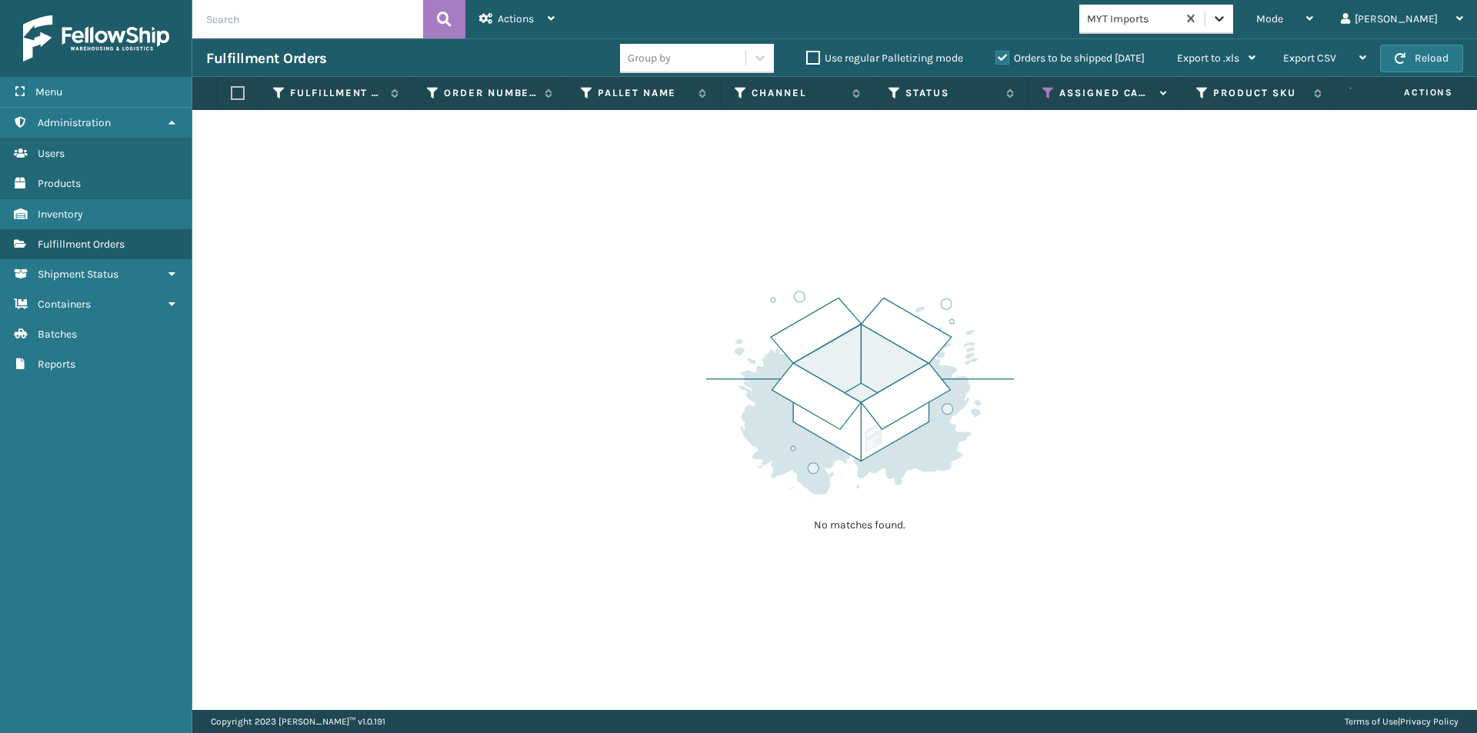
click at [1233, 26] on div at bounding box center [1219, 19] width 28 height 28
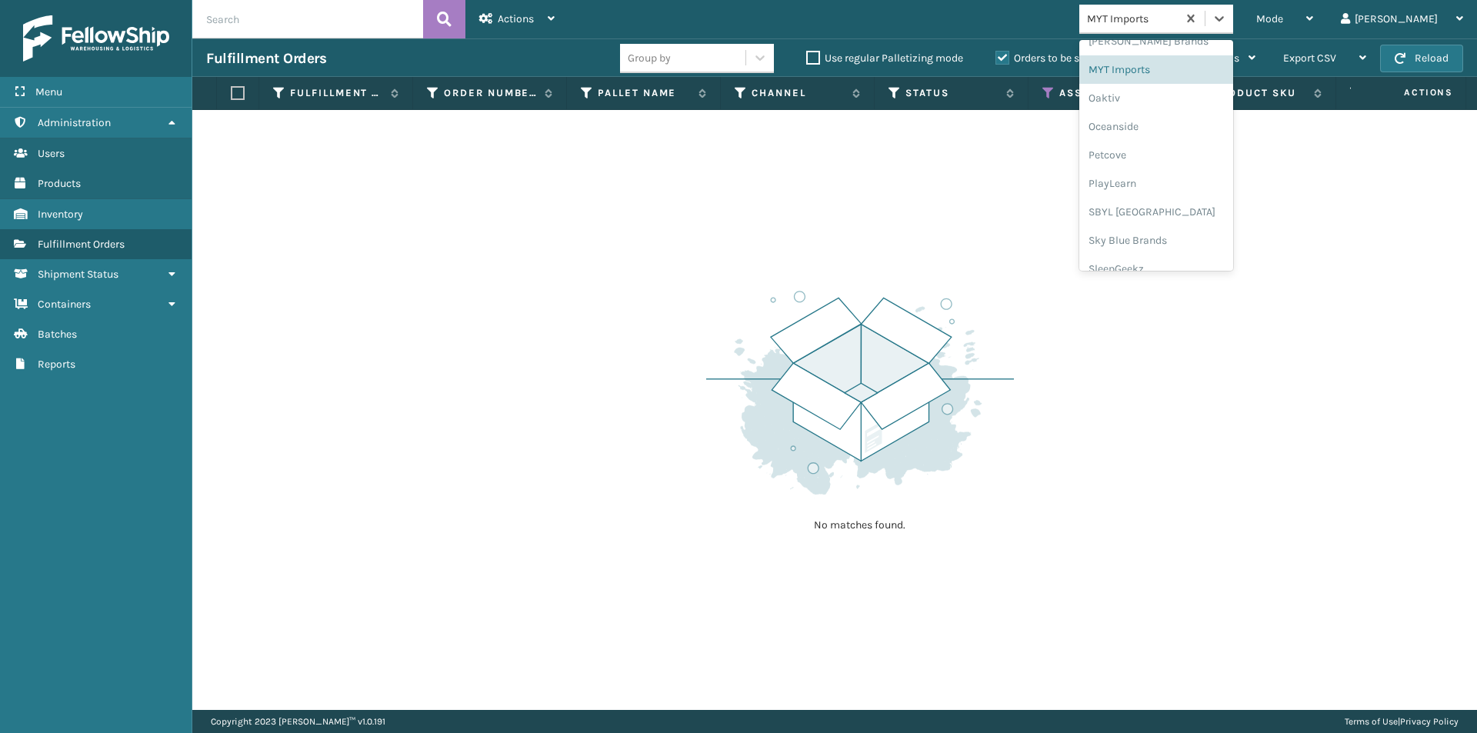
scroll to position [771, 0]
click at [1162, 57] on div "Oaktiv" at bounding box center [1156, 54] width 154 height 28
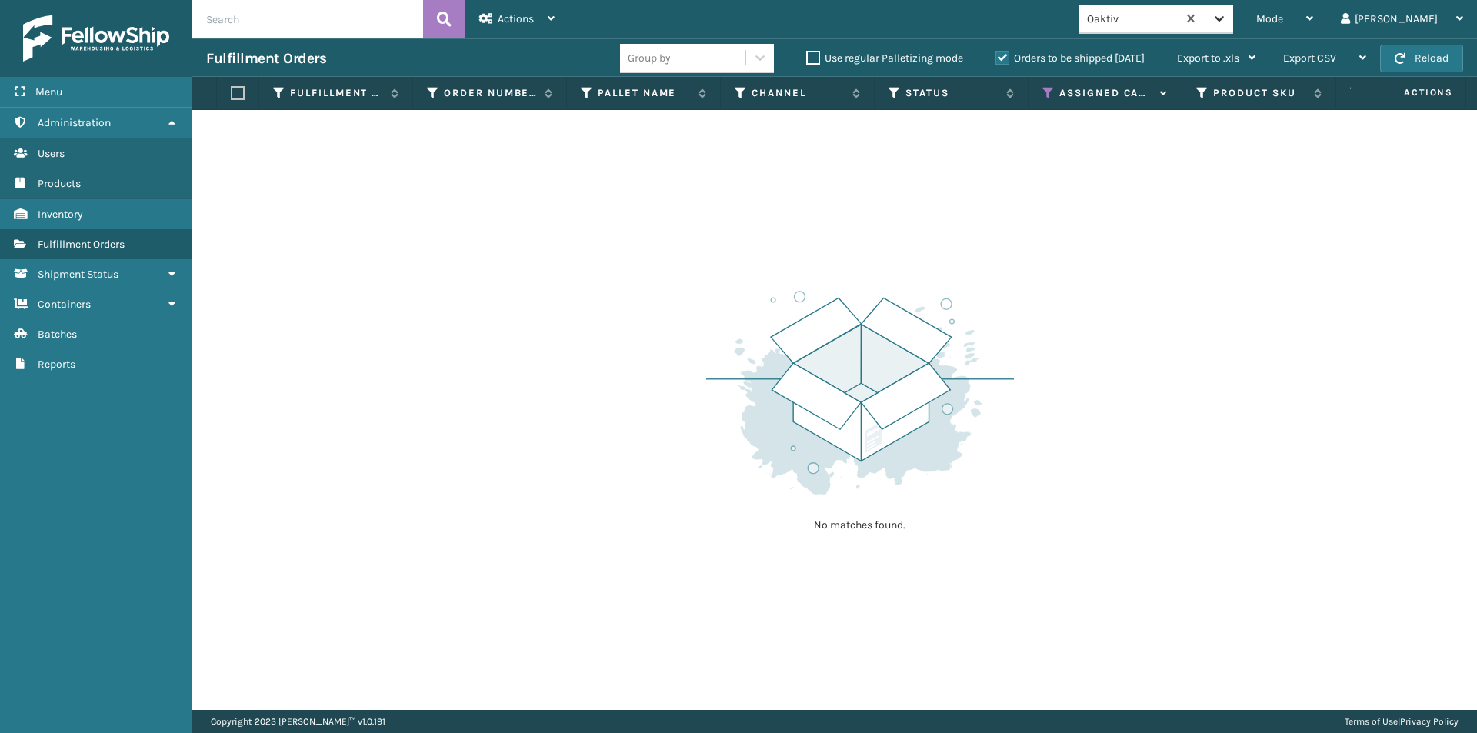
click at [1227, 19] on icon at bounding box center [1218, 18] width 15 height 15
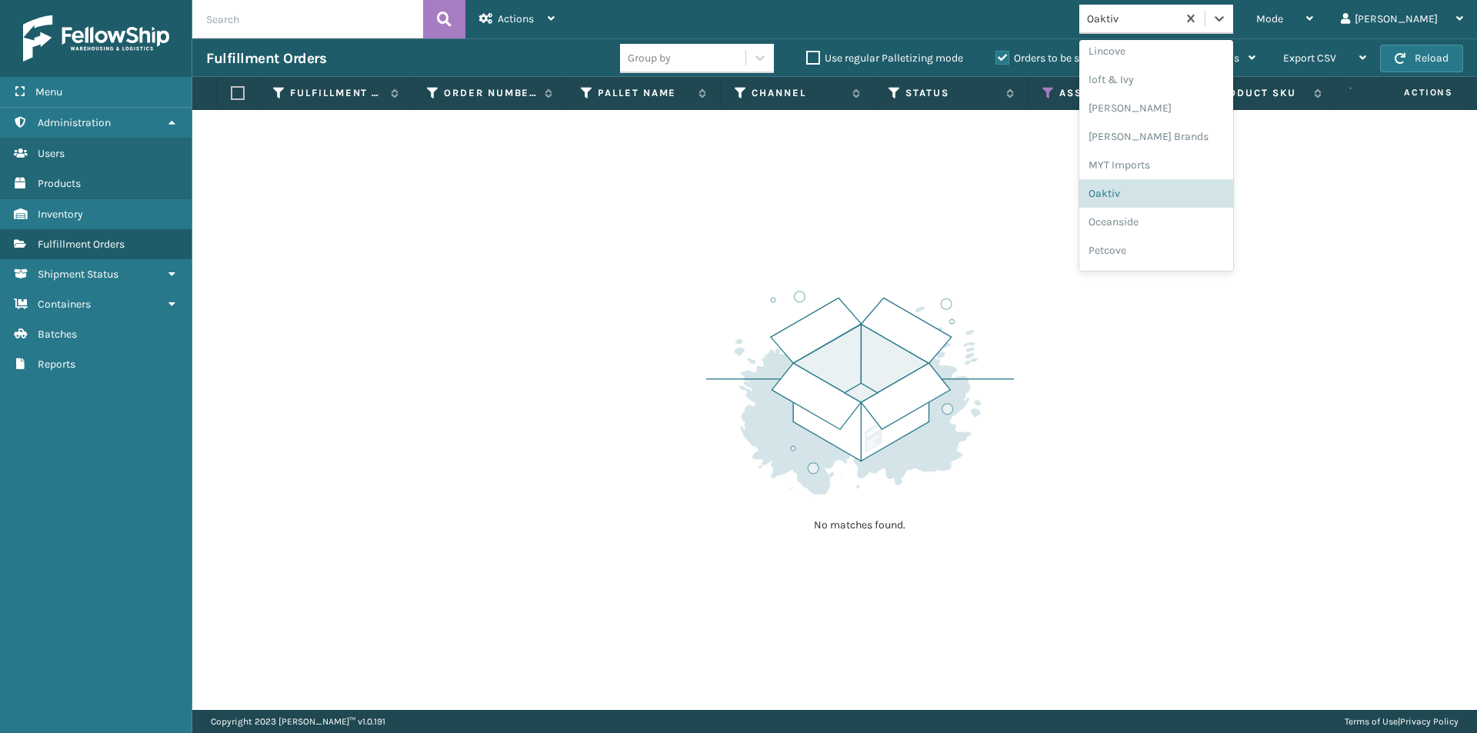
scroll to position [641, 0]
click at [1168, 218] on div "Oceanside" at bounding box center [1156, 213] width 154 height 28
click at [1233, 27] on div at bounding box center [1219, 19] width 28 height 28
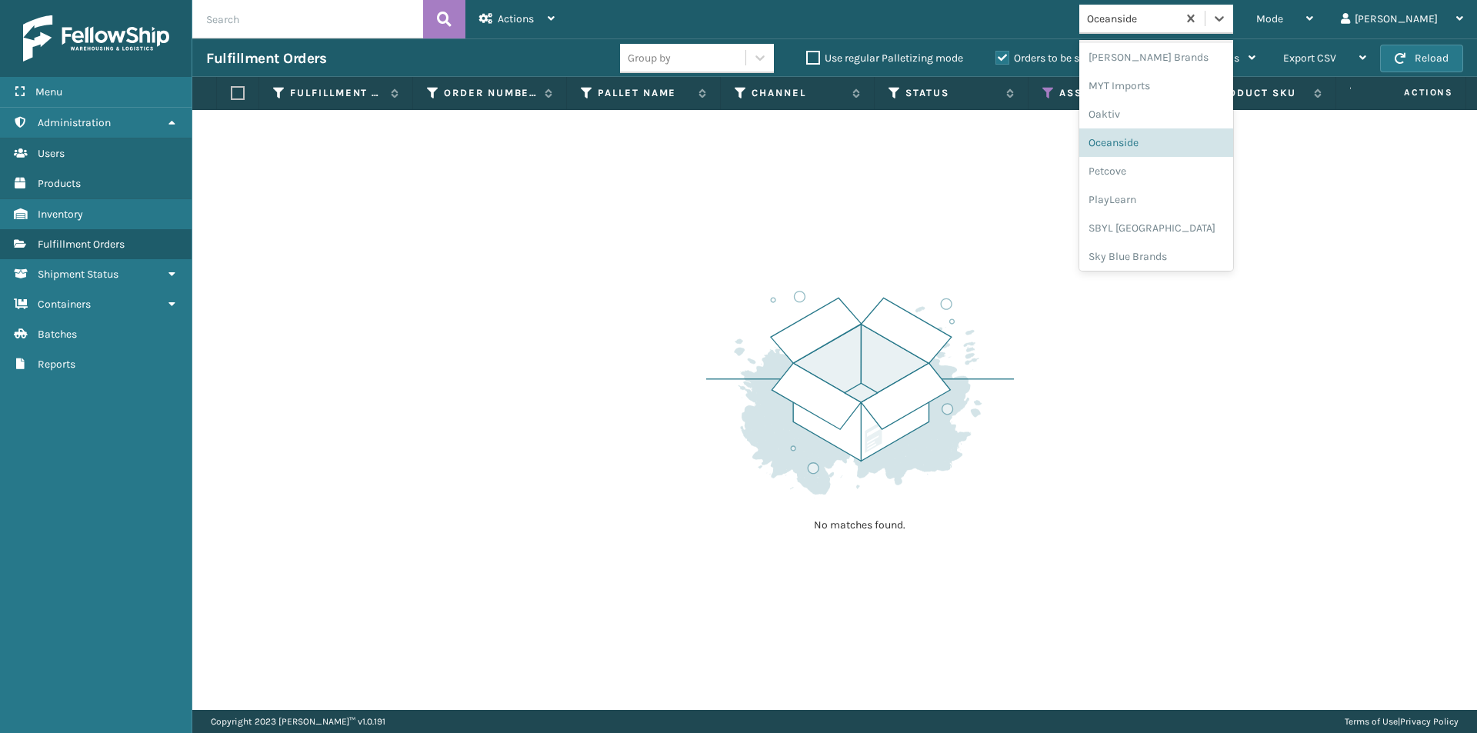
scroll to position [718, 0]
click at [1167, 172] on div "Petcove" at bounding box center [1156, 165] width 154 height 28
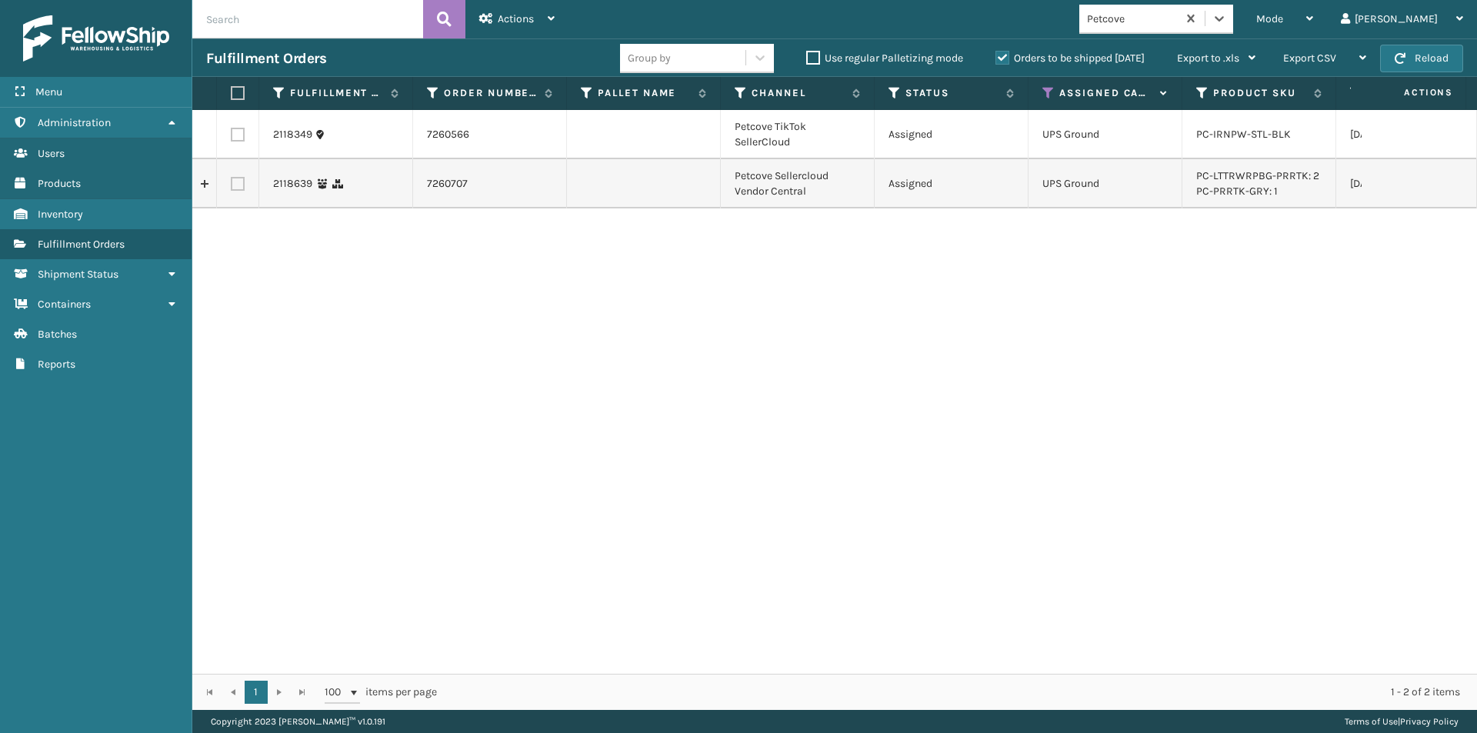
click at [237, 94] on label at bounding box center [235, 93] width 9 height 14
click at [231, 94] on input "checkbox" at bounding box center [231, 93] width 1 height 10
click at [537, 29] on div "Actions" at bounding box center [516, 19] width 75 height 38
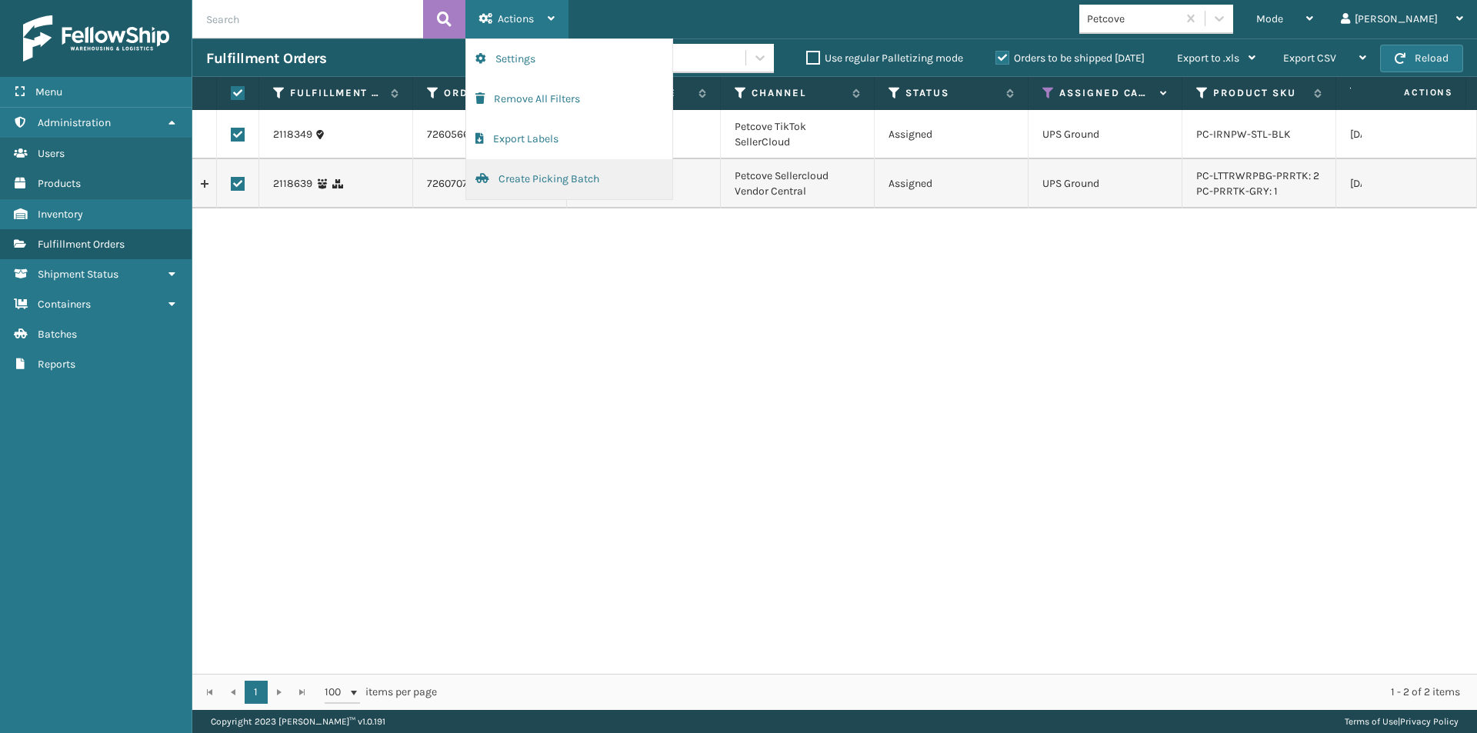
click at [548, 177] on button "Create Picking Batch" at bounding box center [569, 179] width 206 height 40
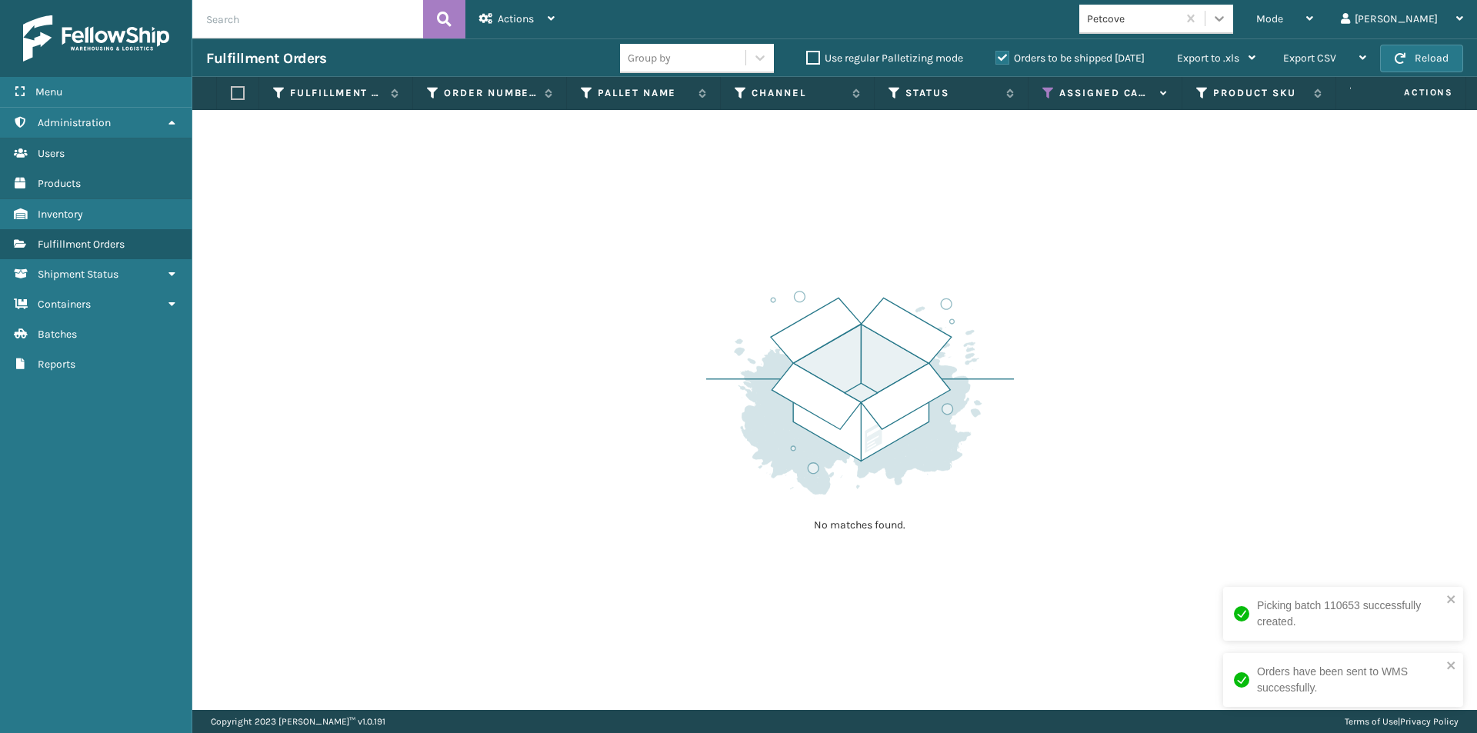
click at [1227, 21] on icon at bounding box center [1218, 18] width 15 height 15
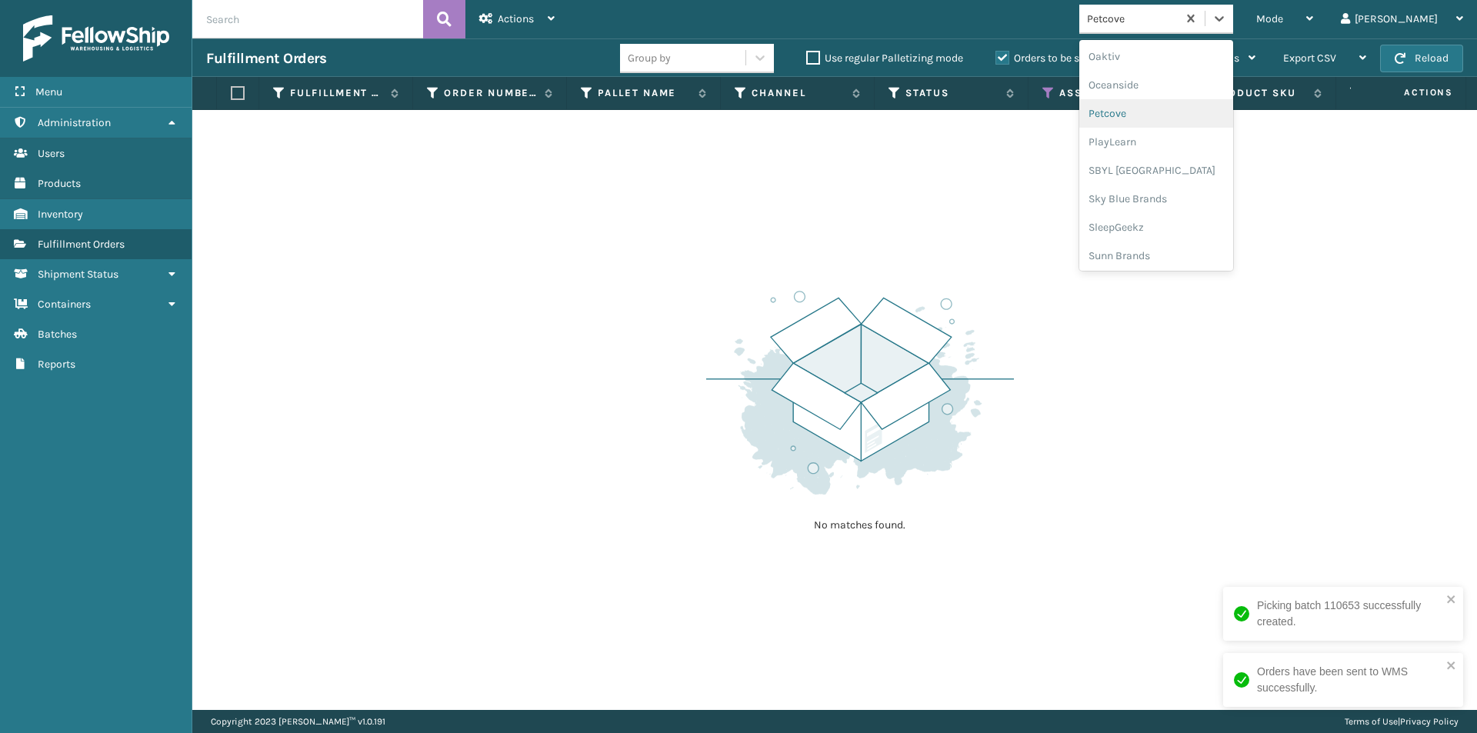
scroll to position [771, 0]
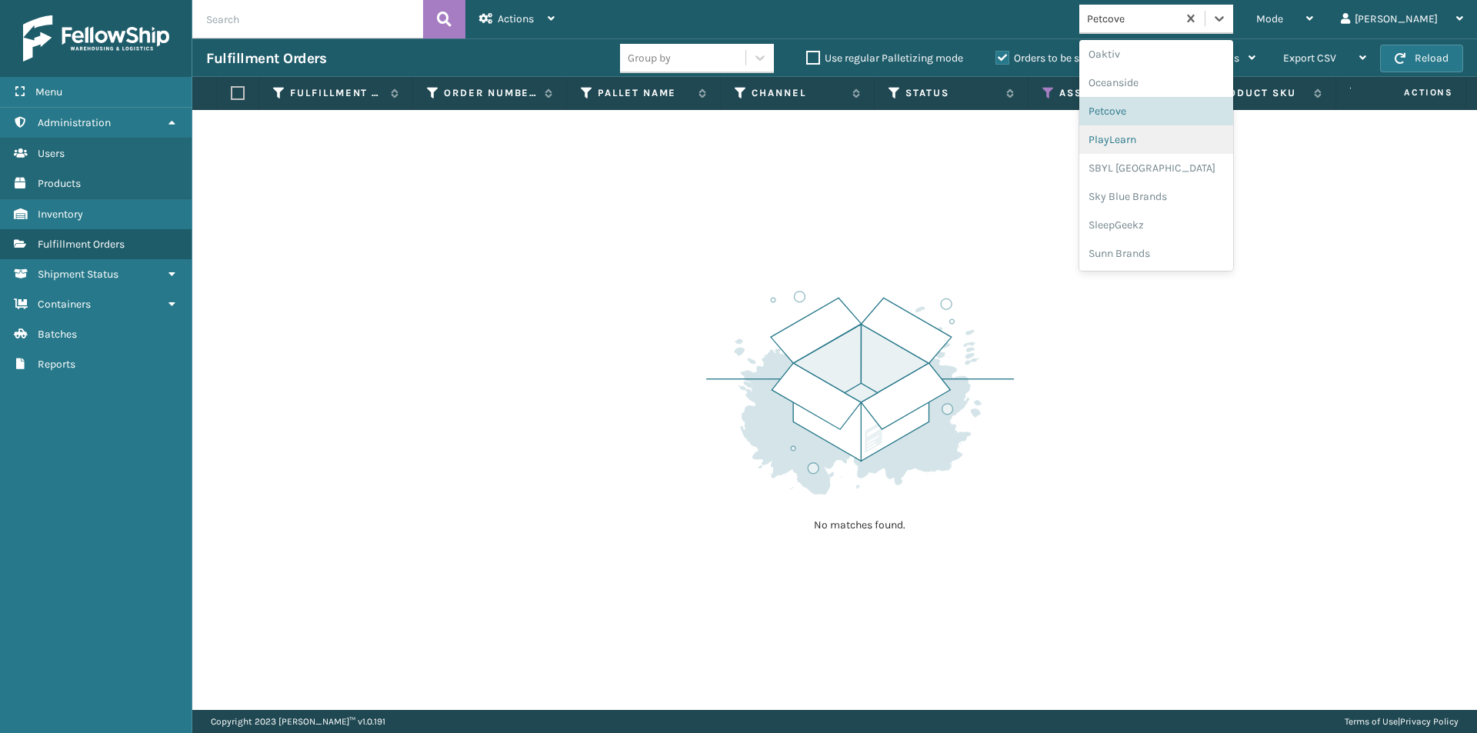
click at [1178, 142] on div "PlayLearn" at bounding box center [1156, 139] width 154 height 28
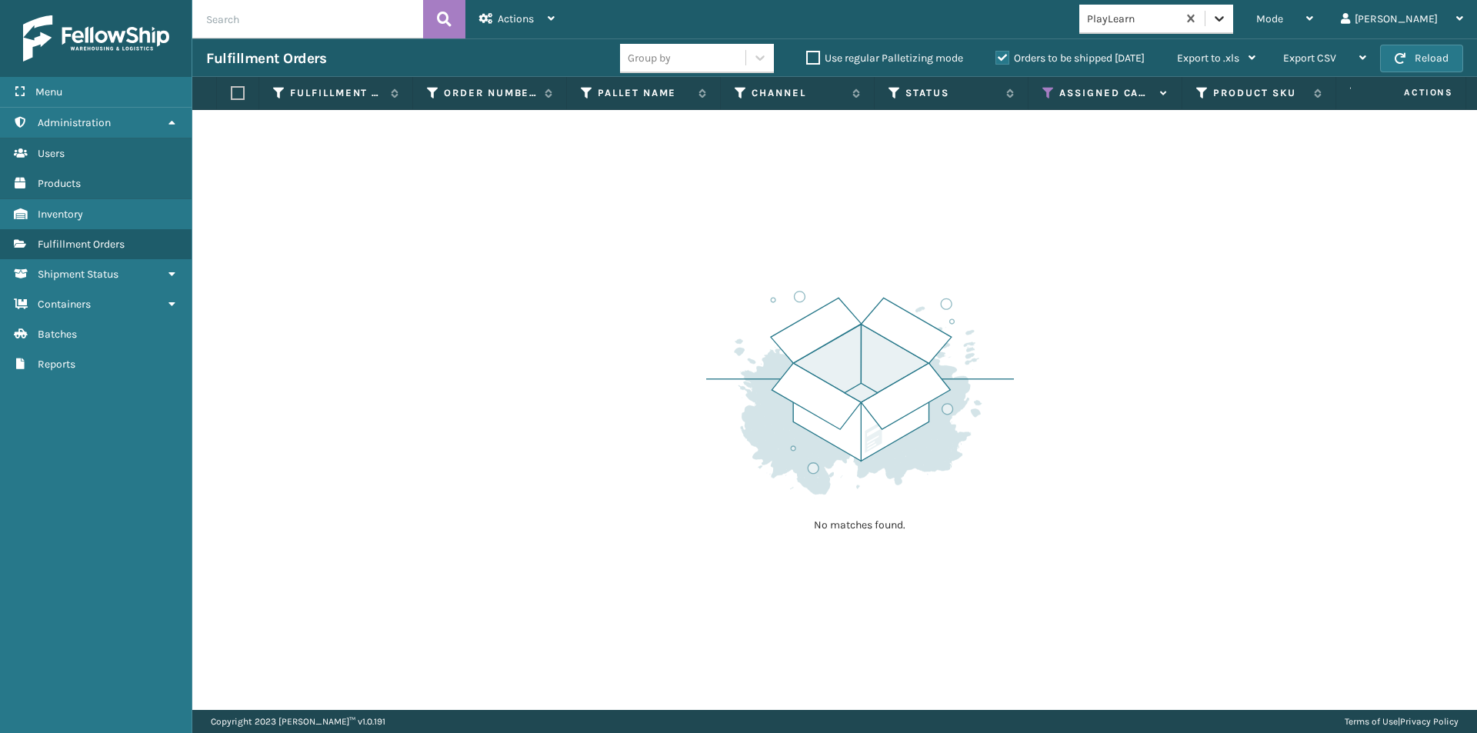
click at [1227, 14] on icon at bounding box center [1218, 18] width 15 height 15
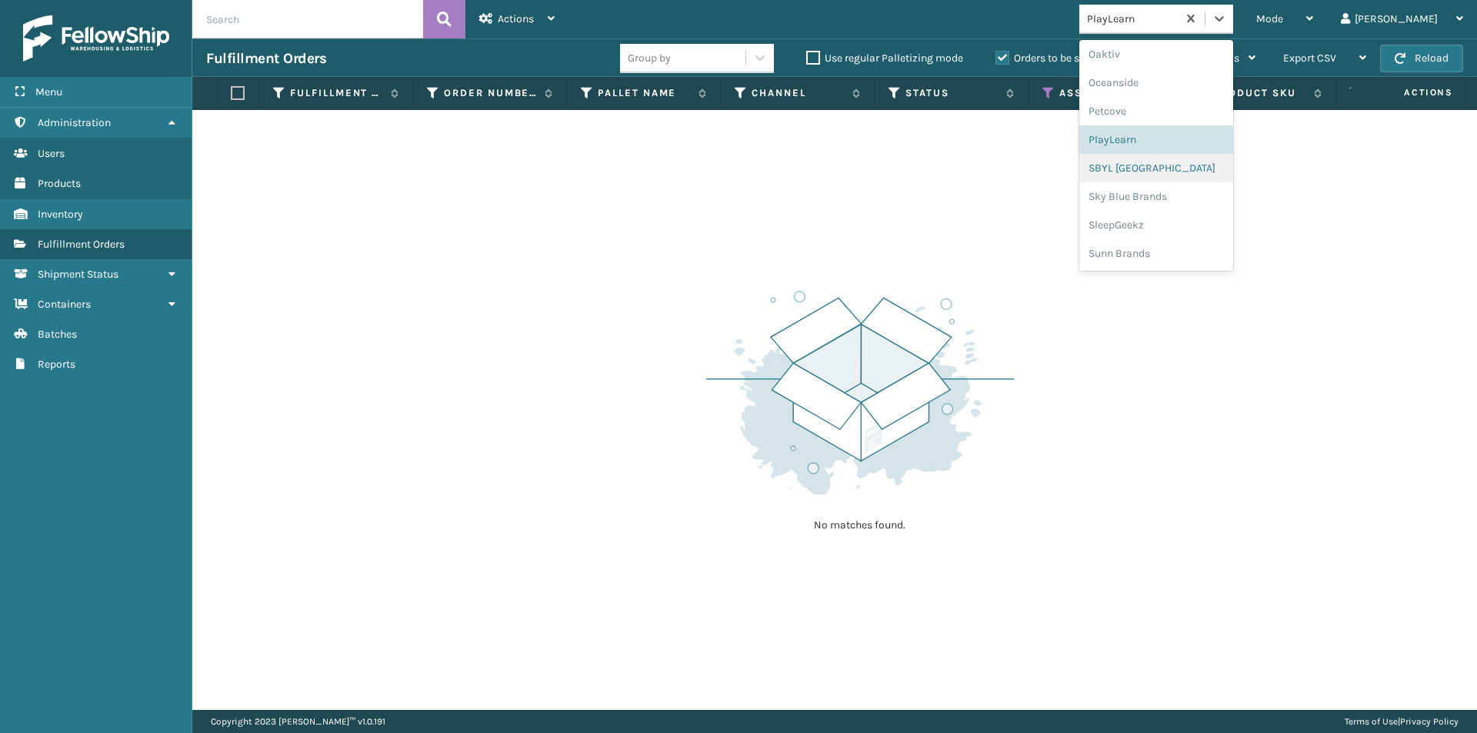
click at [1188, 172] on div "SBYL [GEOGRAPHIC_DATA]" at bounding box center [1156, 168] width 154 height 28
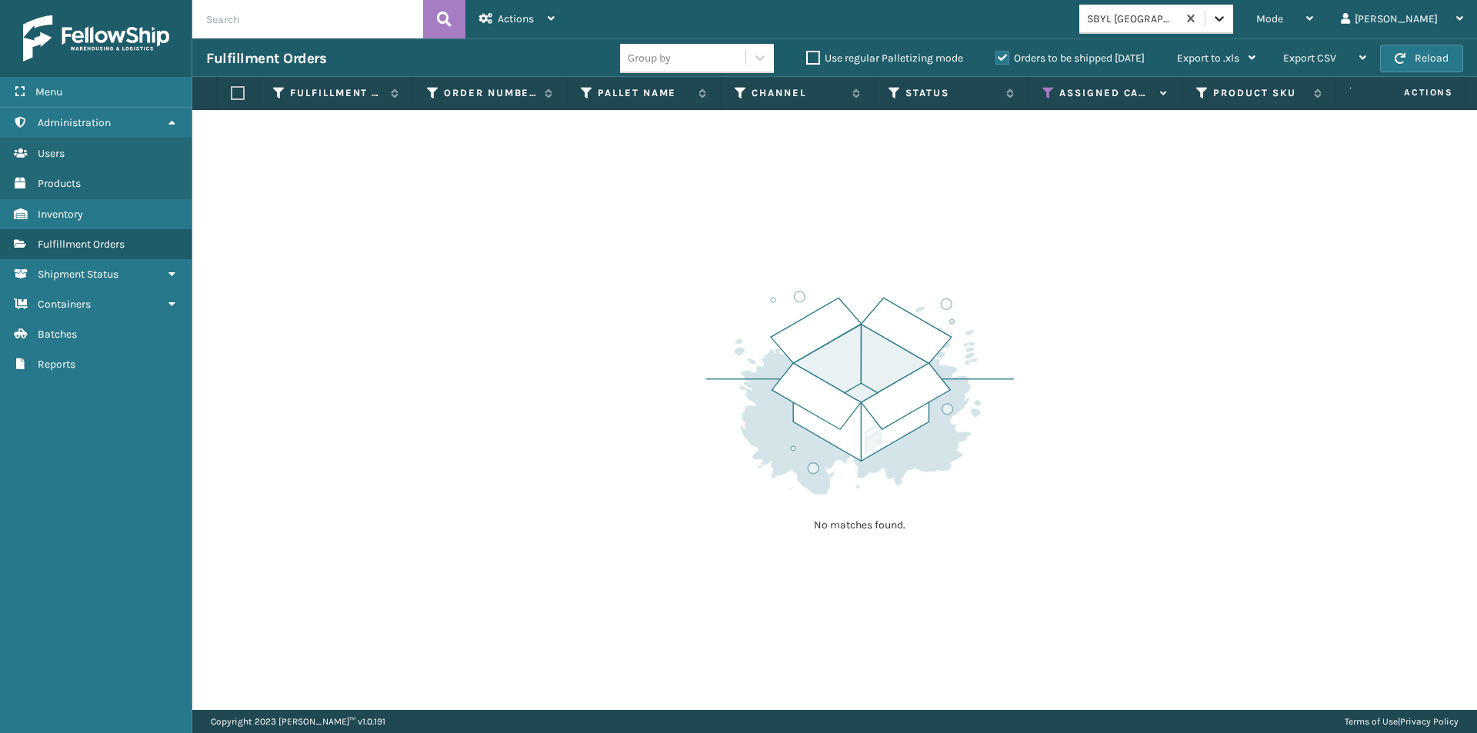
click at [1227, 23] on icon at bounding box center [1218, 18] width 15 height 15
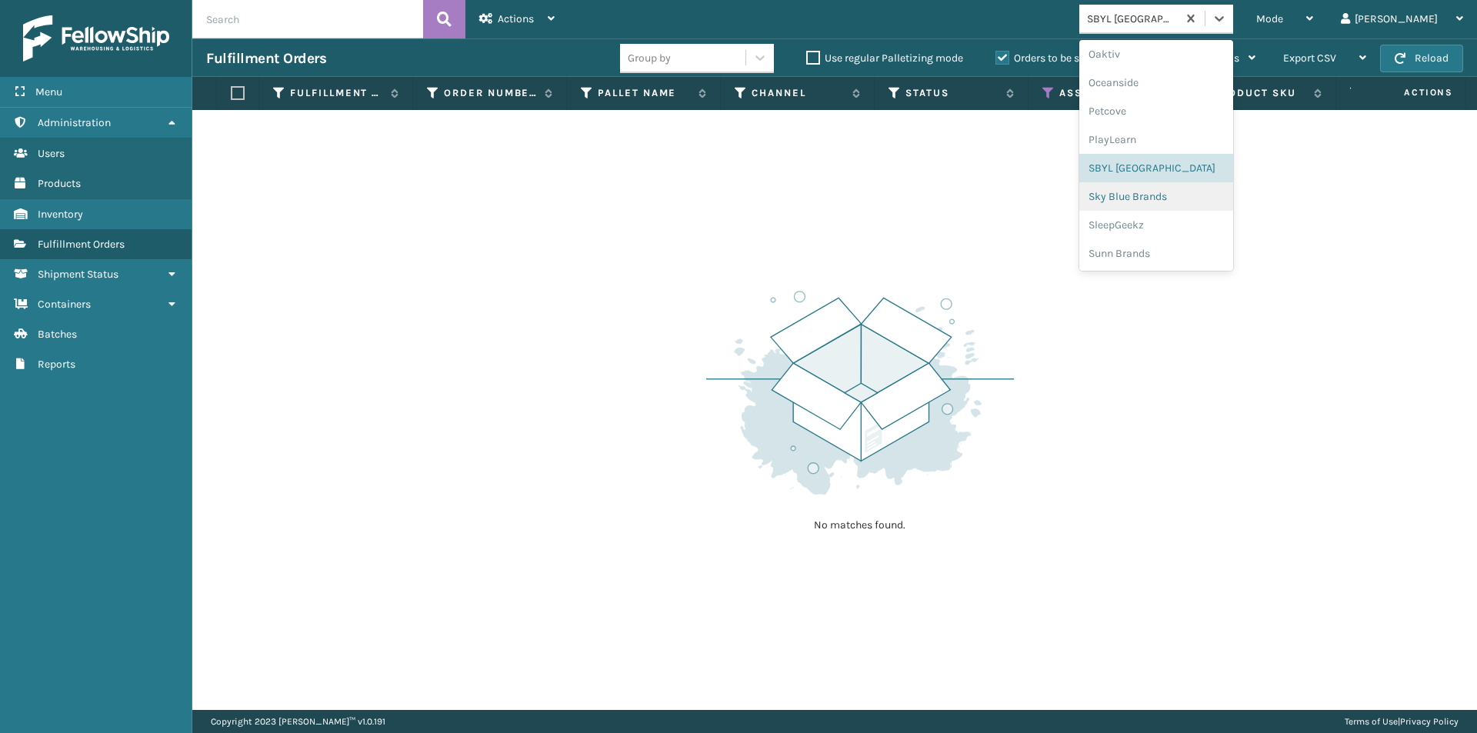
click at [1183, 199] on div "Sky Blue Brands" at bounding box center [1156, 196] width 154 height 28
click at [1224, 20] on icon at bounding box center [1218, 18] width 9 height 5
click at [1181, 222] on div "SleepGeekz" at bounding box center [1156, 225] width 154 height 28
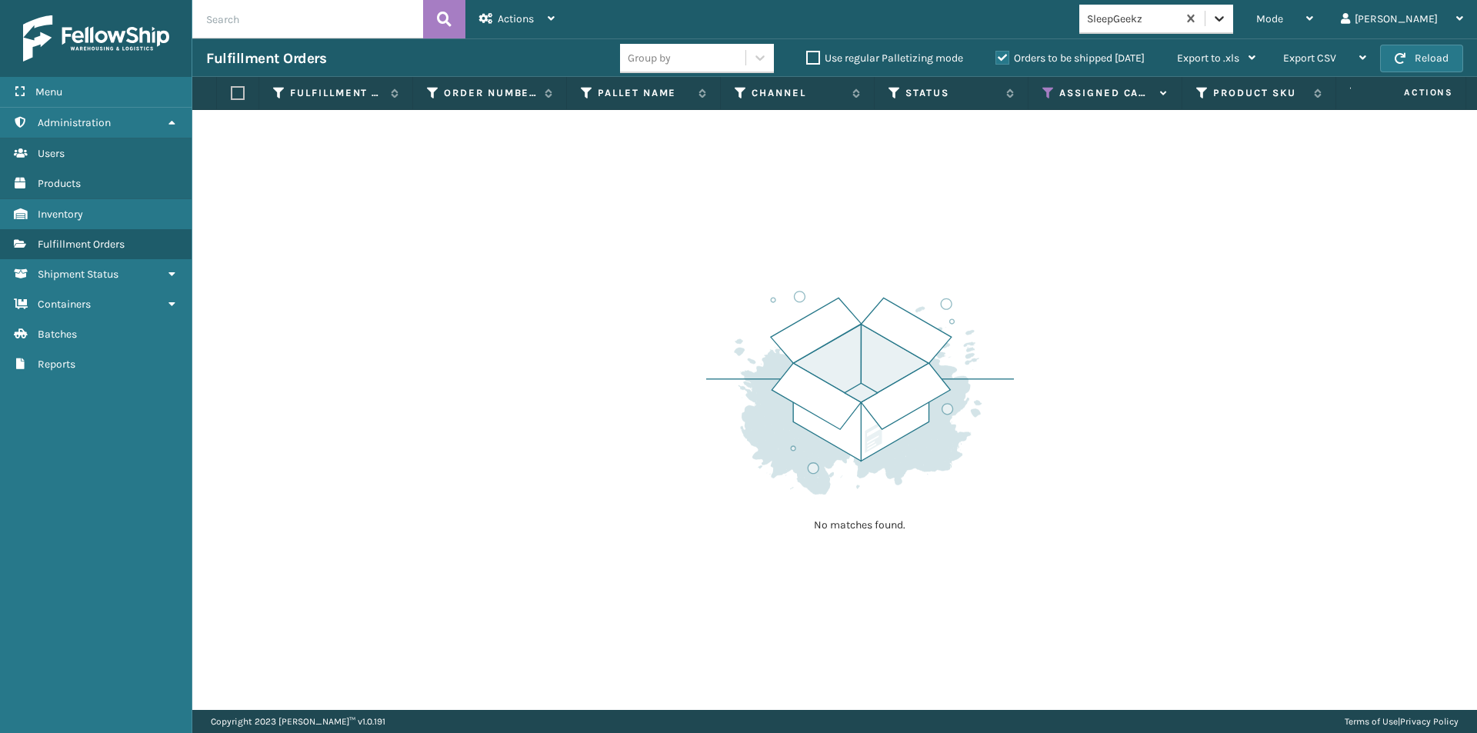
click at [1227, 22] on icon at bounding box center [1218, 18] width 15 height 15
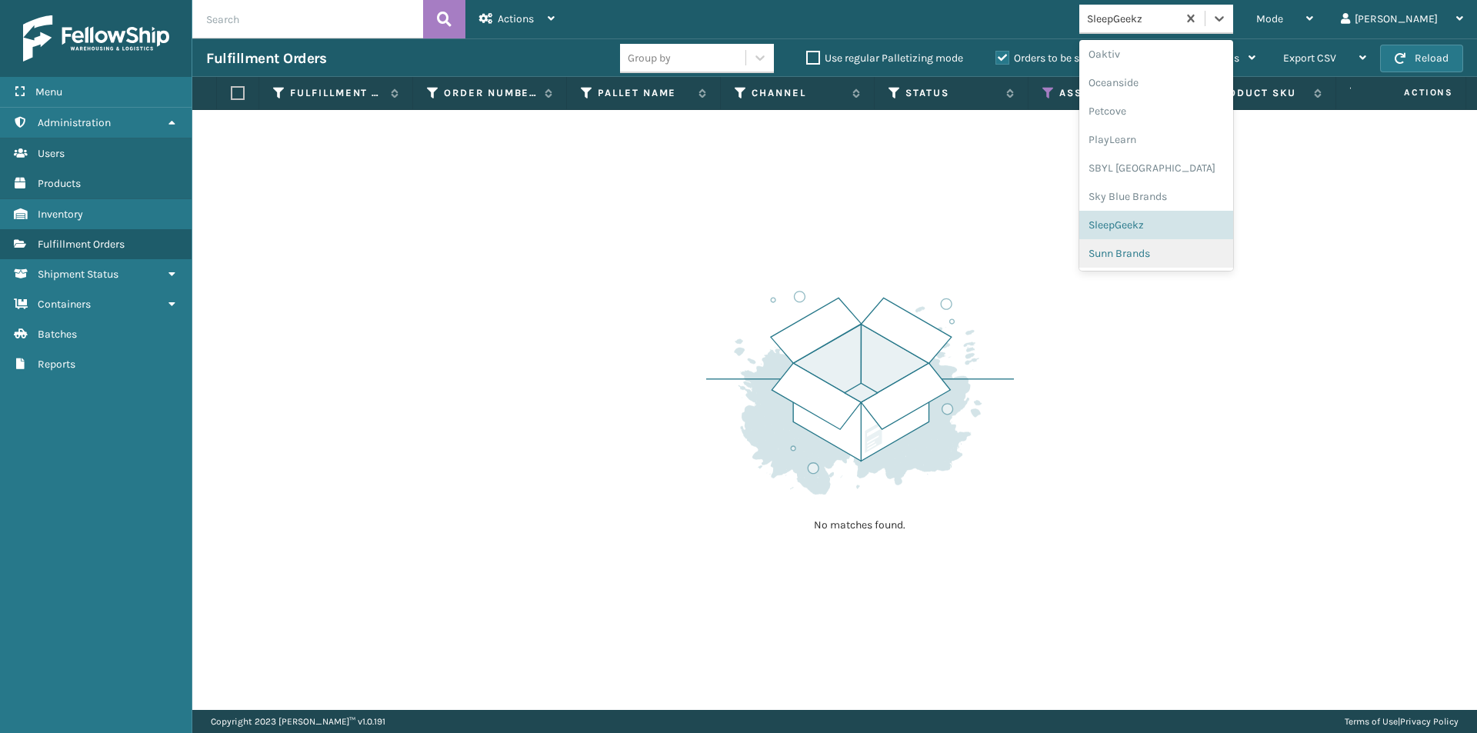
click at [1184, 251] on div "Sunn Brands" at bounding box center [1156, 253] width 154 height 28
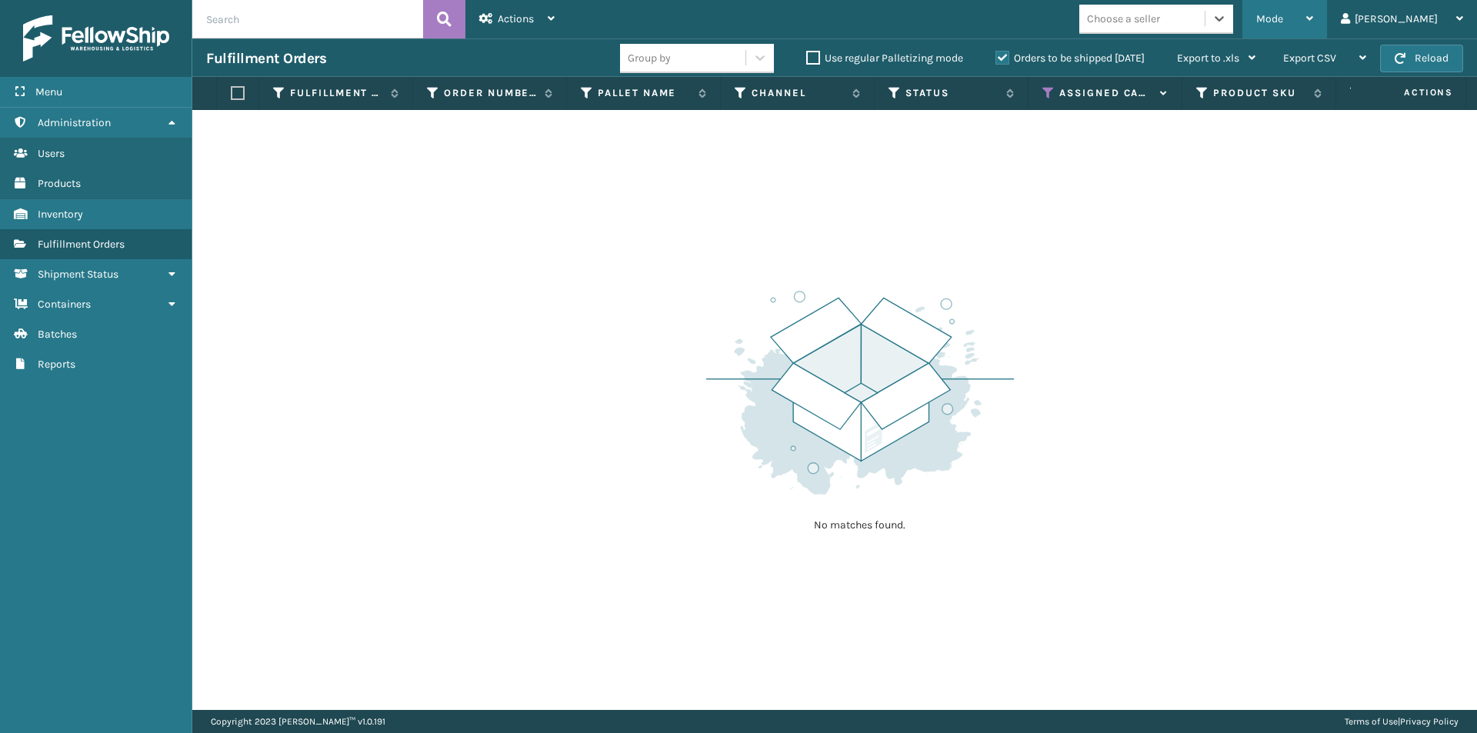
click at [1313, 19] on icon at bounding box center [1309, 18] width 7 height 11
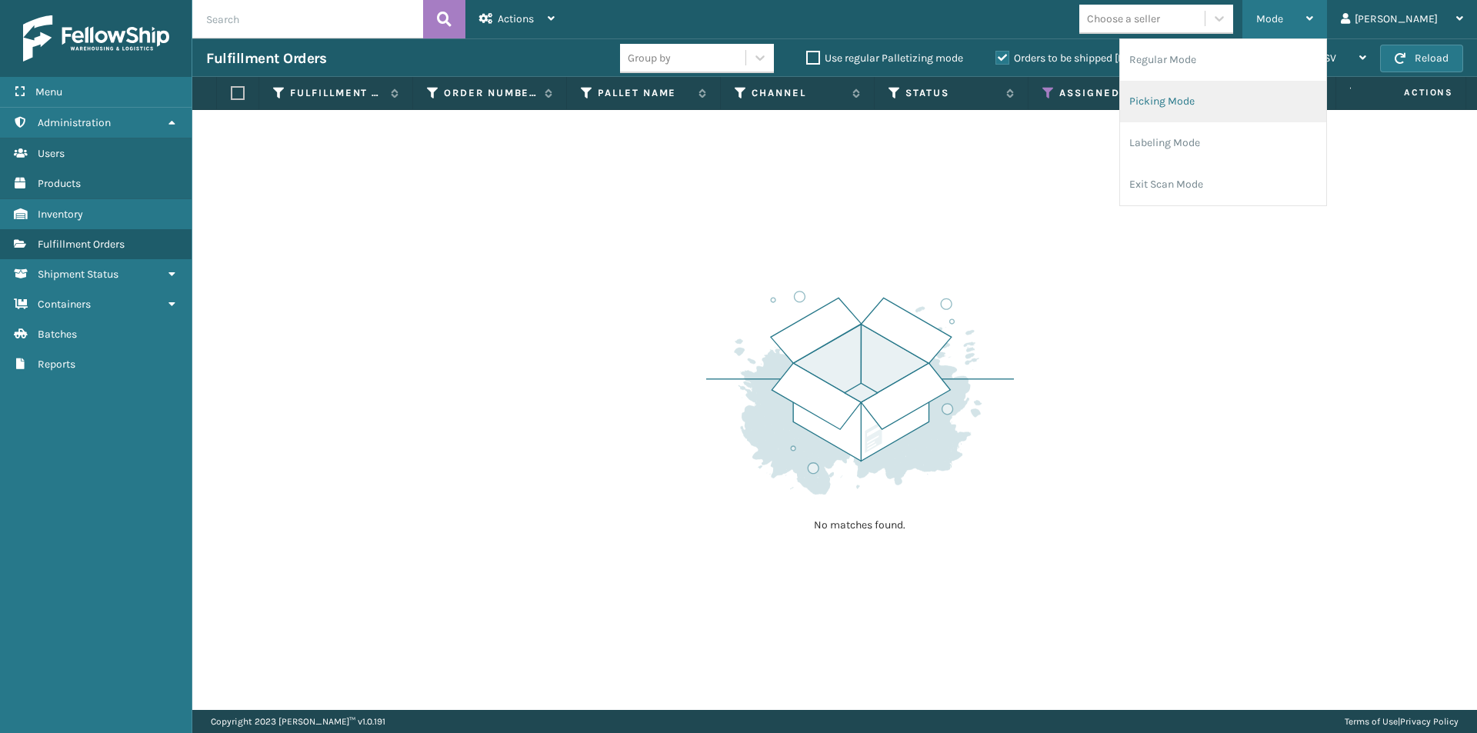
click at [1231, 95] on li "Picking Mode" at bounding box center [1223, 102] width 206 height 42
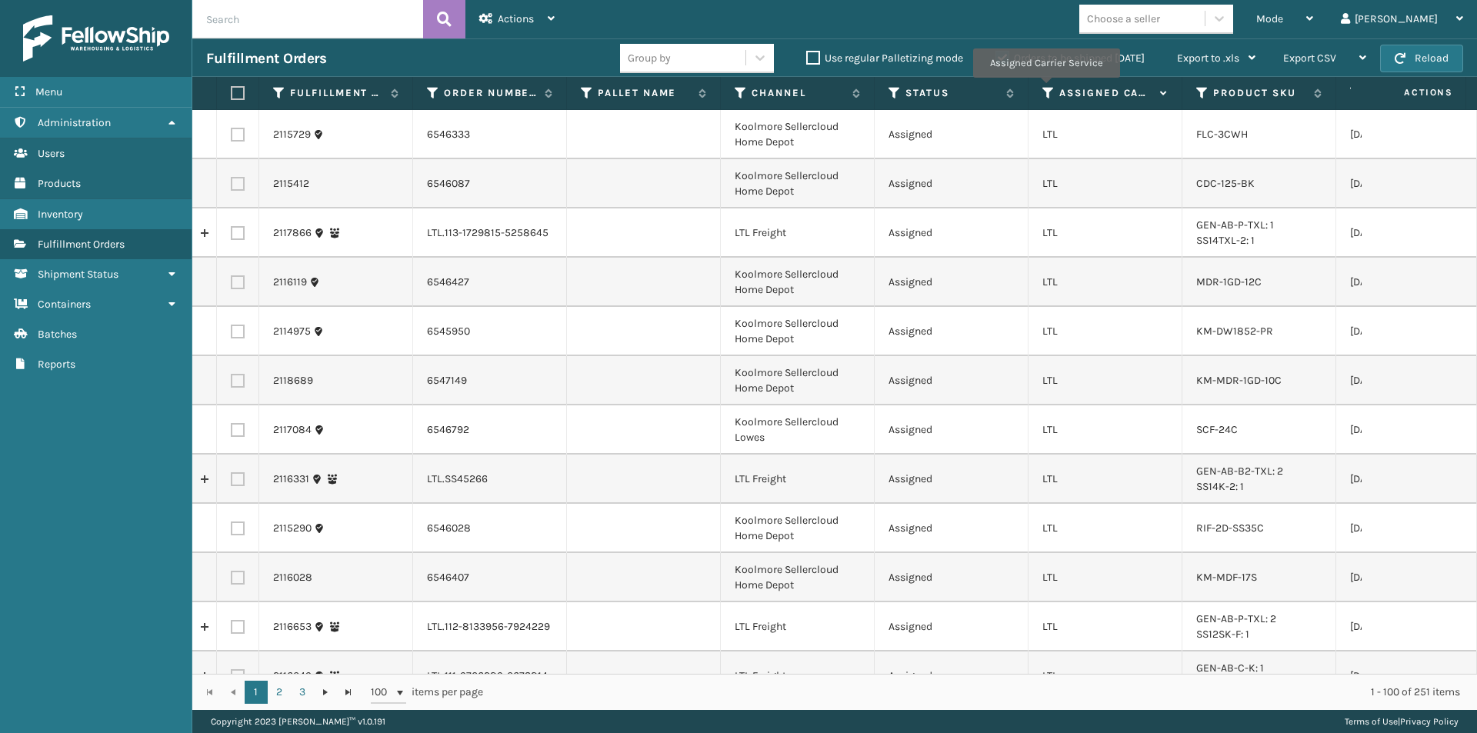
click at [1045, 88] on icon at bounding box center [1048, 93] width 12 height 14
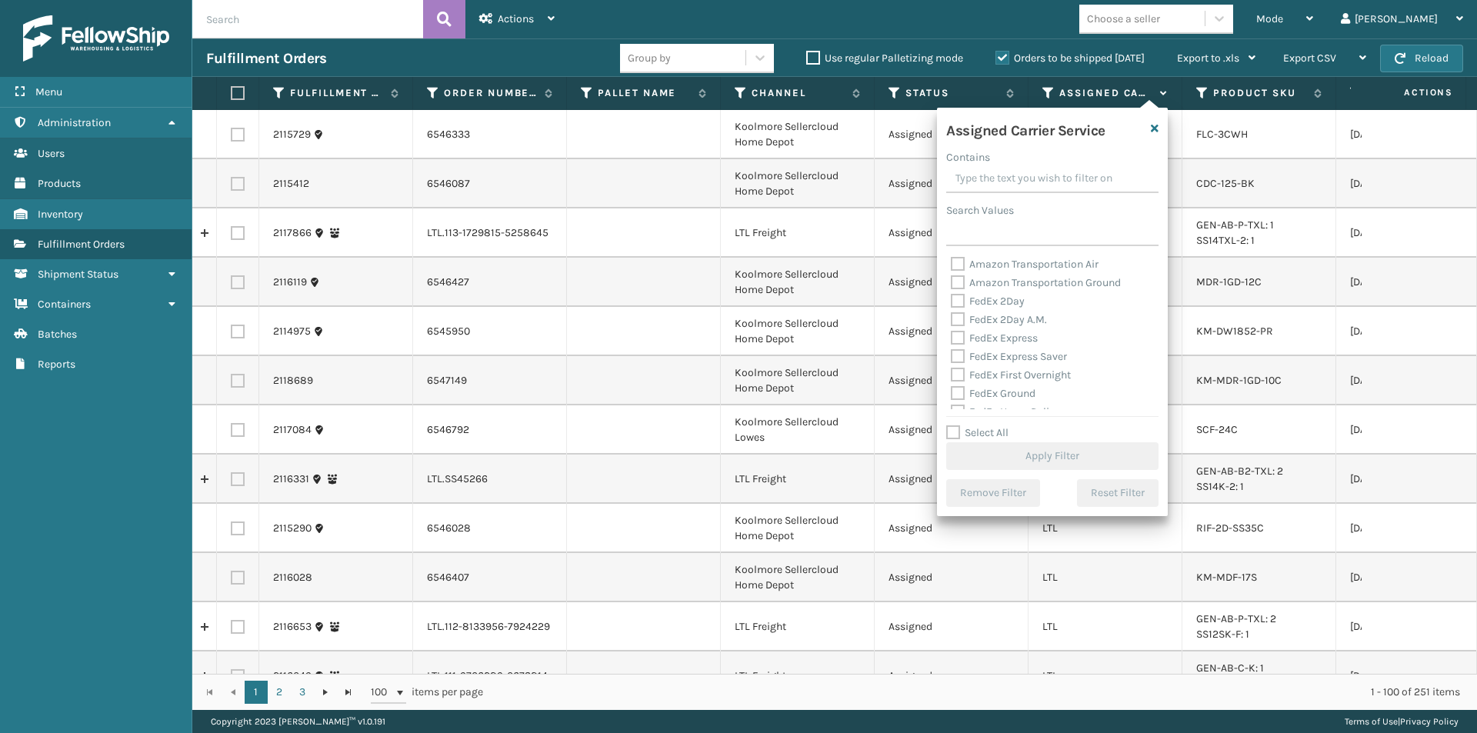
click at [961, 300] on label "FedEx 2Day" at bounding box center [988, 301] width 74 height 13
click at [951, 300] on input "FedEx 2Day" at bounding box center [951, 297] width 1 height 10
click at [959, 321] on label "FedEx 2Day A.M." at bounding box center [999, 319] width 96 height 13
click at [951, 321] on input "FedEx 2Day A.M." at bounding box center [951, 316] width 1 height 10
click at [959, 334] on label "FedEx Express" at bounding box center [994, 337] width 87 height 13
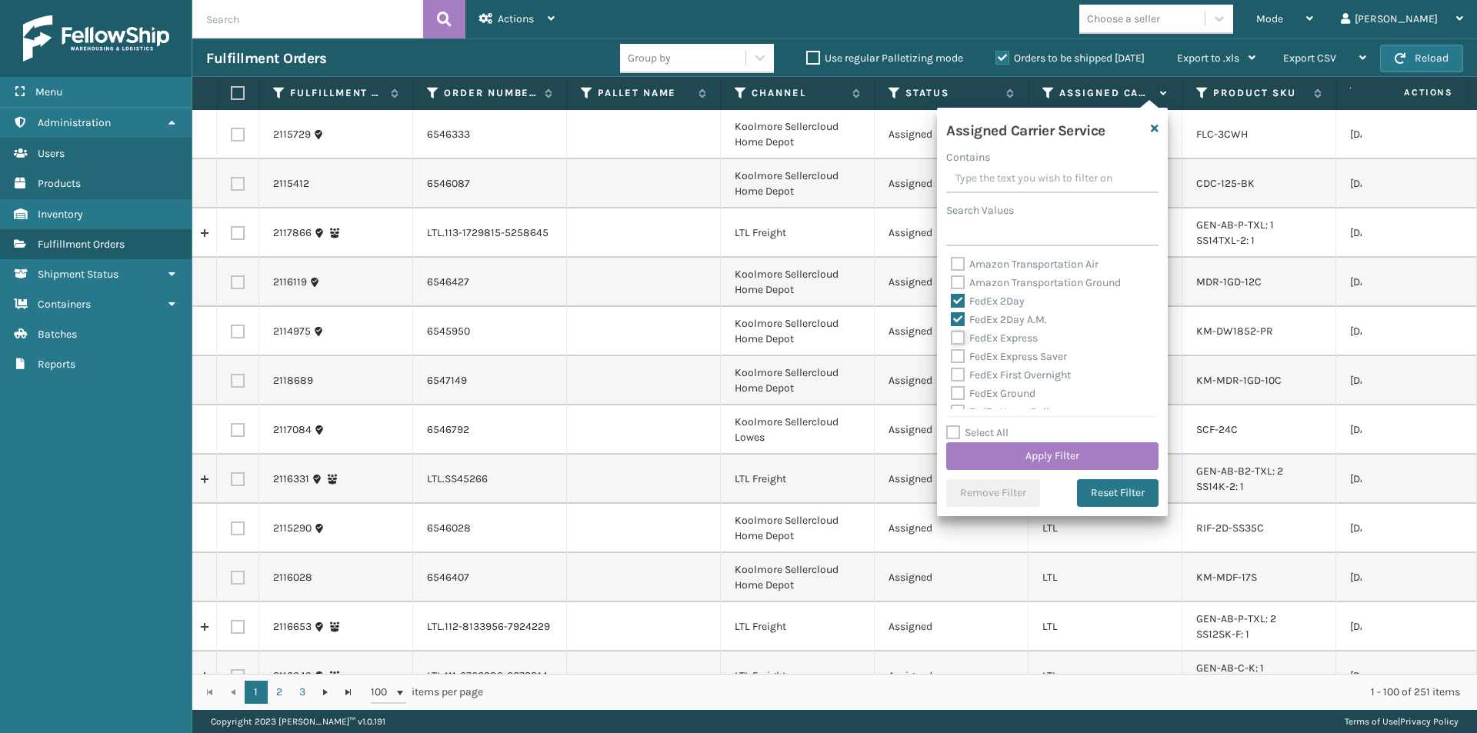
click at [951, 334] on input "FedEx Express" at bounding box center [951, 334] width 1 height 10
click at [1088, 458] on button "Apply Filter" at bounding box center [1052, 456] width 212 height 28
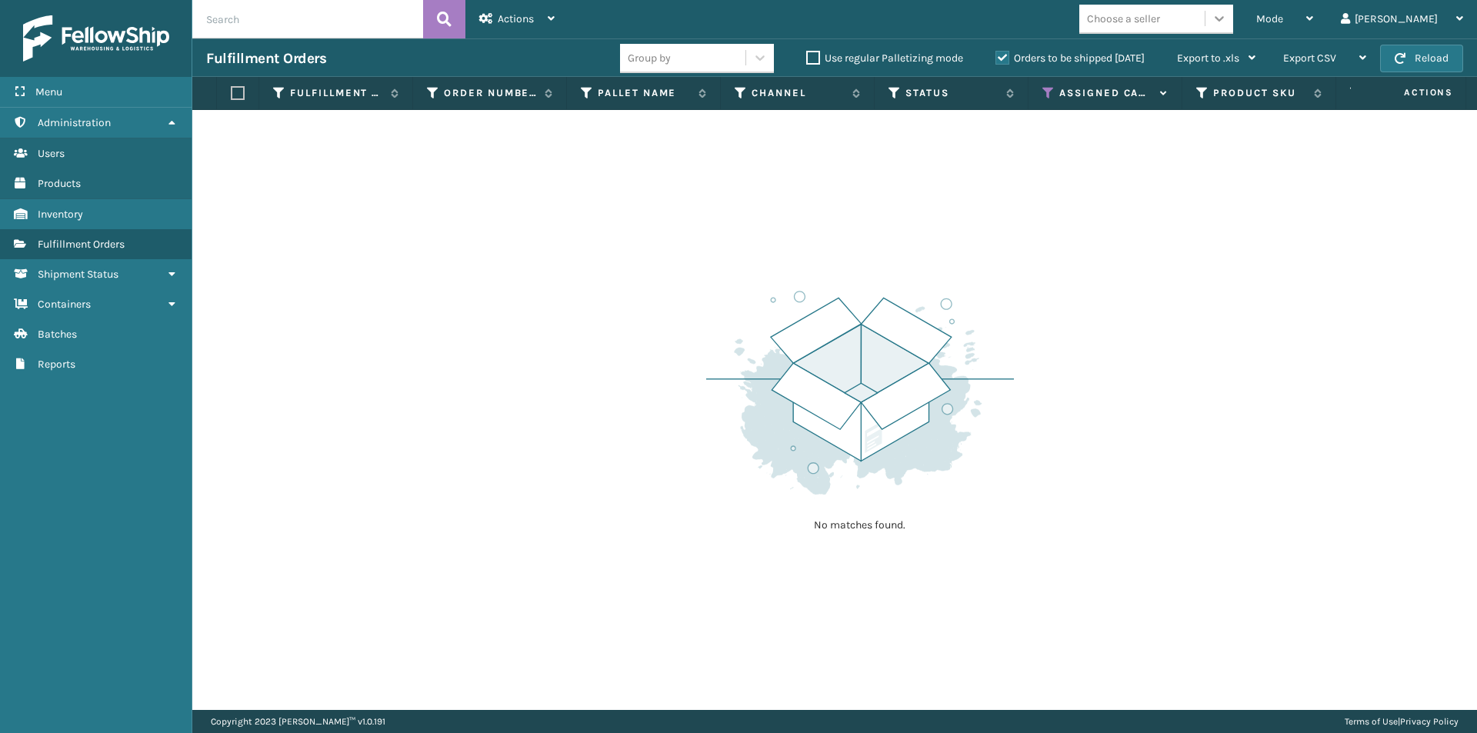
click at [1227, 20] on icon at bounding box center [1218, 18] width 15 height 15
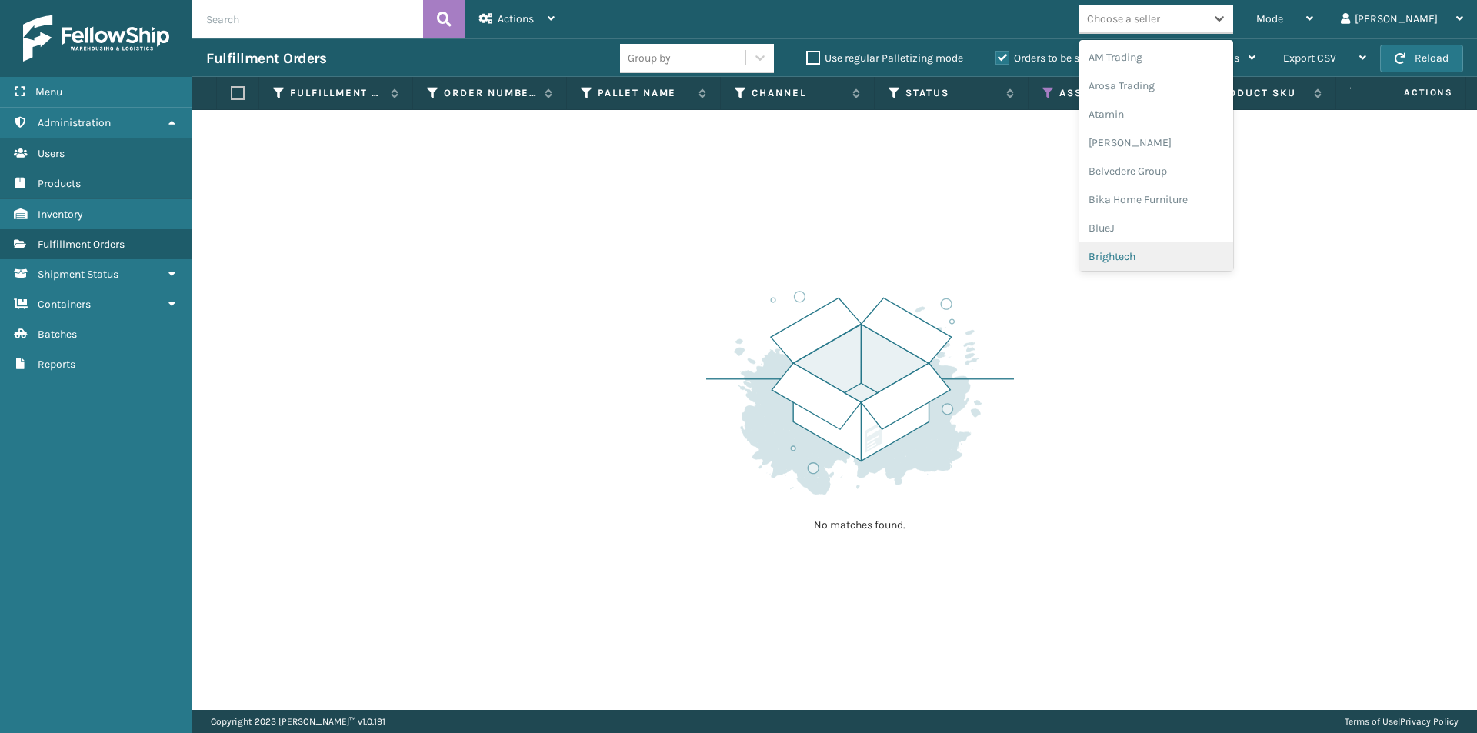
click at [1209, 328] on div "No matches found." at bounding box center [834, 410] width 1284 height 600
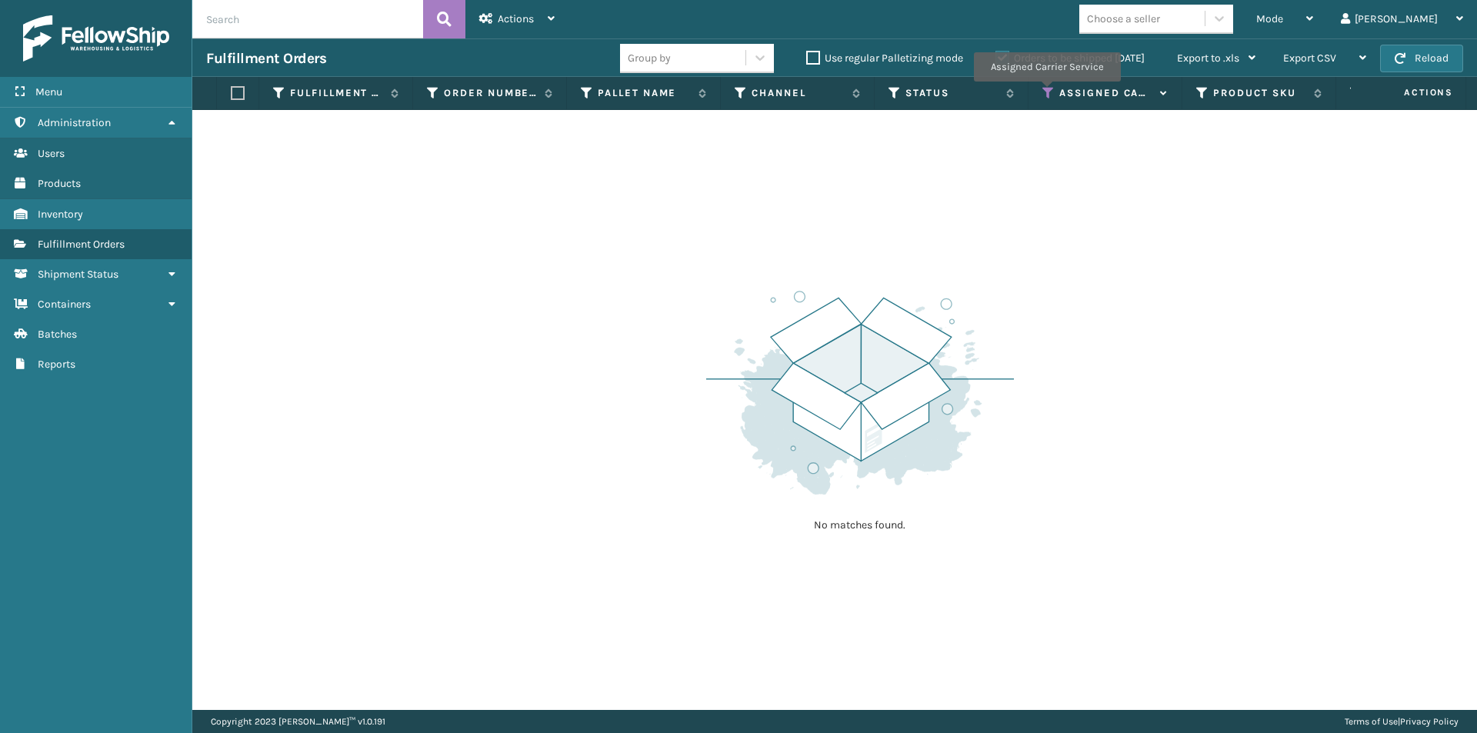
click at [1046, 92] on icon at bounding box center [1048, 93] width 12 height 14
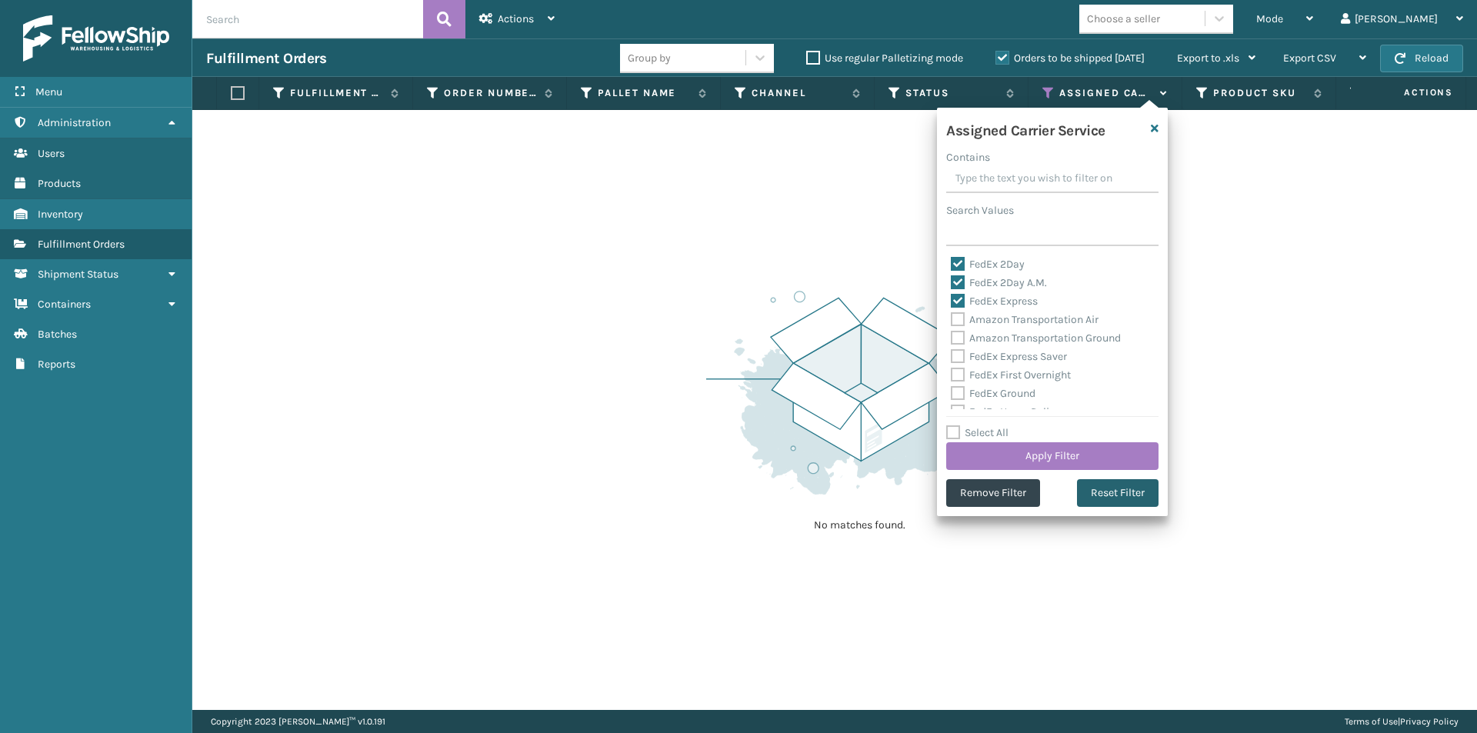
click at [1089, 493] on button "Reset Filter" at bounding box center [1118, 493] width 82 height 28
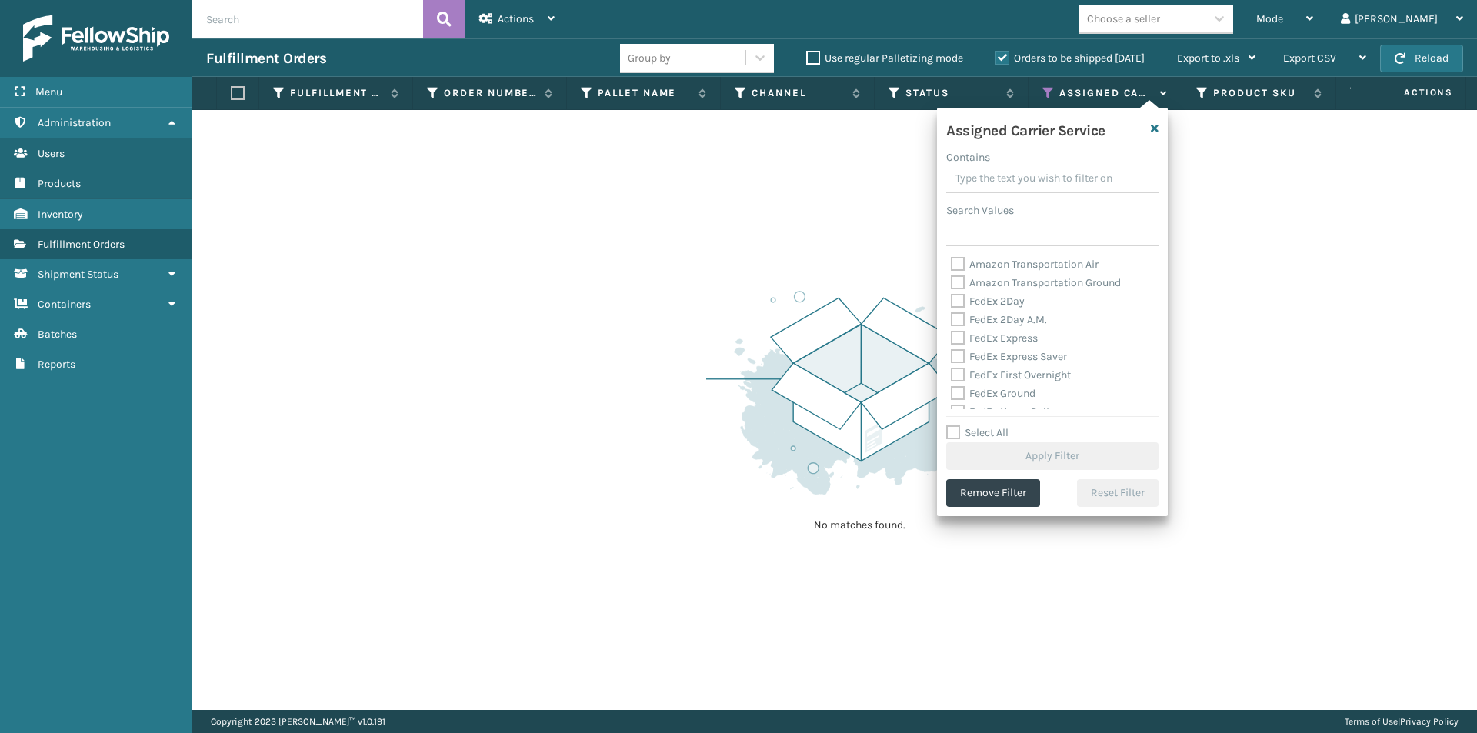
click at [955, 298] on label "FedEx 2Day" at bounding box center [988, 301] width 74 height 13
click at [951, 298] on input "FedEx 2Day" at bounding box center [951, 297] width 1 height 10
click at [953, 322] on label "FedEx 2Day A.M." at bounding box center [999, 319] width 96 height 13
click at [951, 321] on input "FedEx 2Day A.M." at bounding box center [951, 316] width 1 height 10
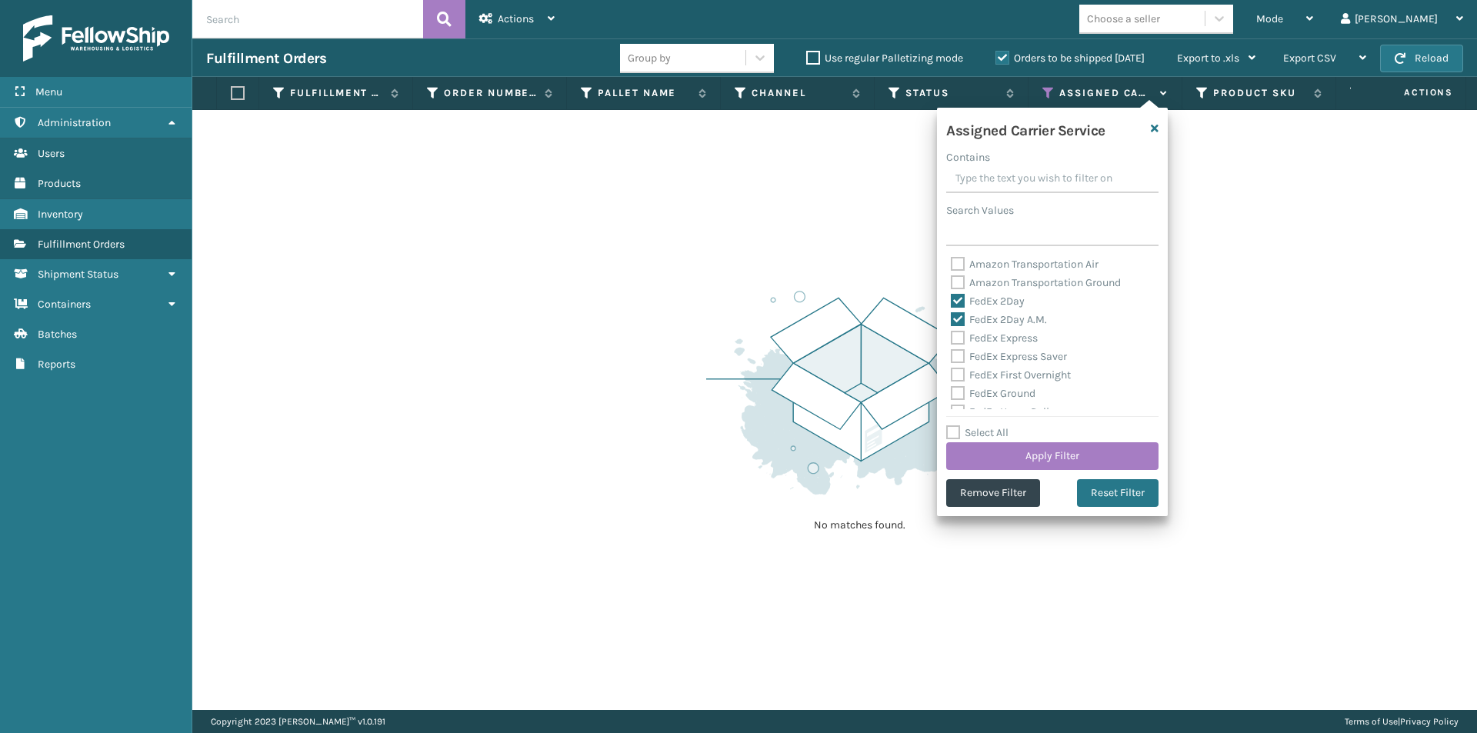
click at [954, 337] on label "FedEx Express" at bounding box center [994, 337] width 87 height 13
click at [951, 337] on input "FedEx Express" at bounding box center [951, 334] width 1 height 10
click at [958, 357] on label "FedEx Express Saver" at bounding box center [1009, 356] width 116 height 13
click at [951, 357] on input "FedEx Express Saver" at bounding box center [951, 353] width 1 height 10
click at [959, 373] on label "FedEx First Overnight" at bounding box center [1011, 374] width 120 height 13
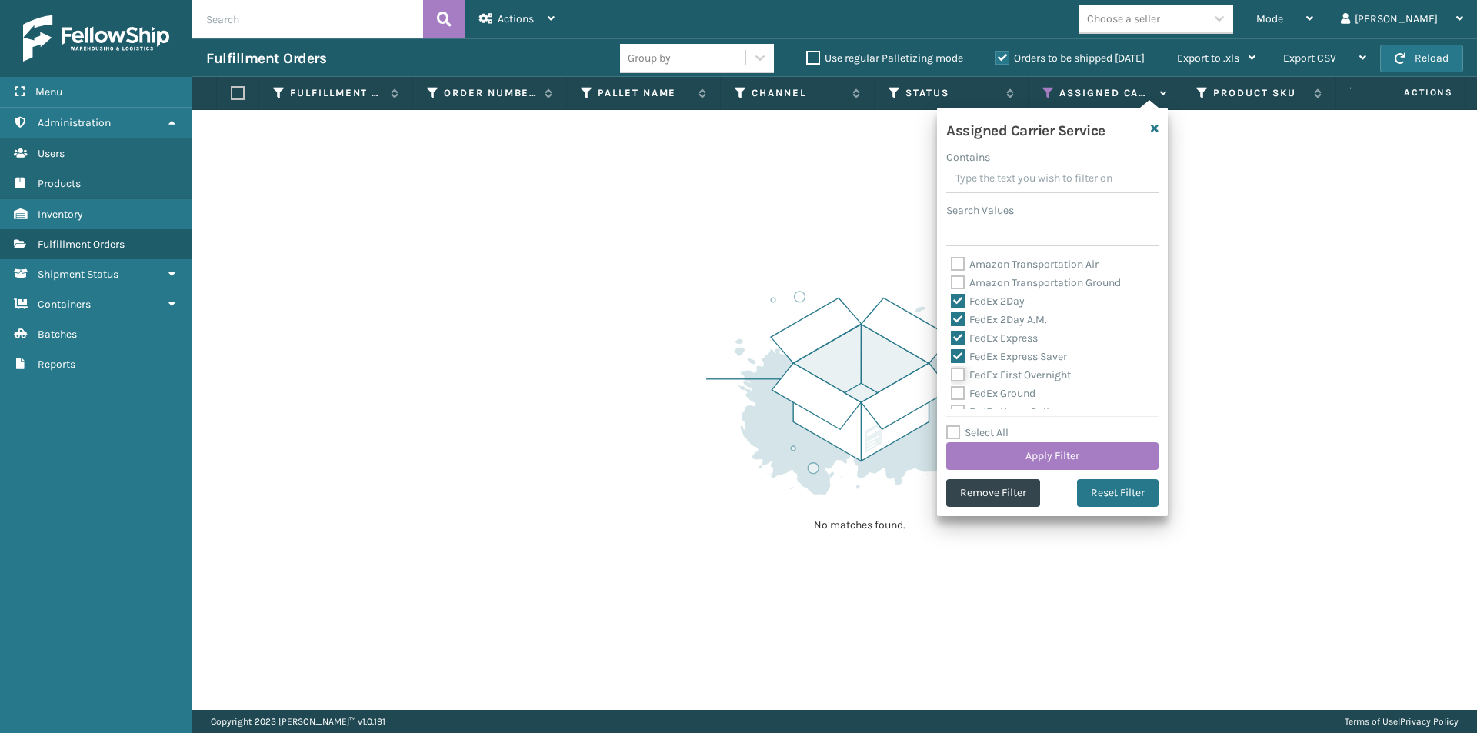
click at [951, 373] on input "FedEx First Overnight" at bounding box center [951, 371] width 1 height 10
click at [959, 391] on label "FedEx Ground" at bounding box center [993, 393] width 85 height 13
click at [951, 391] on input "FedEx Ground" at bounding box center [951, 390] width 1 height 10
click at [955, 335] on label "FedEx Home Delivery" at bounding box center [1010, 334] width 118 height 13
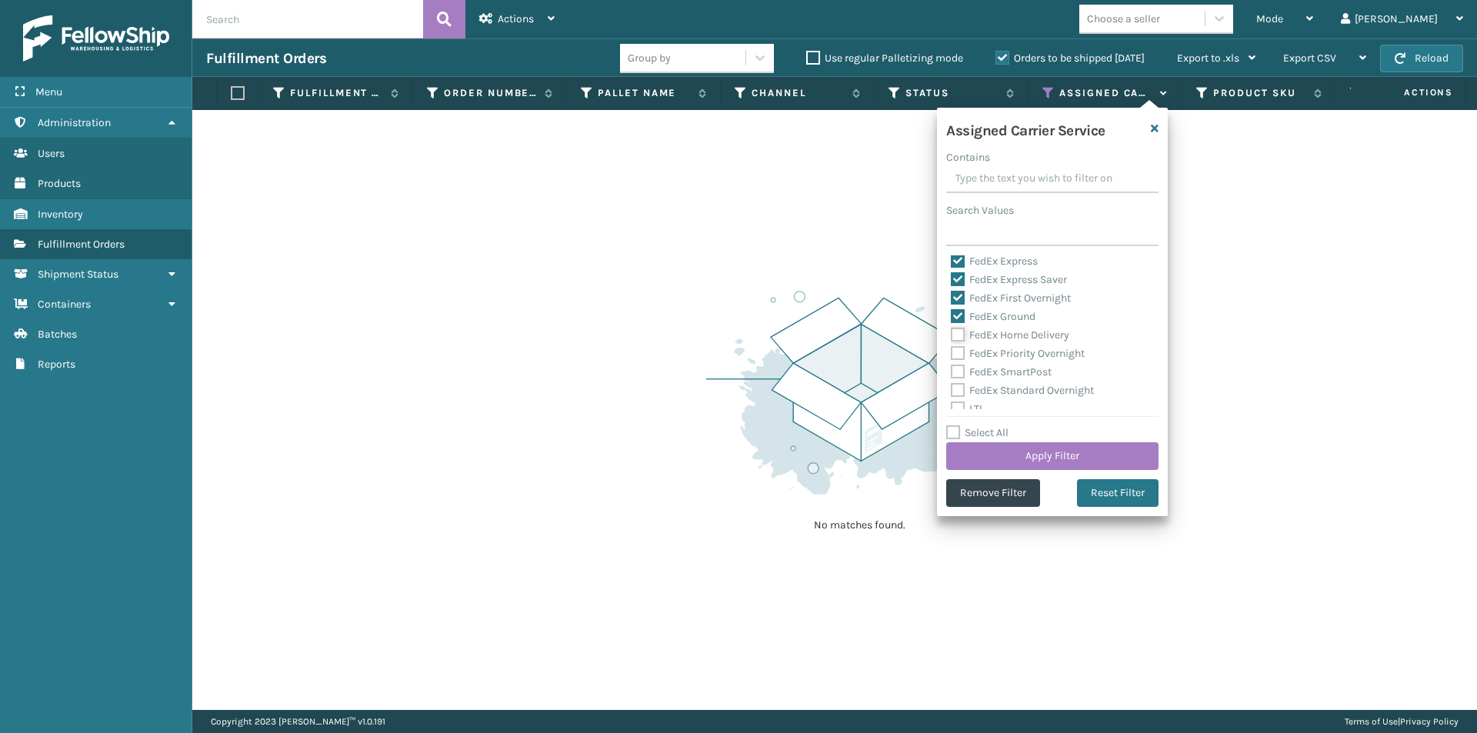
click at [951, 335] on input "FedEx Home Delivery" at bounding box center [951, 331] width 1 height 10
click at [956, 352] on label "FedEx Priority Overnight" at bounding box center [1018, 353] width 134 height 13
click at [951, 352] on input "FedEx Priority Overnight" at bounding box center [951, 350] width 1 height 10
click at [956, 376] on label "FedEx SmartPost" at bounding box center [1001, 371] width 101 height 13
click at [951, 373] on input "FedEx SmartPost" at bounding box center [951, 368] width 1 height 10
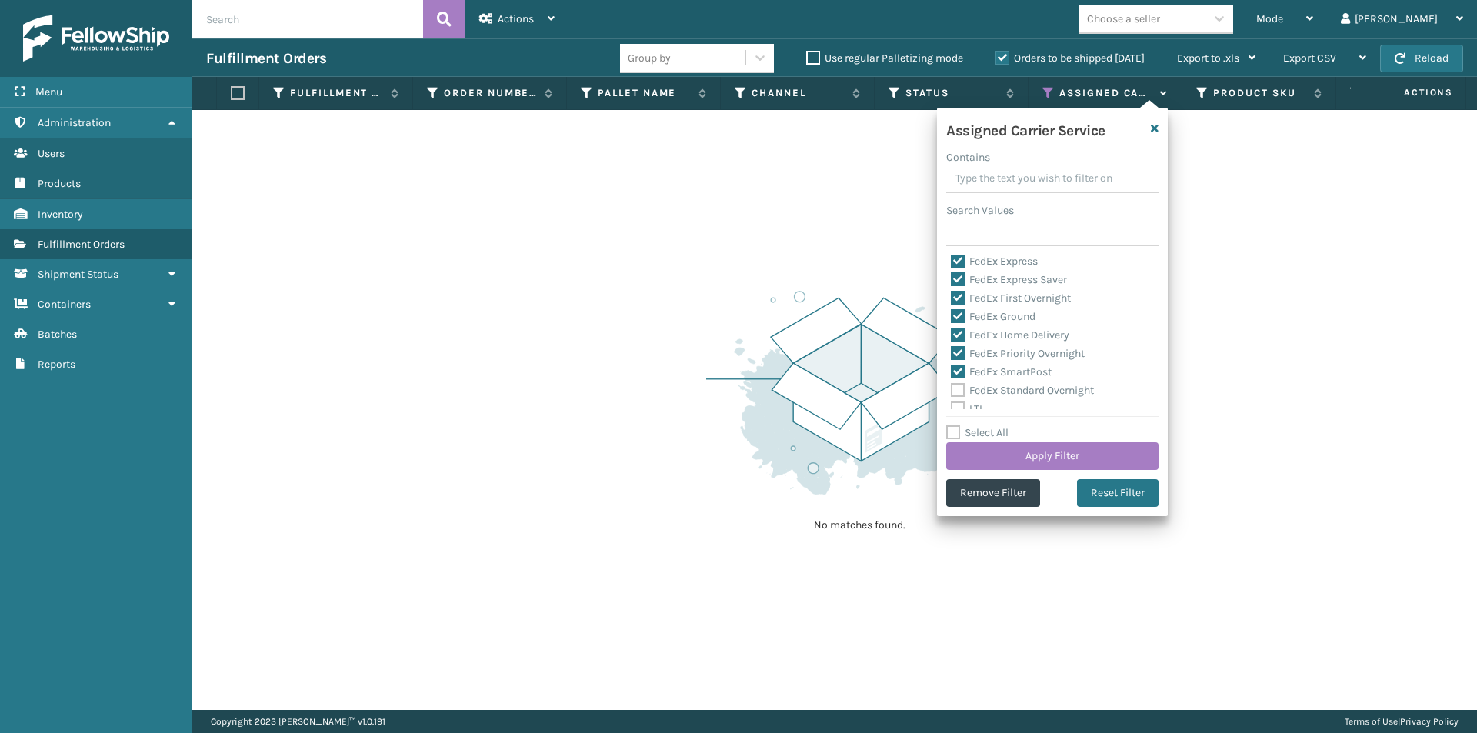
click at [958, 390] on label "FedEx Standard Overnight" at bounding box center [1022, 390] width 143 height 13
click at [951, 390] on input "FedEx Standard Overnight" at bounding box center [951, 386] width 1 height 10
click at [1059, 455] on button "Apply Filter" at bounding box center [1052, 456] width 212 height 28
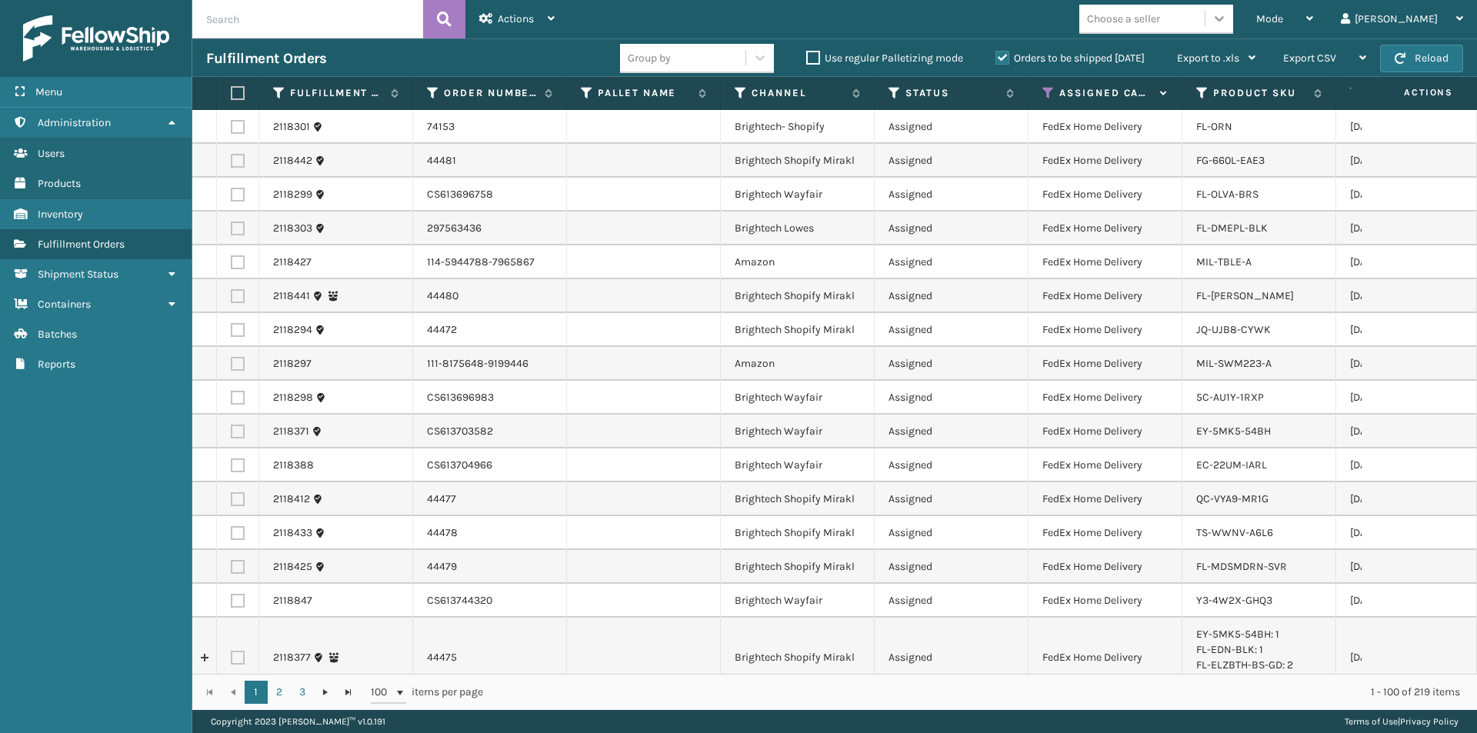
click at [1227, 22] on icon at bounding box center [1218, 18] width 15 height 15
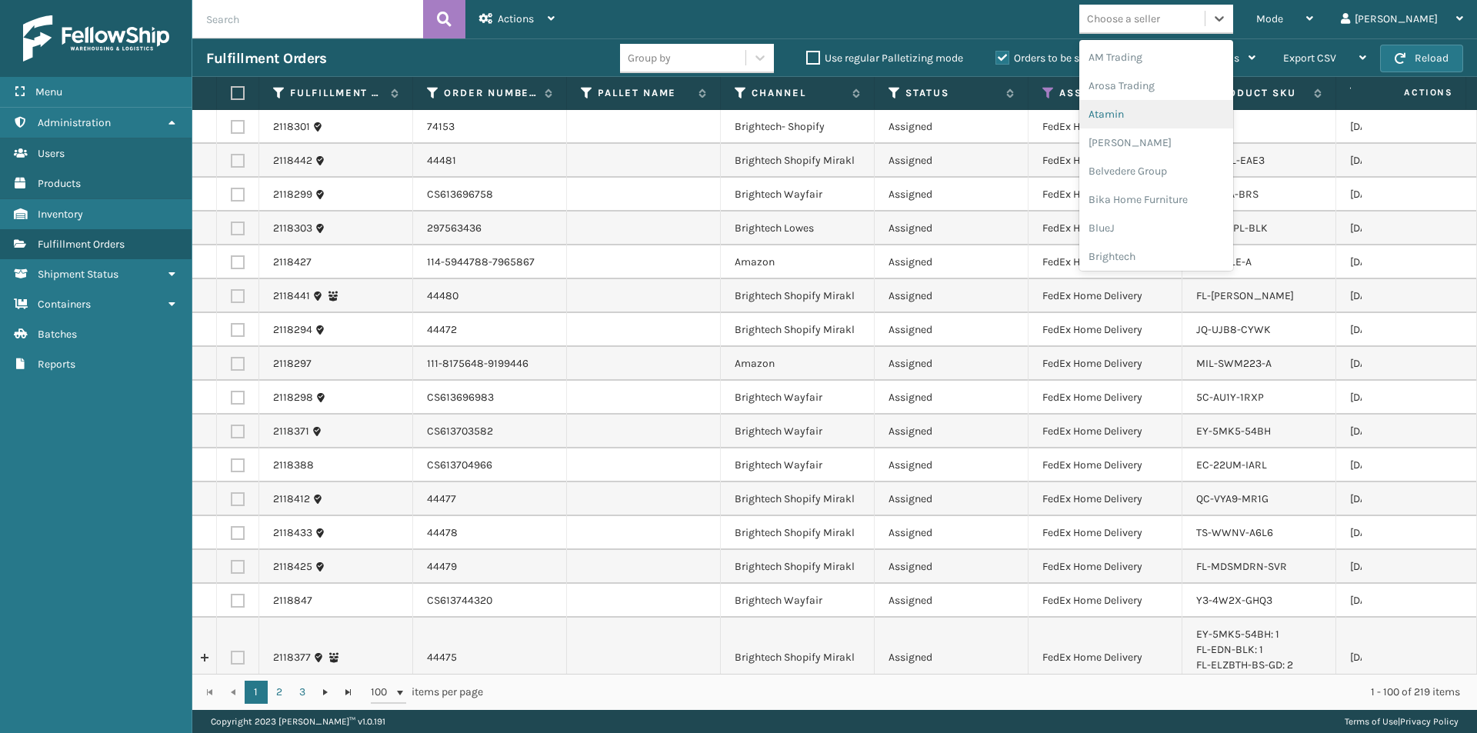
click at [1204, 107] on div "Atamin" at bounding box center [1156, 114] width 154 height 28
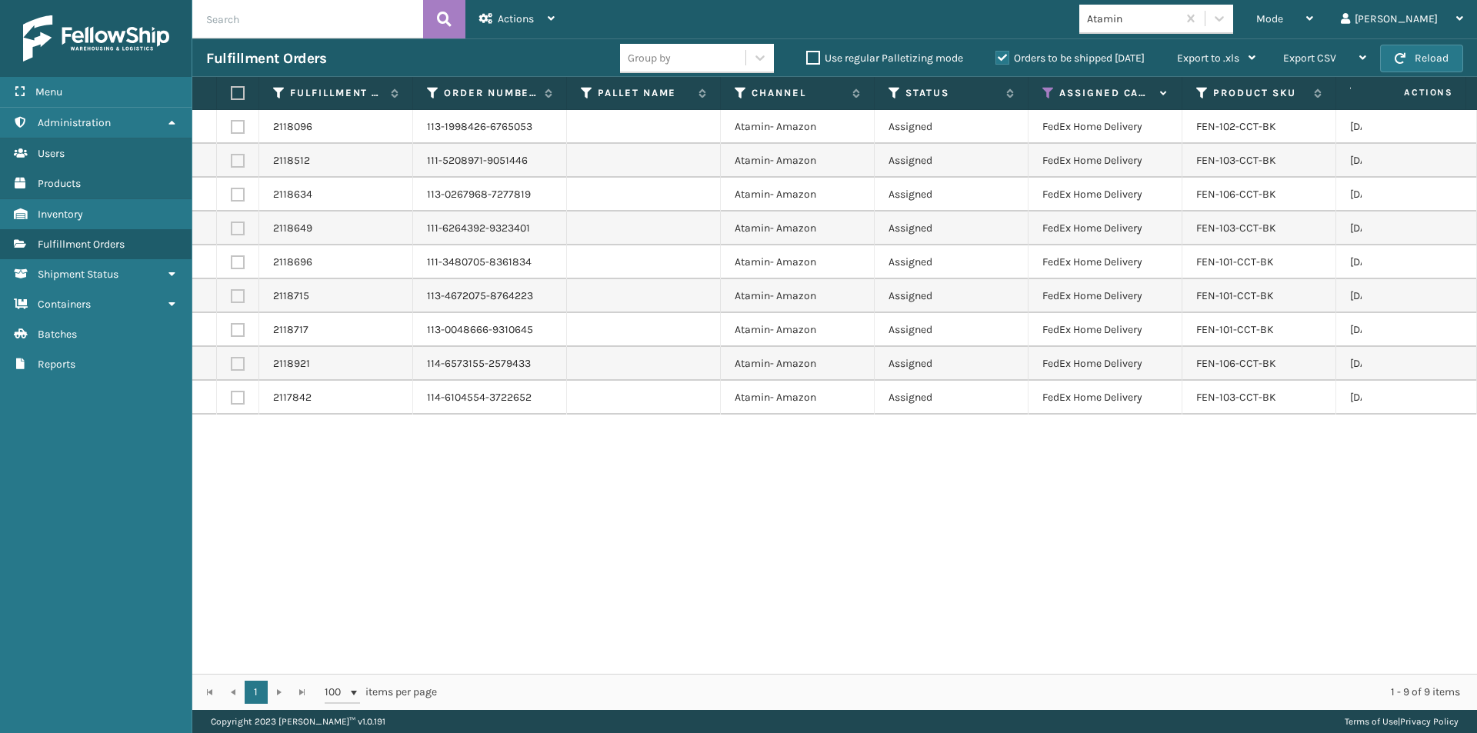
click at [235, 91] on label at bounding box center [235, 93] width 9 height 14
click at [231, 91] on input "checkbox" at bounding box center [231, 93] width 1 height 10
click at [538, 14] on div "Actions" at bounding box center [516, 19] width 75 height 38
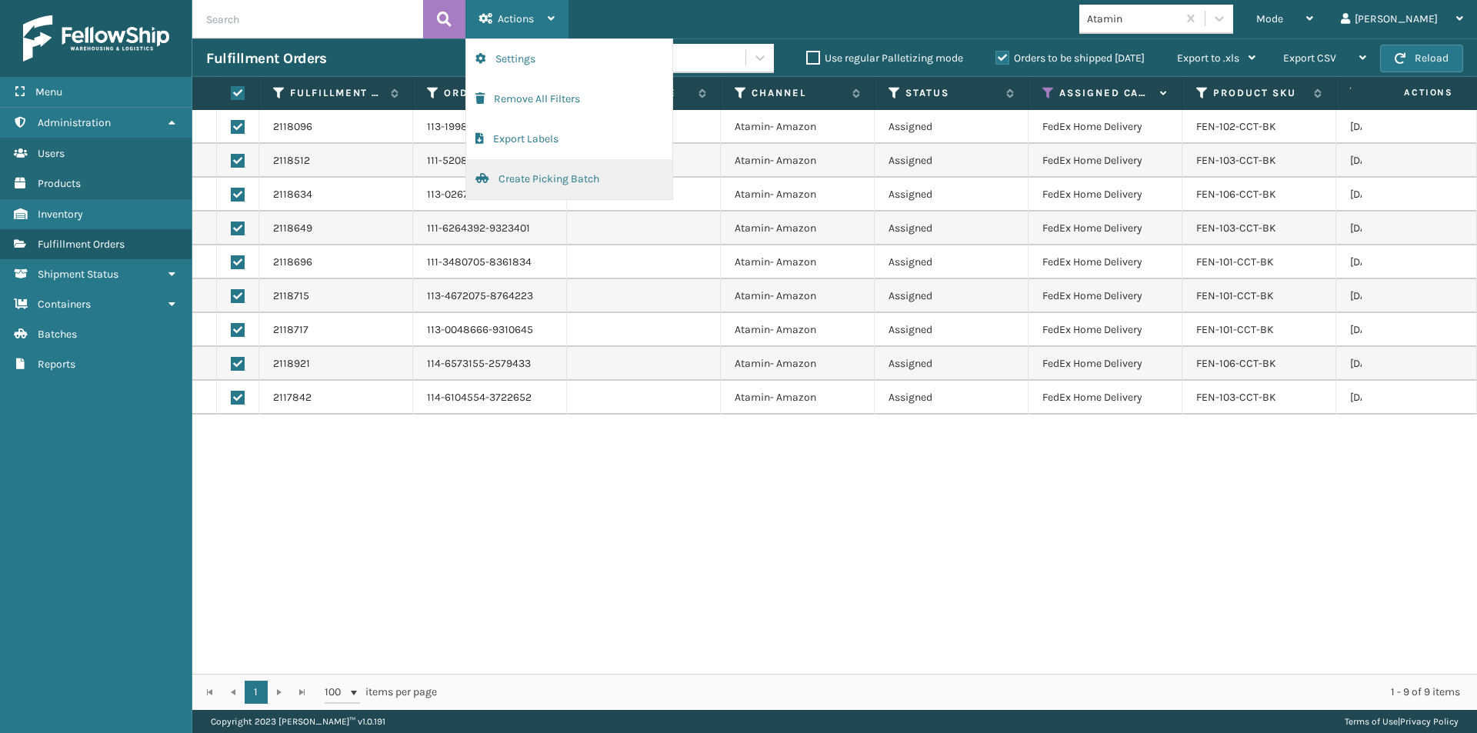
click at [540, 178] on button "Create Picking Batch" at bounding box center [569, 179] width 206 height 40
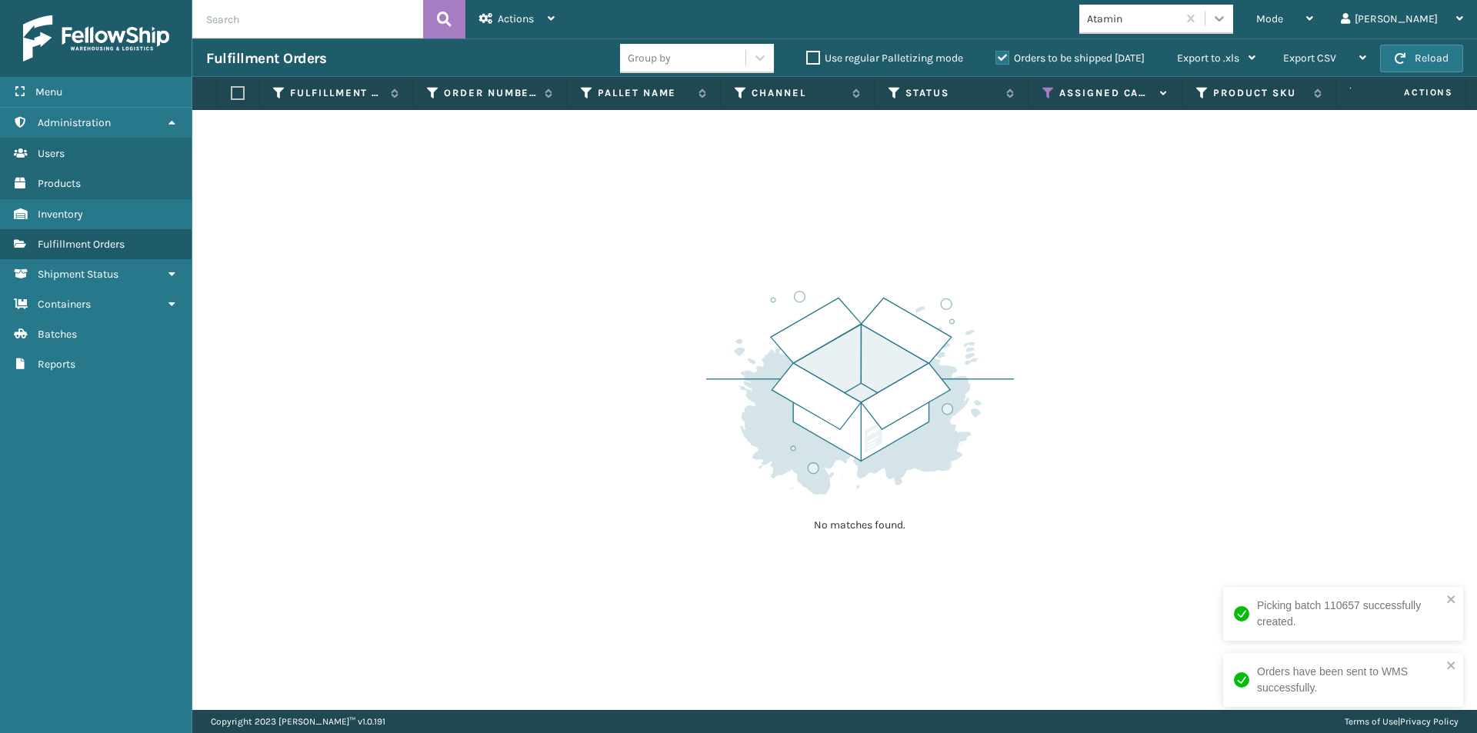
click at [1227, 17] on icon at bounding box center [1218, 18] width 15 height 15
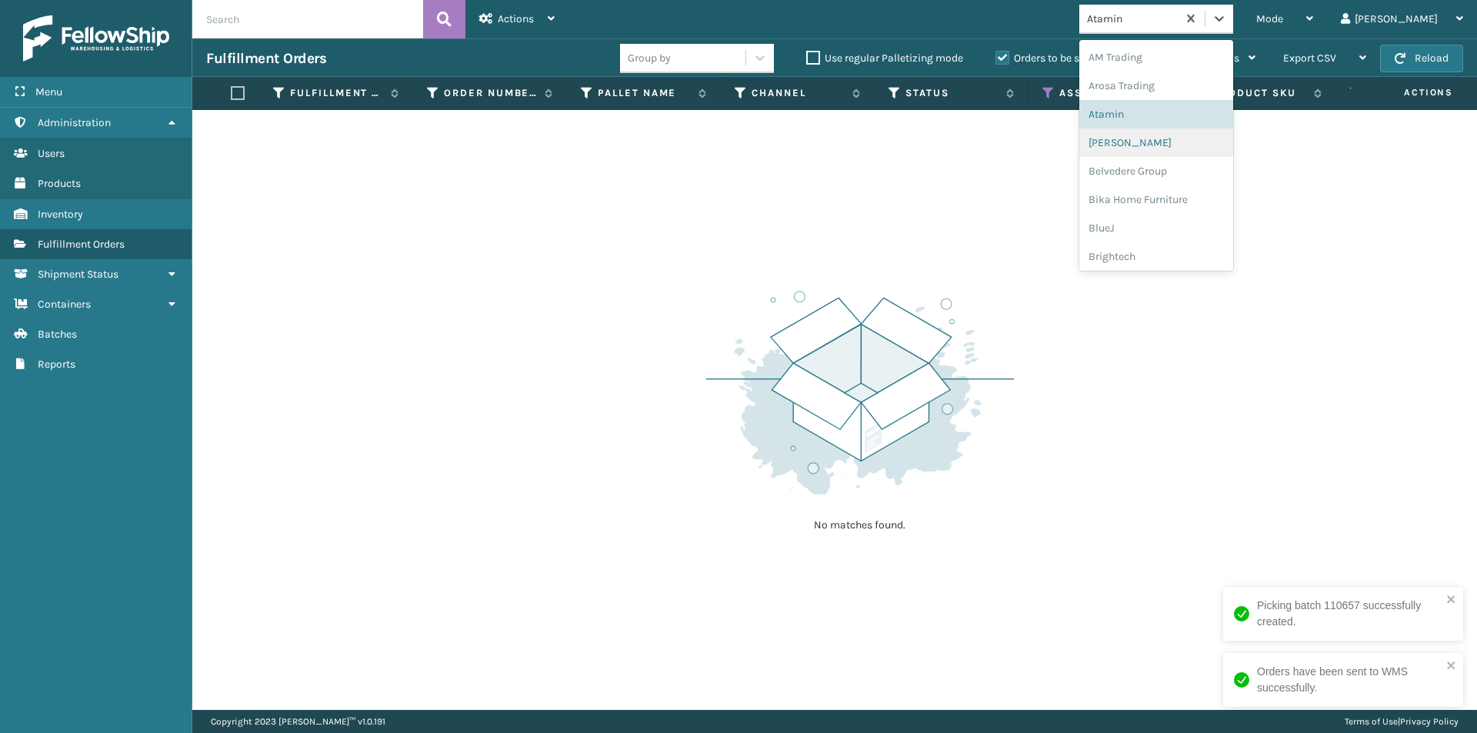
click at [1227, 144] on div "[PERSON_NAME]" at bounding box center [1156, 142] width 154 height 28
click at [1224, 18] on icon at bounding box center [1218, 18] width 9 height 5
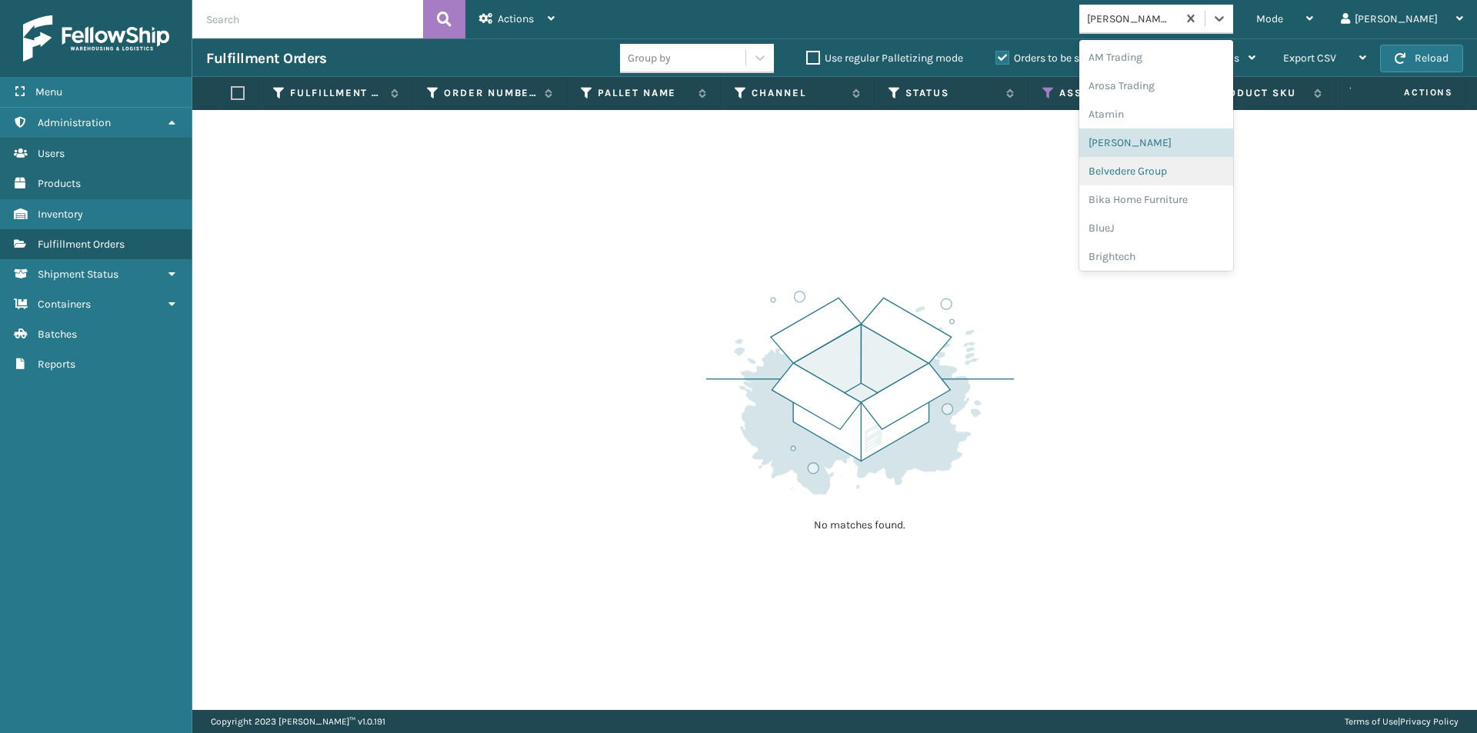
click at [1229, 172] on div "Belvedere Group" at bounding box center [1156, 171] width 154 height 28
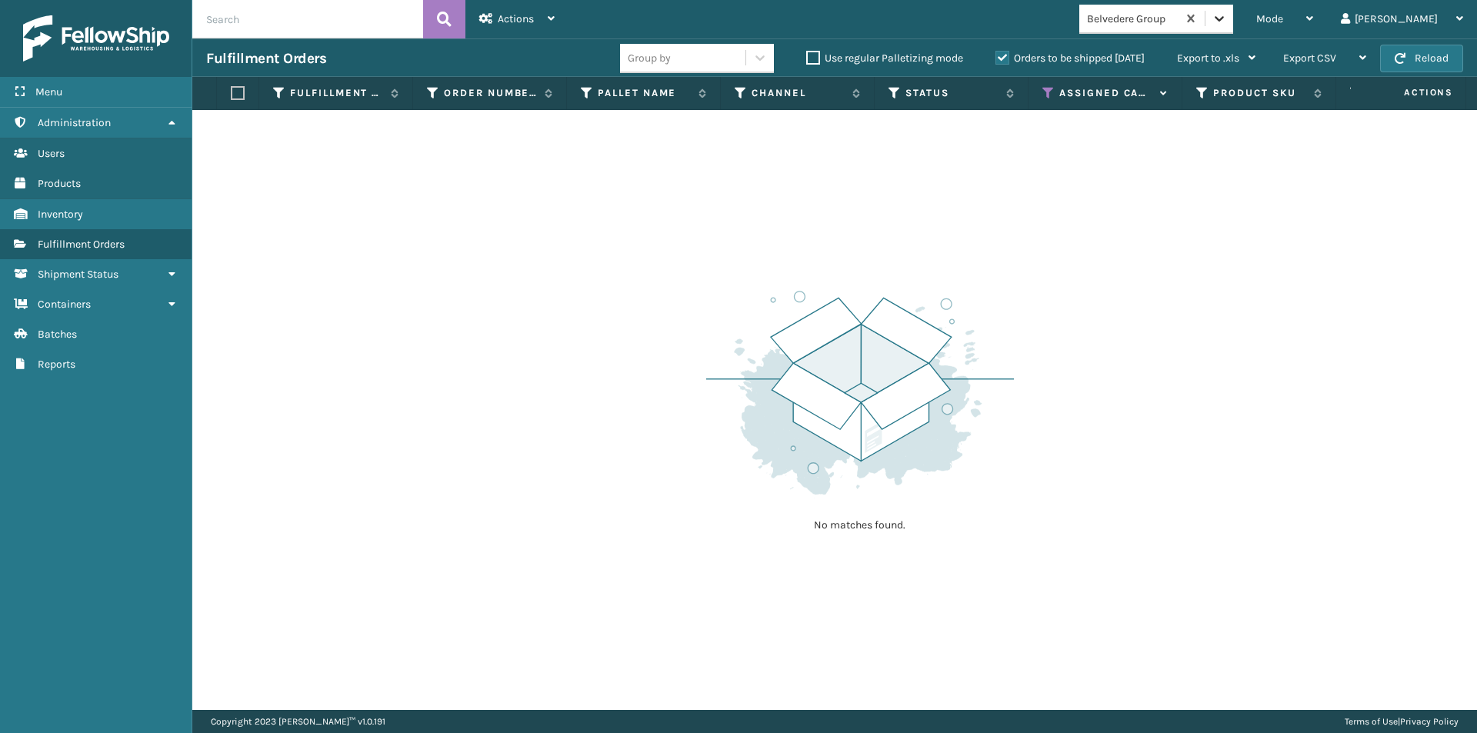
click at [1227, 22] on icon at bounding box center [1218, 18] width 15 height 15
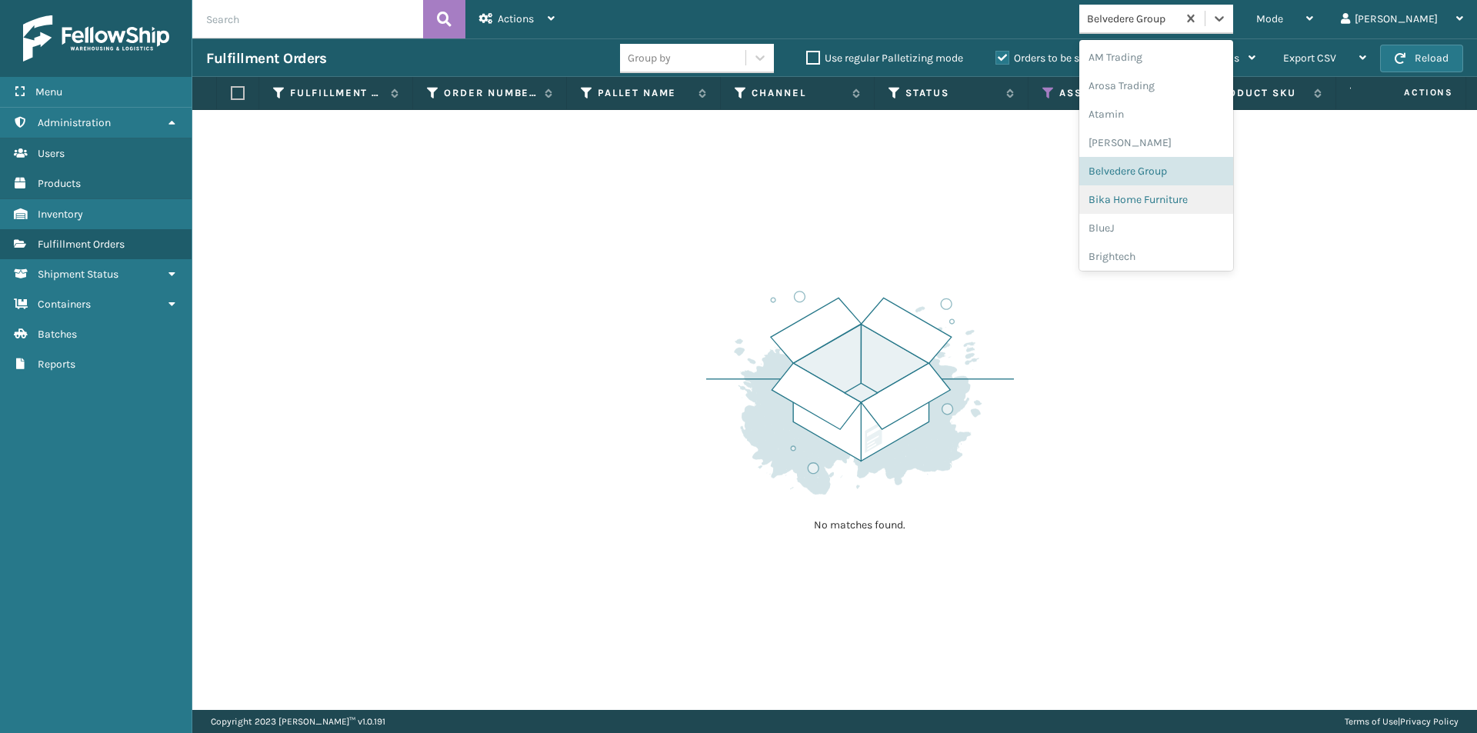
click at [1217, 199] on div "Bika Home Furniture" at bounding box center [1156, 199] width 154 height 28
click at [1227, 15] on icon at bounding box center [1218, 18] width 15 height 15
click at [1213, 225] on div "BlueJ" at bounding box center [1156, 228] width 154 height 28
click at [1227, 21] on icon at bounding box center [1218, 18] width 15 height 15
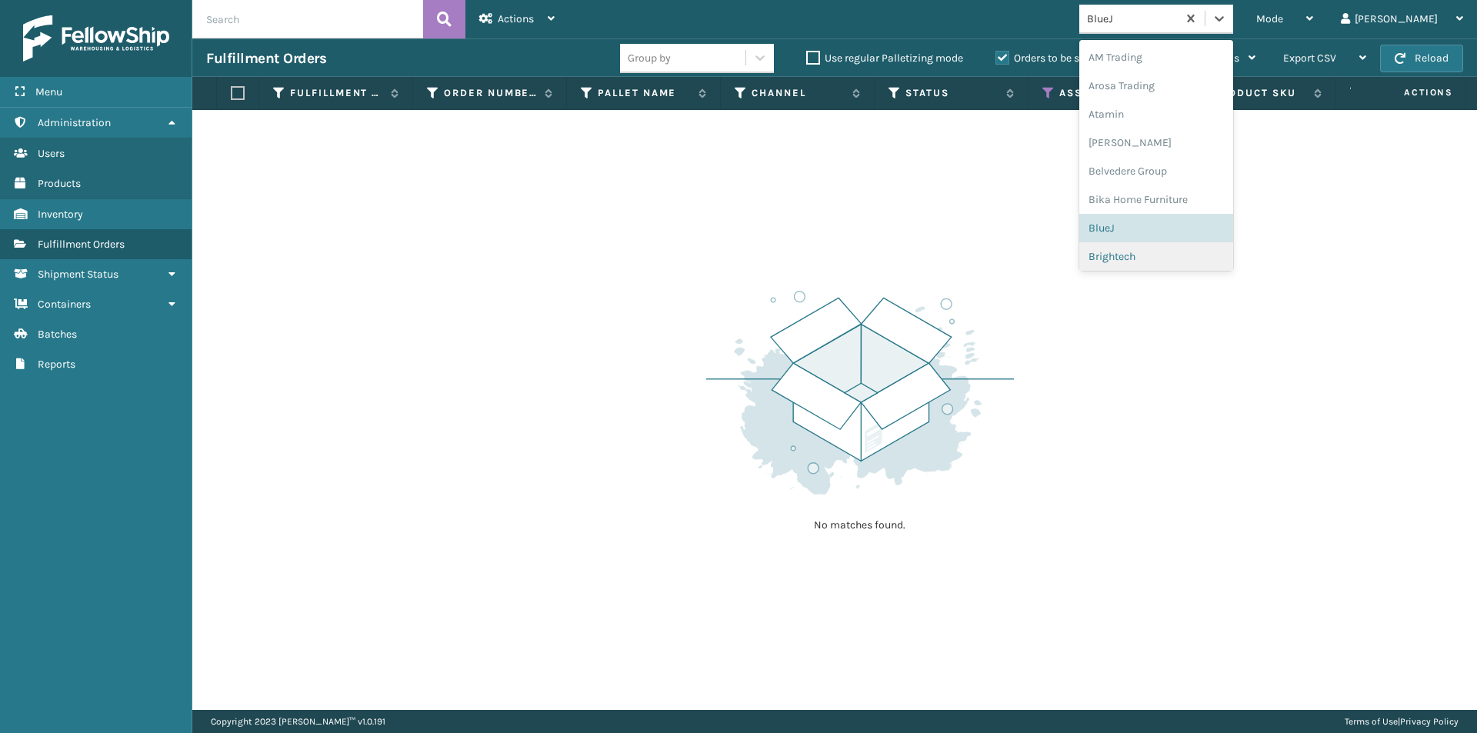
click at [1219, 253] on div "Brightech" at bounding box center [1156, 256] width 154 height 28
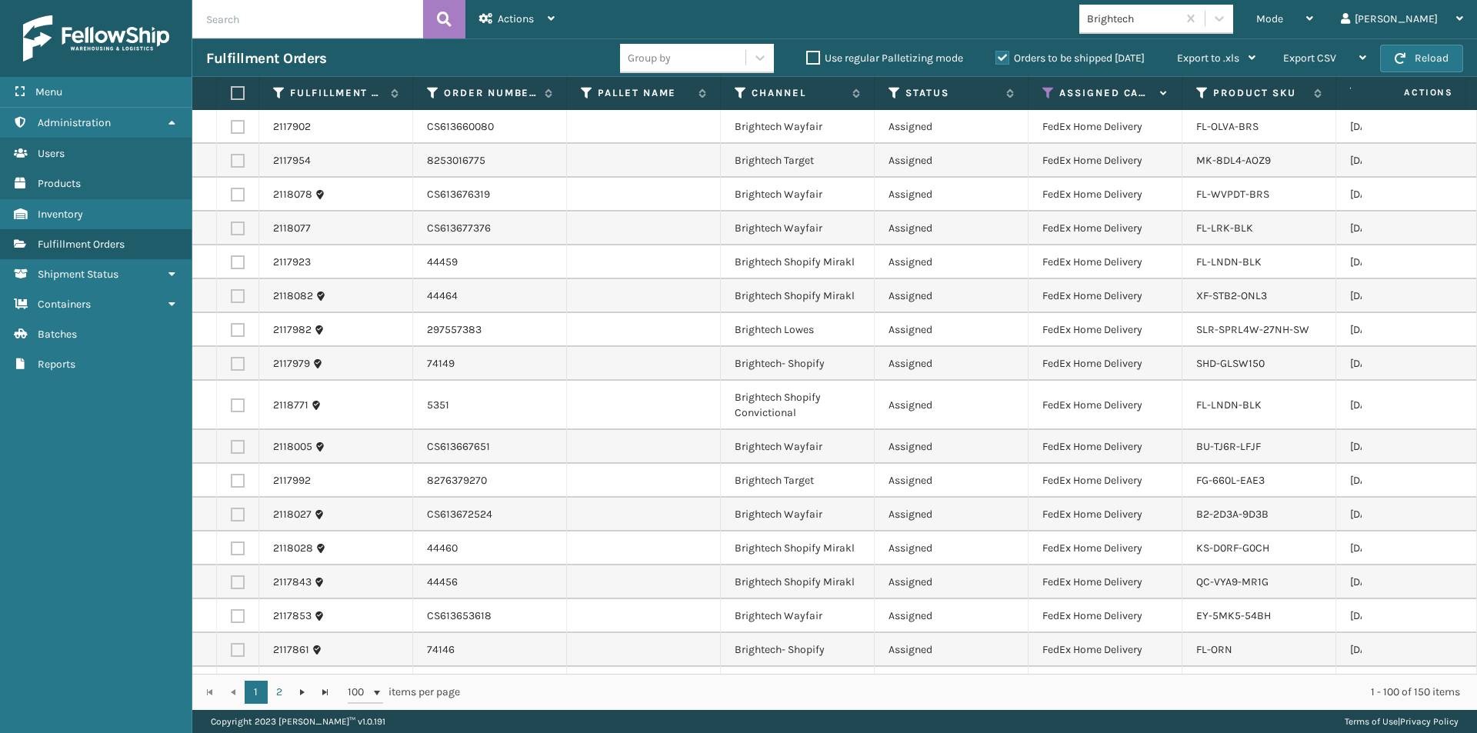
click at [235, 96] on label at bounding box center [235, 93] width 9 height 14
click at [231, 96] on input "checkbox" at bounding box center [231, 93] width 1 height 10
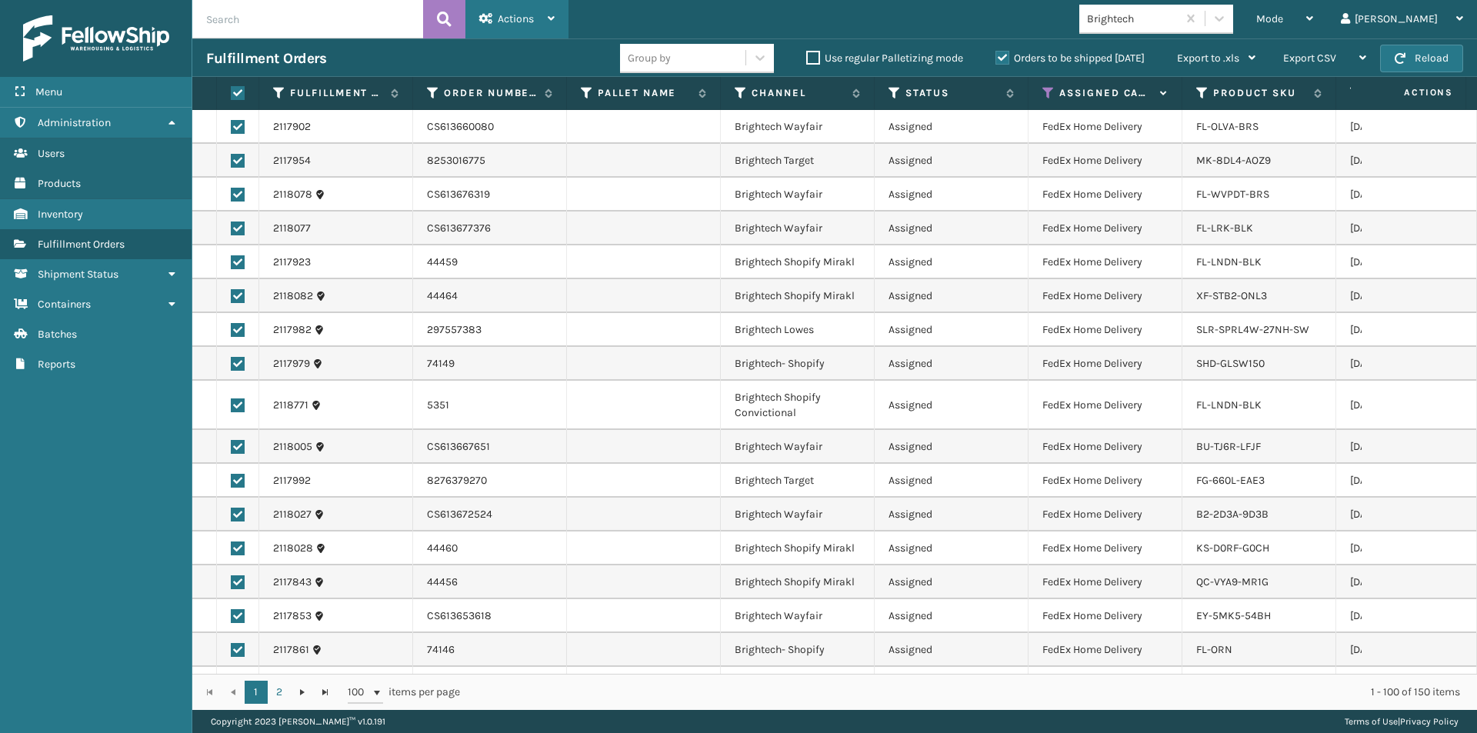
click at [547, 22] on div "Actions" at bounding box center [516, 19] width 75 height 38
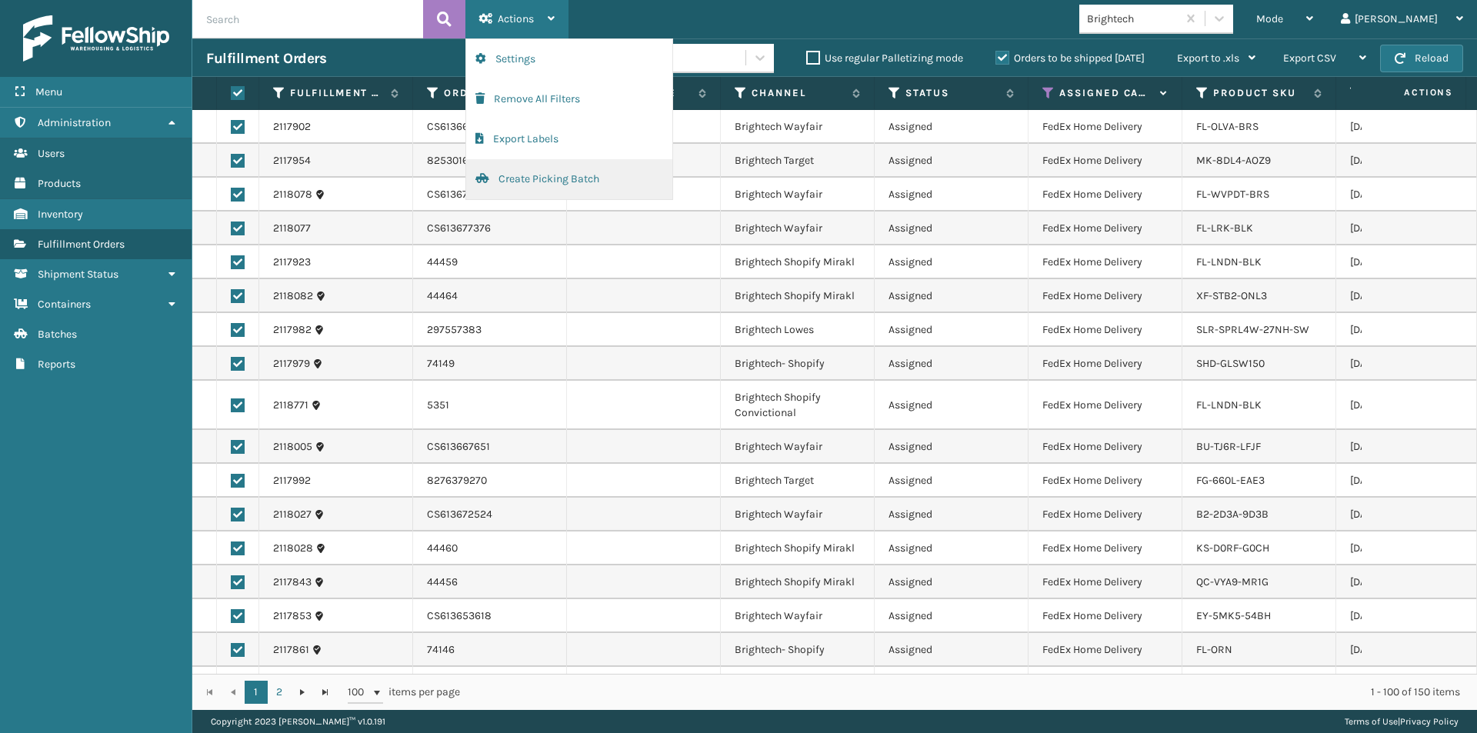
click at [538, 178] on button "Create Picking Batch" at bounding box center [569, 179] width 206 height 40
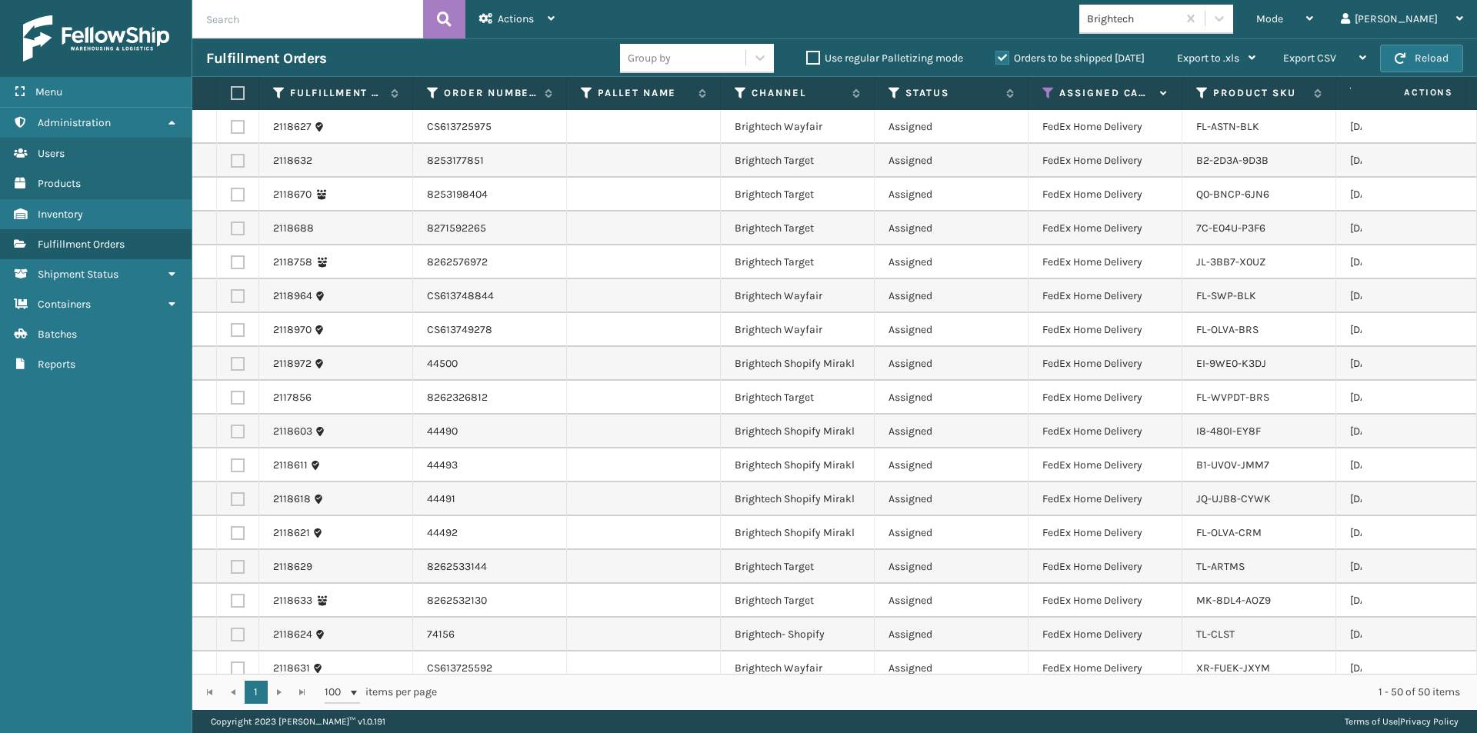
click at [235, 97] on label at bounding box center [235, 93] width 9 height 14
click at [231, 97] on input "checkbox" at bounding box center [231, 93] width 1 height 10
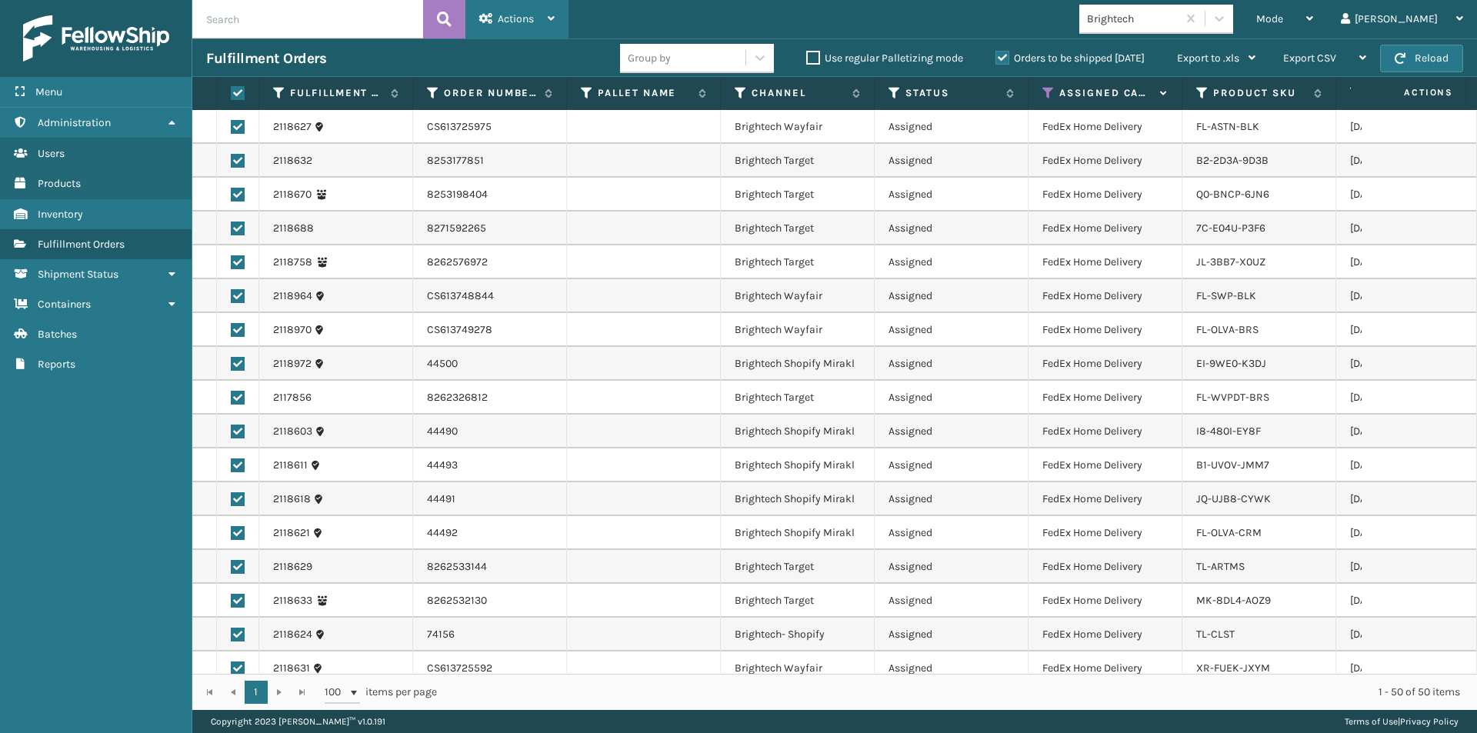
click at [503, 28] on div "Actions" at bounding box center [516, 19] width 75 height 38
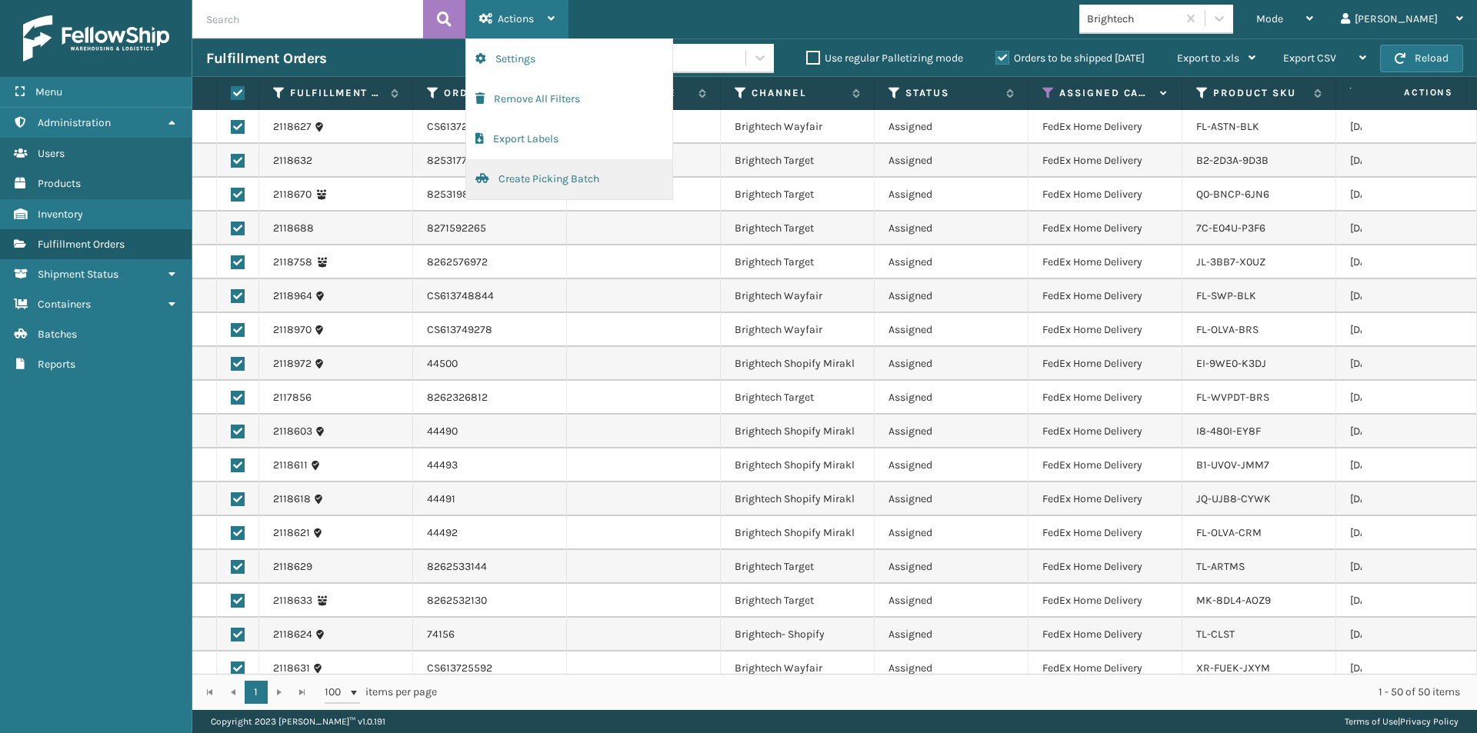
click at [537, 182] on button "Create Picking Batch" at bounding box center [569, 179] width 206 height 40
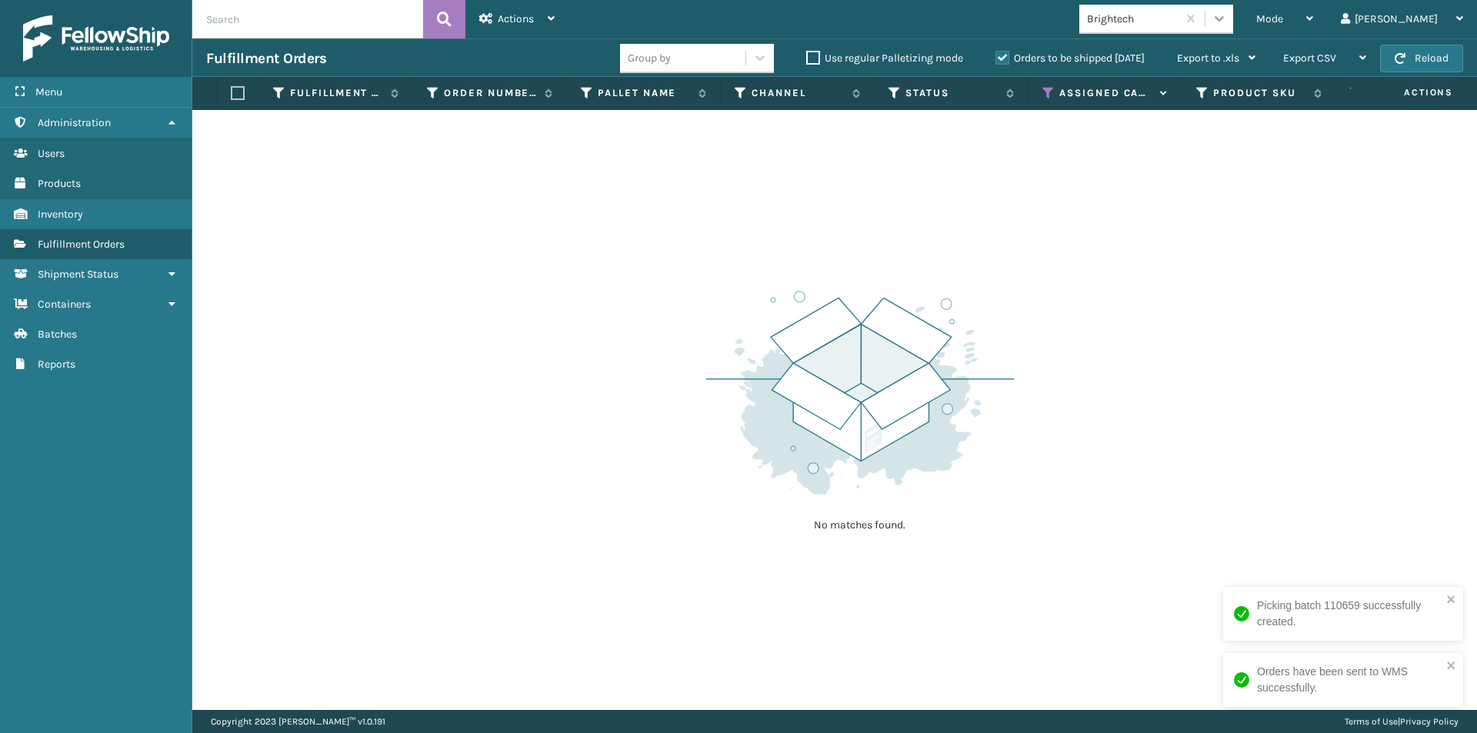
click at [1224, 18] on icon at bounding box center [1218, 18] width 9 height 5
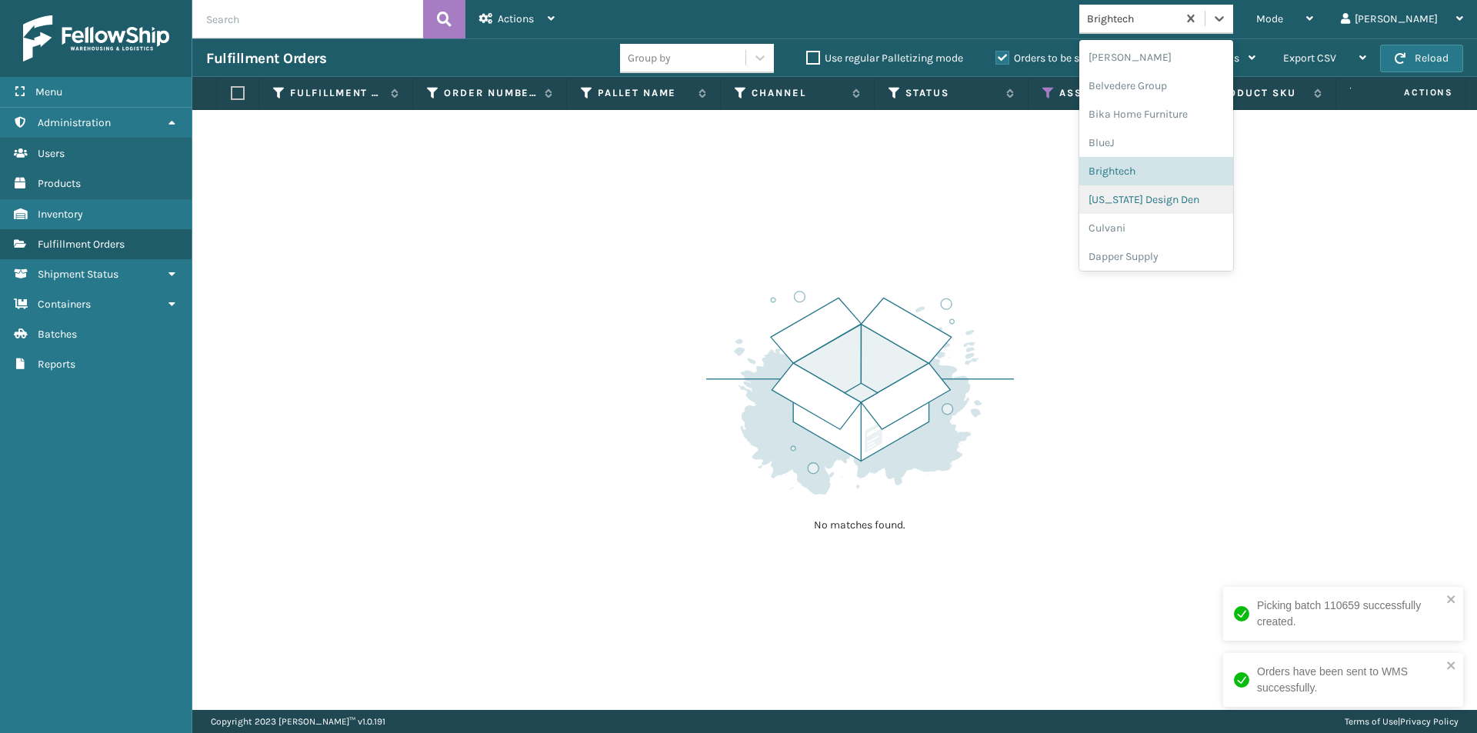
scroll to position [86, 0]
click at [1197, 192] on div "[US_STATE] Design Den" at bounding box center [1156, 199] width 154 height 28
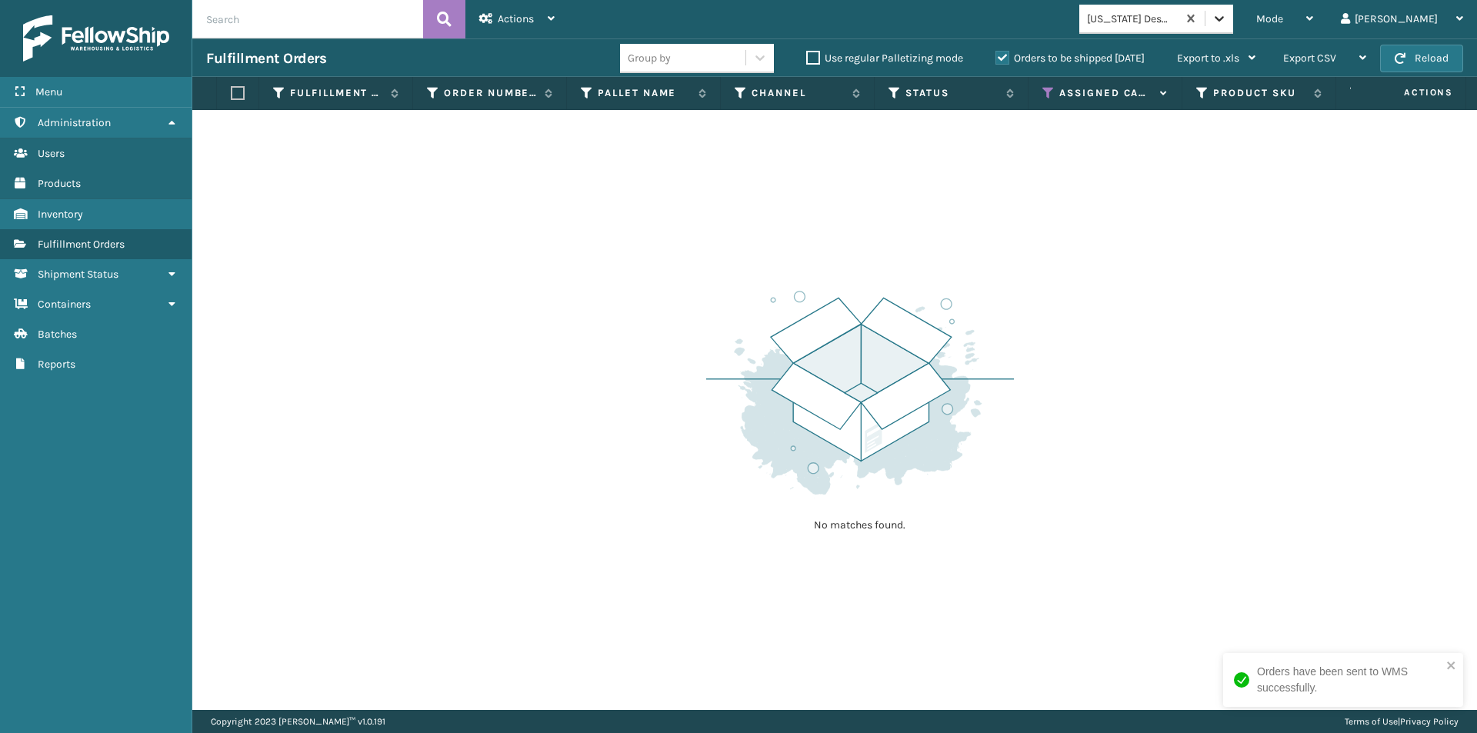
click at [1227, 22] on icon at bounding box center [1218, 18] width 15 height 15
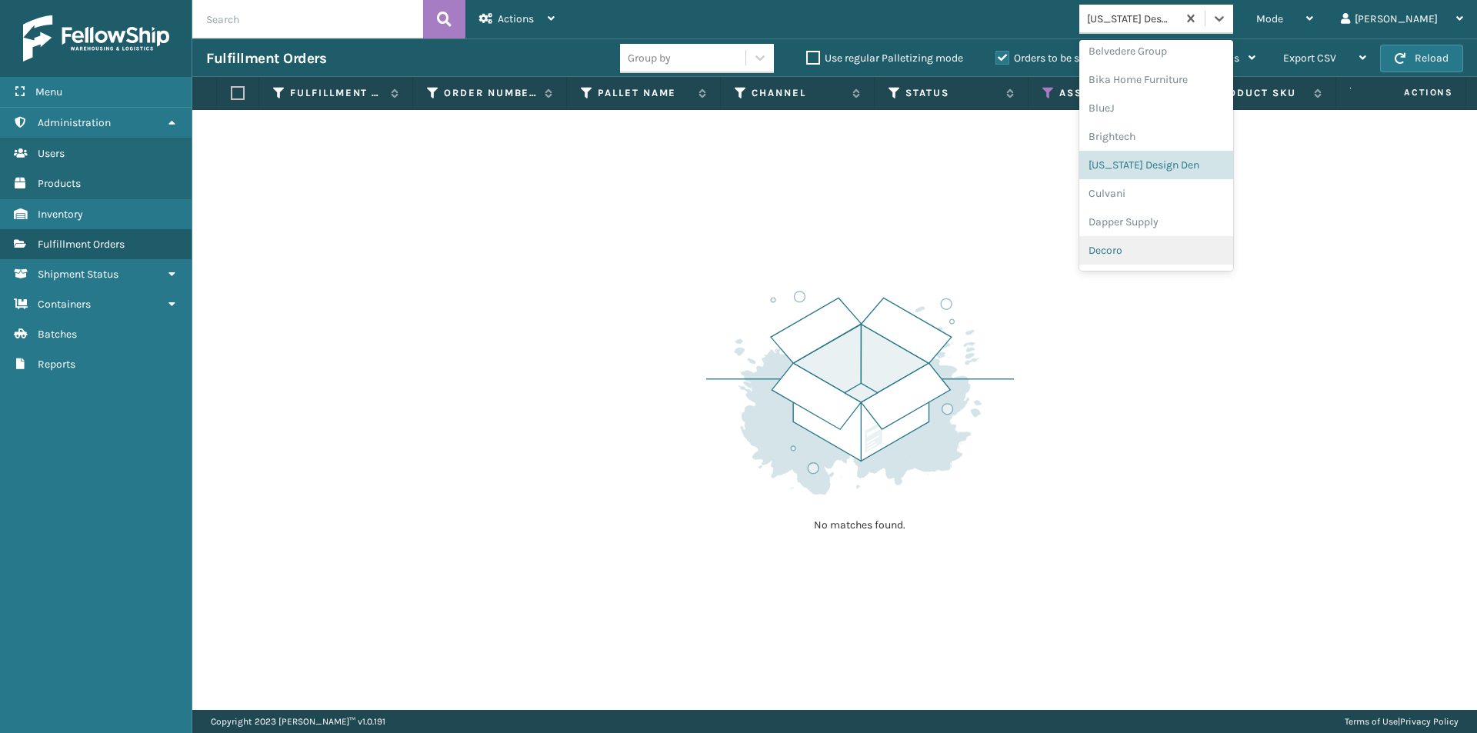
scroll to position [192, 0]
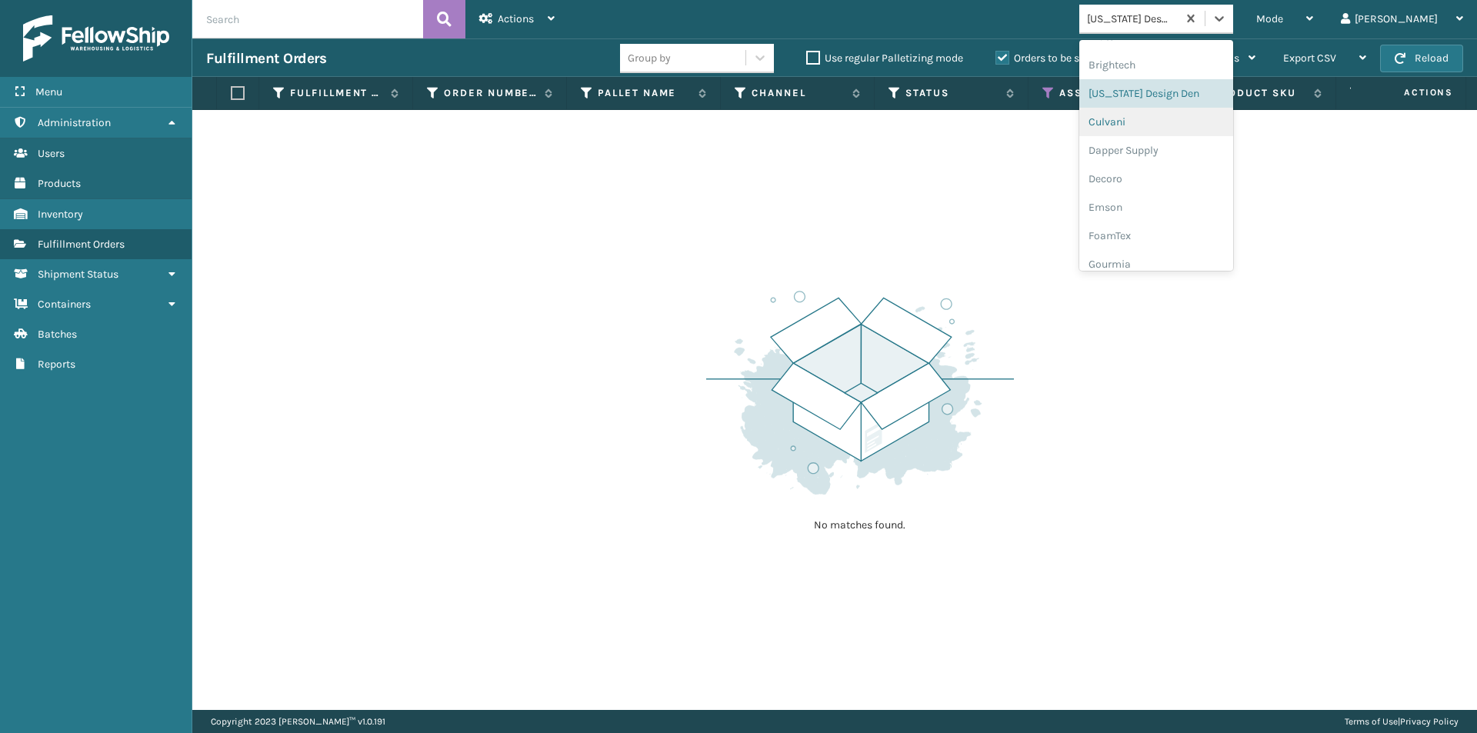
click at [1170, 125] on div "Culvani" at bounding box center [1156, 122] width 154 height 28
click at [1227, 19] on icon at bounding box center [1218, 18] width 15 height 15
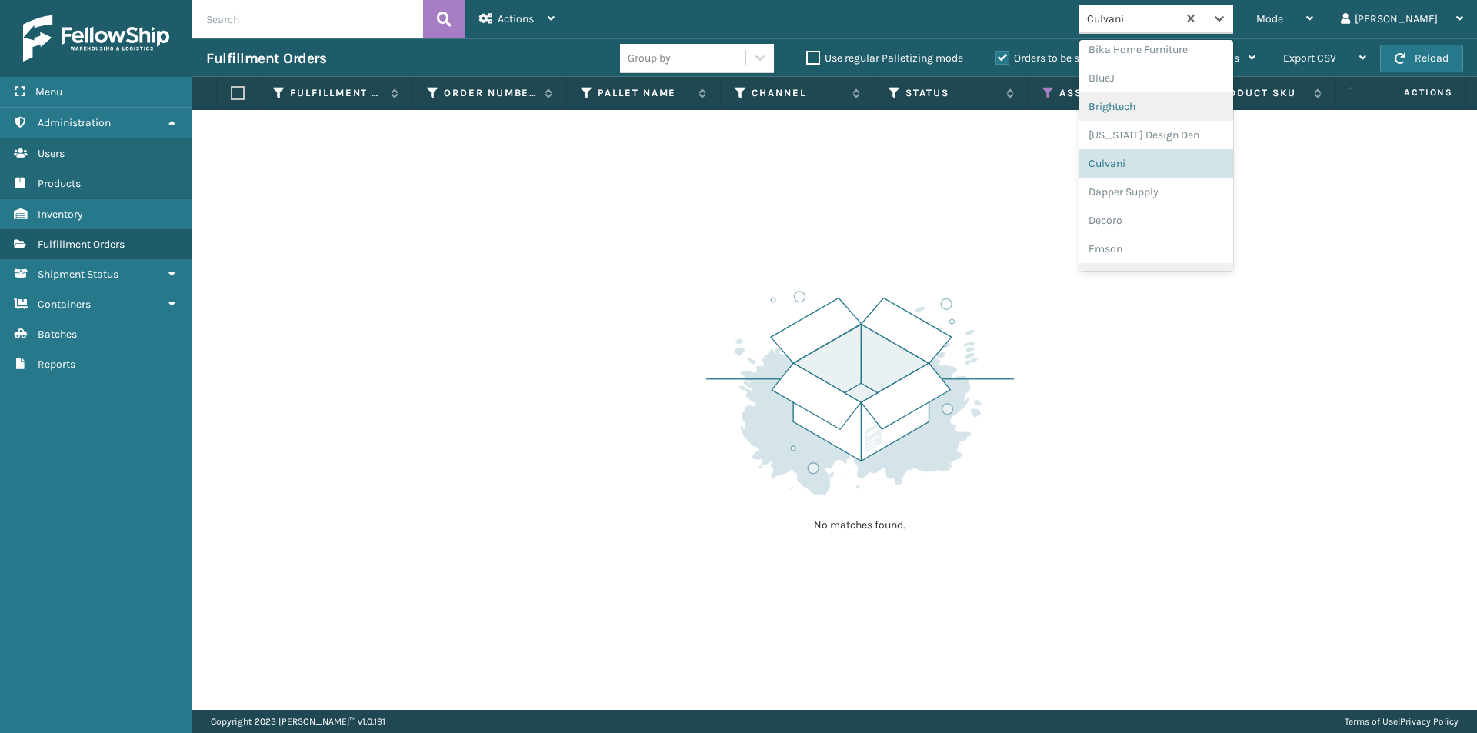
scroll to position [220, 0]
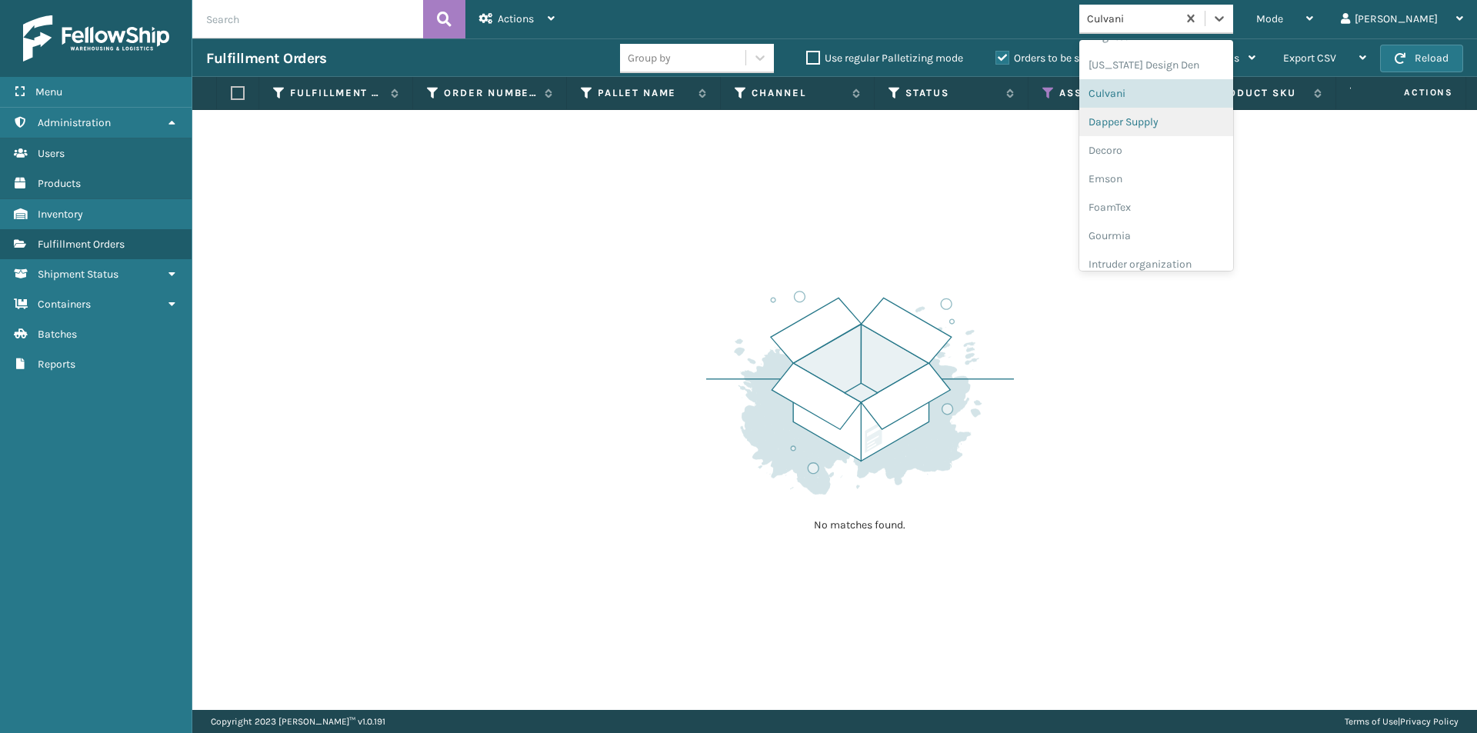
click at [1185, 125] on div "Dapper Supply" at bounding box center [1156, 122] width 154 height 28
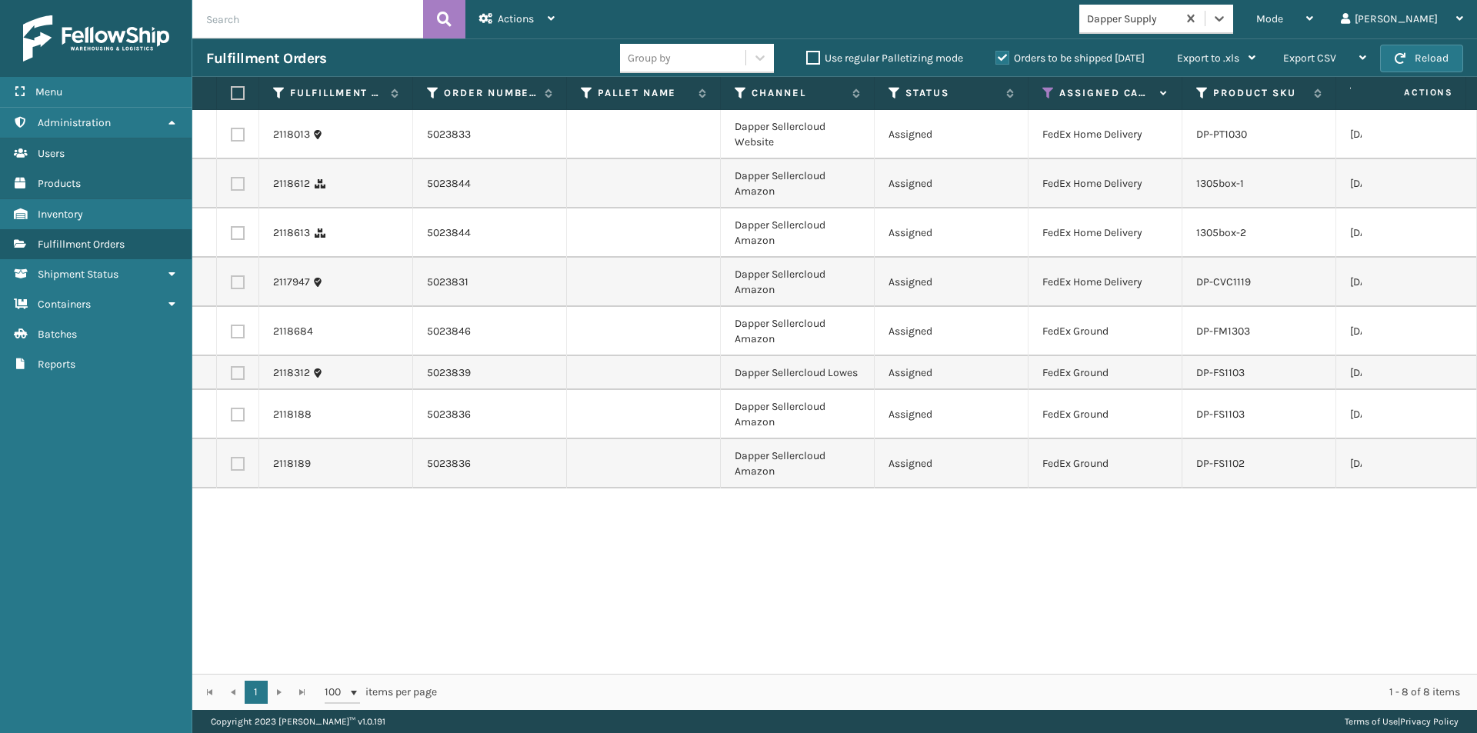
click at [237, 95] on label at bounding box center [235, 93] width 9 height 14
click at [231, 95] on input "checkbox" at bounding box center [231, 93] width 1 height 10
click at [508, 12] on span "Actions" at bounding box center [516, 18] width 36 height 13
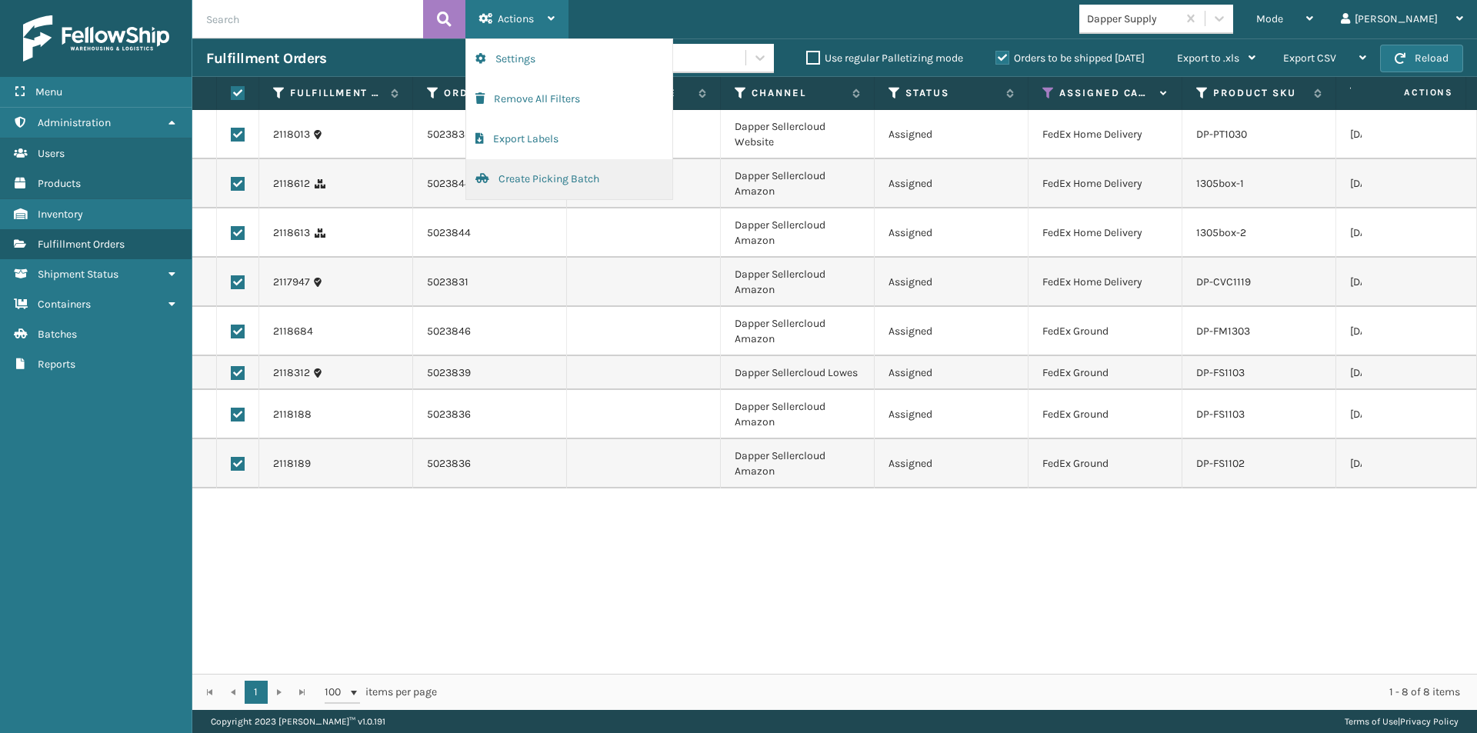
click at [529, 175] on button "Create Picking Batch" at bounding box center [569, 179] width 206 height 40
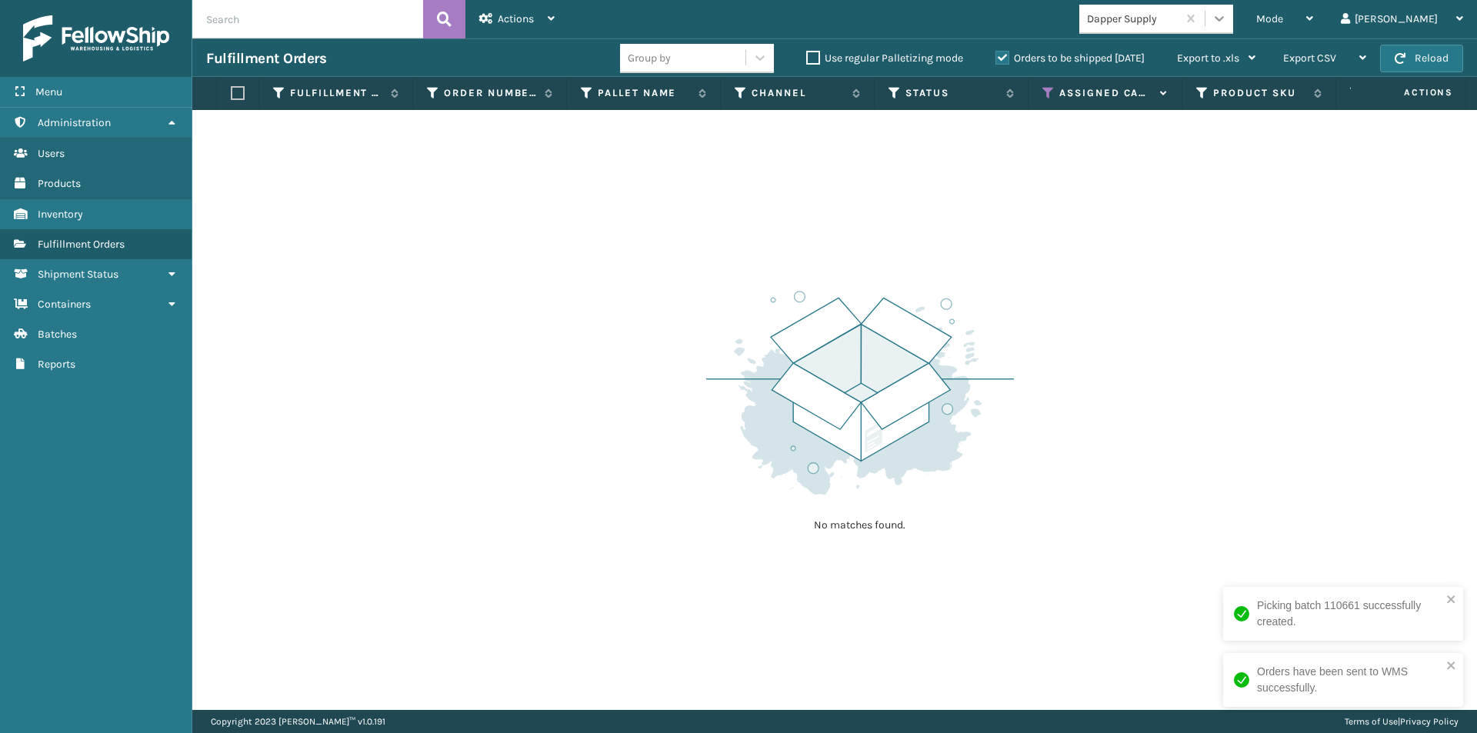
click at [1227, 15] on icon at bounding box center [1218, 18] width 15 height 15
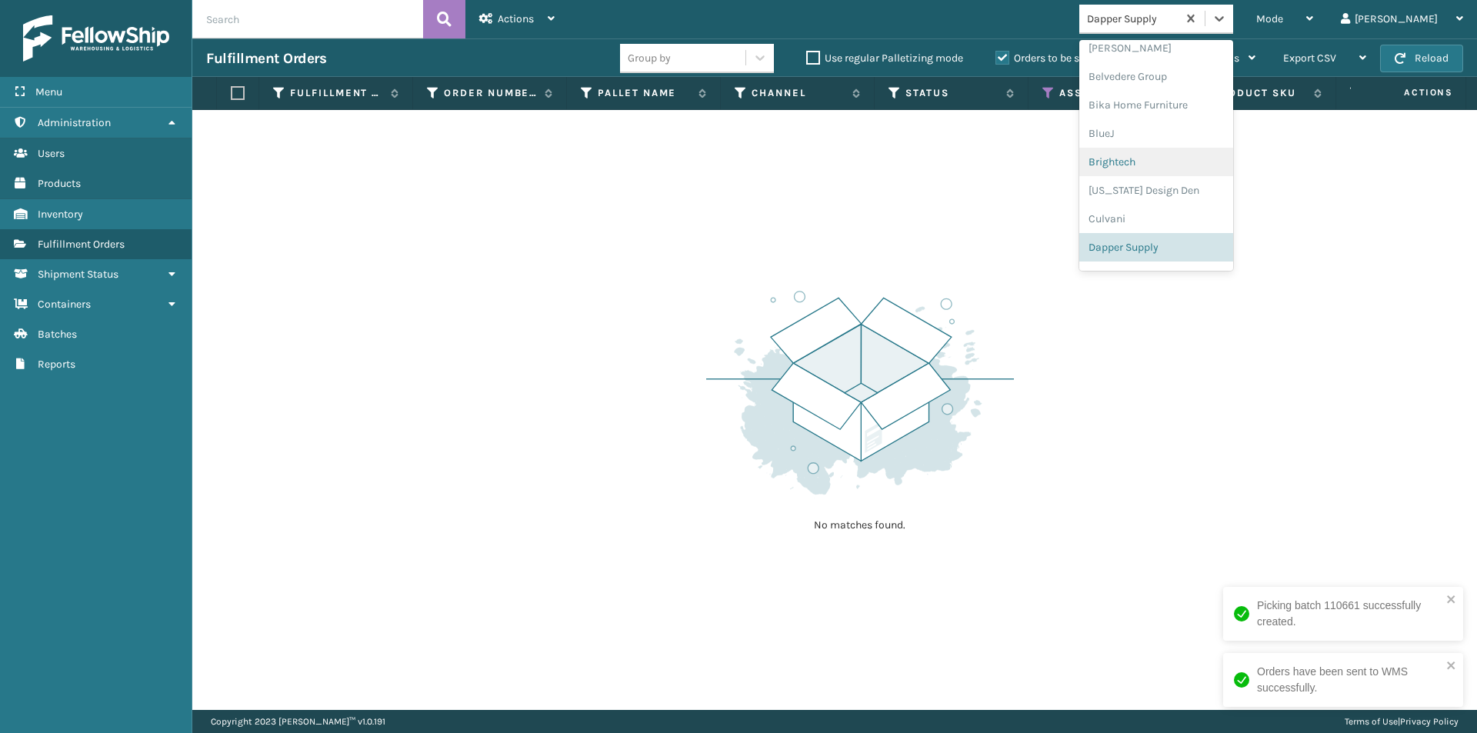
scroll to position [172, 0]
click at [1191, 202] on div "Decoro" at bounding box center [1156, 199] width 154 height 28
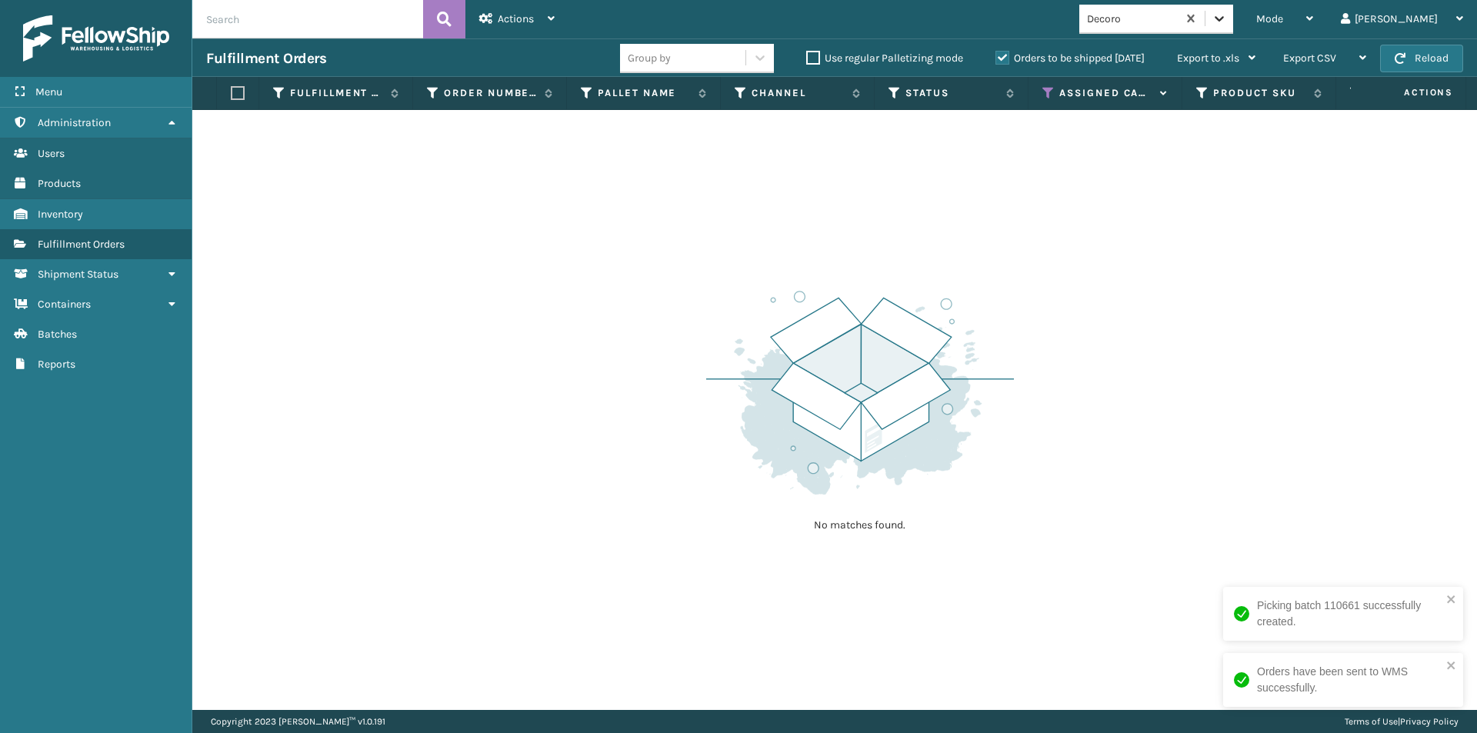
click at [1233, 27] on div at bounding box center [1219, 19] width 28 height 28
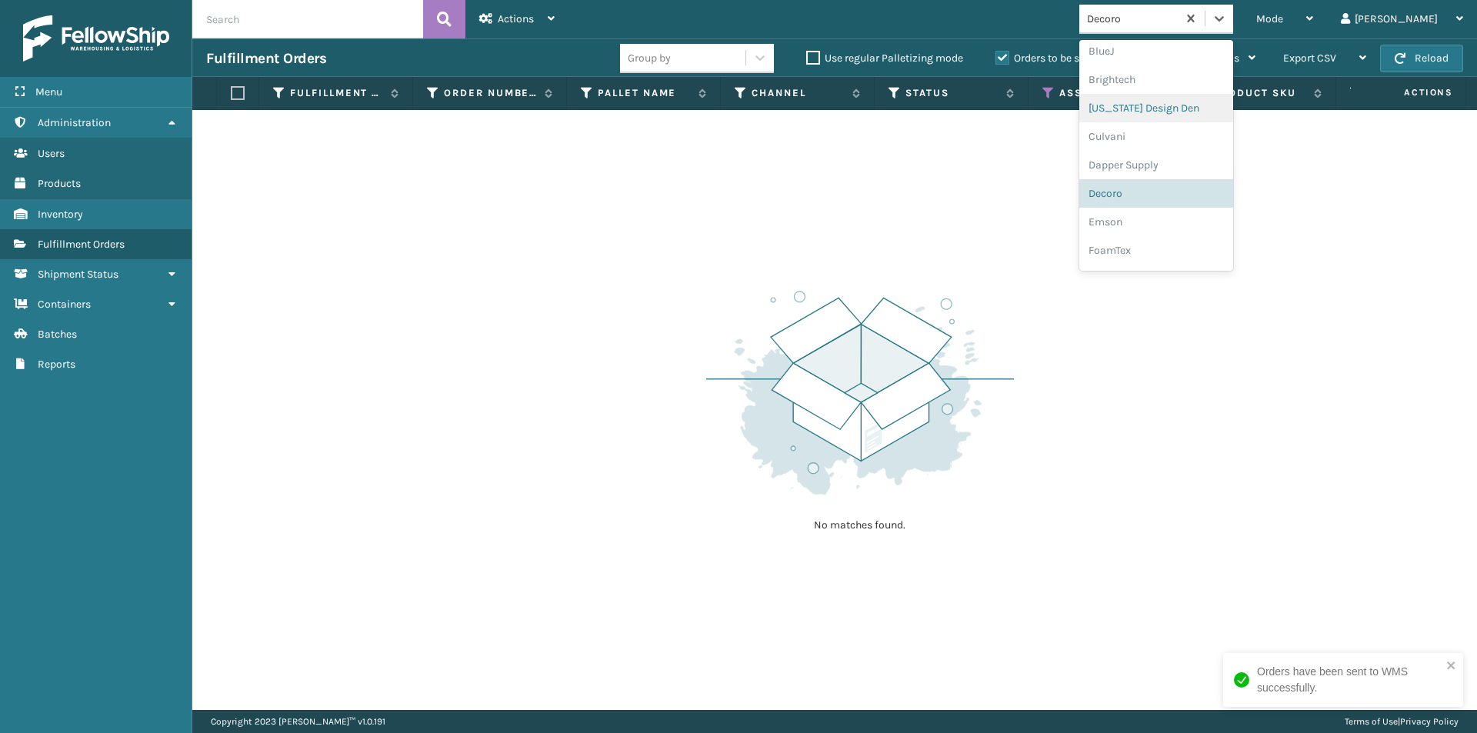
scroll to position [200, 0]
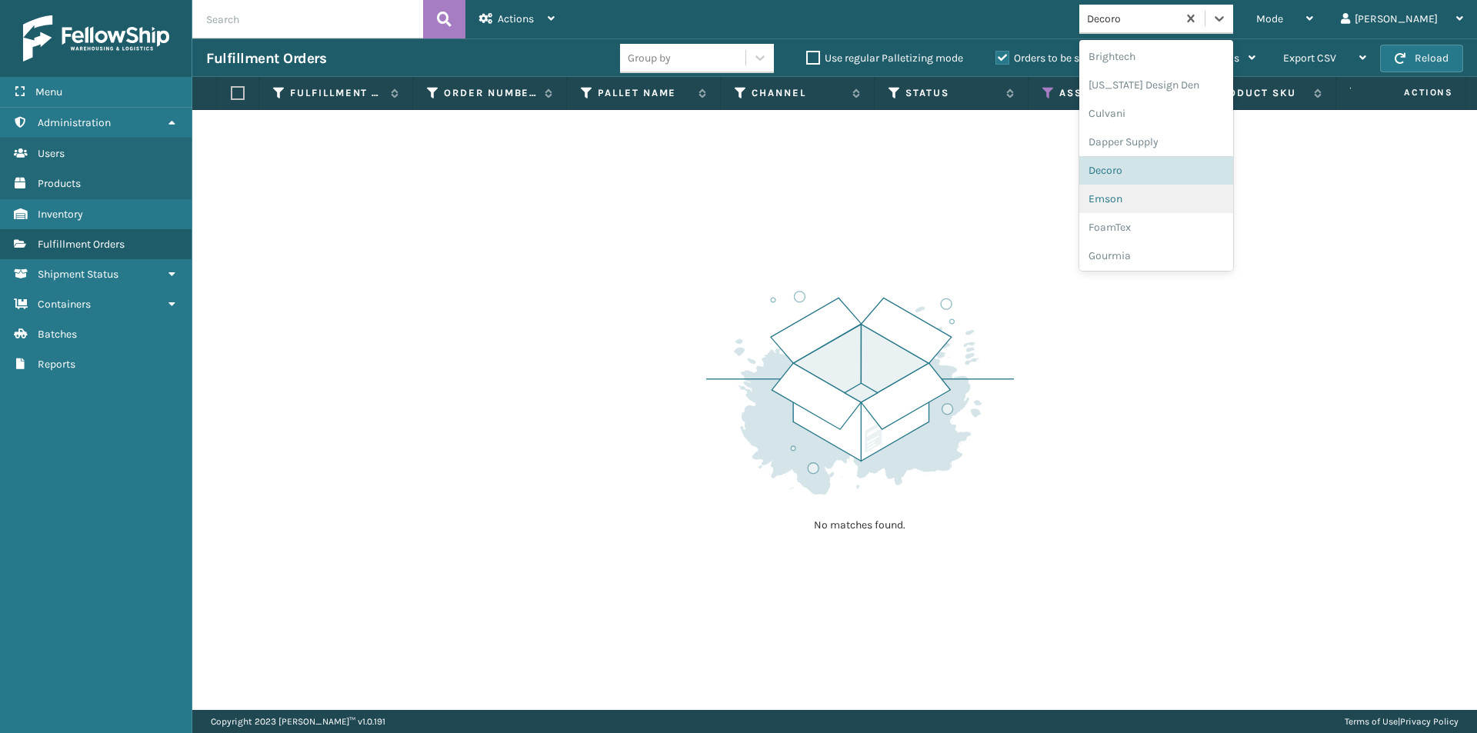
click at [1184, 195] on div "Emson" at bounding box center [1156, 199] width 154 height 28
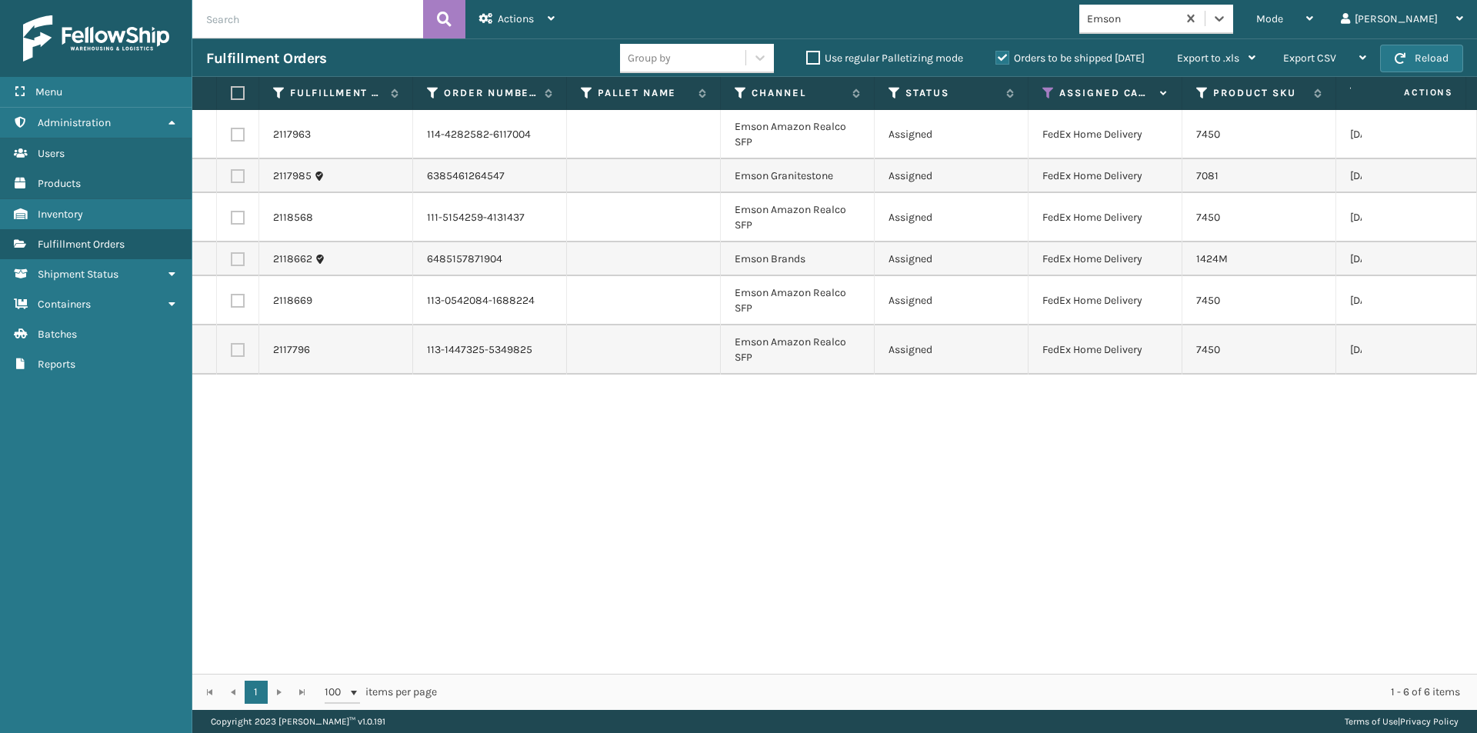
click at [240, 96] on label at bounding box center [235, 93] width 9 height 14
click at [231, 96] on input "checkbox" at bounding box center [231, 93] width 1 height 10
click at [522, 27] on div "Actions" at bounding box center [516, 19] width 75 height 38
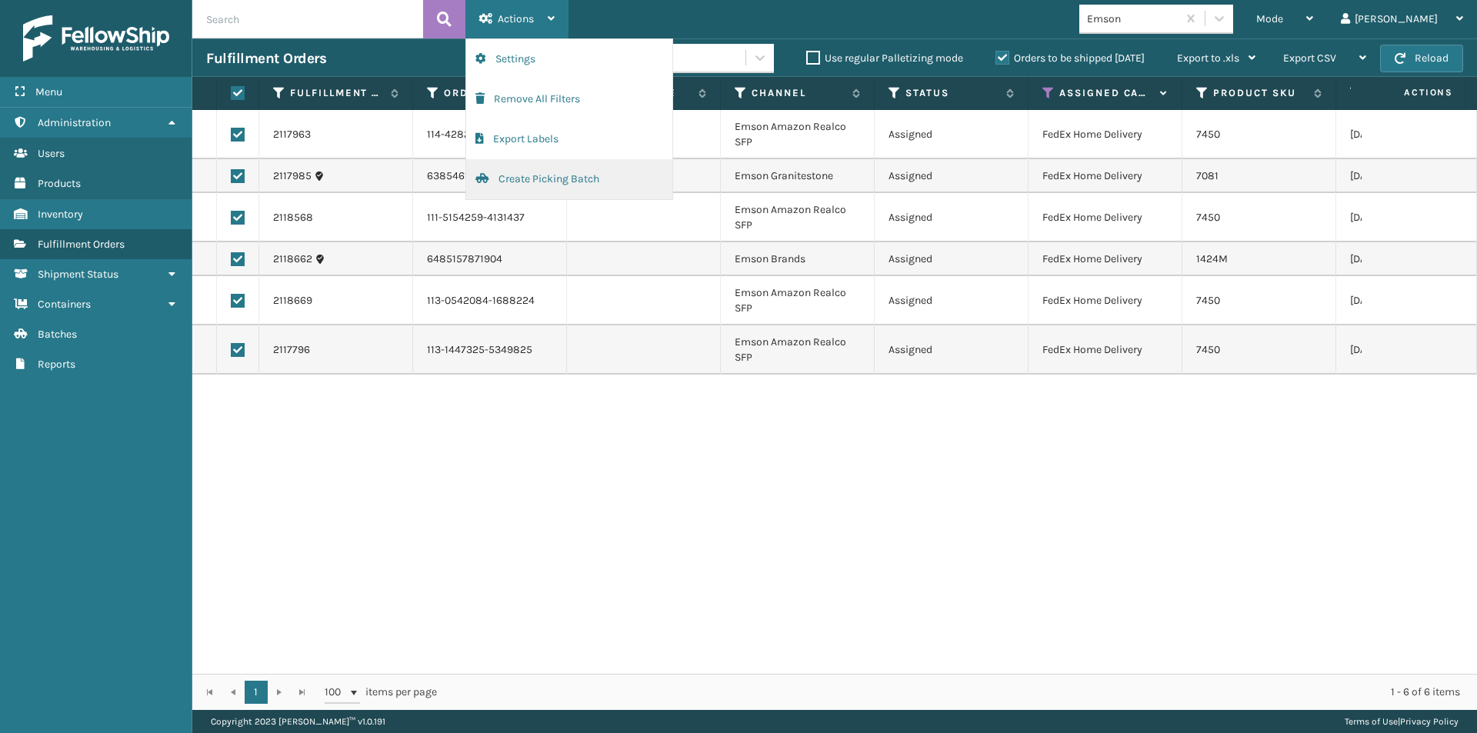
click at [542, 183] on button "Create Picking Batch" at bounding box center [569, 179] width 206 height 40
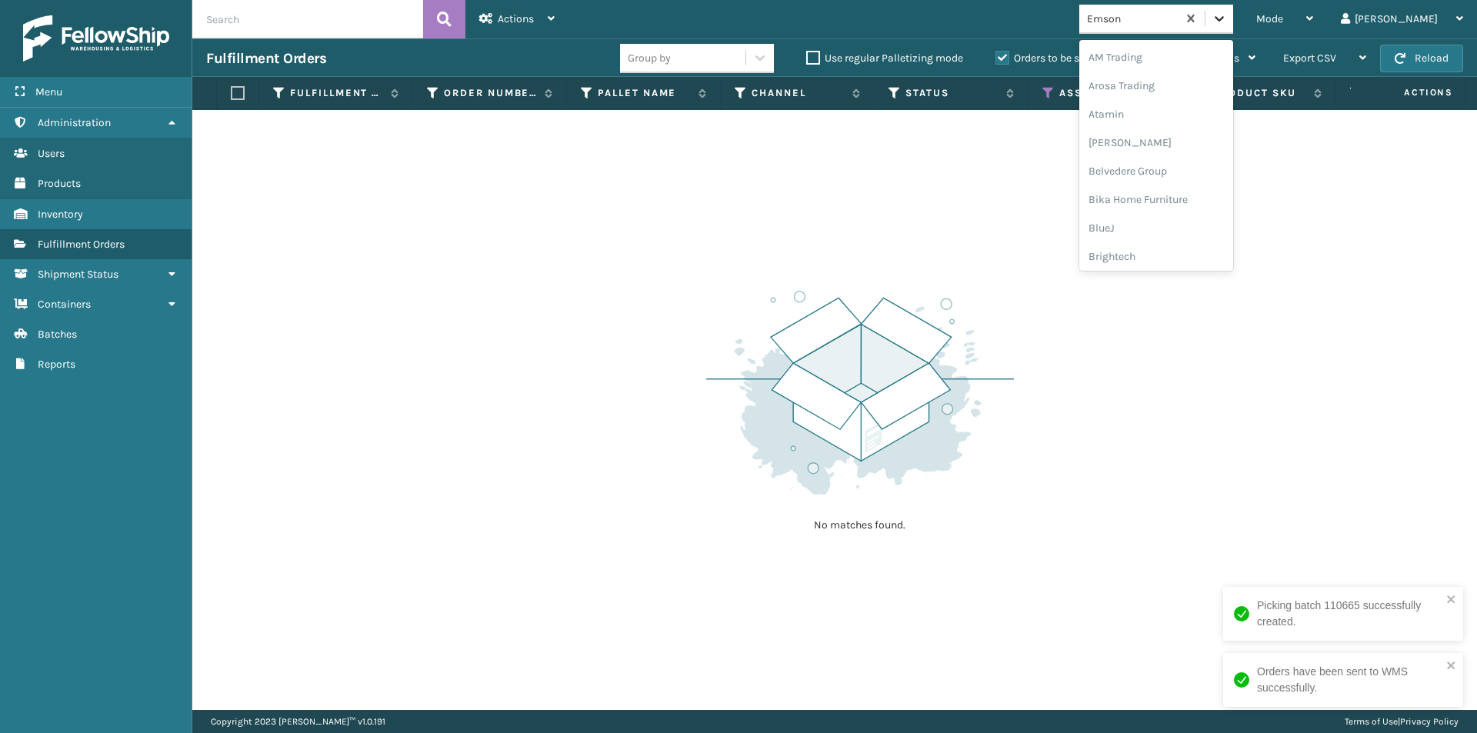
click at [1227, 23] on icon at bounding box center [1218, 18] width 15 height 15
click at [1227, 22] on icon at bounding box center [1218, 18] width 15 height 15
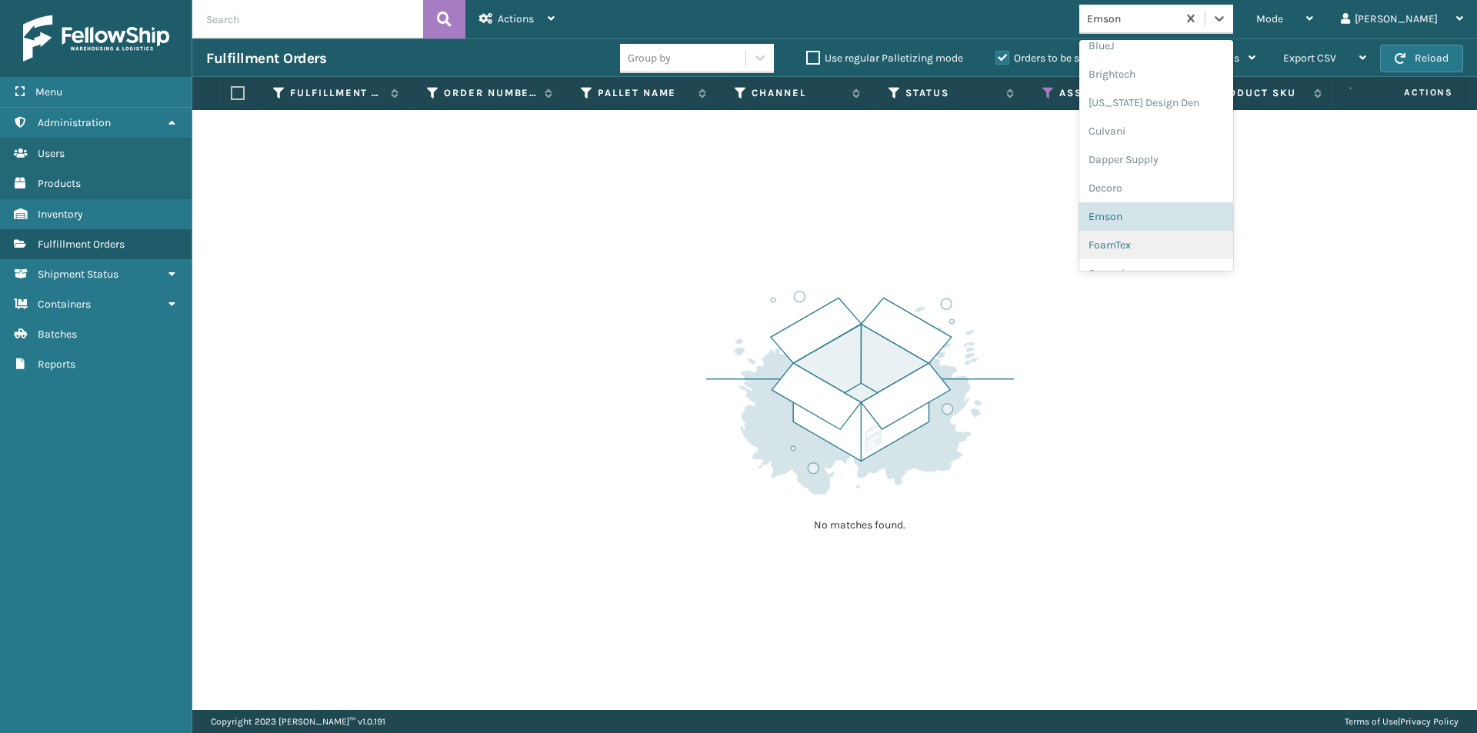
scroll to position [213, 0]
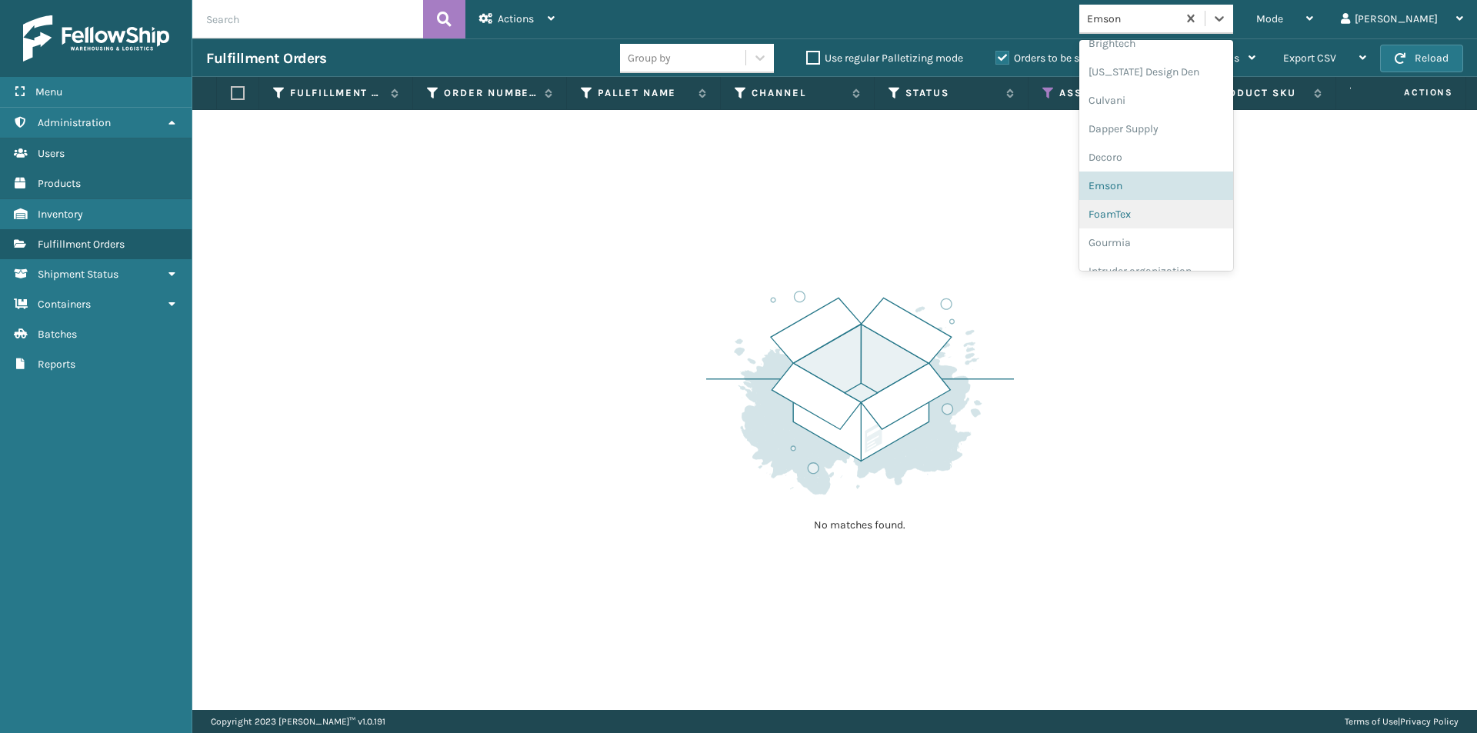
click at [1172, 215] on div "FoamTex" at bounding box center [1156, 214] width 154 height 28
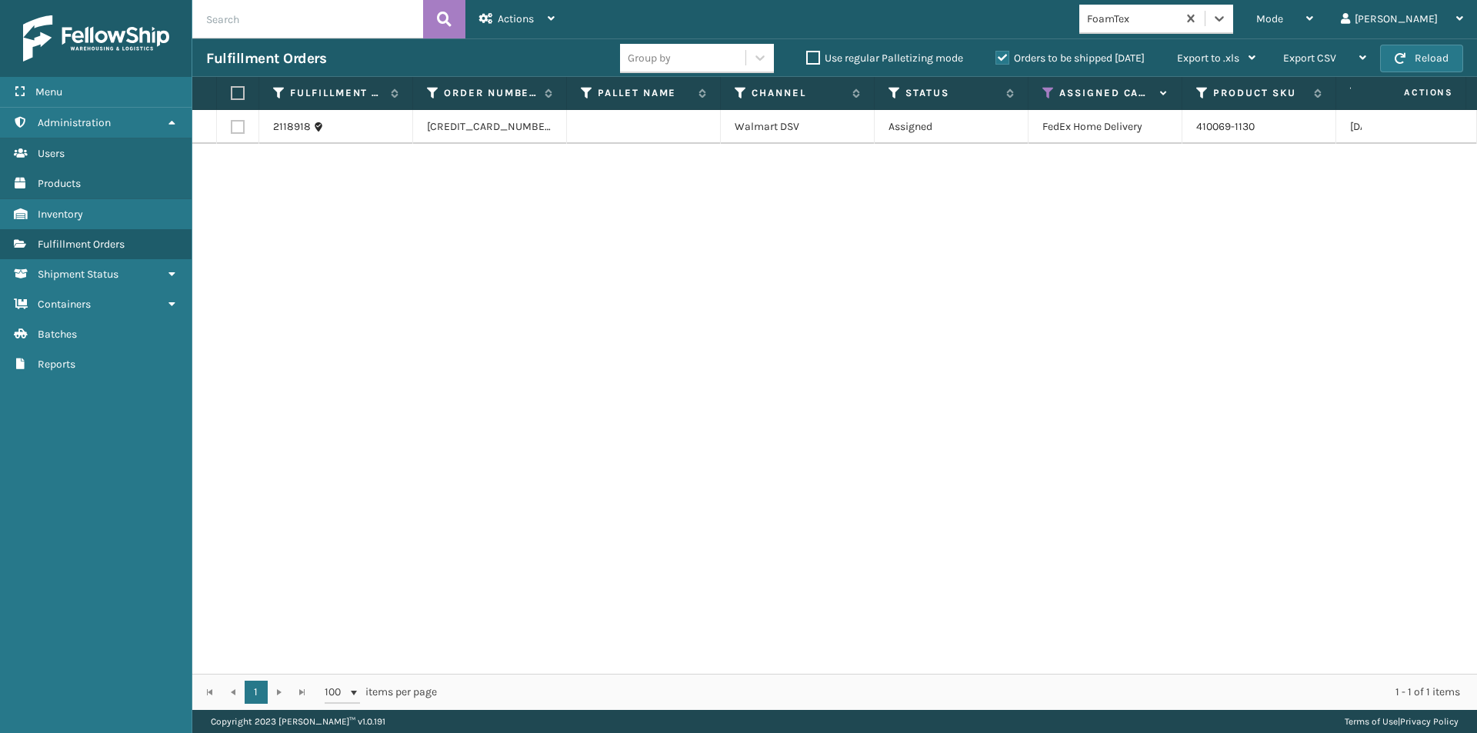
click at [239, 92] on label at bounding box center [235, 93] width 9 height 14
click at [231, 92] on input "checkbox" at bounding box center [231, 93] width 1 height 10
click at [555, 25] on div "Actions Settings Remove All Filters Export Labels Create Picking Batch" at bounding box center [516, 19] width 103 height 38
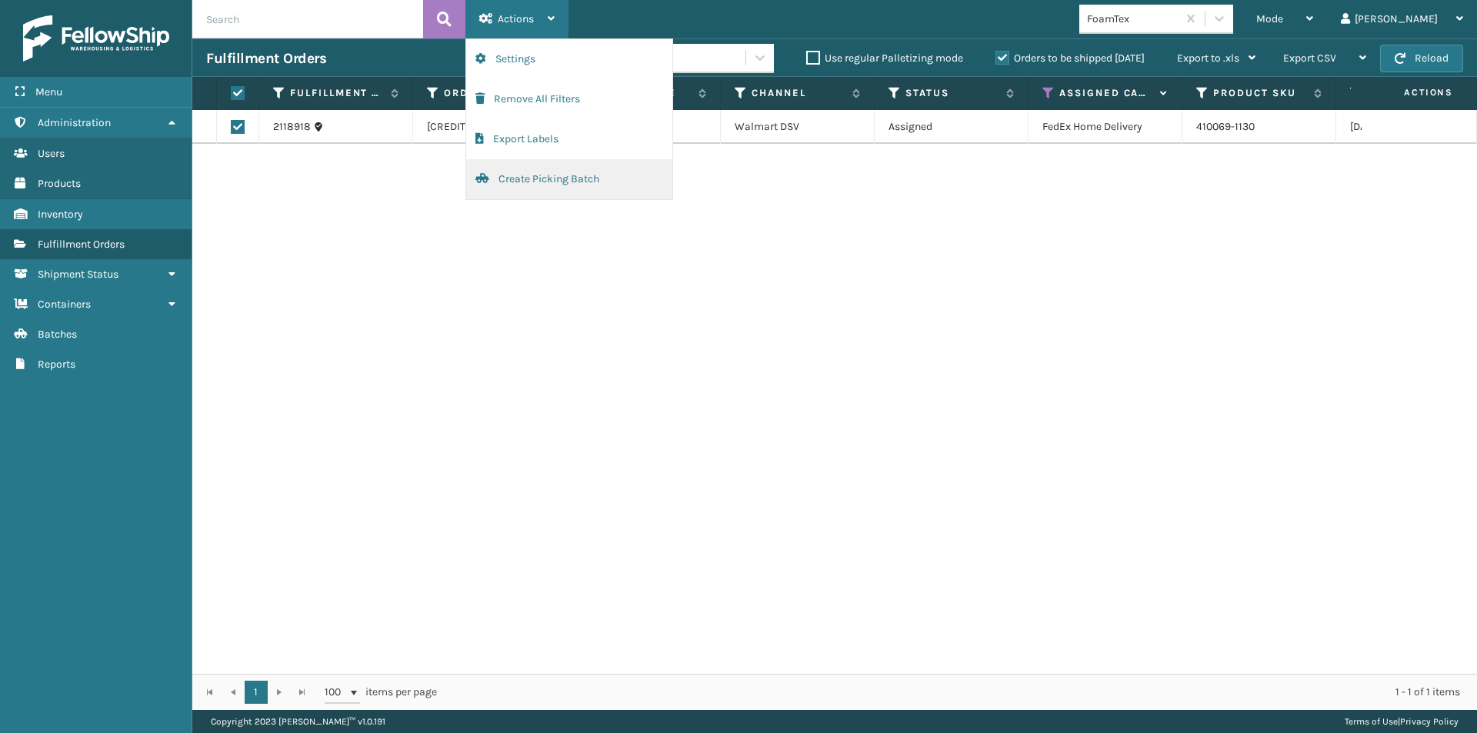
click at [534, 179] on button "Create Picking Batch" at bounding box center [569, 179] width 206 height 40
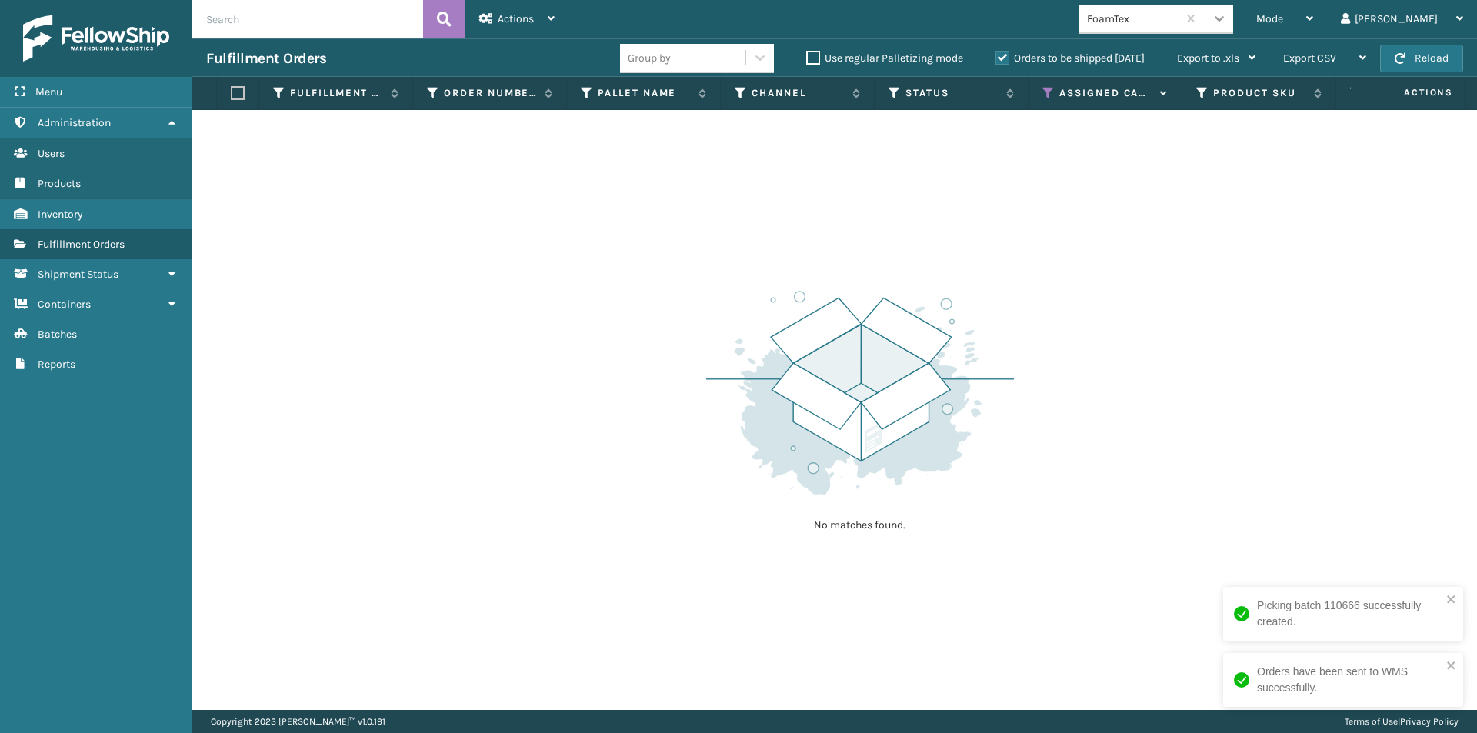
click at [1227, 22] on icon at bounding box center [1218, 18] width 15 height 15
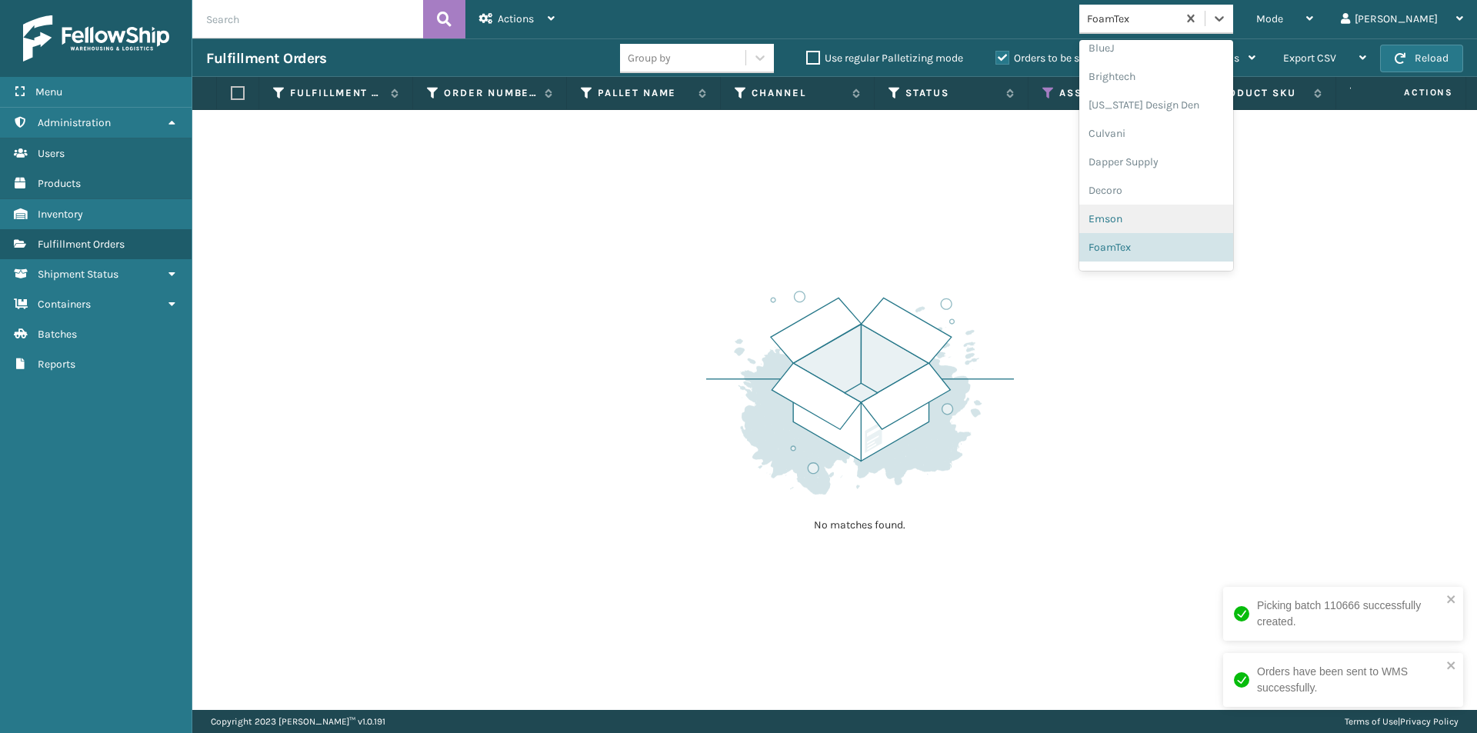
scroll to position [257, 0]
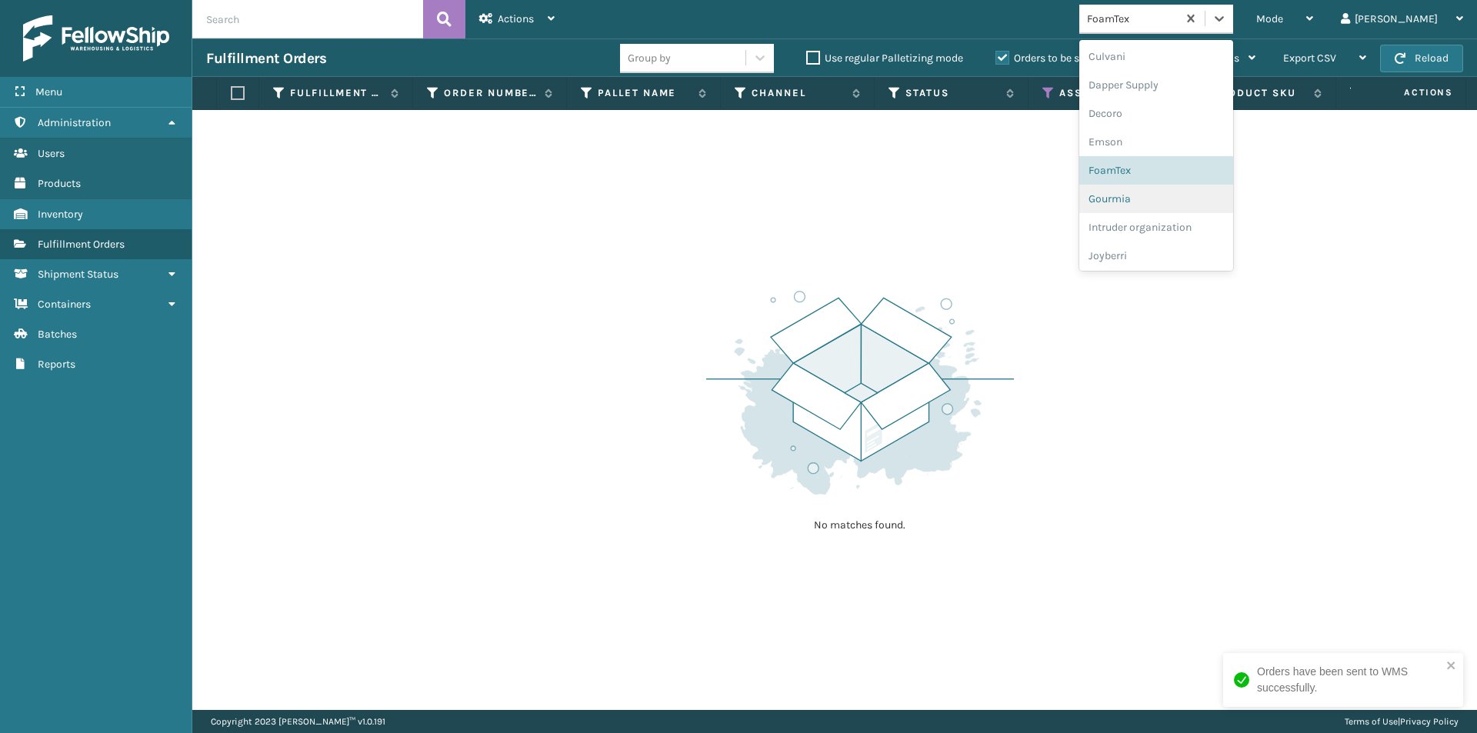
click at [1181, 206] on div "Gourmia" at bounding box center [1156, 199] width 154 height 28
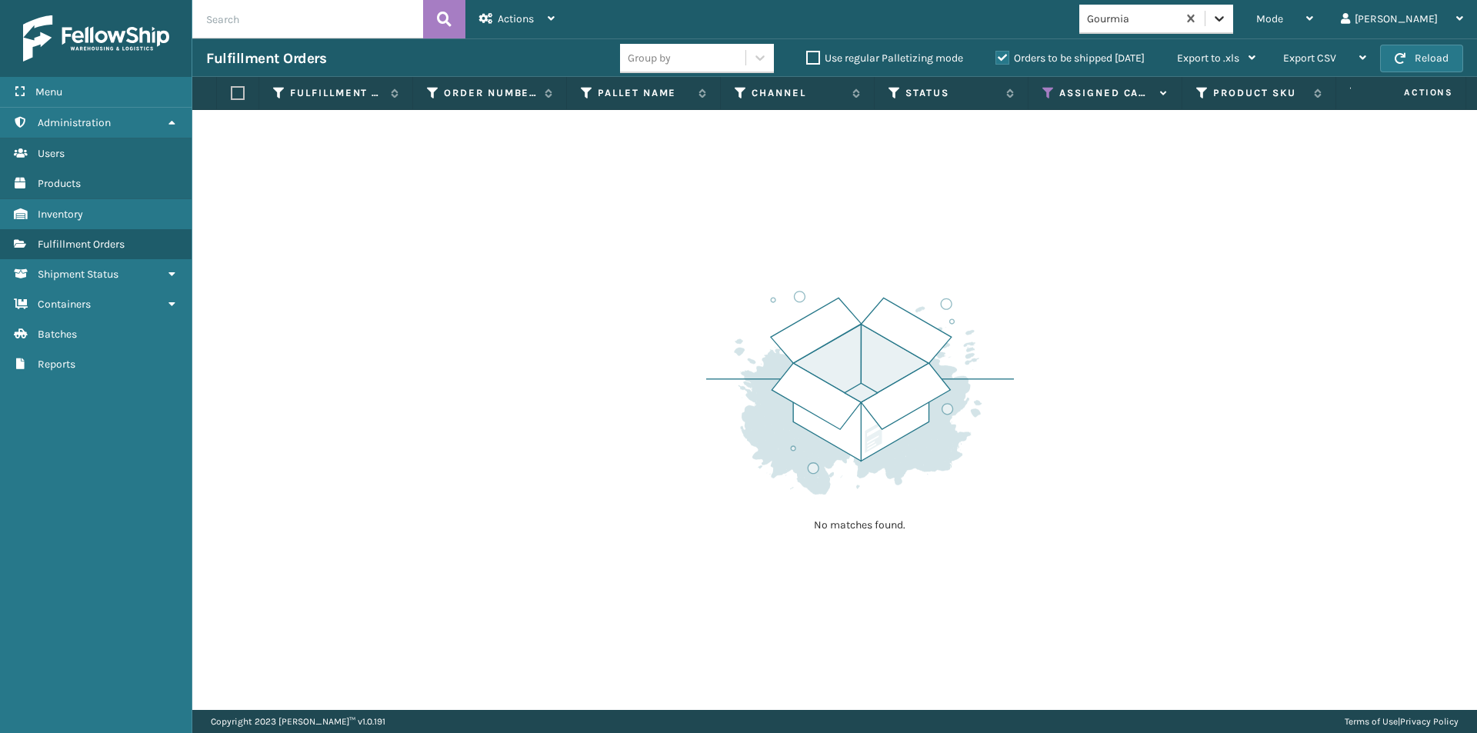
click at [1227, 21] on icon at bounding box center [1218, 18] width 15 height 15
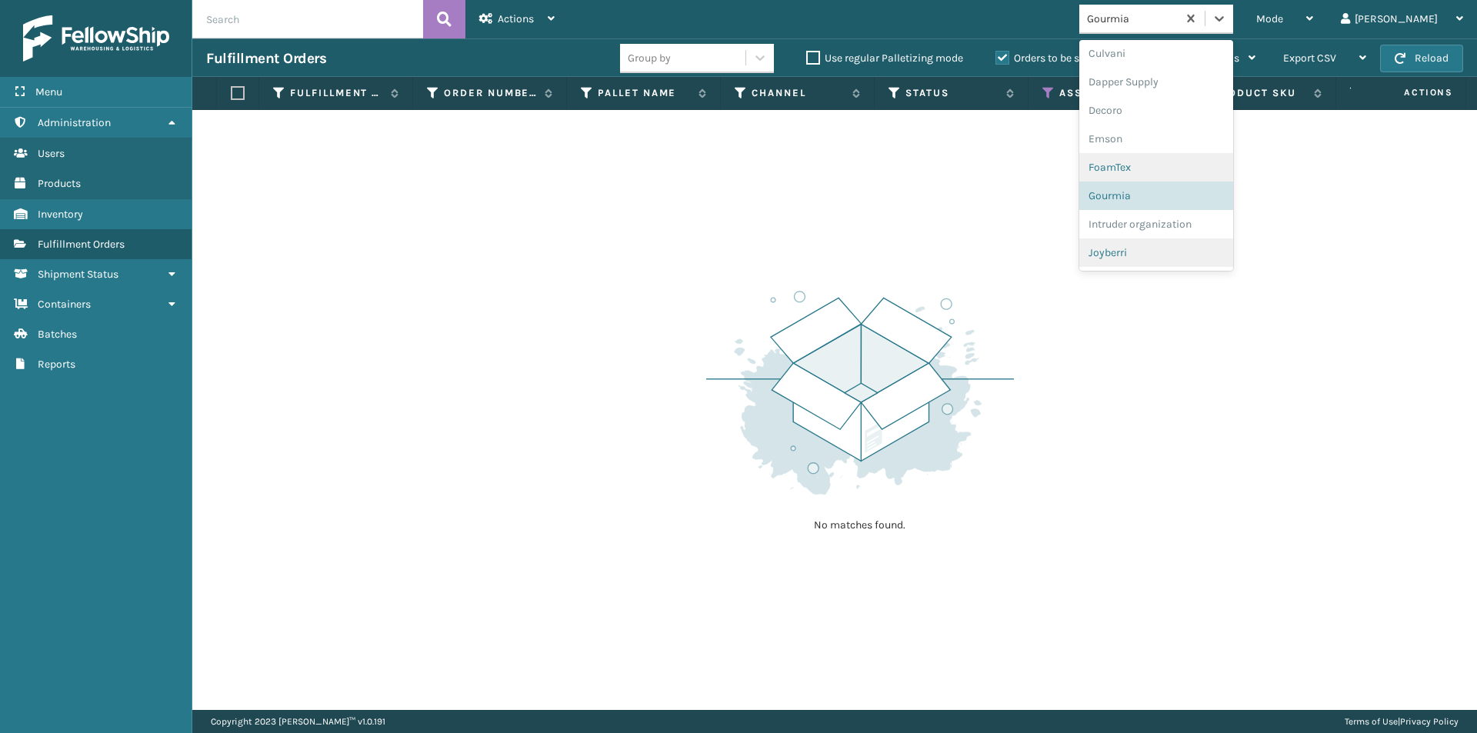
scroll to position [285, 0]
click at [1187, 193] on div "Intruder organization" at bounding box center [1156, 199] width 154 height 28
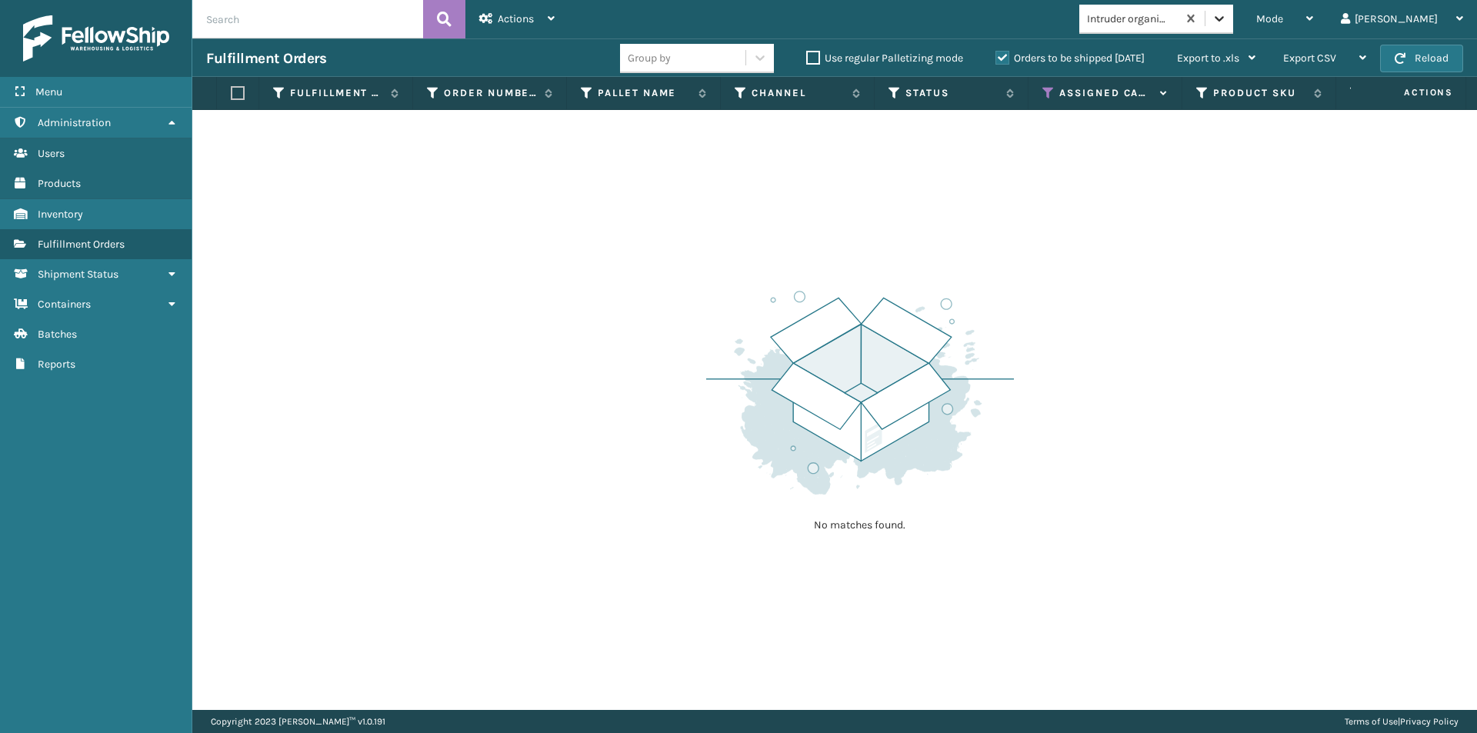
click at [1227, 12] on icon at bounding box center [1218, 18] width 15 height 15
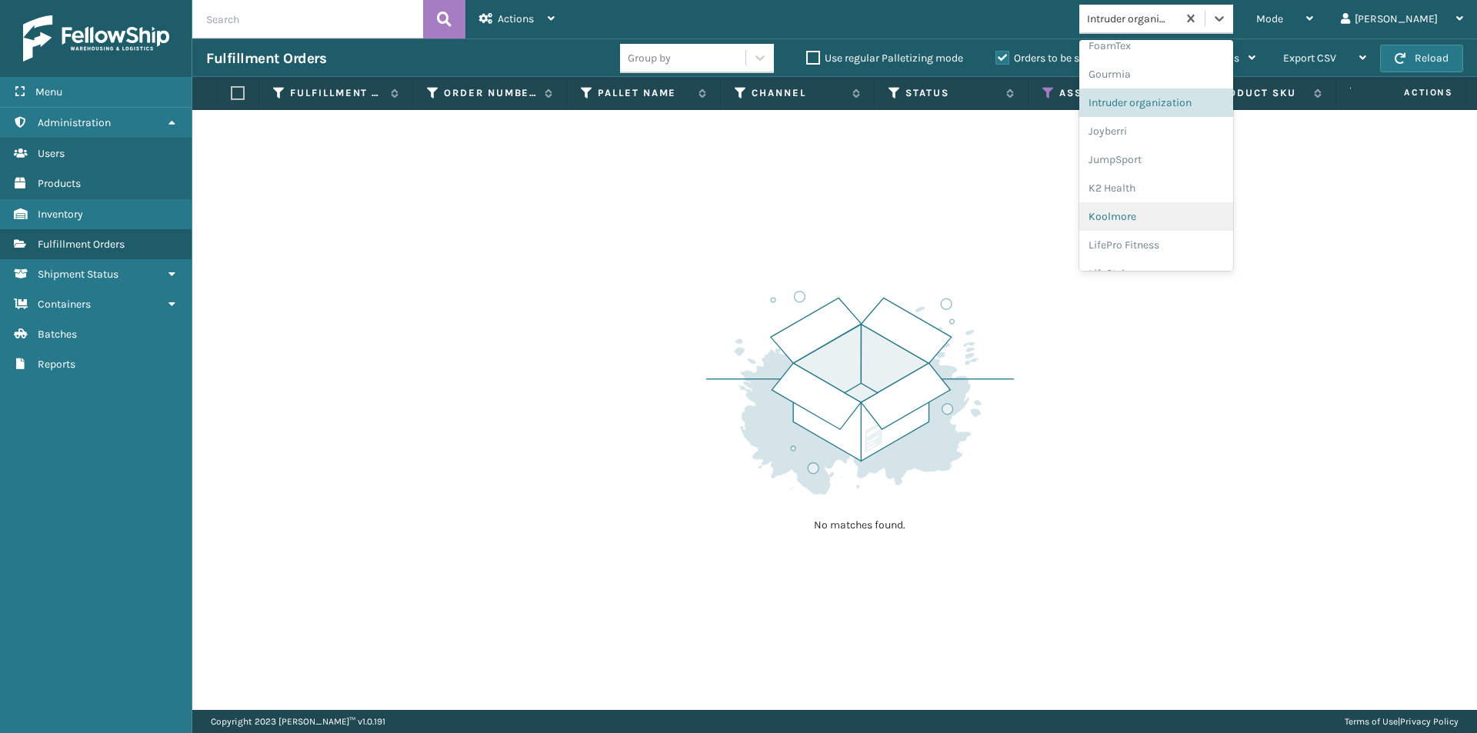
scroll to position [391, 0]
click at [1159, 125] on div "Joyberri" at bounding box center [1156, 122] width 154 height 28
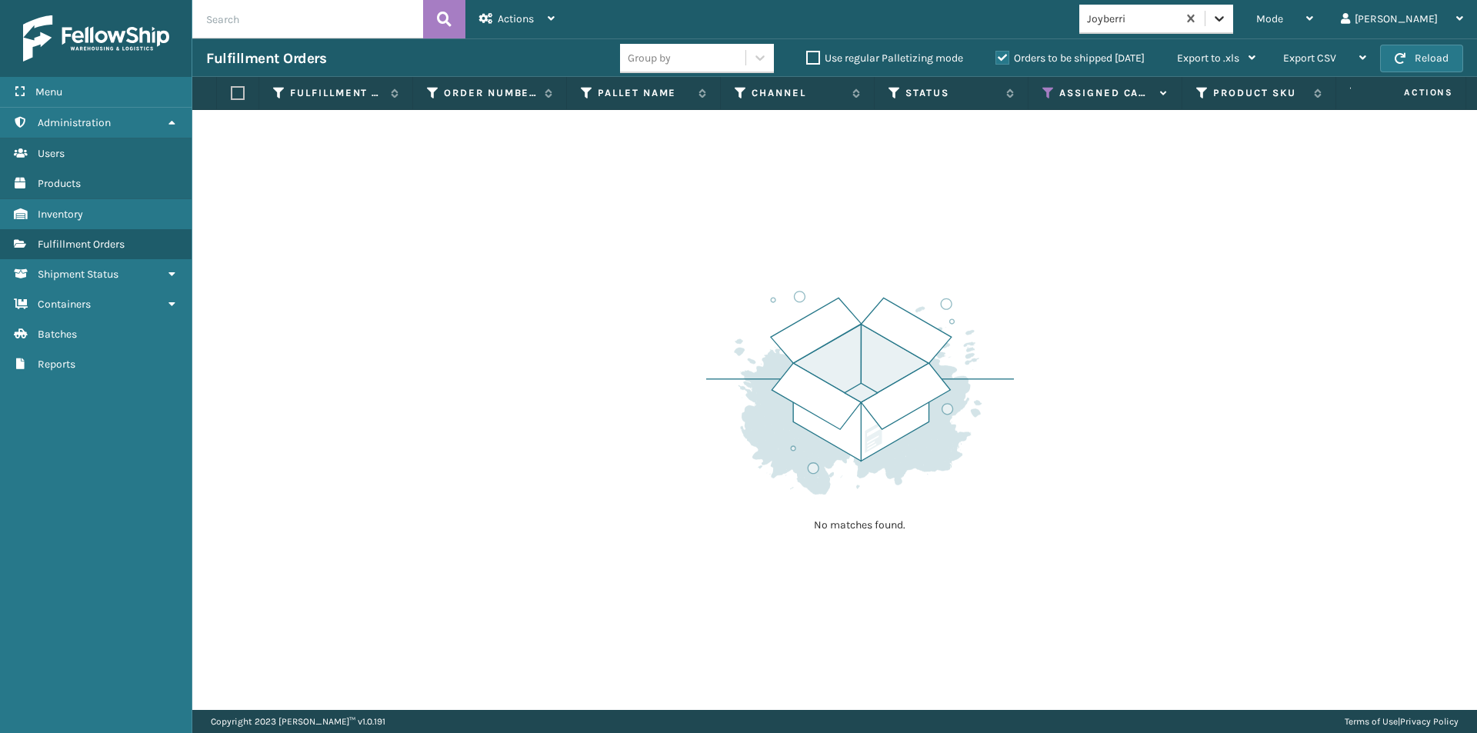
click at [1227, 21] on icon at bounding box center [1218, 18] width 15 height 15
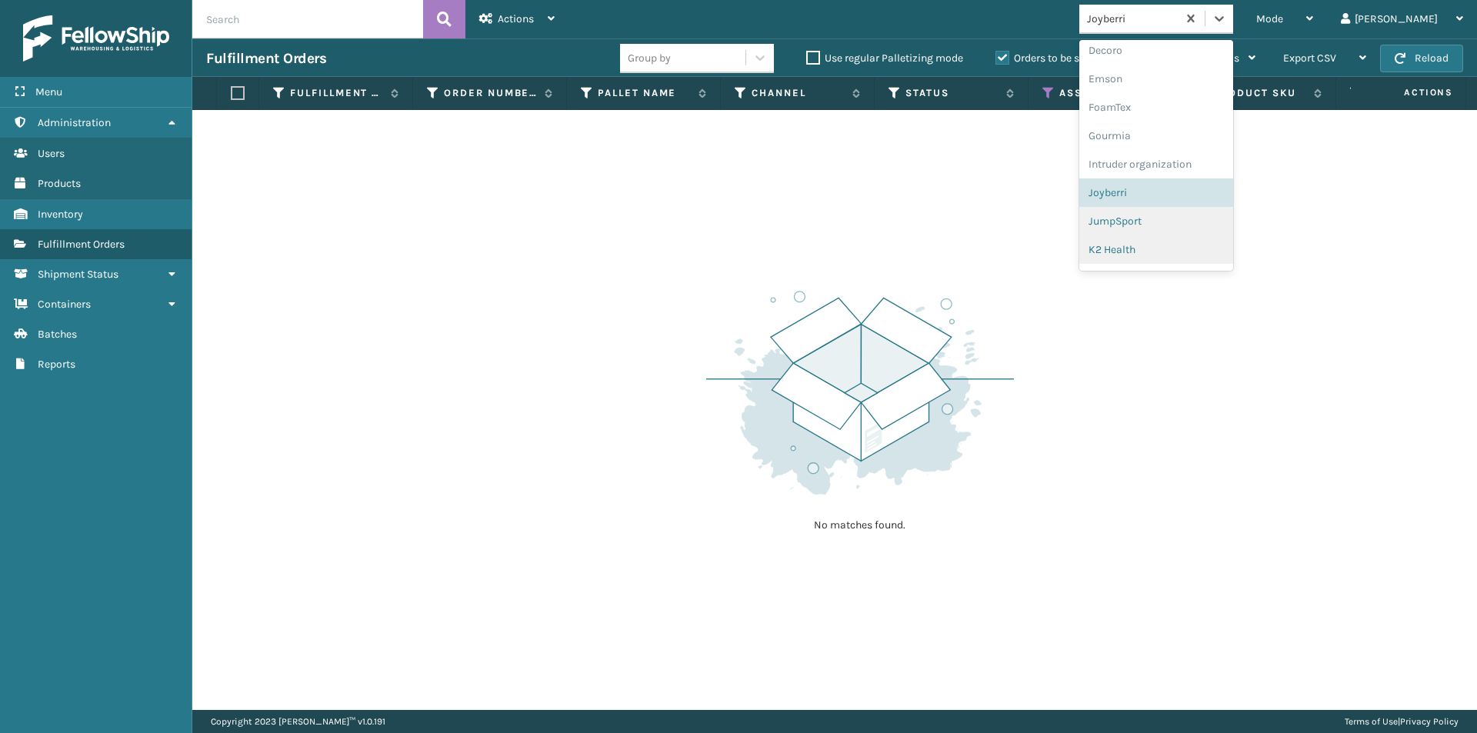
scroll to position [342, 0]
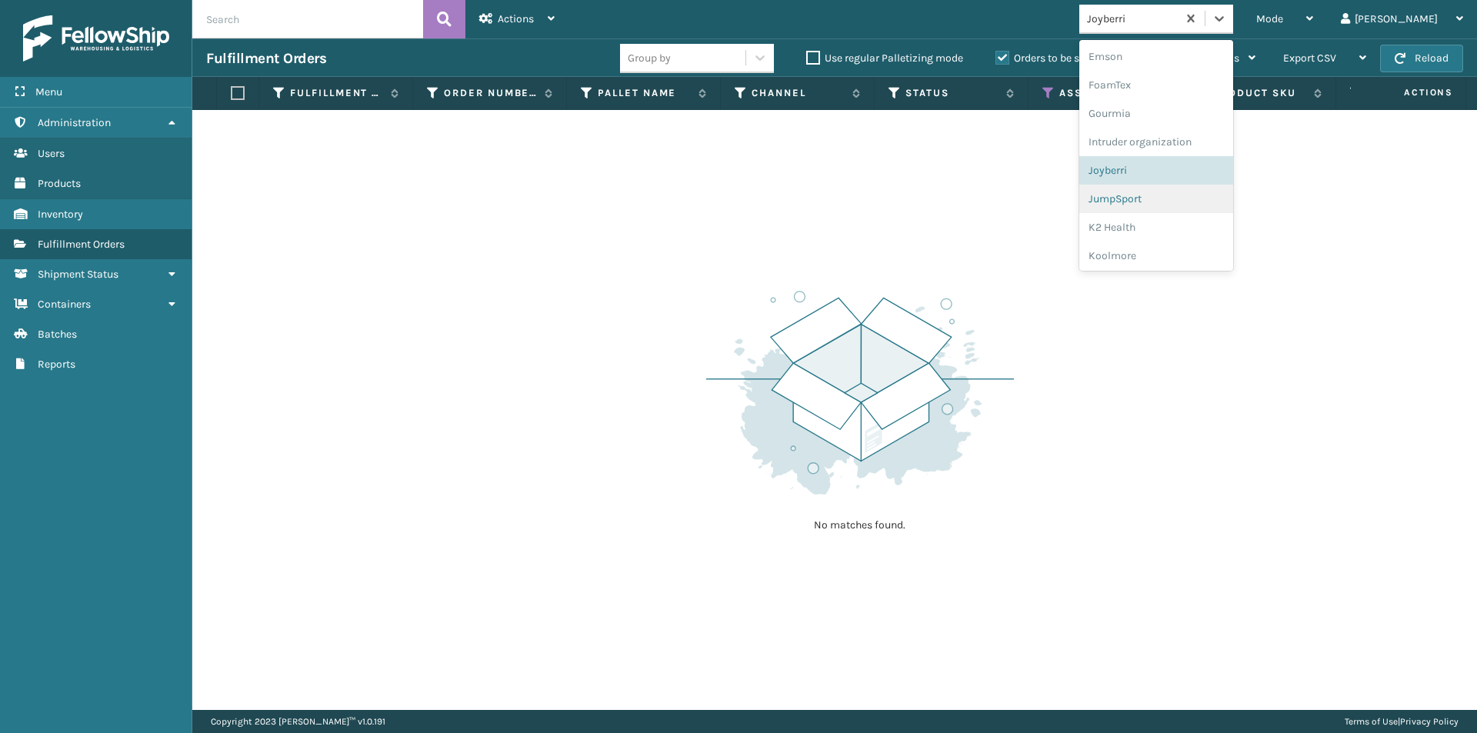
click at [1181, 196] on div "JumpSport" at bounding box center [1156, 199] width 154 height 28
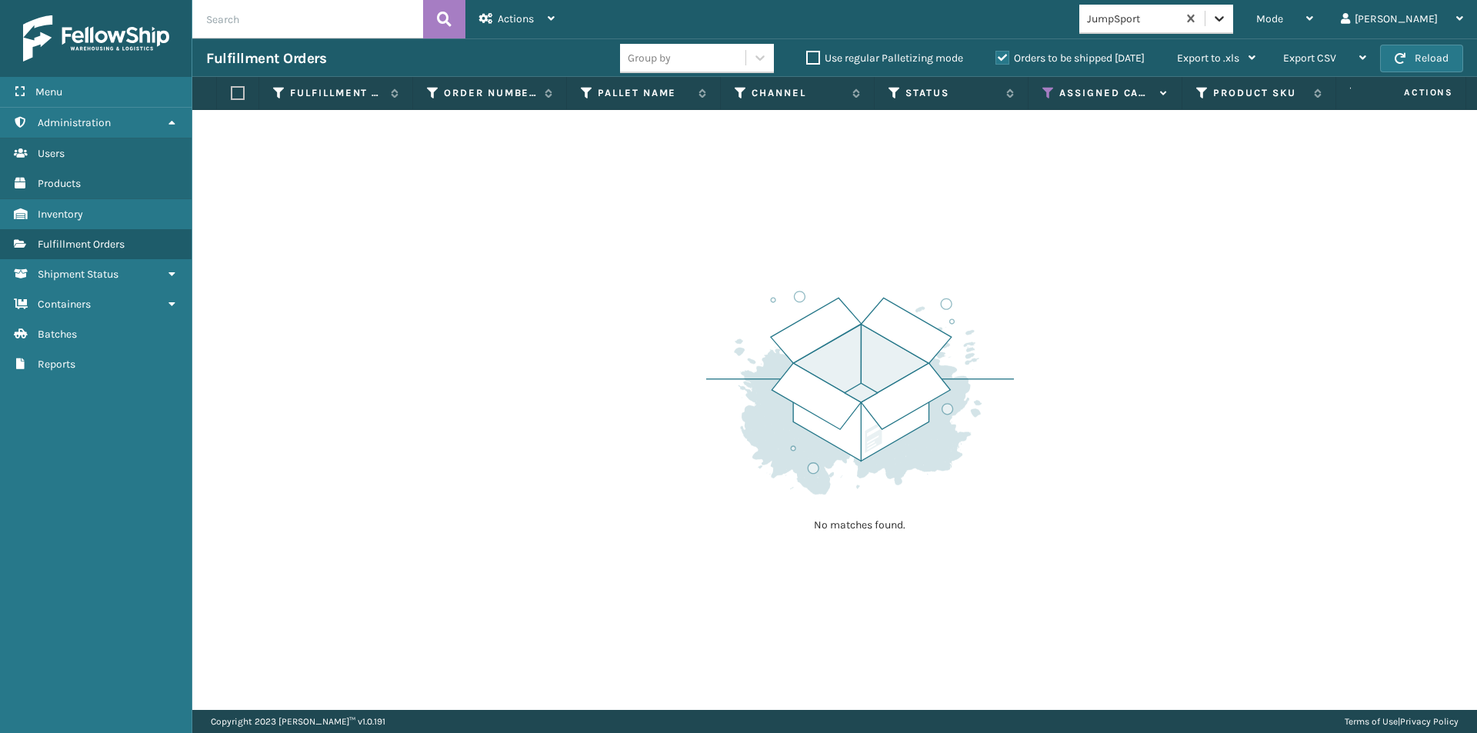
click at [1233, 22] on div at bounding box center [1219, 19] width 28 height 28
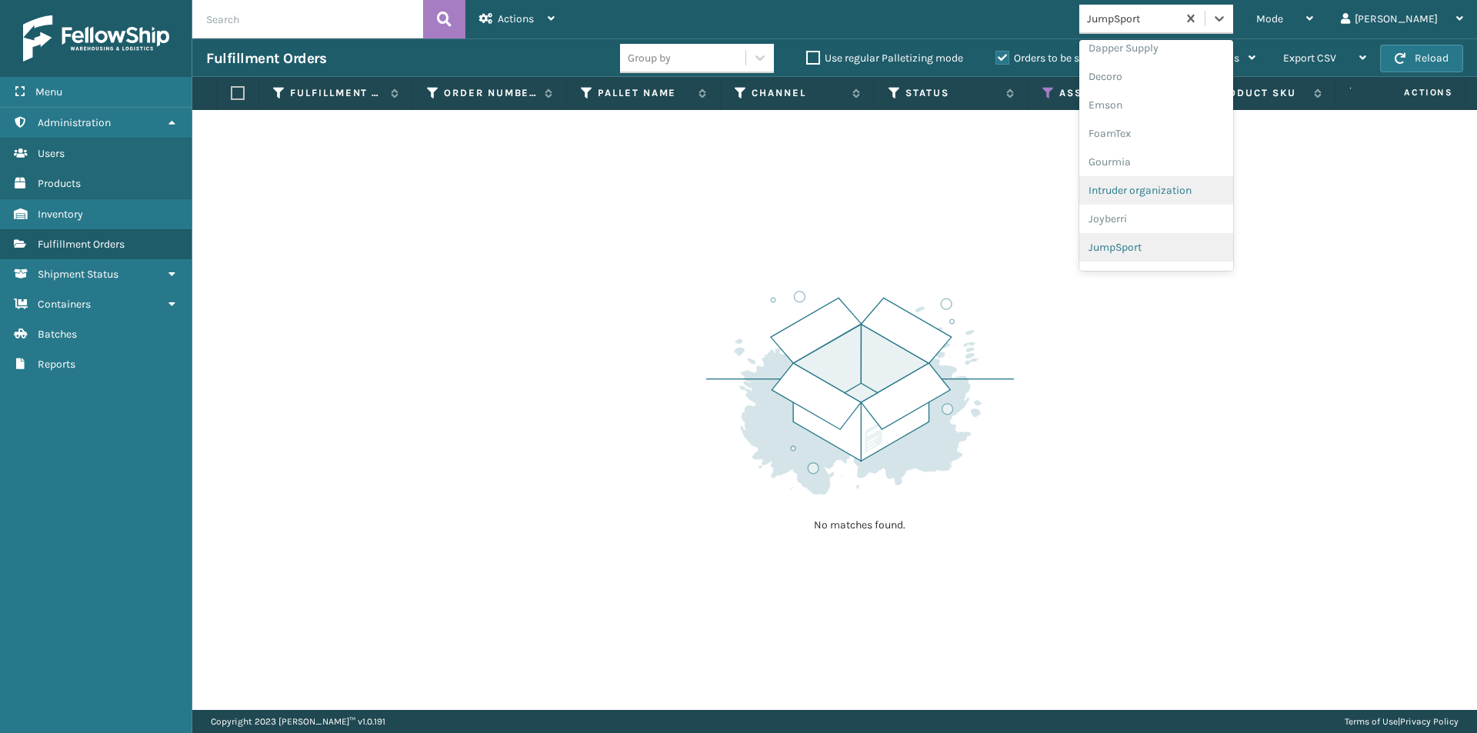
scroll to position [371, 0]
click at [1177, 196] on div "K2 Health" at bounding box center [1156, 199] width 154 height 28
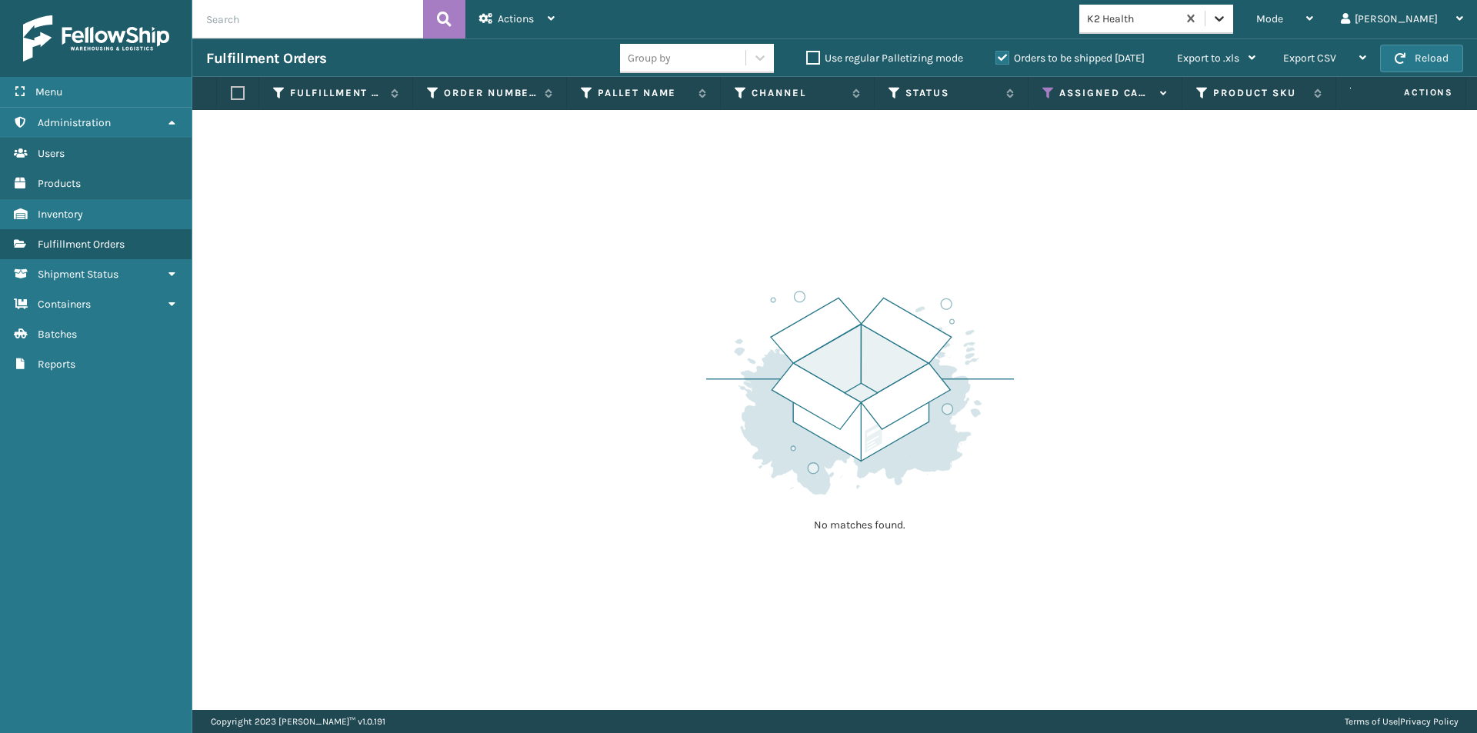
click at [1233, 26] on div at bounding box center [1219, 19] width 28 height 28
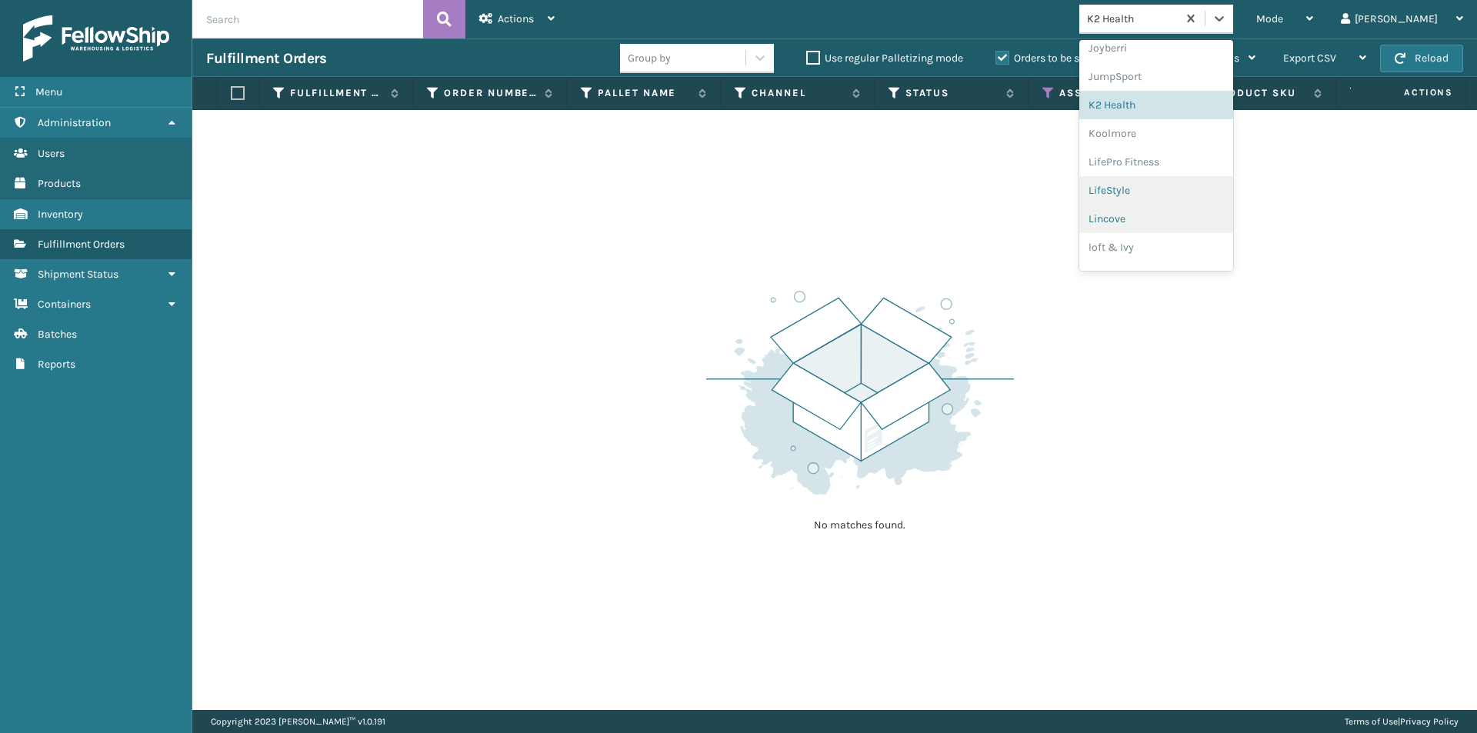
scroll to position [476, 0]
click at [1183, 125] on div "Koolmore" at bounding box center [1156, 122] width 154 height 28
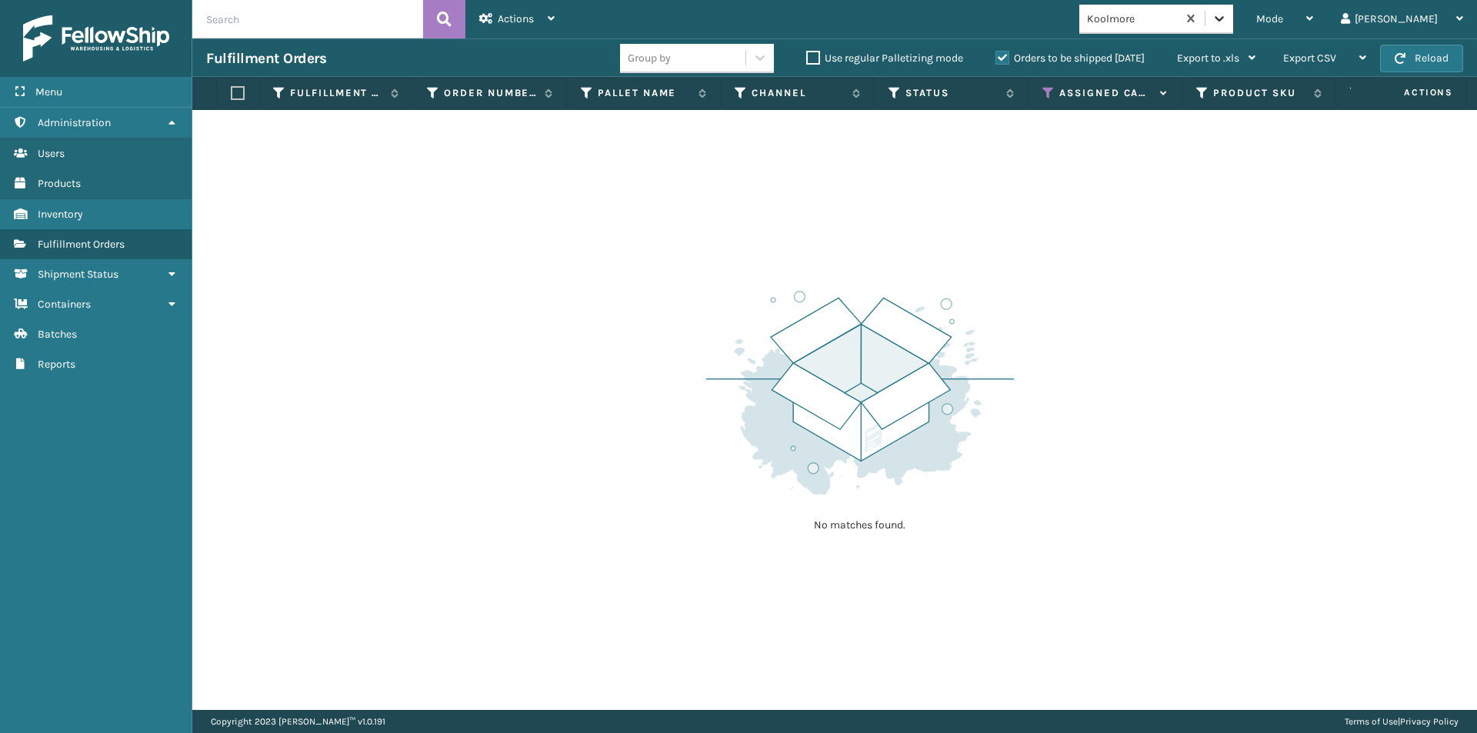
click at [1233, 26] on div at bounding box center [1219, 19] width 28 height 28
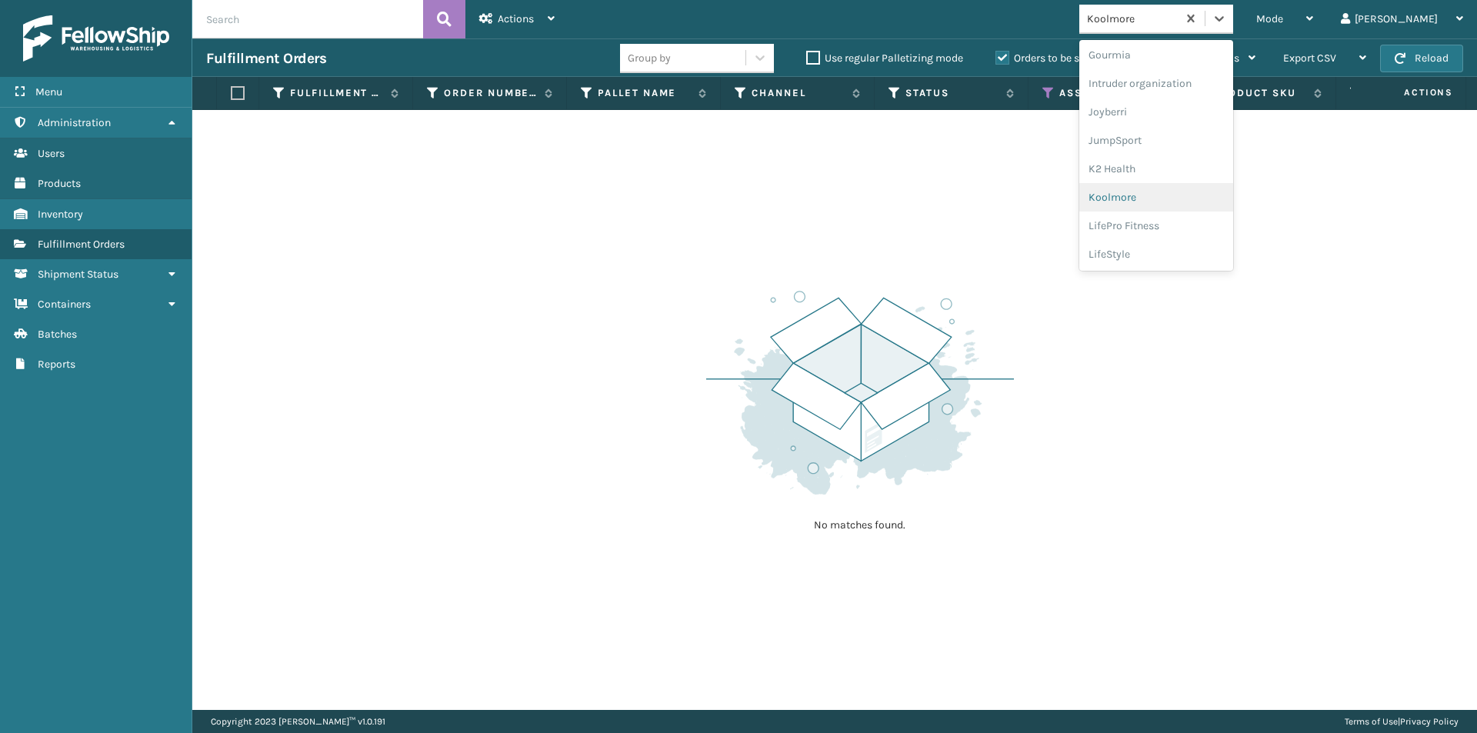
scroll to position [428, 0]
click at [1165, 207] on div "LifePro Fitness" at bounding box center [1156, 199] width 154 height 28
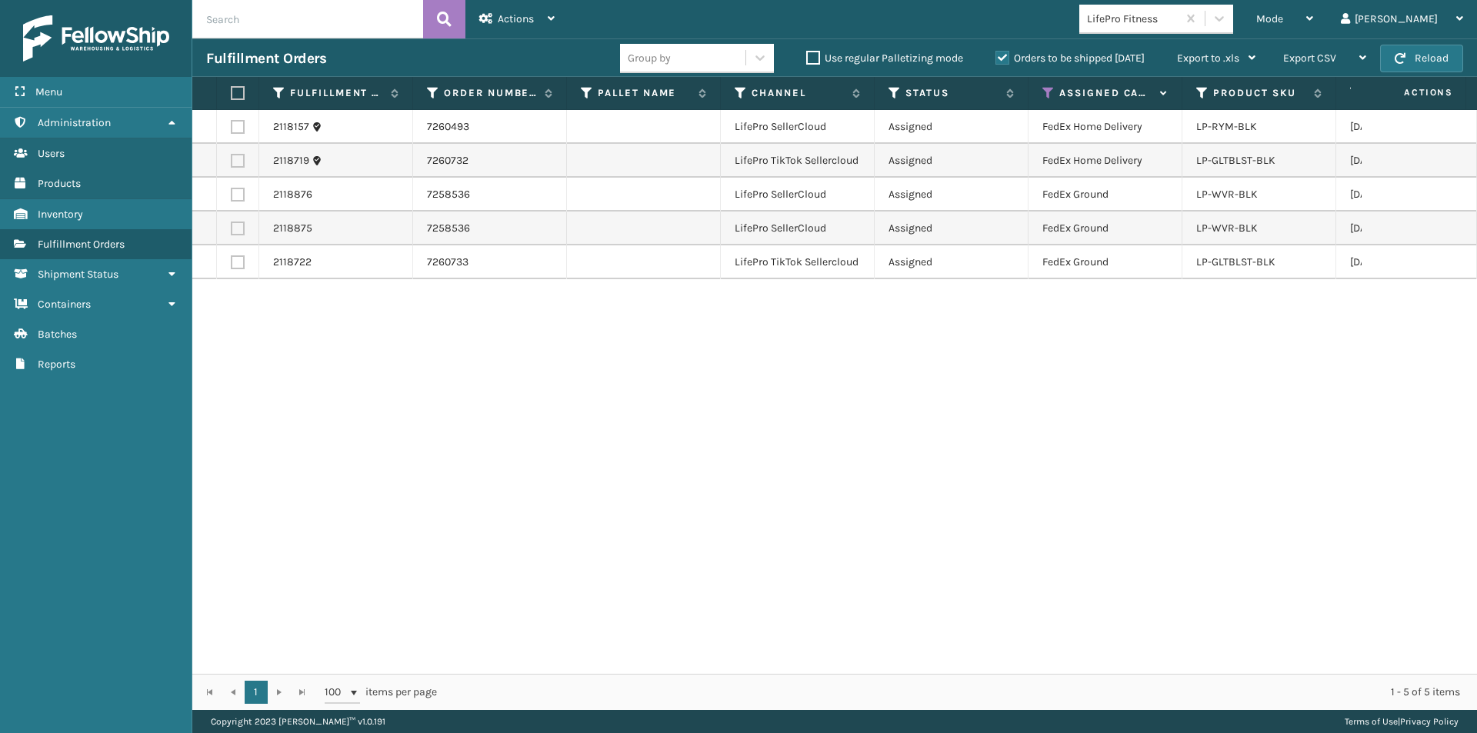
click at [233, 94] on label at bounding box center [235, 93] width 9 height 14
click at [231, 94] on input "checkbox" at bounding box center [231, 93] width 1 height 10
click at [554, 25] on div "Actions" at bounding box center [516, 19] width 75 height 38
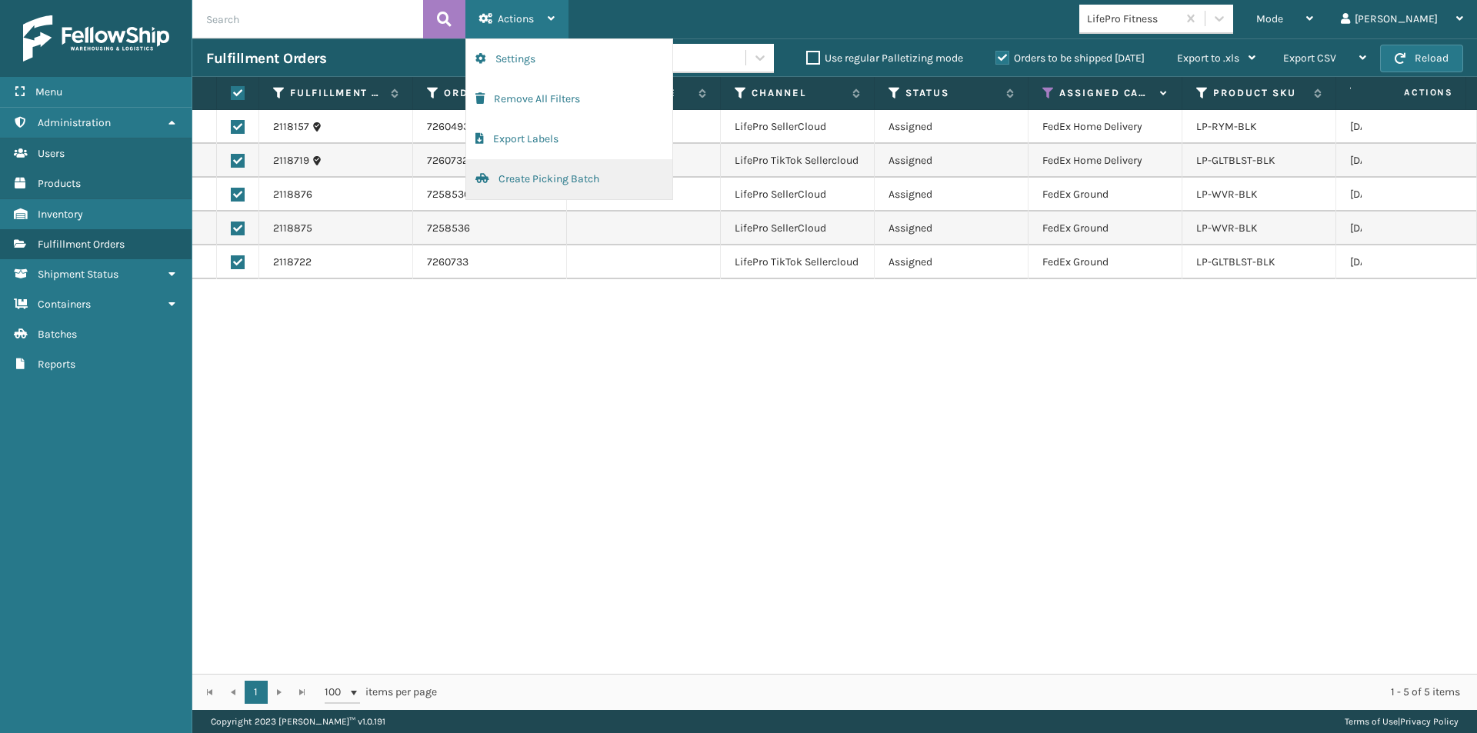
click at [552, 181] on button "Create Picking Batch" at bounding box center [569, 179] width 206 height 40
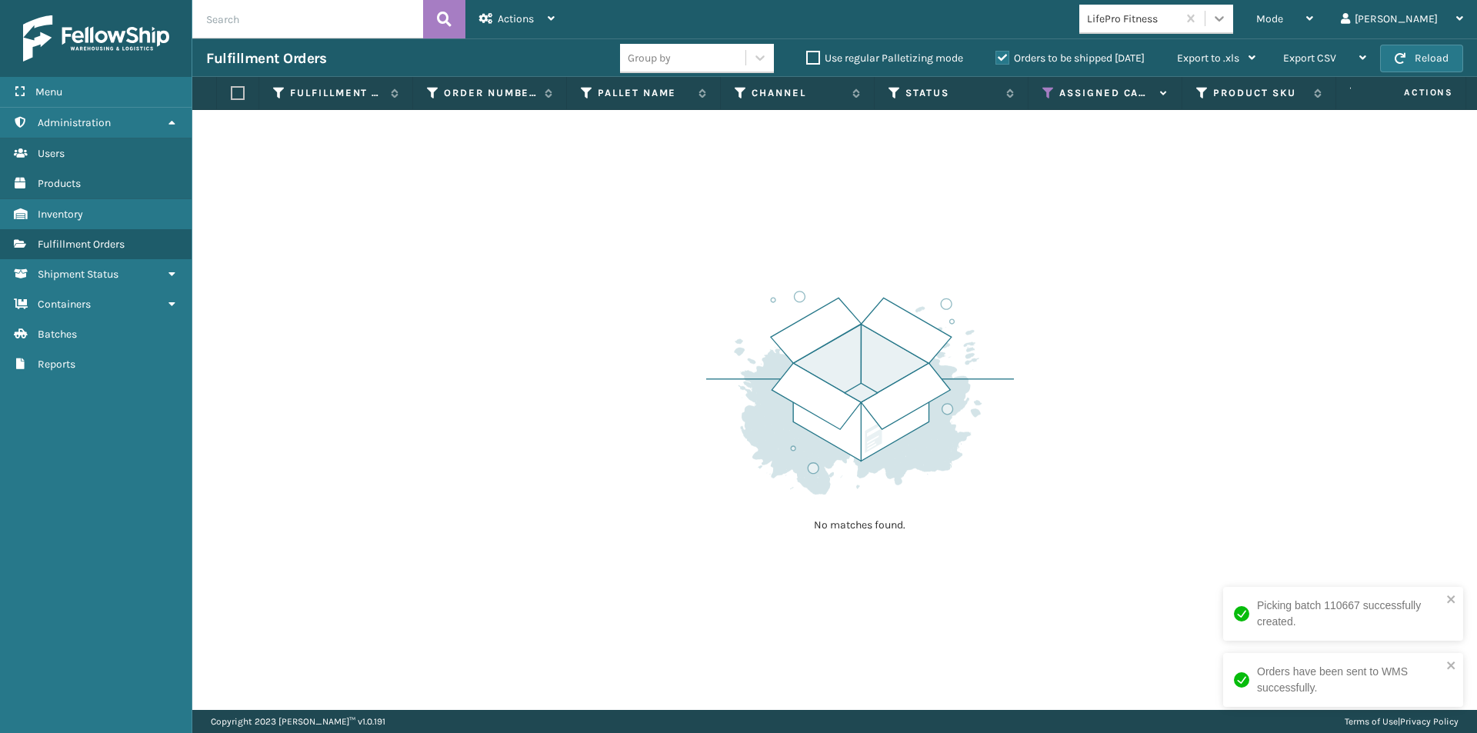
click at [1227, 22] on icon at bounding box center [1218, 18] width 15 height 15
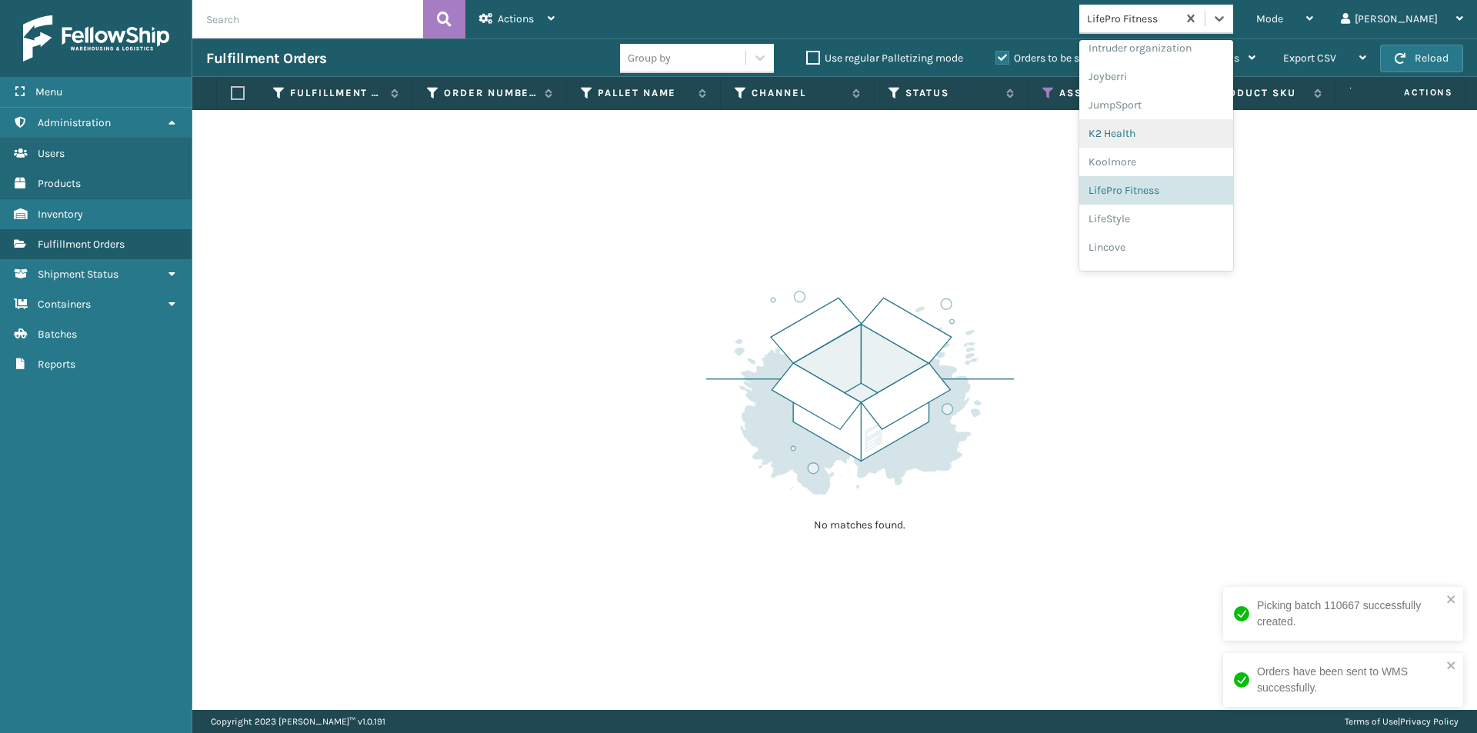
scroll to position [456, 0]
click at [1179, 202] on div "LifeStyle" at bounding box center [1156, 199] width 154 height 28
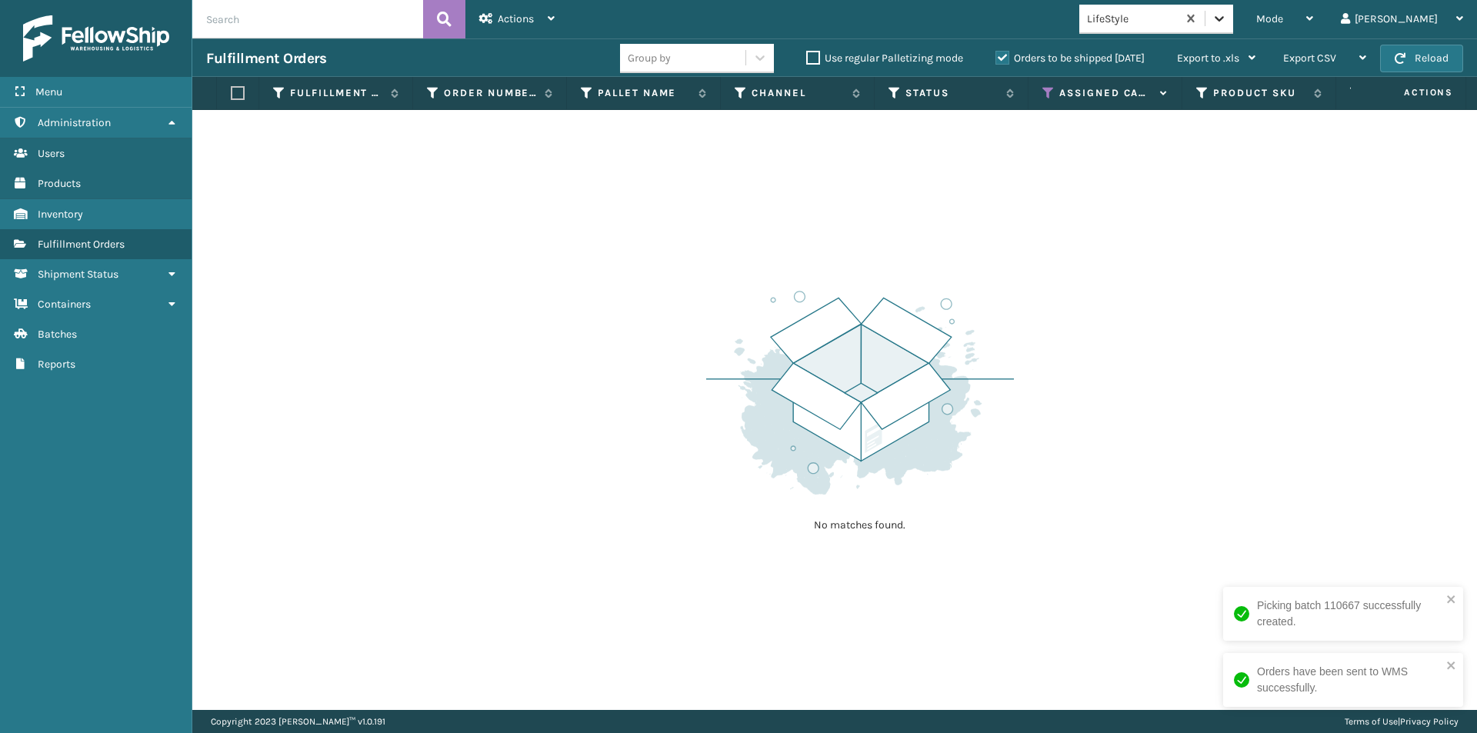
click at [1227, 25] on icon at bounding box center [1218, 18] width 15 height 15
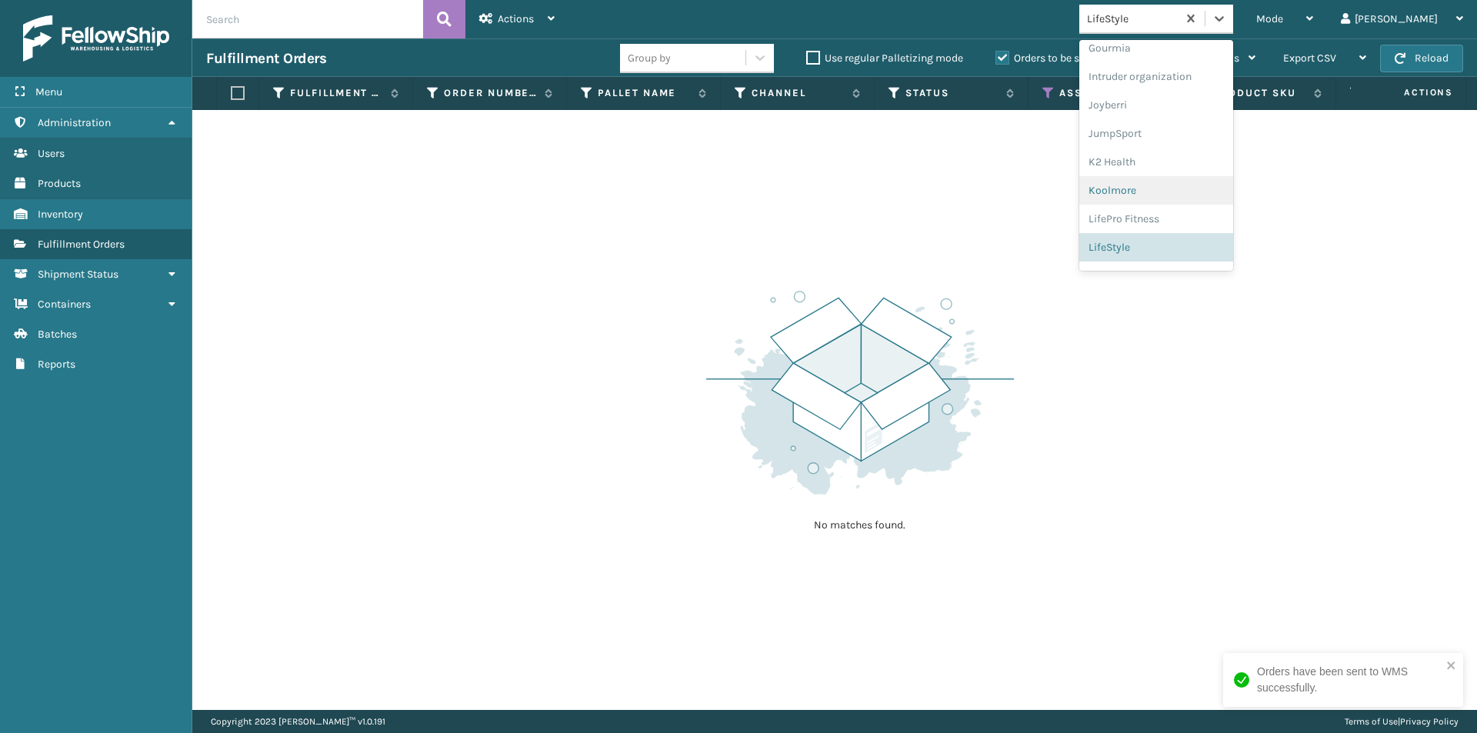
scroll to position [485, 0]
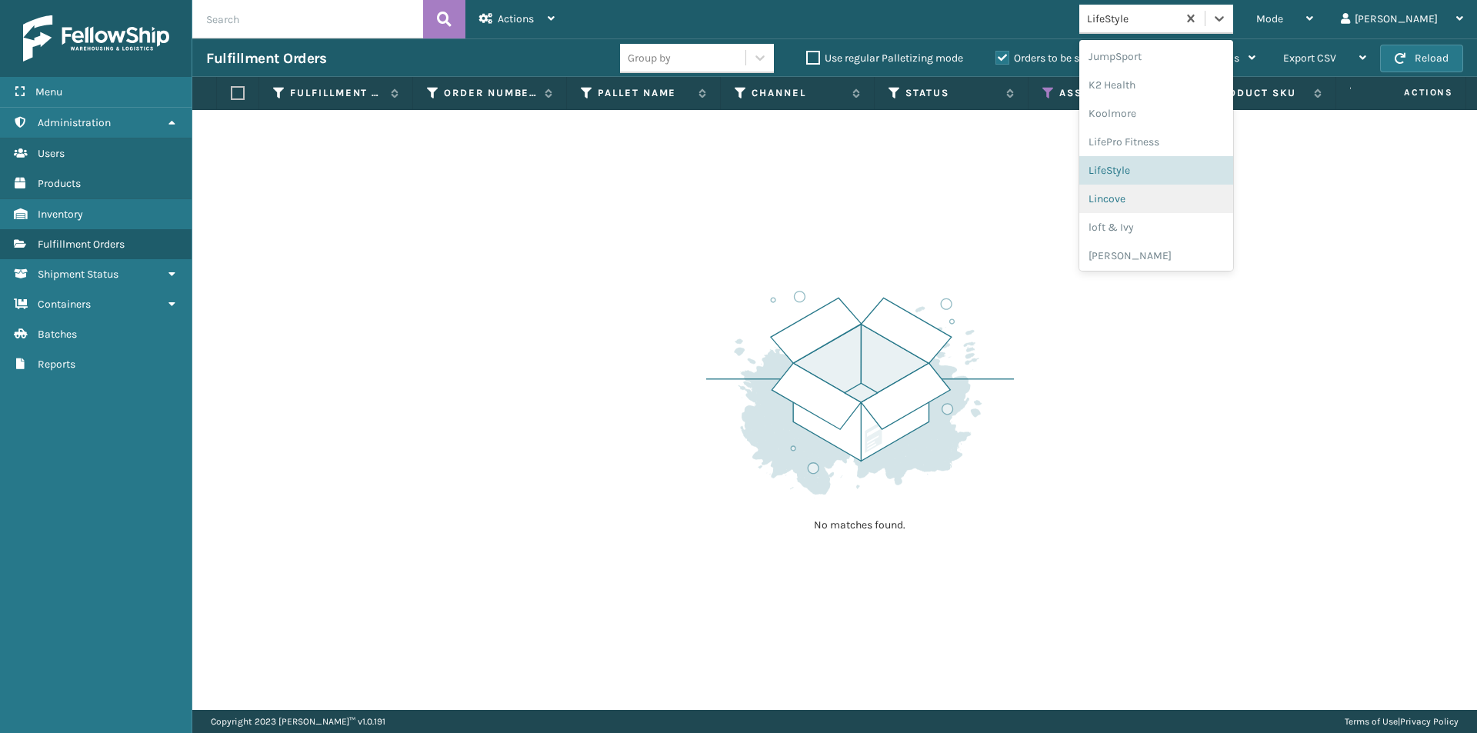
click at [1185, 202] on div "Lincove" at bounding box center [1156, 199] width 154 height 28
click at [1227, 22] on icon at bounding box center [1218, 18] width 15 height 15
click at [1184, 222] on div "loft & Ivy" at bounding box center [1156, 225] width 154 height 28
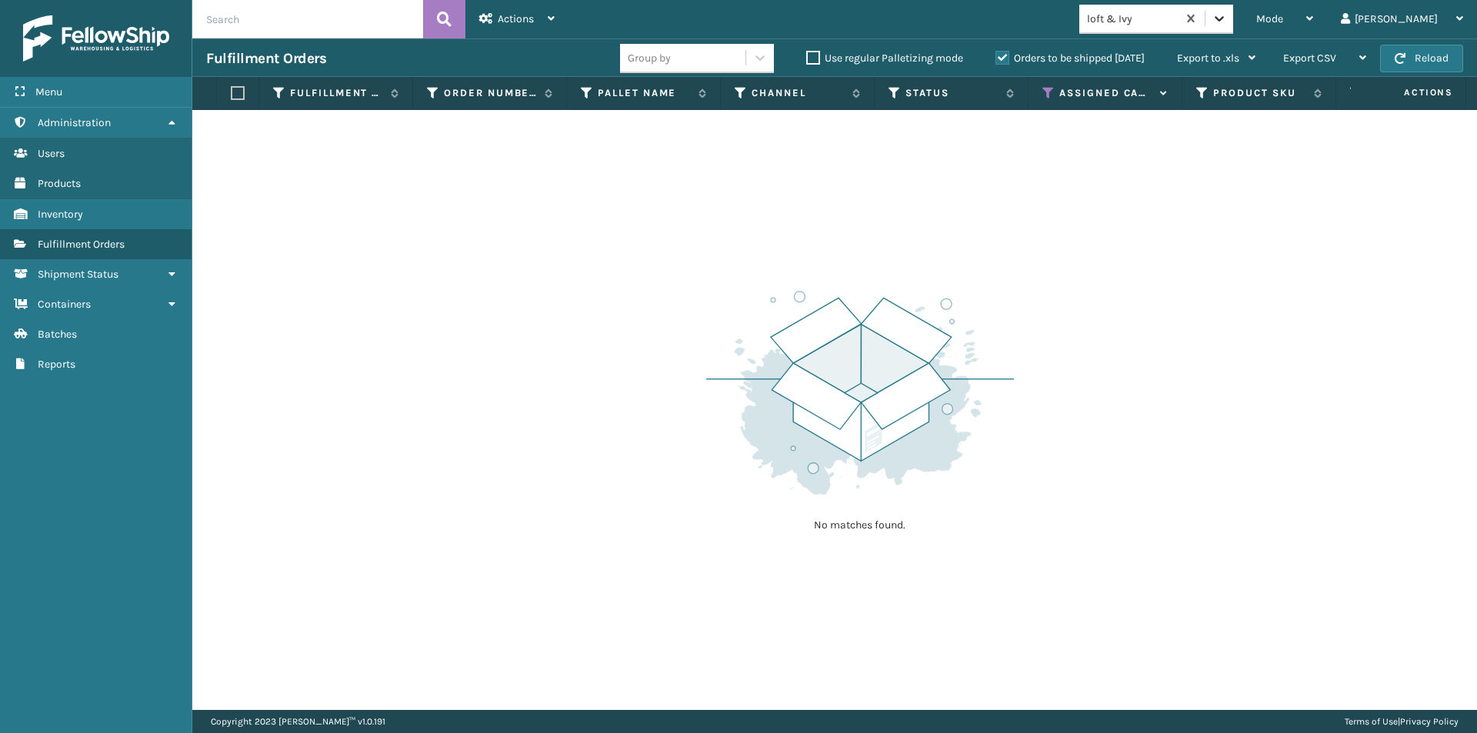
click at [1227, 21] on icon at bounding box center [1218, 18] width 15 height 15
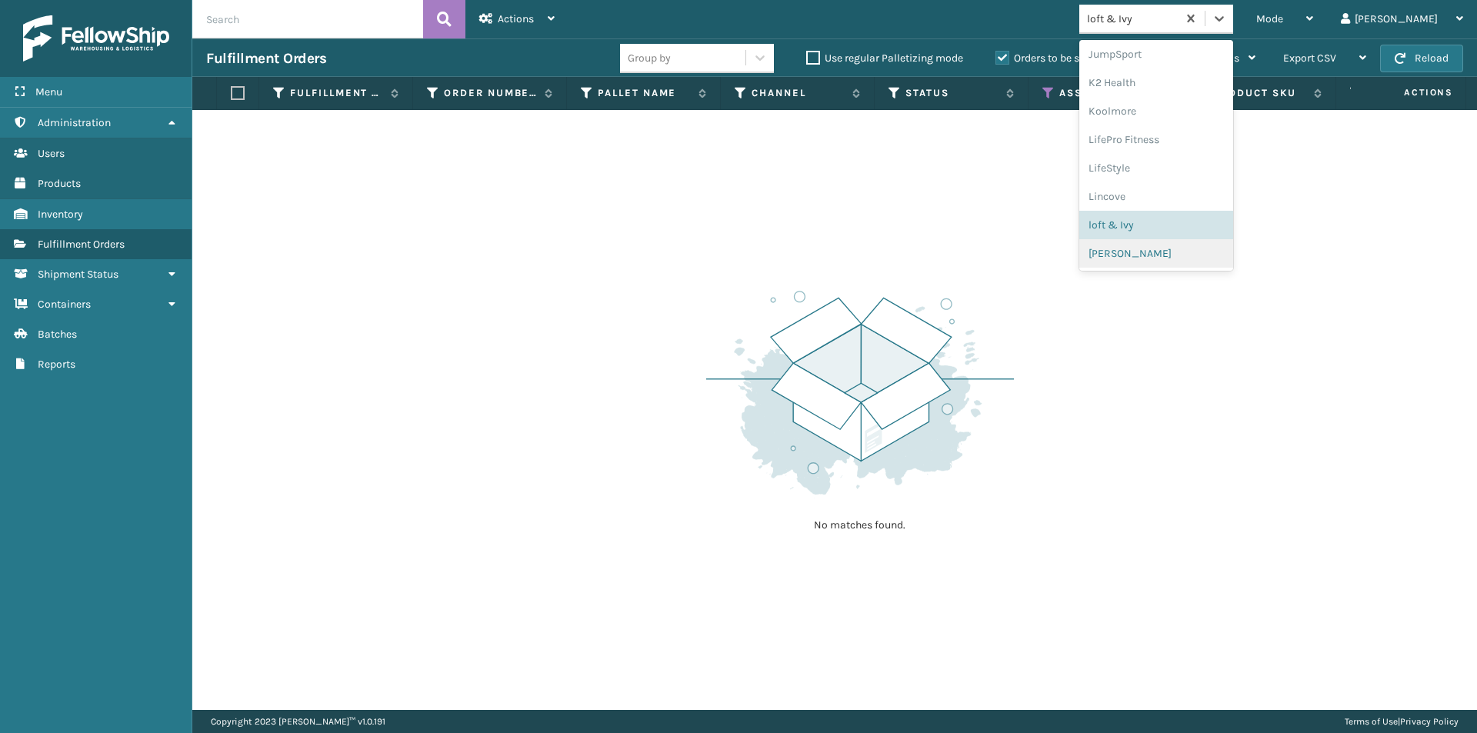
click at [1180, 250] on div "[PERSON_NAME]" at bounding box center [1156, 253] width 154 height 28
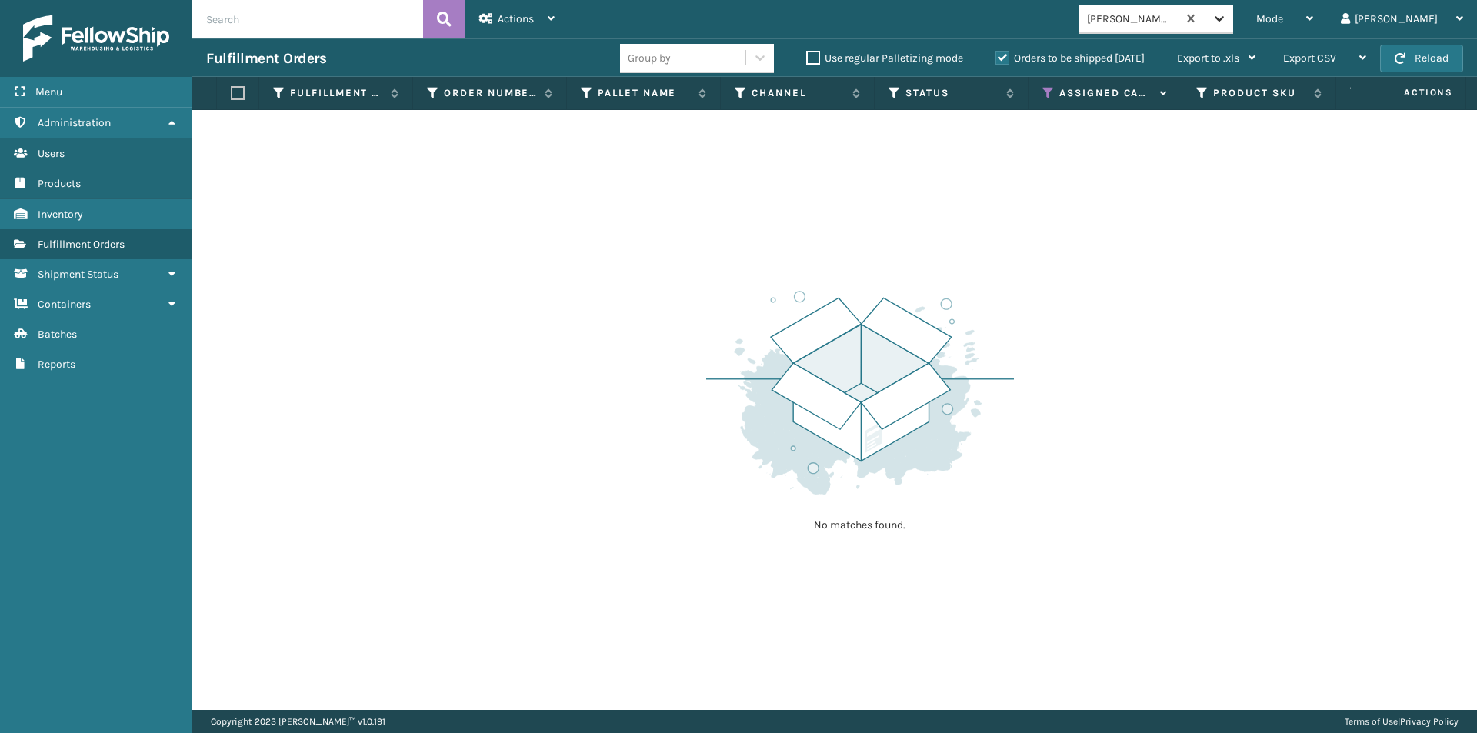
click at [1224, 21] on icon at bounding box center [1218, 18] width 9 height 5
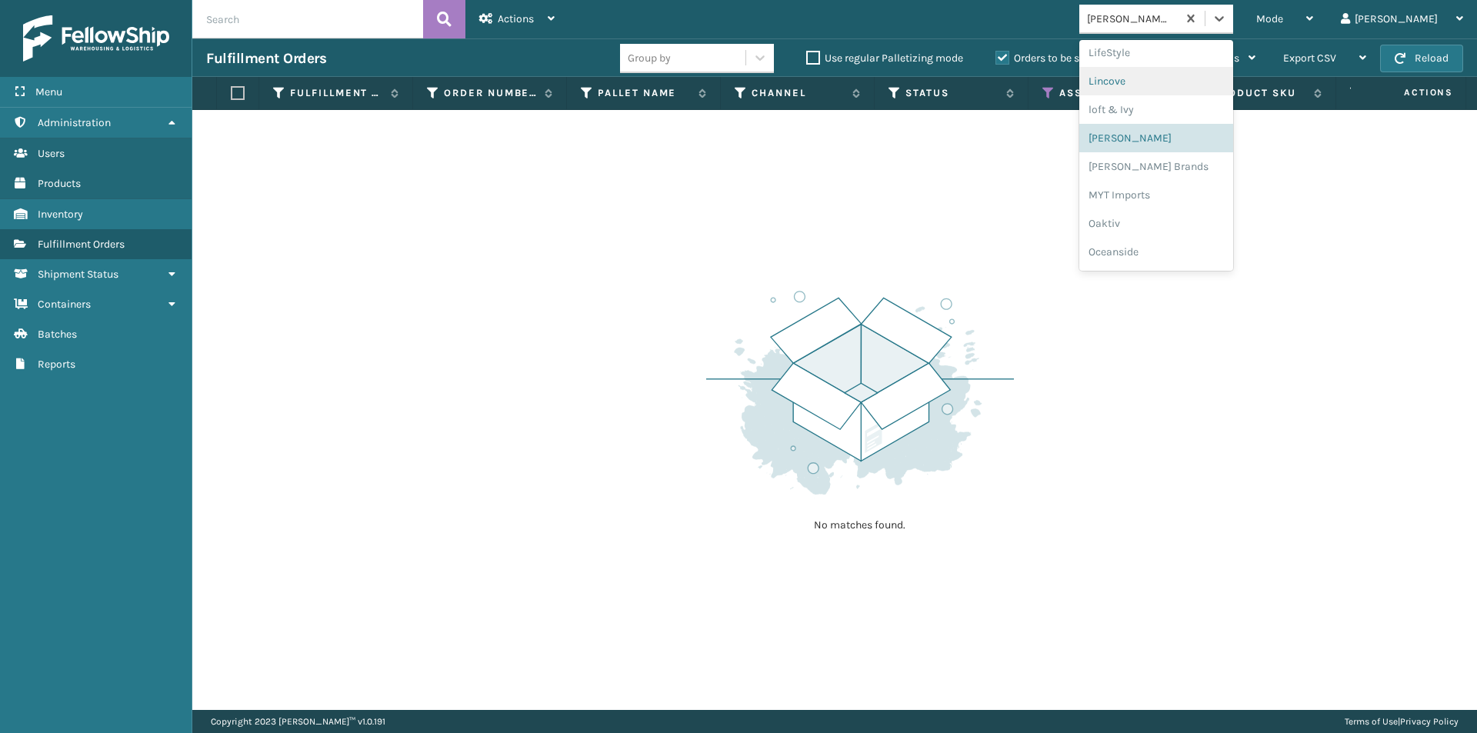
scroll to position [625, 0]
click at [1177, 146] on div "[PERSON_NAME] Brands" at bounding box center [1156, 143] width 154 height 28
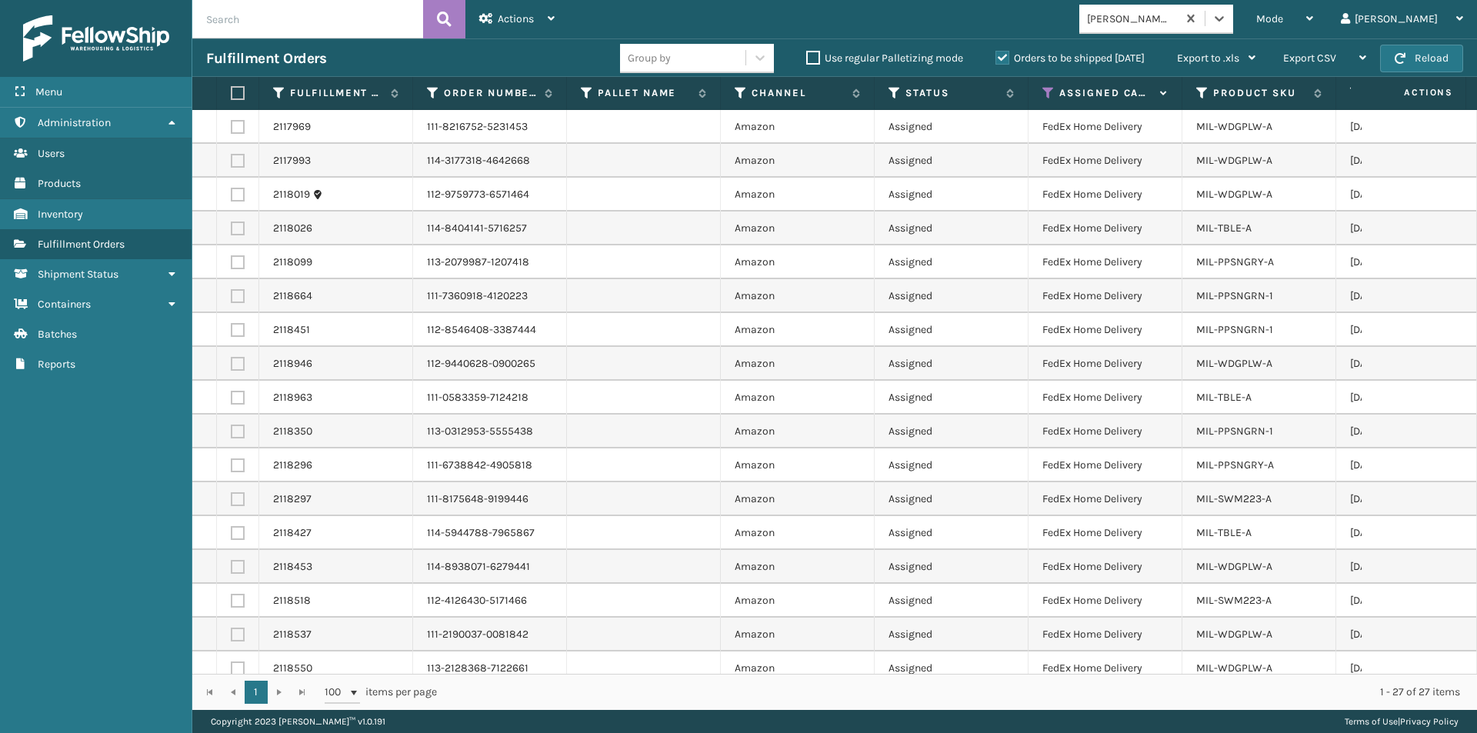
click at [239, 87] on label at bounding box center [235, 93] width 9 height 14
click at [231, 88] on input "checkbox" at bounding box center [231, 93] width 1 height 10
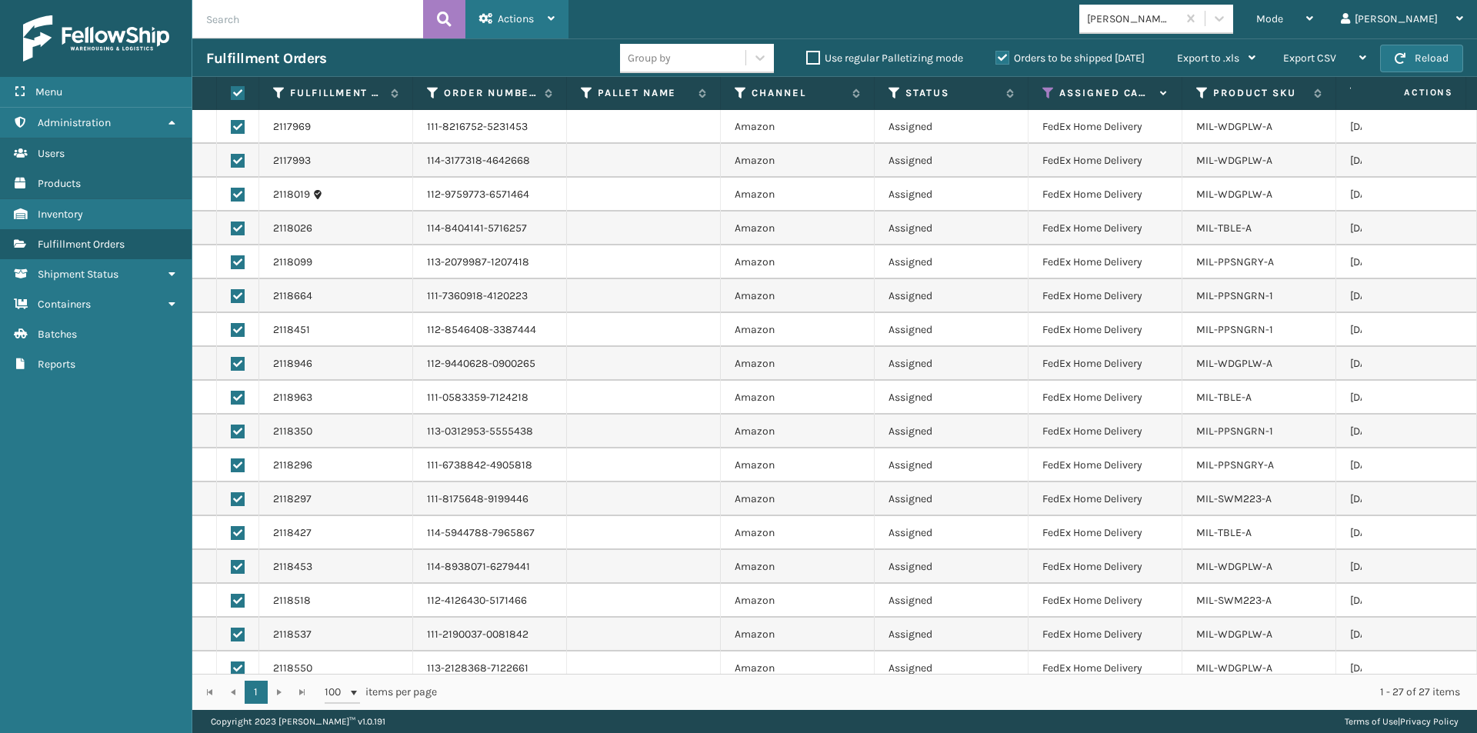
click at [536, 19] on div "Actions" at bounding box center [516, 19] width 75 height 38
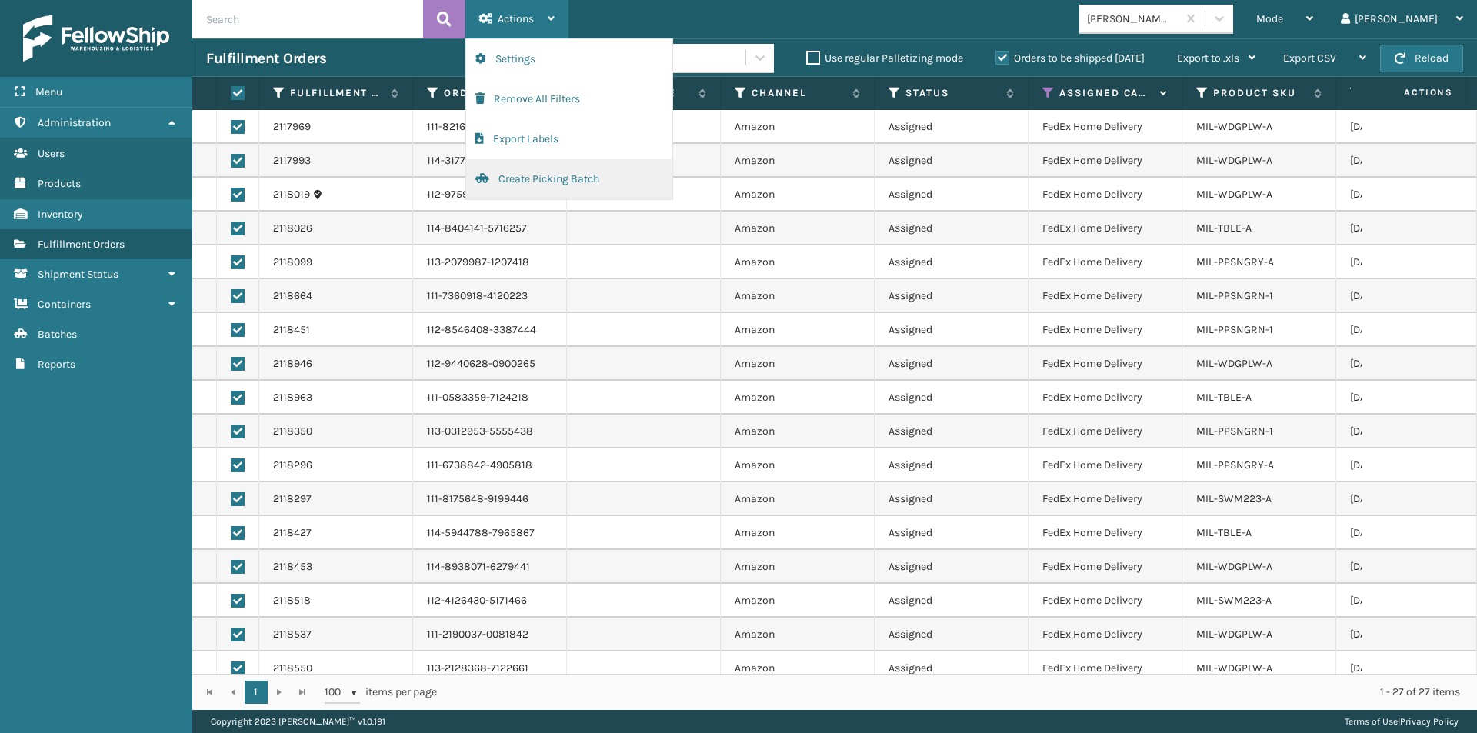
click at [522, 181] on button "Create Picking Batch" at bounding box center [569, 179] width 206 height 40
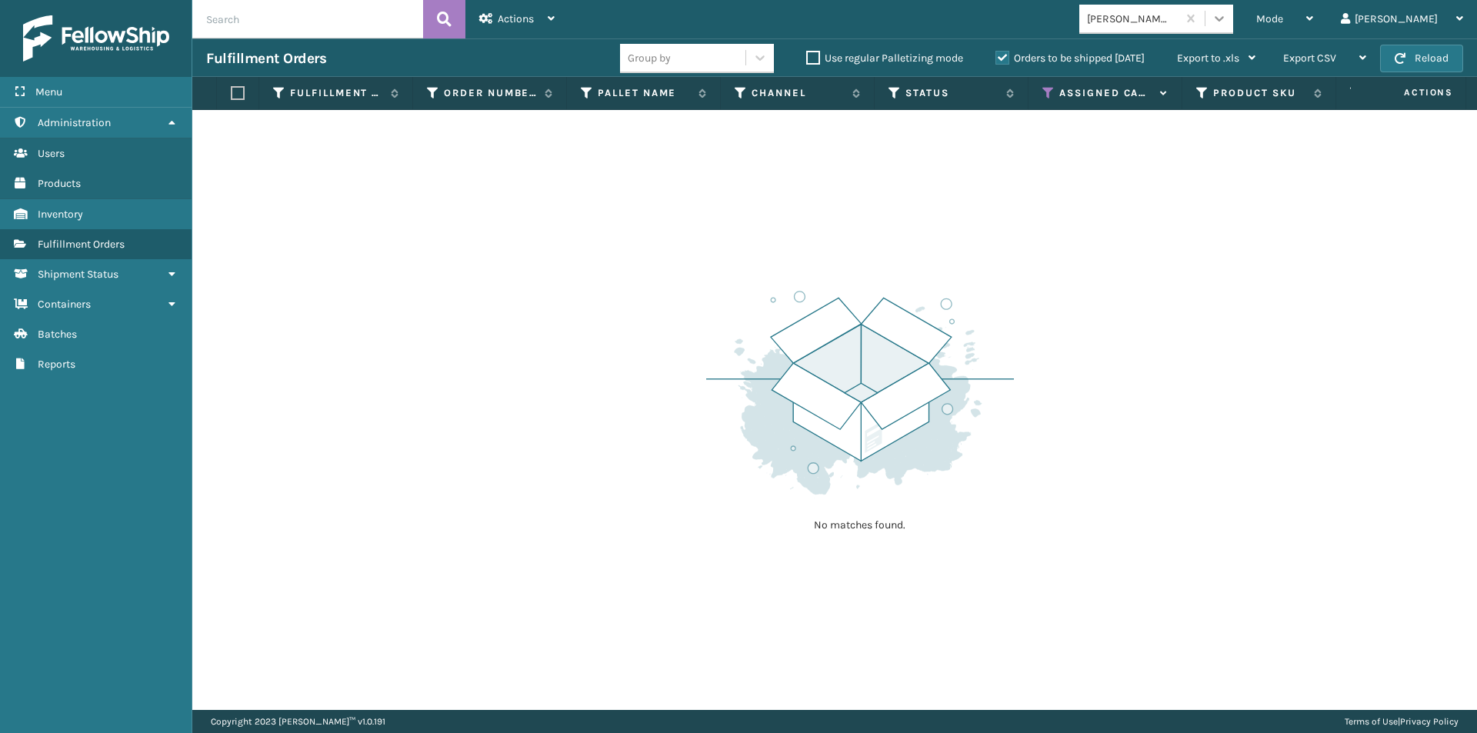
click at [1224, 19] on icon at bounding box center [1218, 18] width 9 height 5
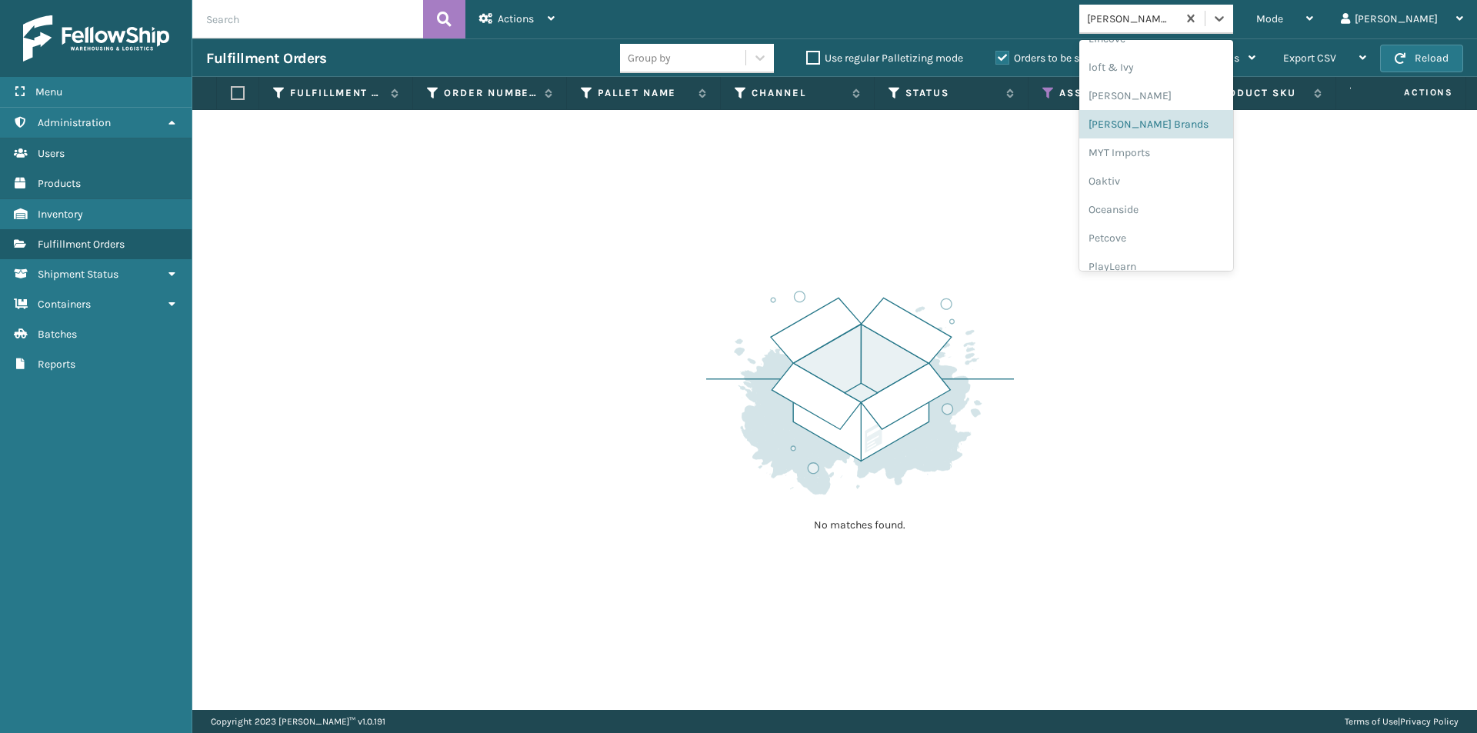
scroll to position [618, 0]
click at [1185, 178] on div "MYT Imports" at bounding box center [1156, 179] width 154 height 28
click at [1227, 13] on icon at bounding box center [1218, 18] width 15 height 15
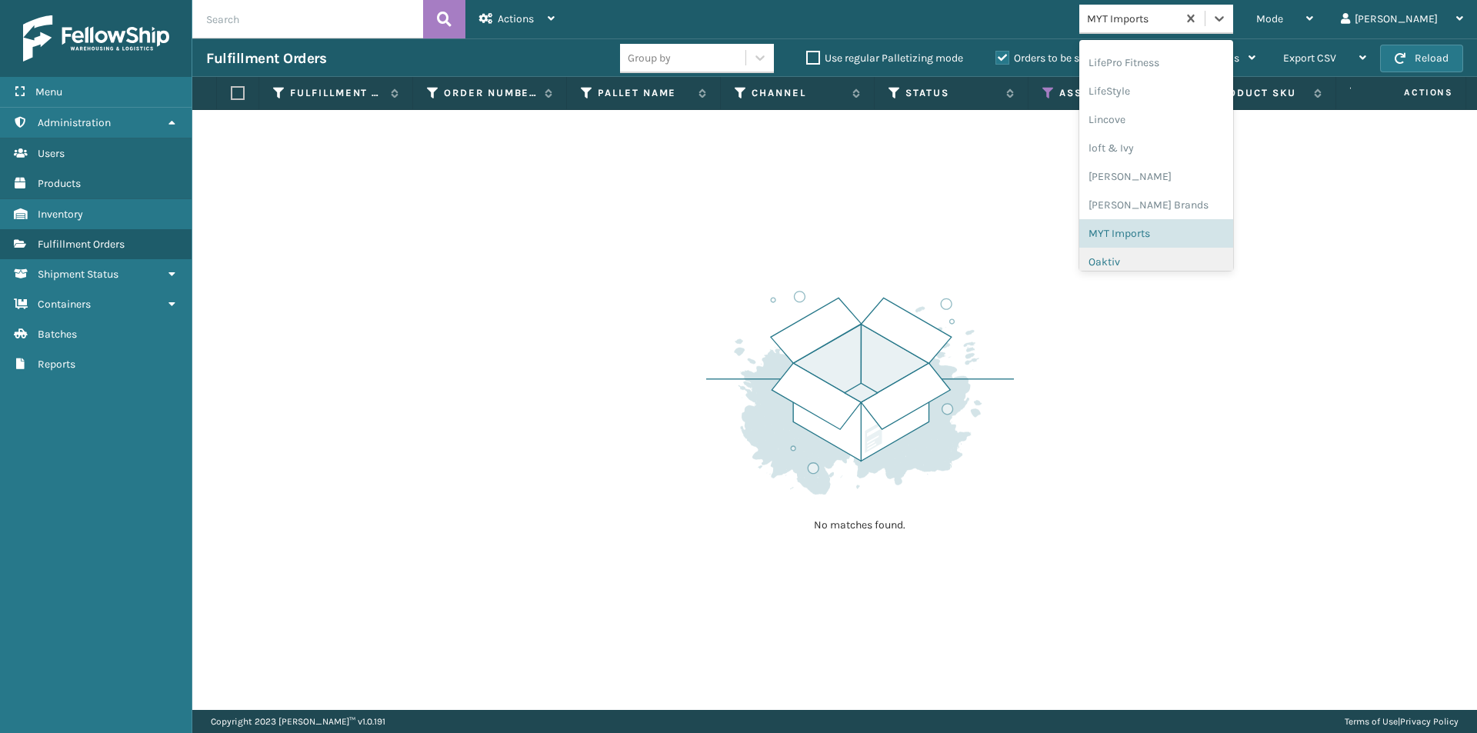
click at [1181, 264] on div "Oaktiv" at bounding box center [1156, 262] width 154 height 28
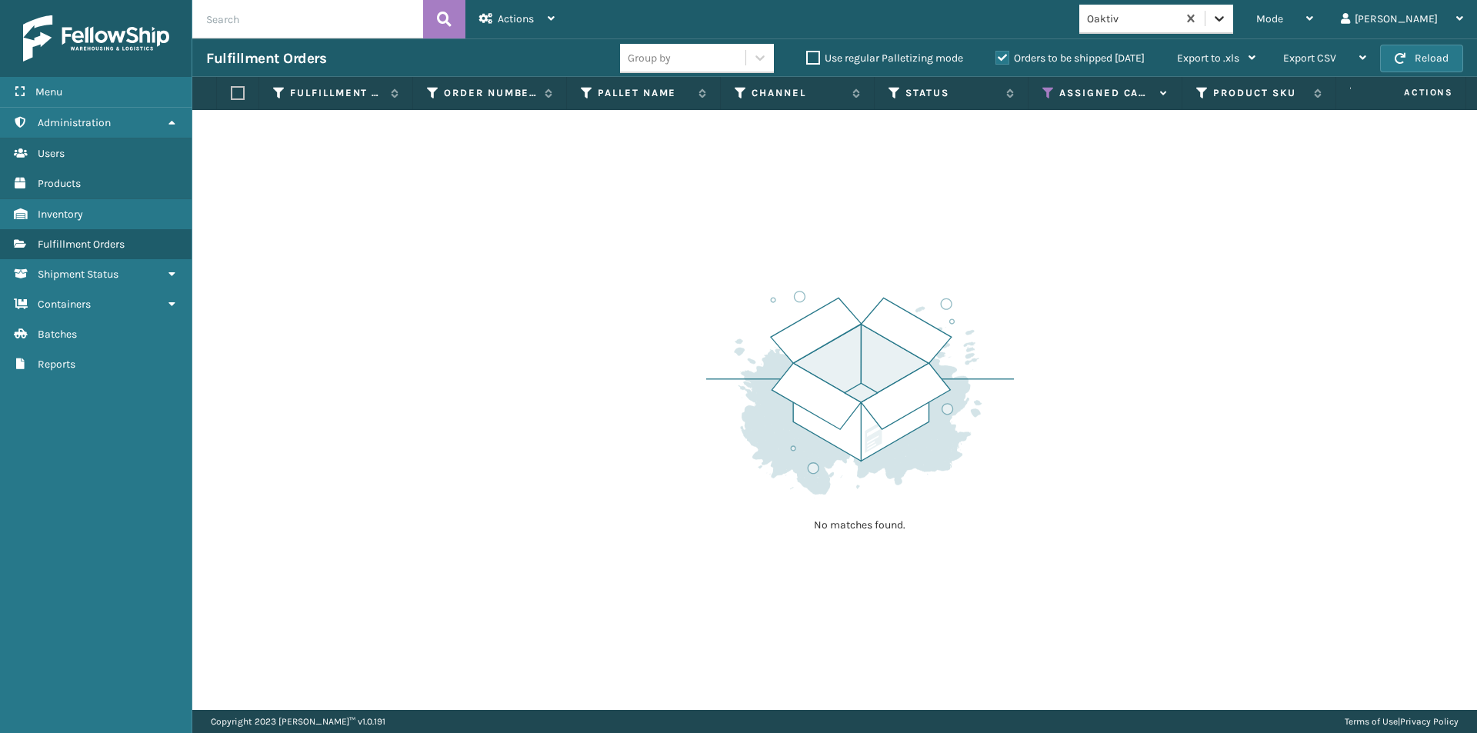
click at [1233, 27] on div at bounding box center [1219, 19] width 28 height 28
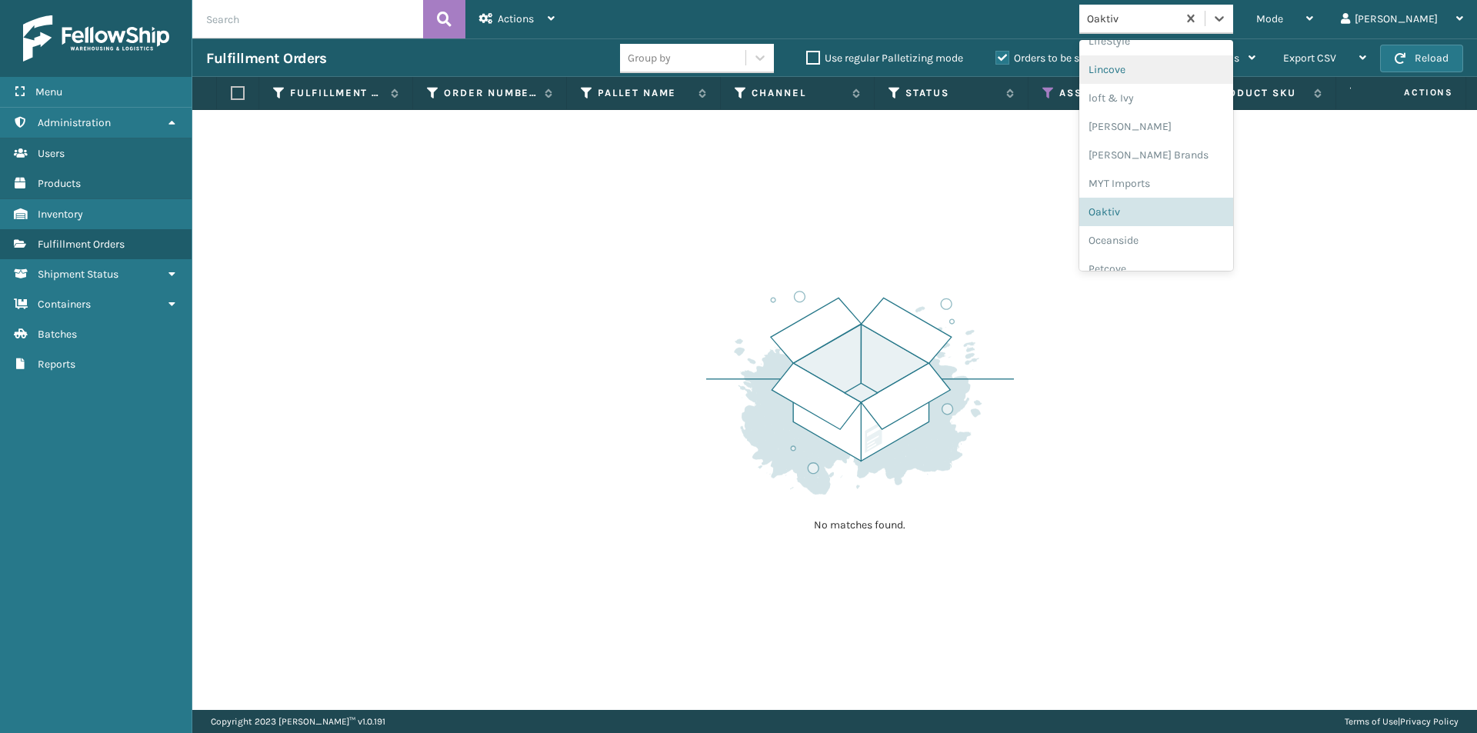
scroll to position [641, 0]
click at [1197, 223] on div "Oceanside" at bounding box center [1156, 213] width 154 height 28
click at [1233, 22] on div at bounding box center [1219, 19] width 28 height 28
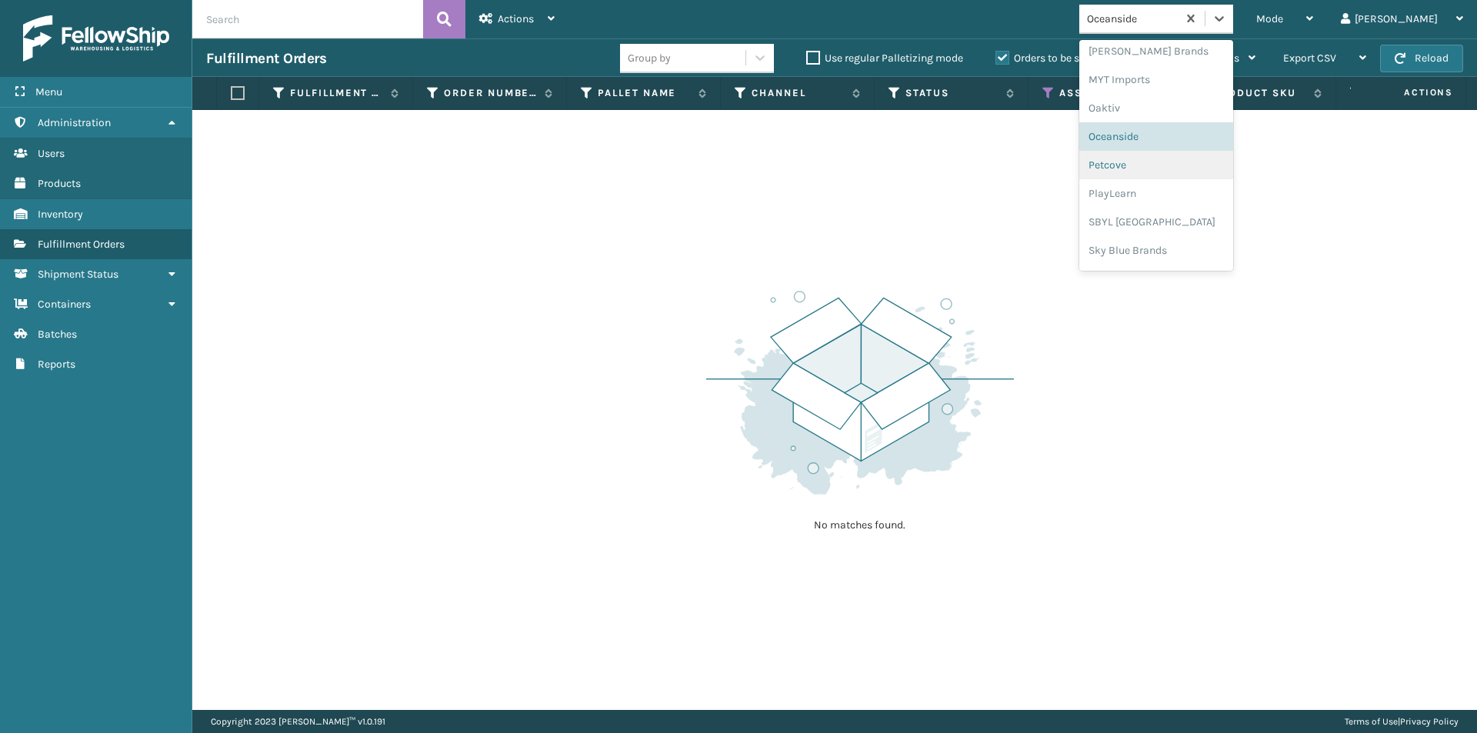
click at [1186, 166] on div "Petcove" at bounding box center [1156, 165] width 154 height 28
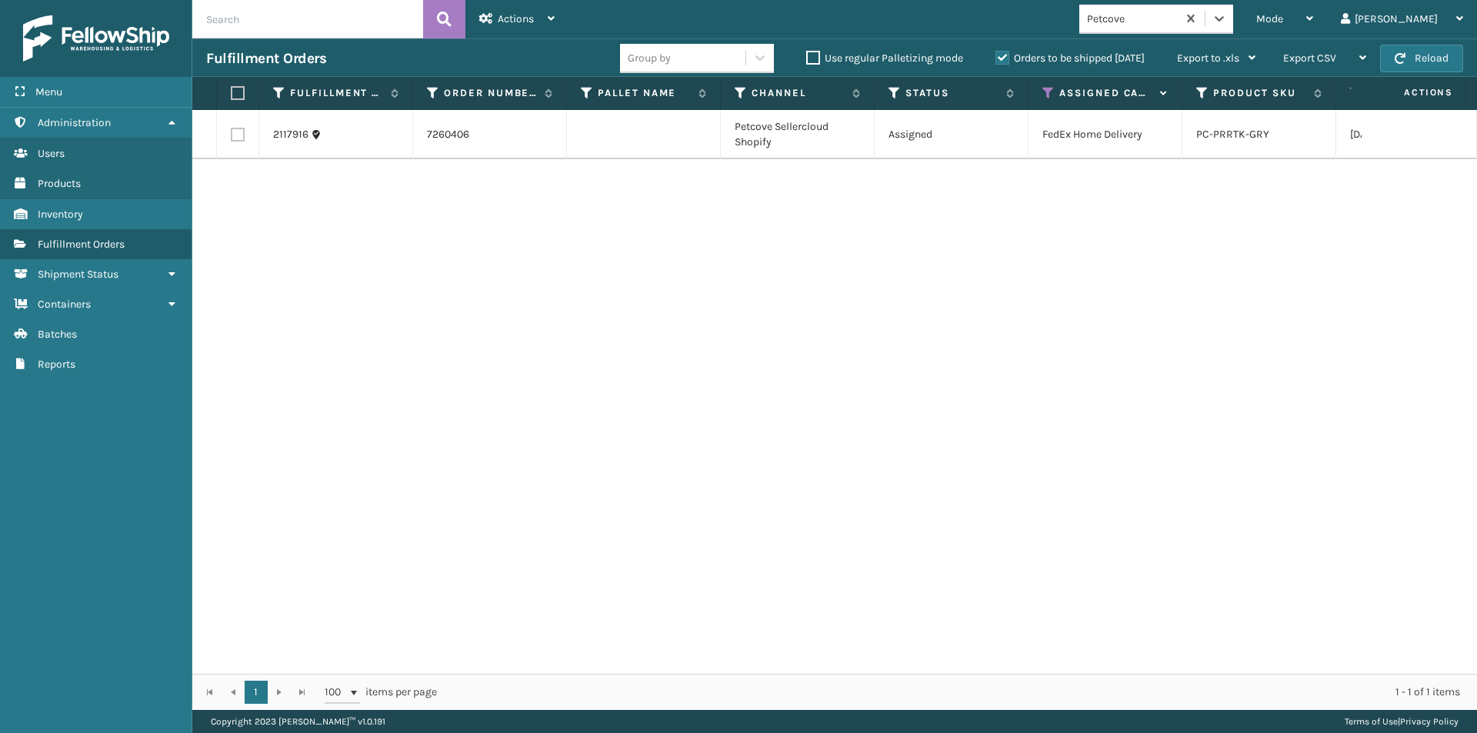
click at [240, 98] on label at bounding box center [235, 93] width 9 height 14
click at [231, 98] on input "checkbox" at bounding box center [231, 93] width 1 height 10
click at [550, 28] on div "Actions" at bounding box center [516, 19] width 75 height 38
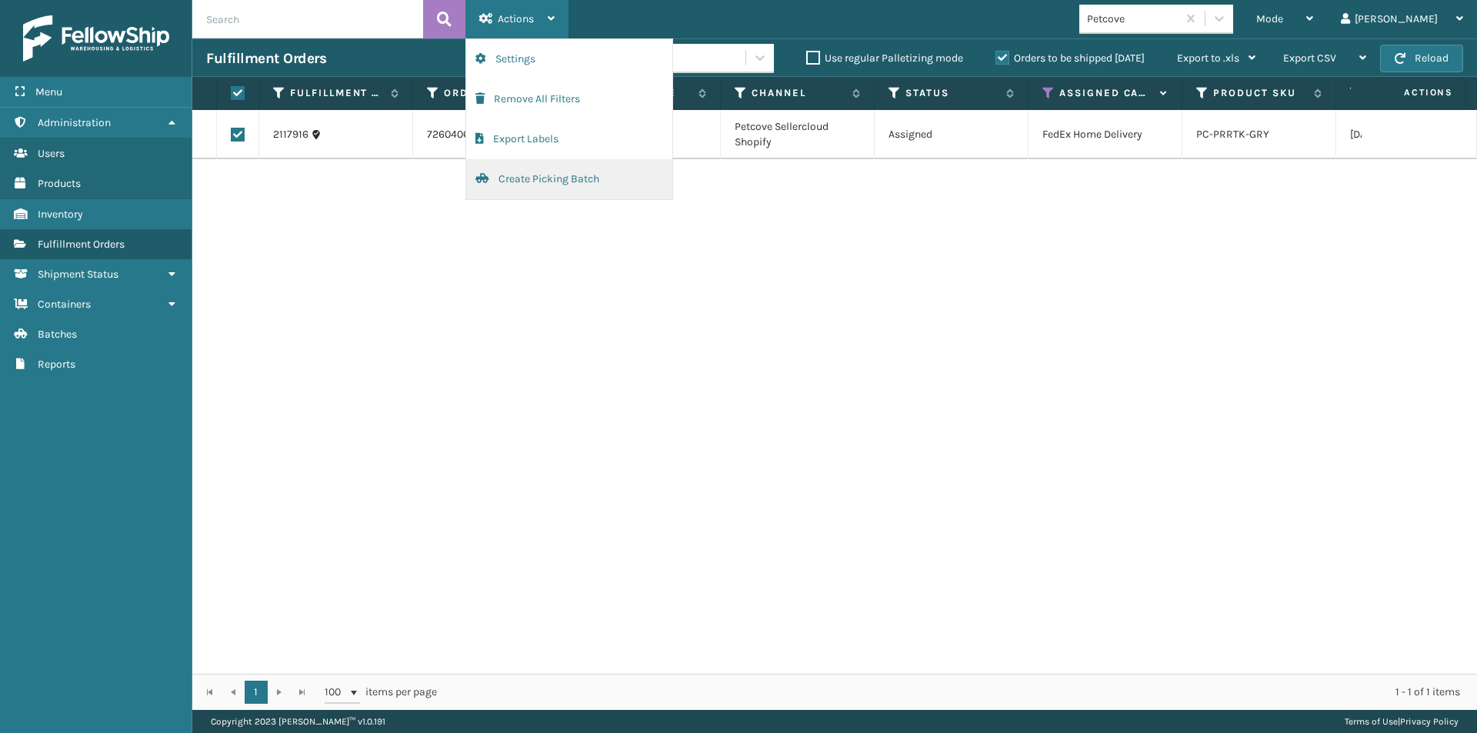
click at [520, 176] on button "Create Picking Batch" at bounding box center [569, 179] width 206 height 40
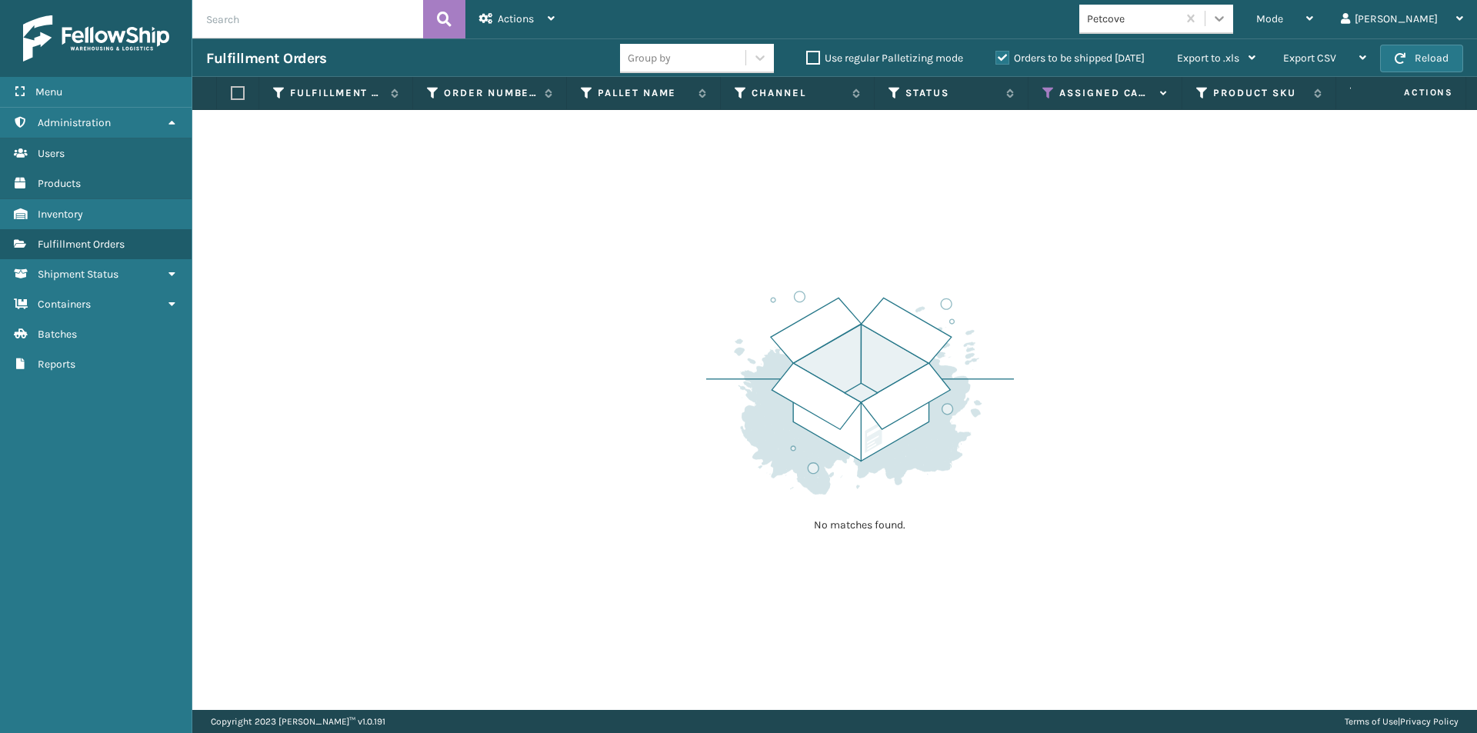
click at [1227, 18] on icon at bounding box center [1218, 18] width 15 height 15
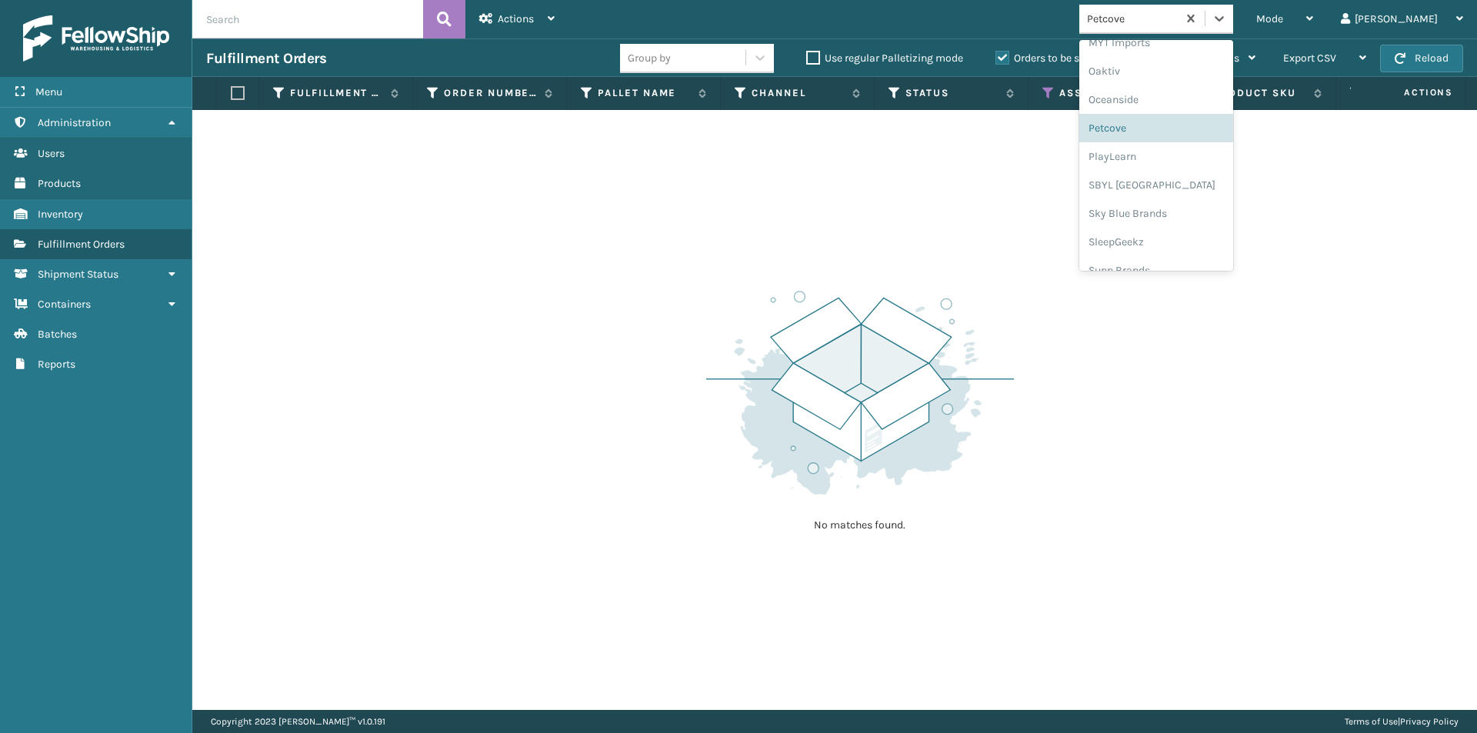
scroll to position [771, 0]
click at [1194, 151] on div "PlayLearn" at bounding box center [1156, 139] width 154 height 28
click at [1227, 25] on icon at bounding box center [1218, 18] width 15 height 15
click at [1187, 168] on div "SBYL [GEOGRAPHIC_DATA]" at bounding box center [1156, 168] width 154 height 28
click at [1233, 28] on div at bounding box center [1219, 19] width 28 height 28
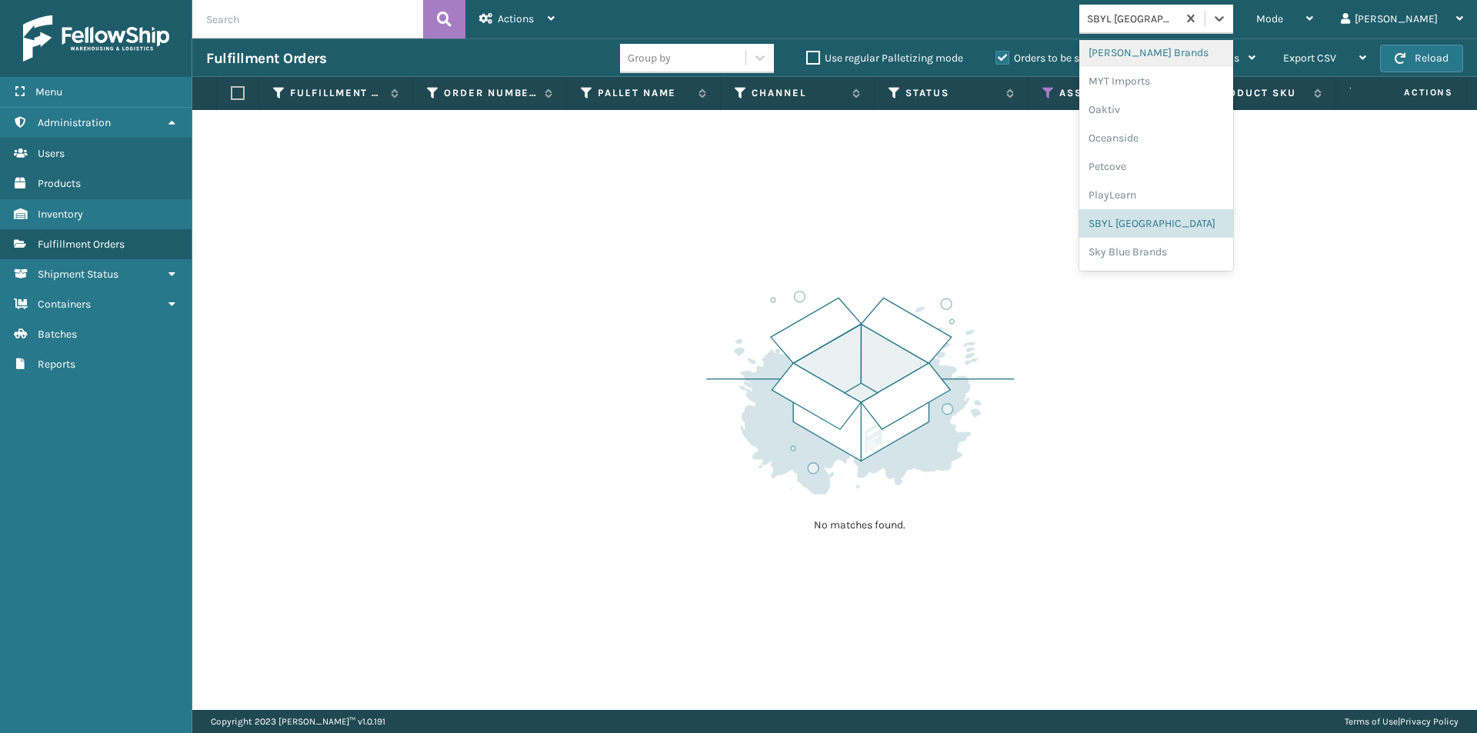
scroll to position [718, 0]
click at [1168, 254] on div "Sky Blue Brands" at bounding box center [1156, 250] width 154 height 28
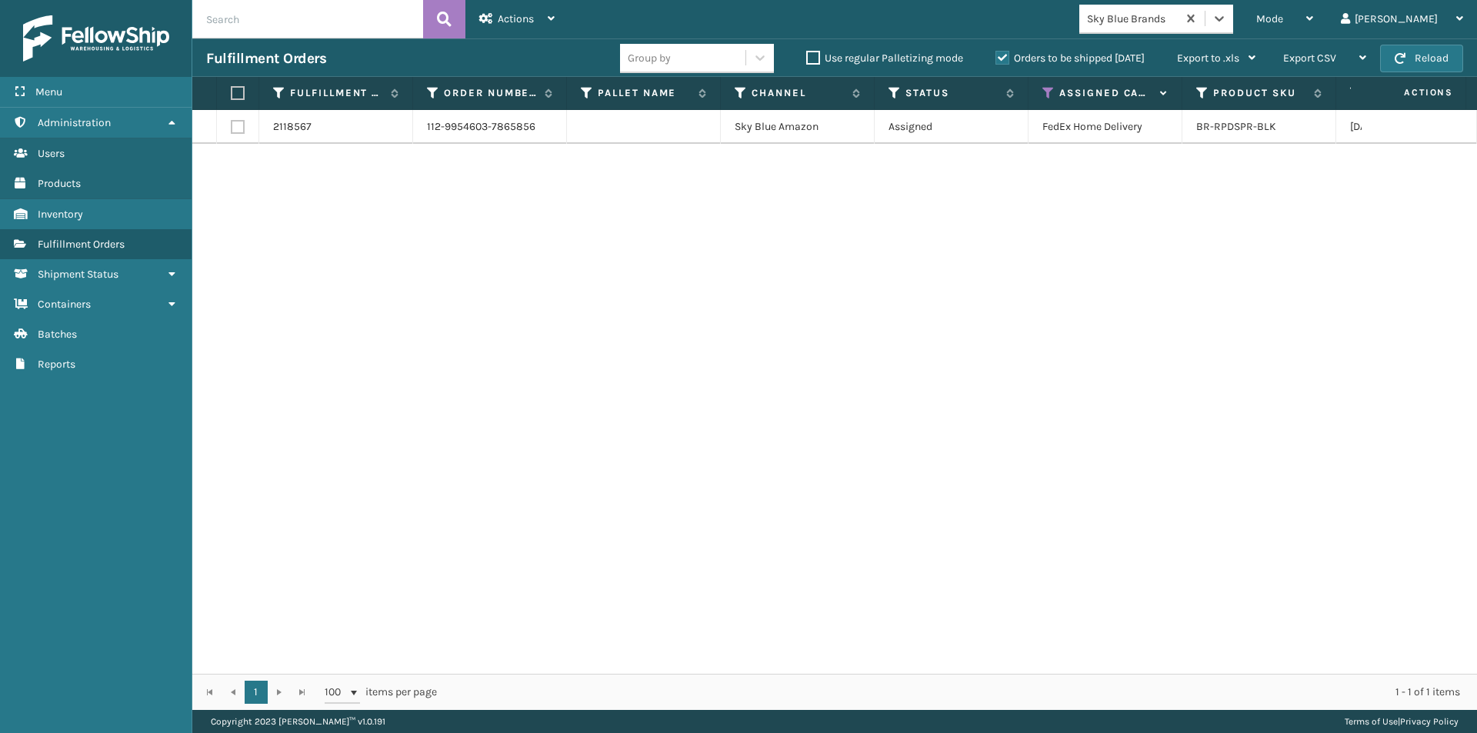
click at [232, 92] on label at bounding box center [235, 93] width 9 height 14
click at [231, 92] on input "checkbox" at bounding box center [231, 93] width 1 height 10
click at [543, 24] on div "Actions" at bounding box center [516, 19] width 75 height 38
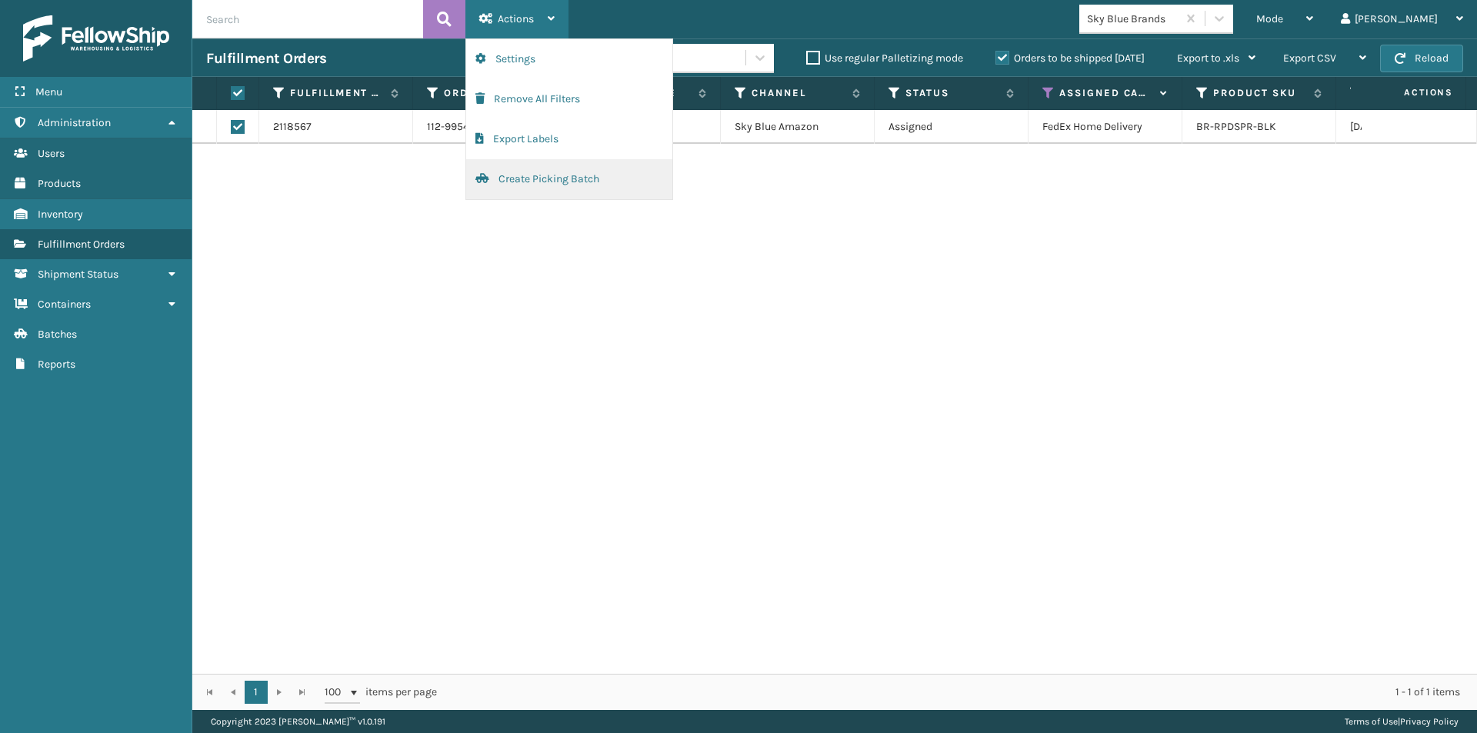
click at [571, 184] on button "Create Picking Batch" at bounding box center [569, 179] width 206 height 40
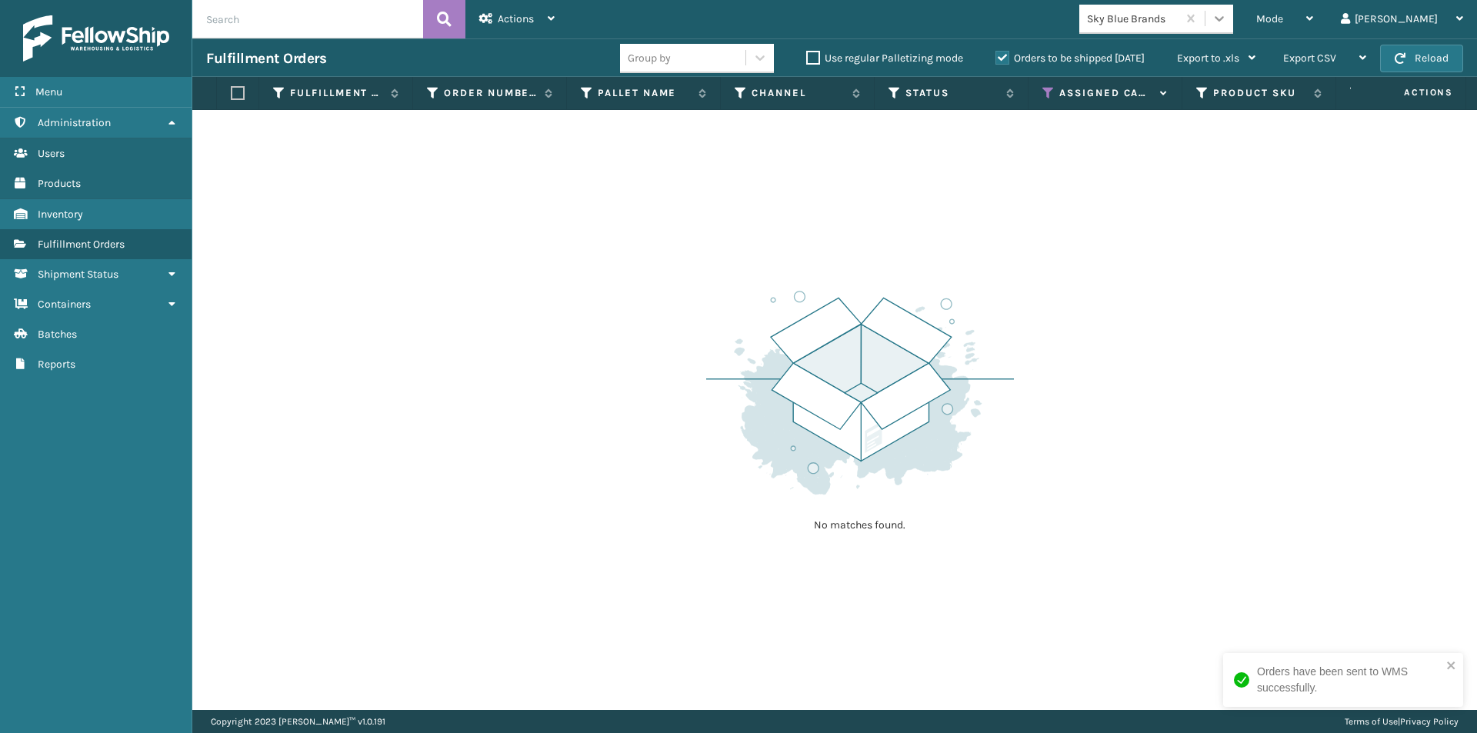
click at [1227, 20] on icon at bounding box center [1218, 18] width 15 height 15
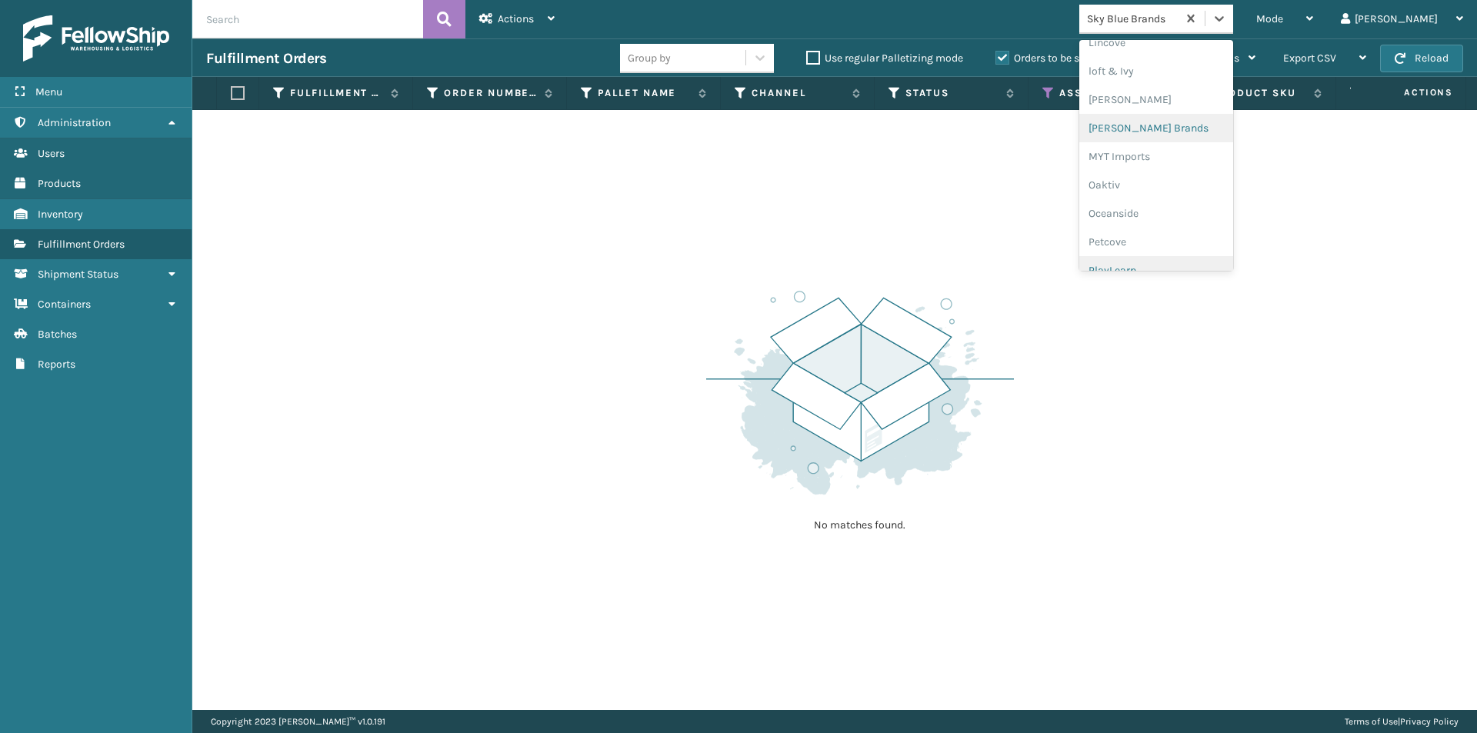
scroll to position [771, 0]
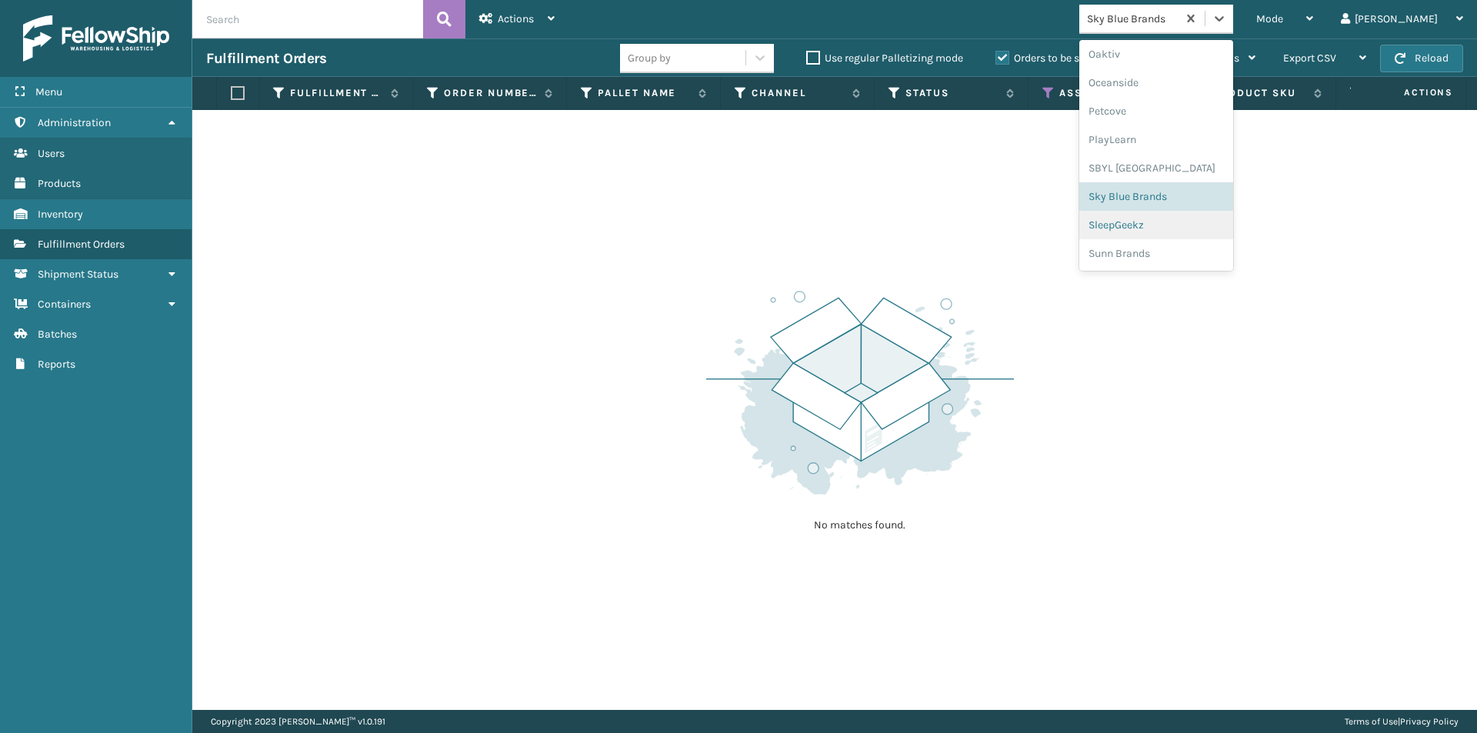
click at [1192, 220] on div "SleepGeekz" at bounding box center [1156, 225] width 154 height 28
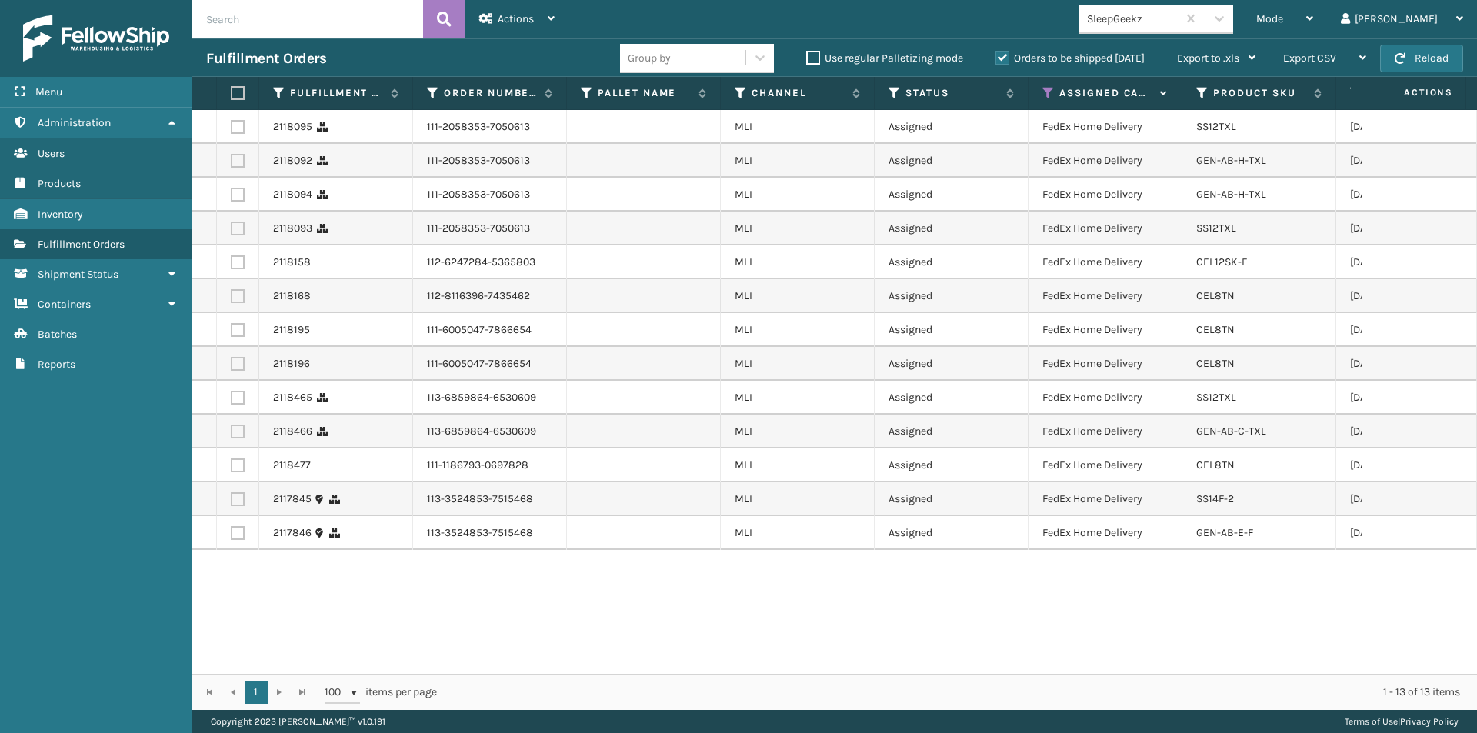
click at [240, 95] on label at bounding box center [235, 93] width 9 height 14
click at [231, 95] on input "checkbox" at bounding box center [231, 93] width 1 height 10
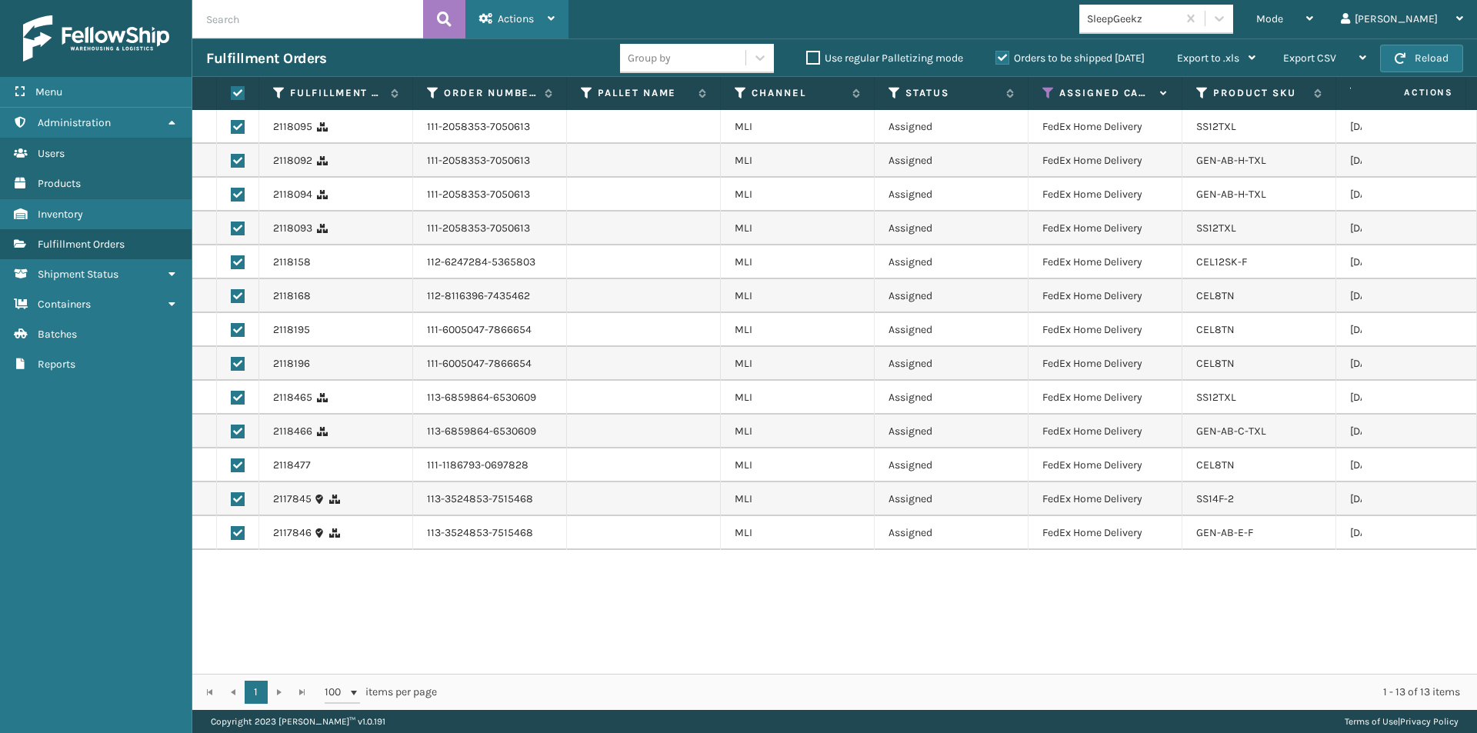
click at [539, 20] on div "Actions" at bounding box center [516, 19] width 75 height 38
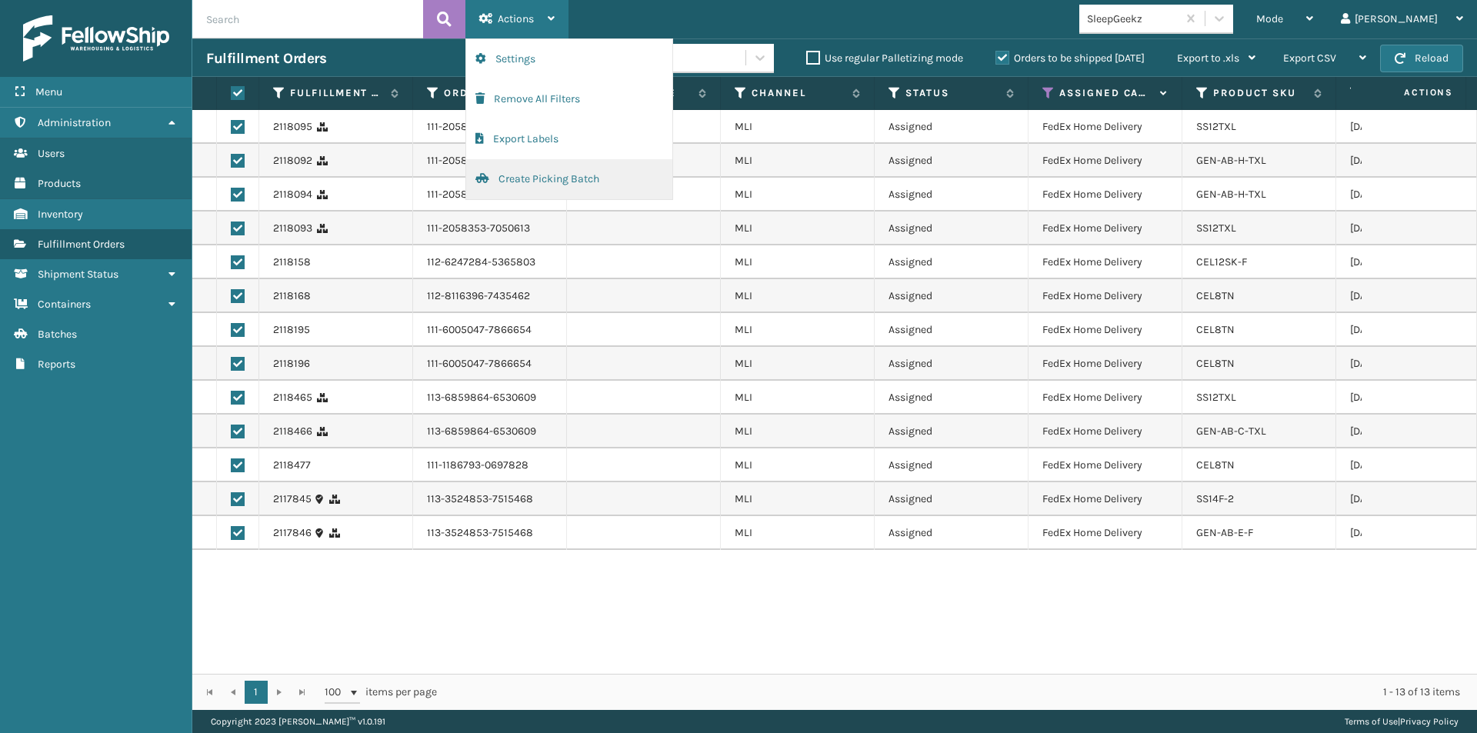
click at [527, 180] on button "Create Picking Batch" at bounding box center [569, 179] width 206 height 40
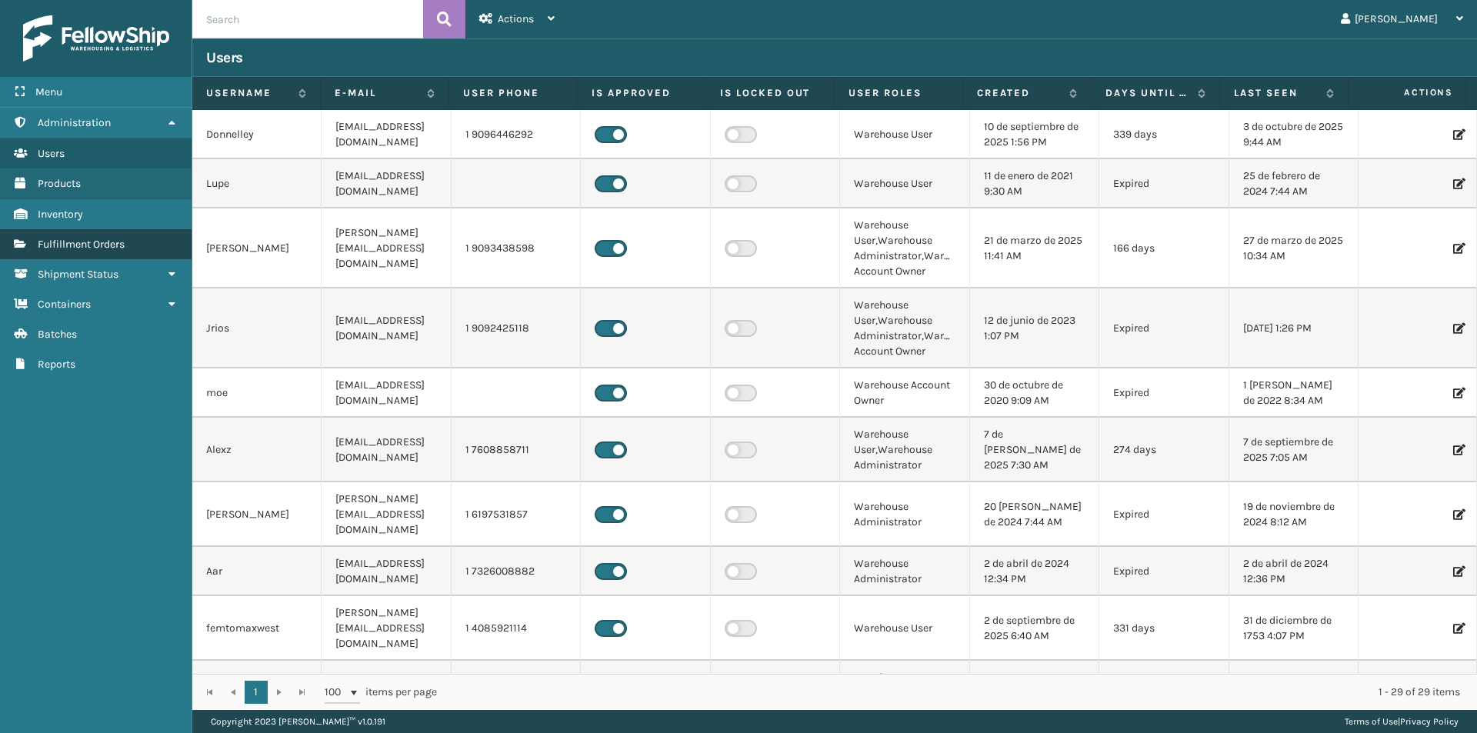
click at [125, 245] on span "Fulfillment Orders" at bounding box center [81, 244] width 87 height 13
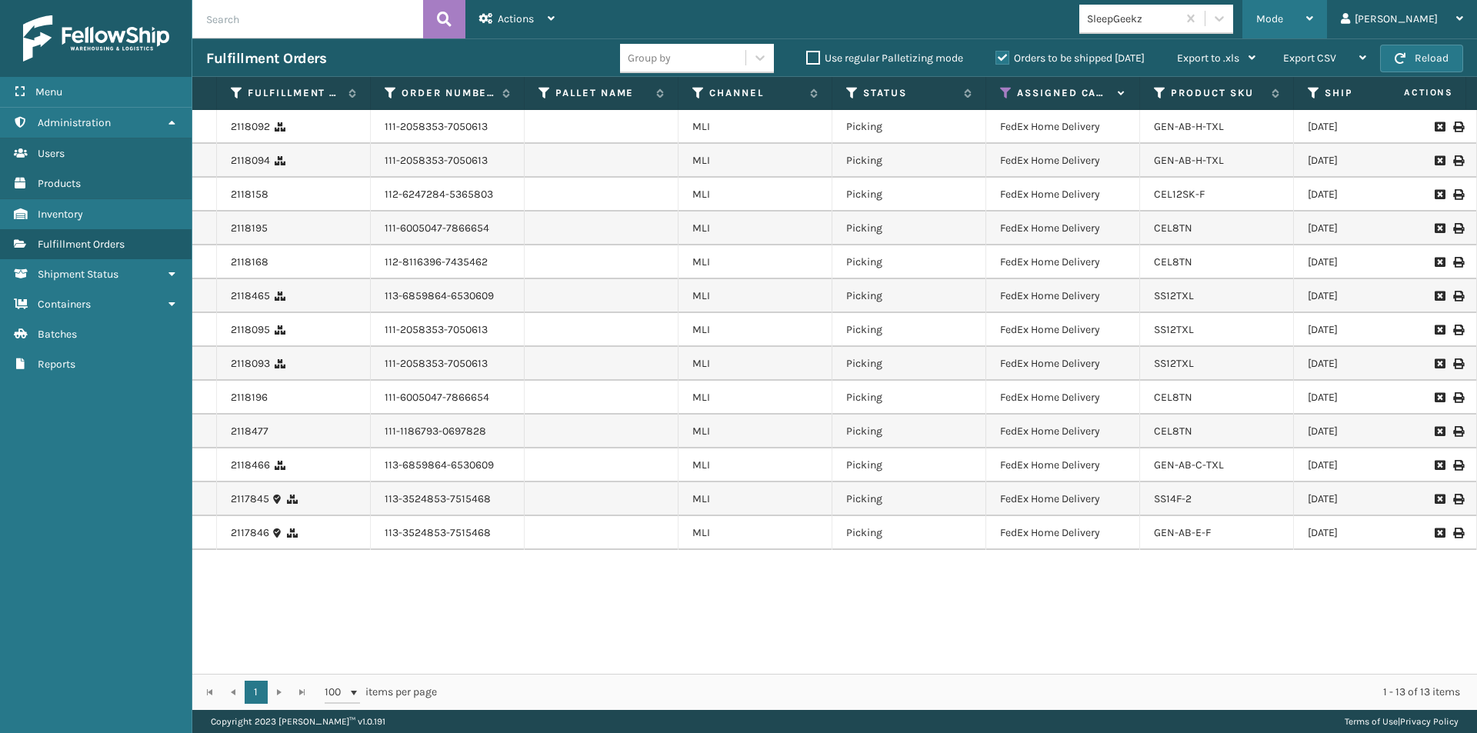
click at [1313, 21] on icon at bounding box center [1309, 18] width 7 height 11
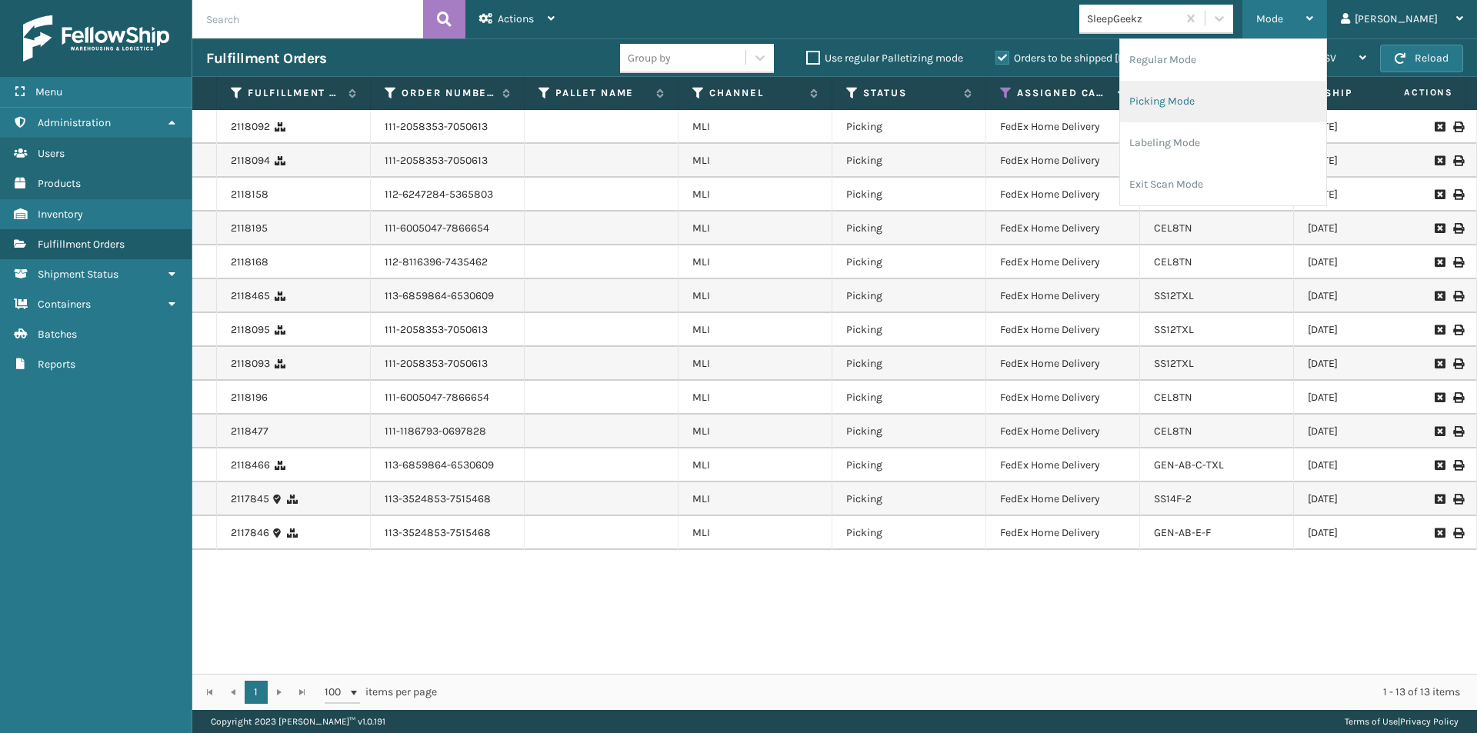
click at [1239, 102] on li "Picking Mode" at bounding box center [1223, 102] width 206 height 42
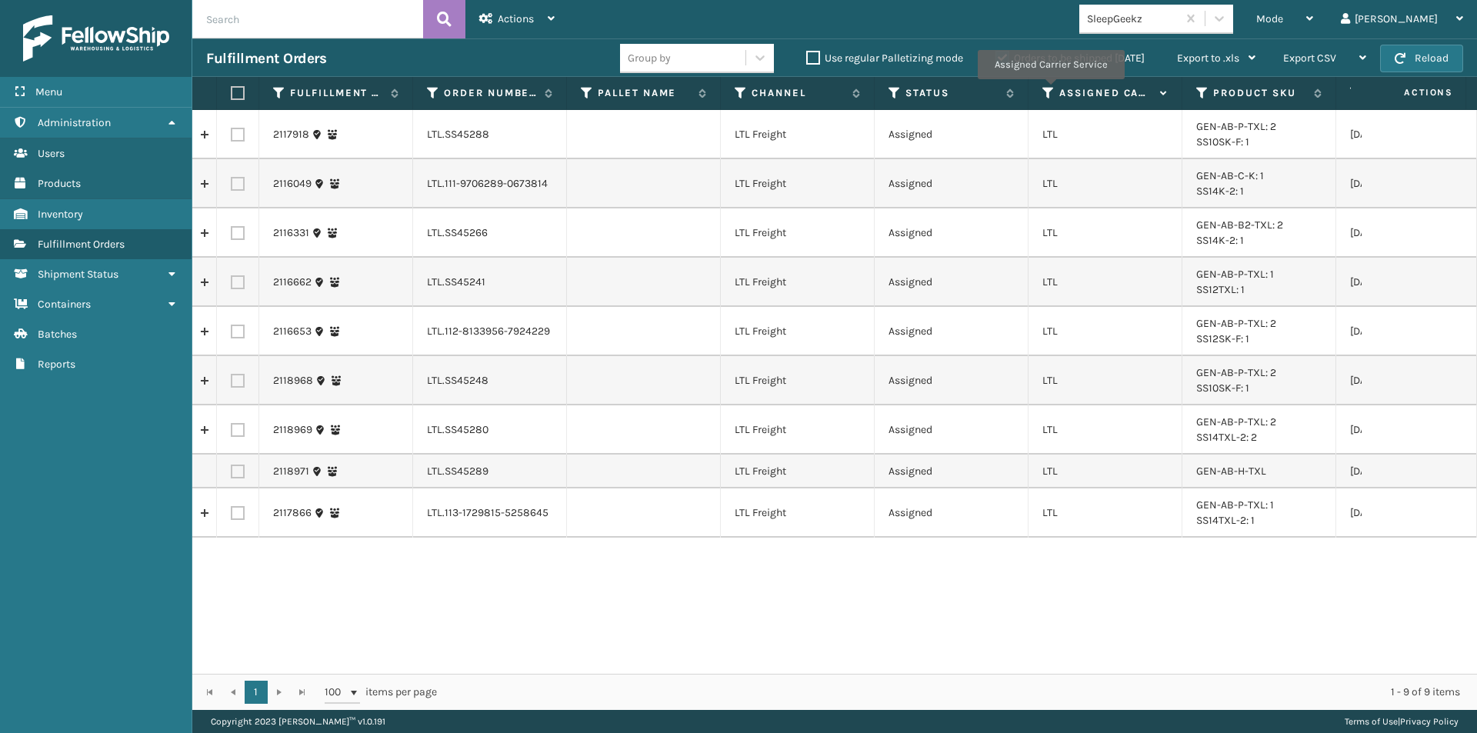
click at [1050, 90] on icon at bounding box center [1048, 93] width 12 height 14
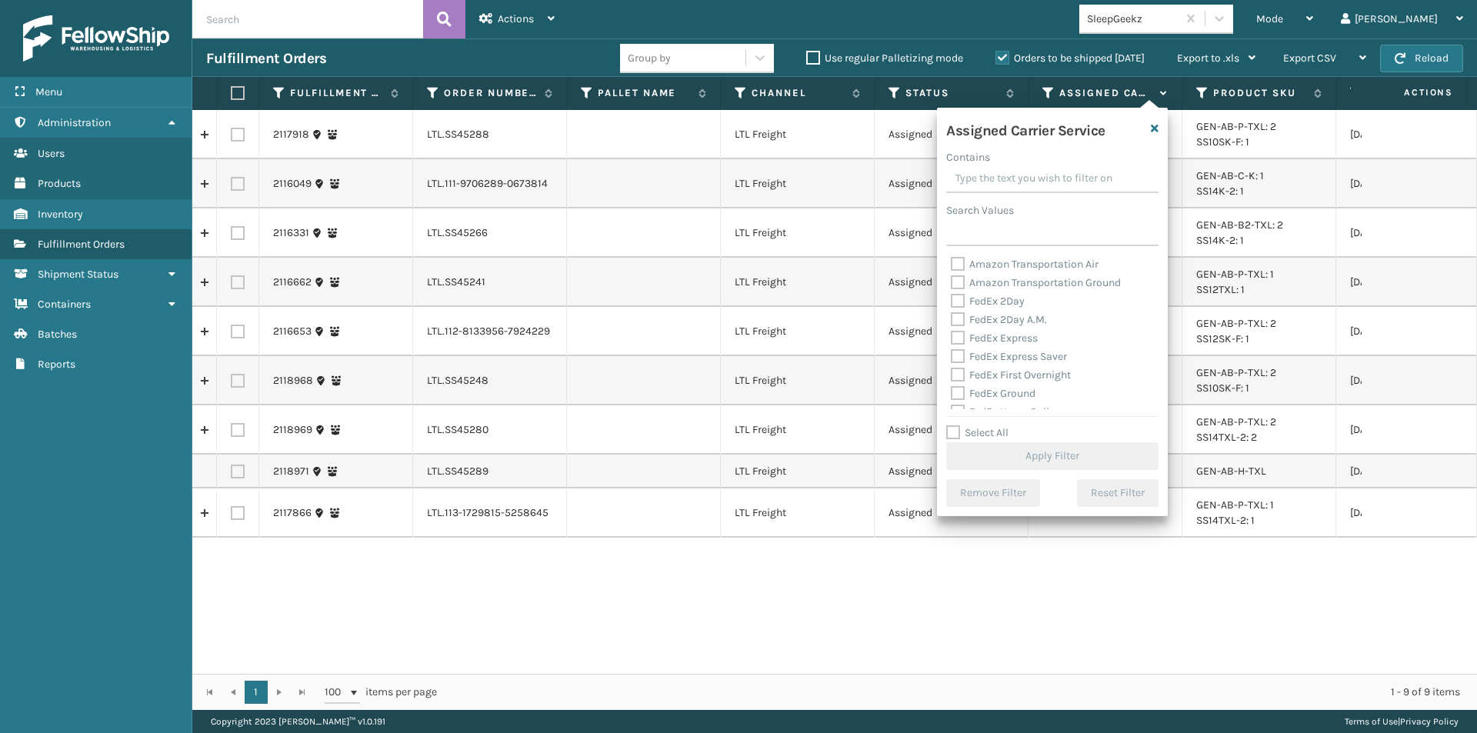
click at [961, 301] on label "FedEx 2Day" at bounding box center [988, 301] width 74 height 13
click at [951, 301] on input "FedEx 2Day" at bounding box center [951, 297] width 1 height 10
checkbox input "true"
click at [954, 325] on label "FedEx 2Day A.M." at bounding box center [999, 319] width 96 height 13
click at [951, 321] on input "FedEx 2Day A.M." at bounding box center [951, 316] width 1 height 10
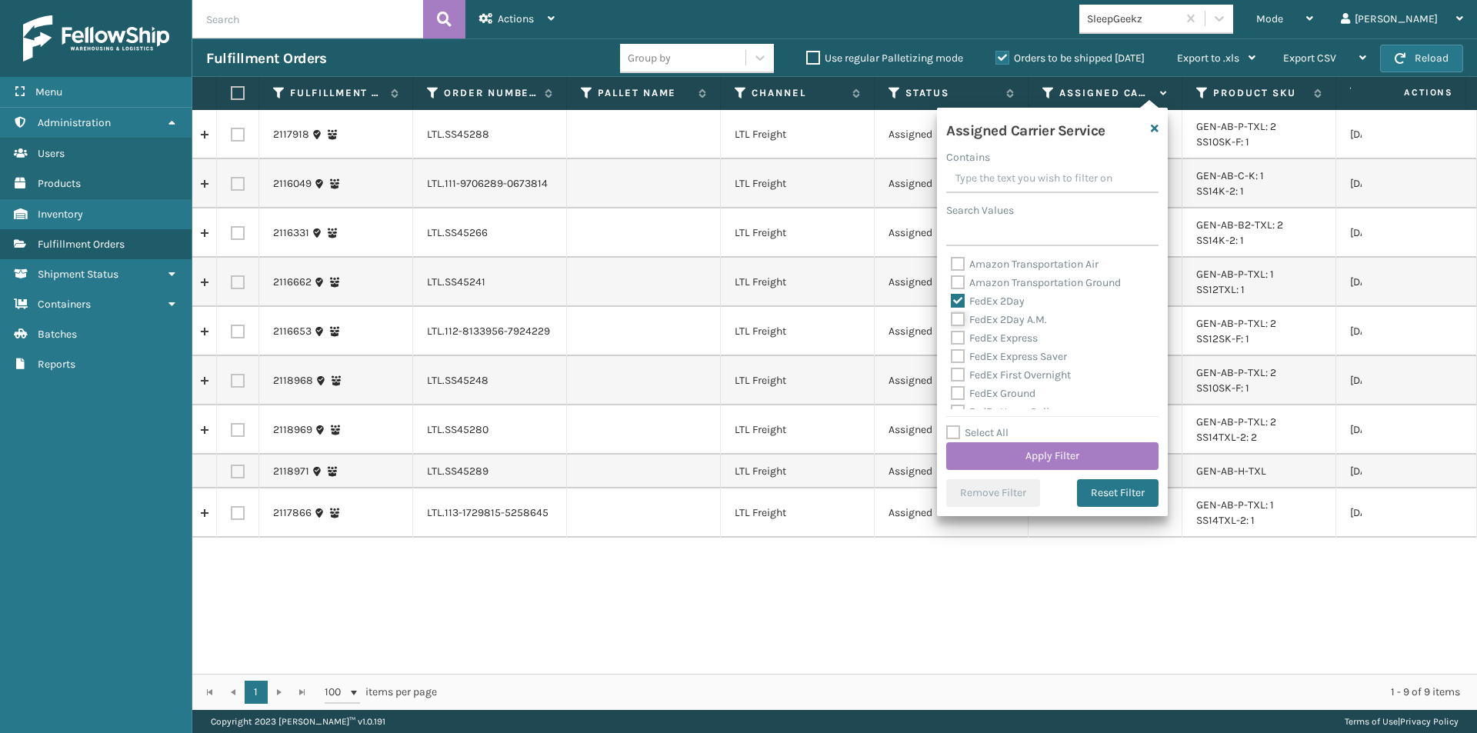
checkbox input "true"
click at [953, 344] on label "FedEx Express" at bounding box center [994, 337] width 87 height 13
click at [951, 339] on input "FedEx Express" at bounding box center [951, 334] width 1 height 10
checkbox input "true"
drag, startPoint x: 954, startPoint y: 349, endPoint x: 961, endPoint y: 364, distance: 16.2
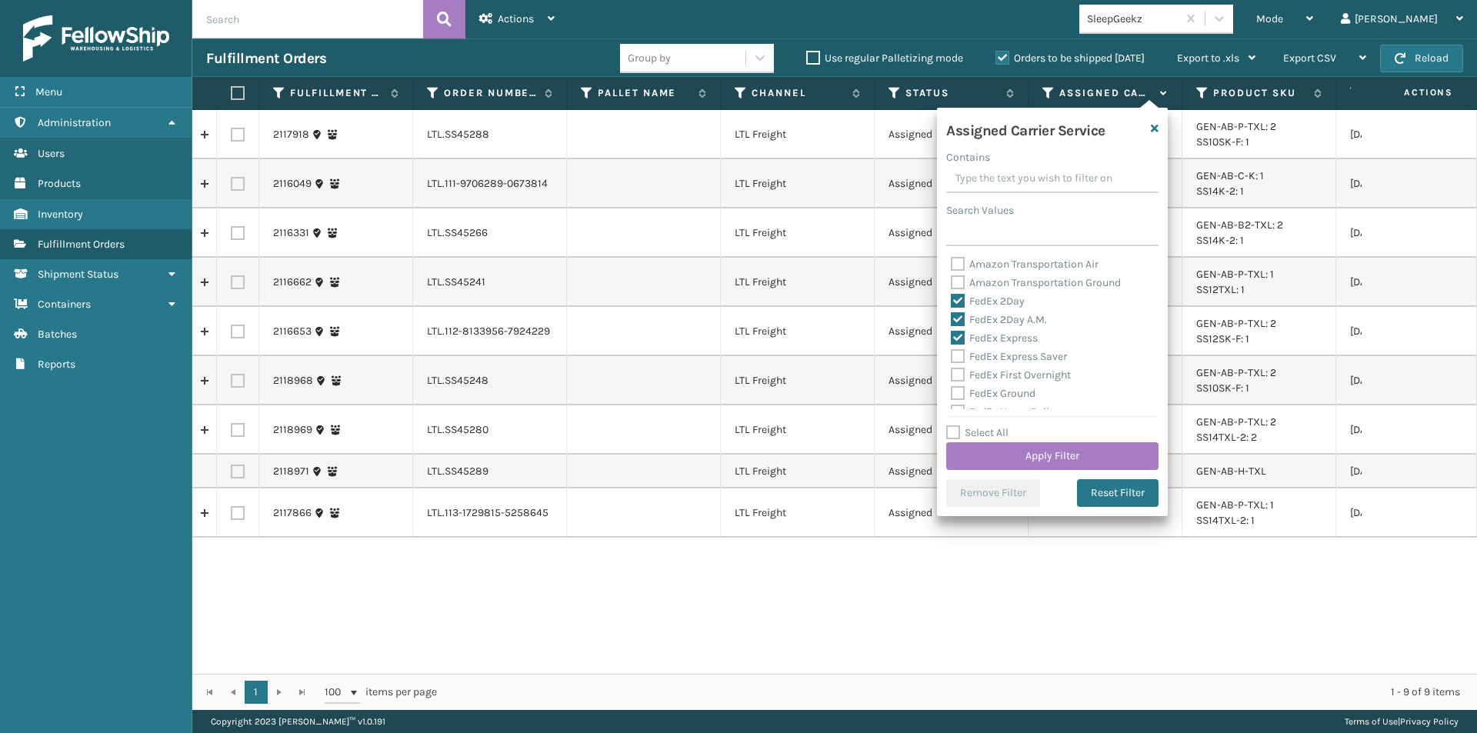
click at [954, 350] on label "FedEx Express Saver" at bounding box center [1009, 356] width 116 height 13
click at [951, 350] on input "FedEx Express Saver" at bounding box center [951, 353] width 1 height 10
checkbox input "true"
click at [952, 378] on label "FedEx First Overnight" at bounding box center [1011, 374] width 120 height 13
click at [951, 376] on input "FedEx First Overnight" at bounding box center [951, 371] width 1 height 10
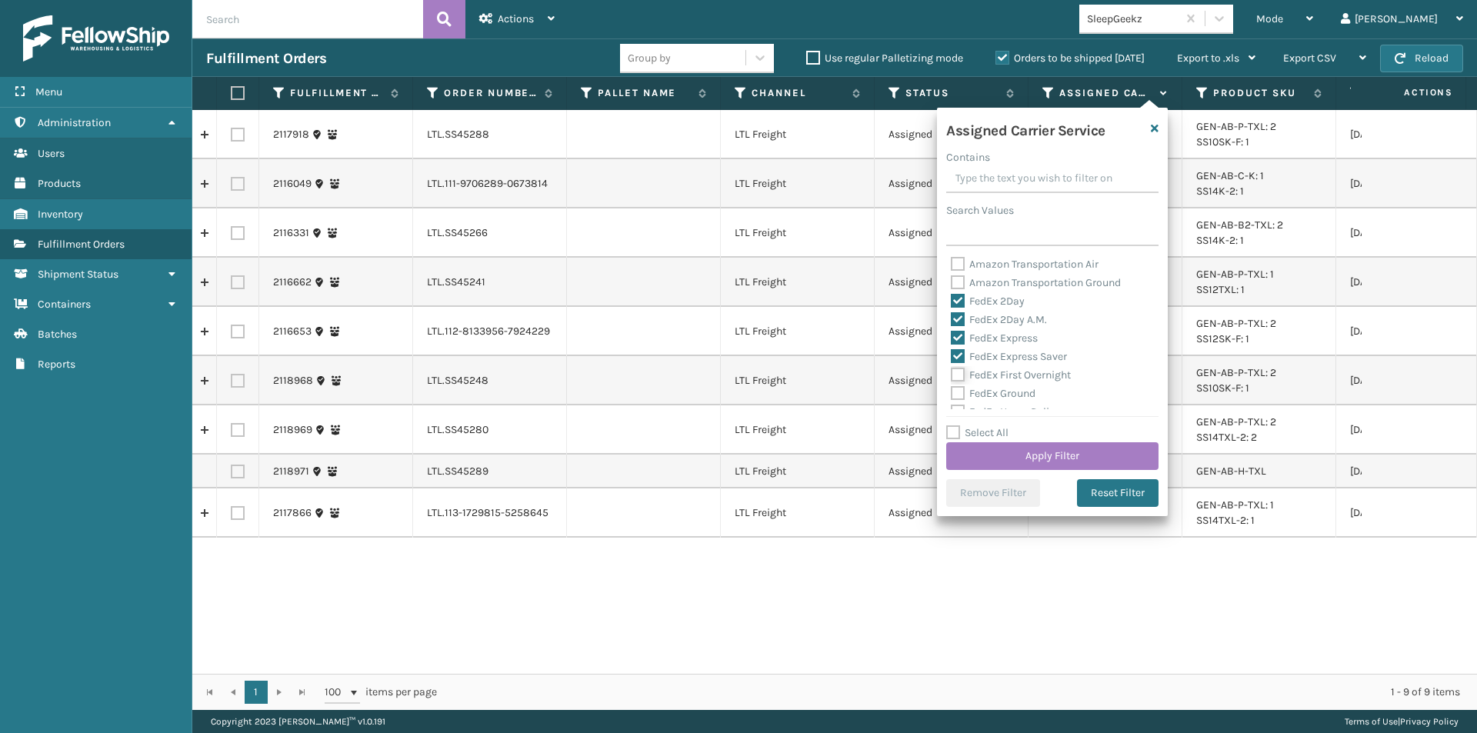
checkbox input "true"
drag, startPoint x: 957, startPoint y: 389, endPoint x: 968, endPoint y: 405, distance: 19.8
click at [958, 389] on label "FedEx Ground" at bounding box center [993, 393] width 85 height 13
click at [951, 389] on input "FedEx Ground" at bounding box center [951, 390] width 1 height 10
checkbox input "true"
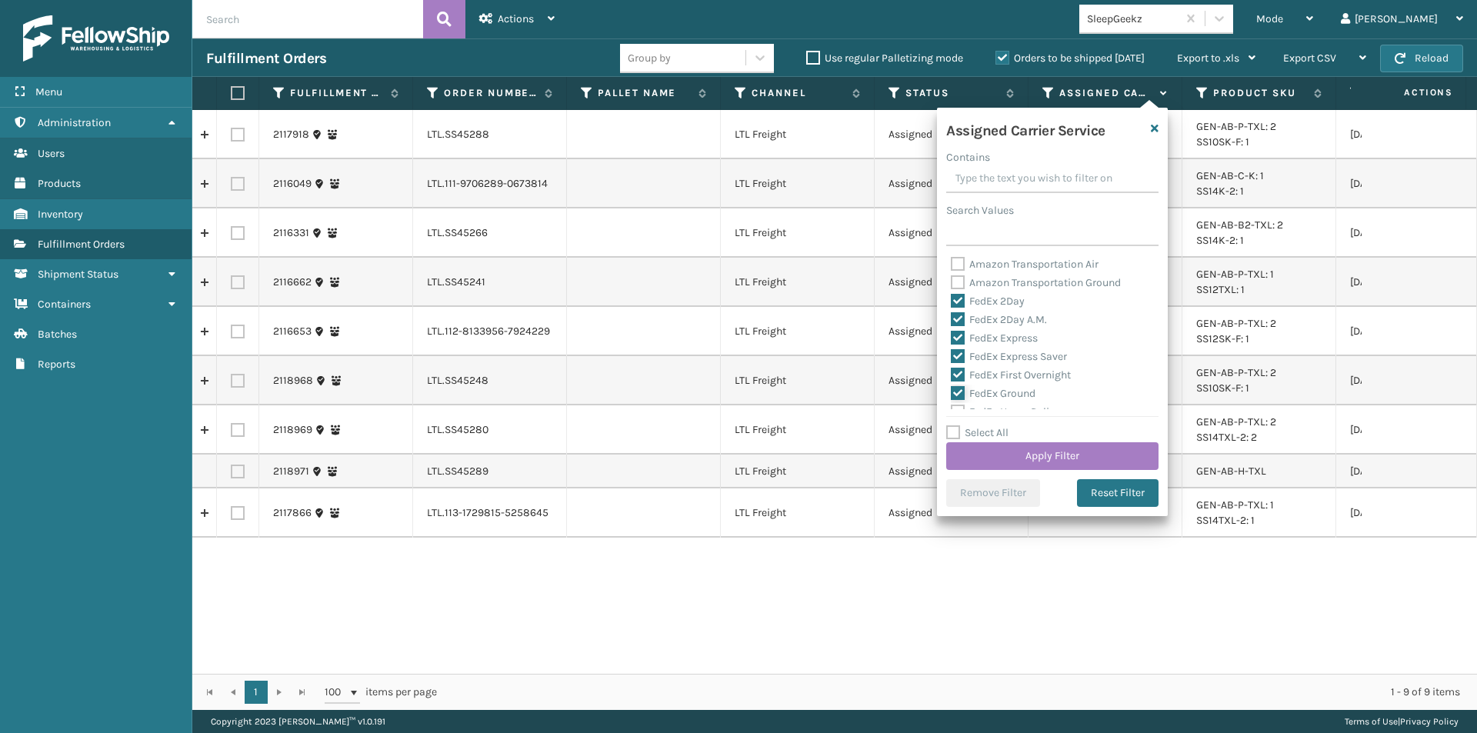
scroll to position [77, 0]
click at [958, 339] on label "FedEx Home Delivery" at bounding box center [1010, 334] width 118 height 13
click at [951, 336] on input "FedEx Home Delivery" at bounding box center [951, 331] width 1 height 10
checkbox input "true"
click at [956, 351] on label "FedEx Priority Overnight" at bounding box center [1018, 353] width 134 height 13
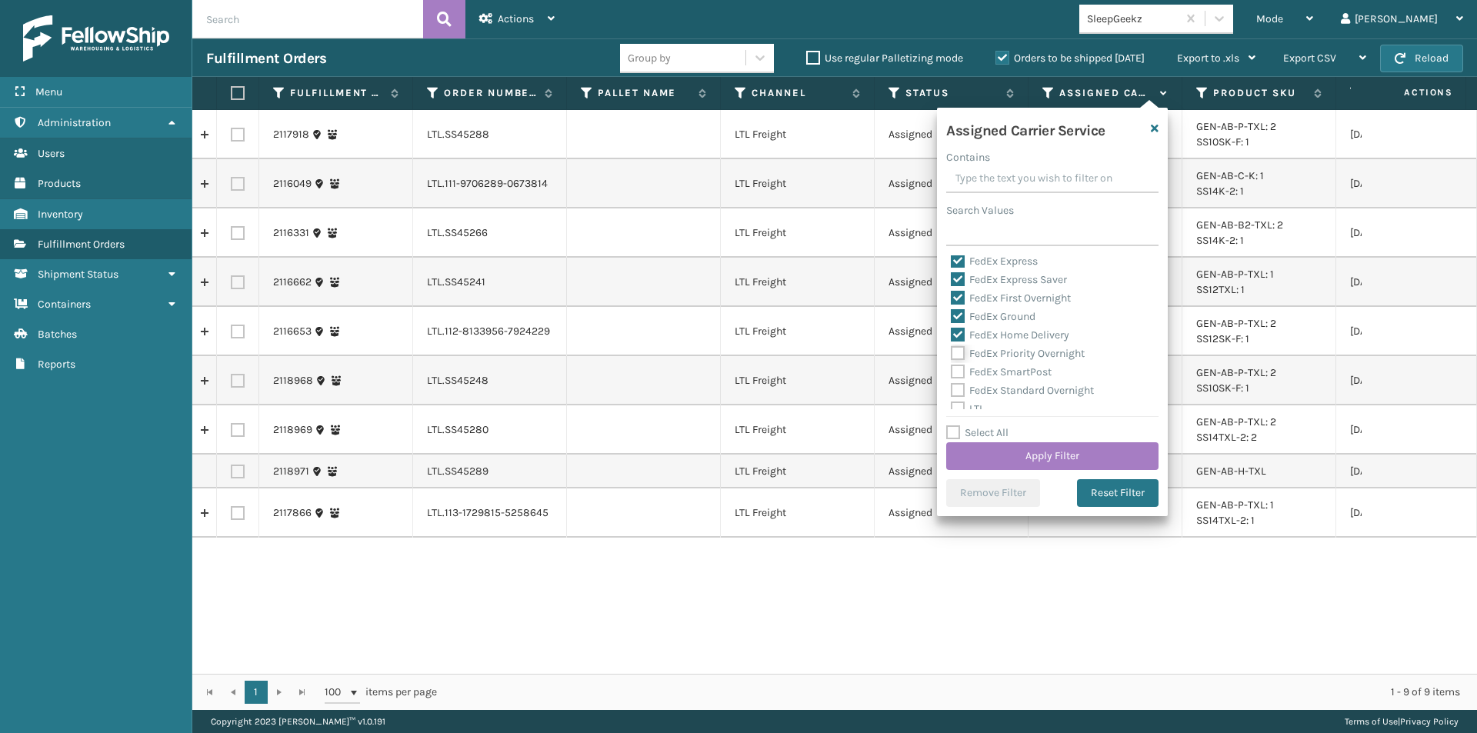
click at [951, 351] on input "FedEx Priority Overnight" at bounding box center [951, 350] width 1 height 10
checkbox input "true"
click at [957, 373] on label "FedEx SmartPost" at bounding box center [1001, 371] width 101 height 13
click at [951, 373] on input "FedEx SmartPost" at bounding box center [951, 368] width 1 height 10
checkbox input "true"
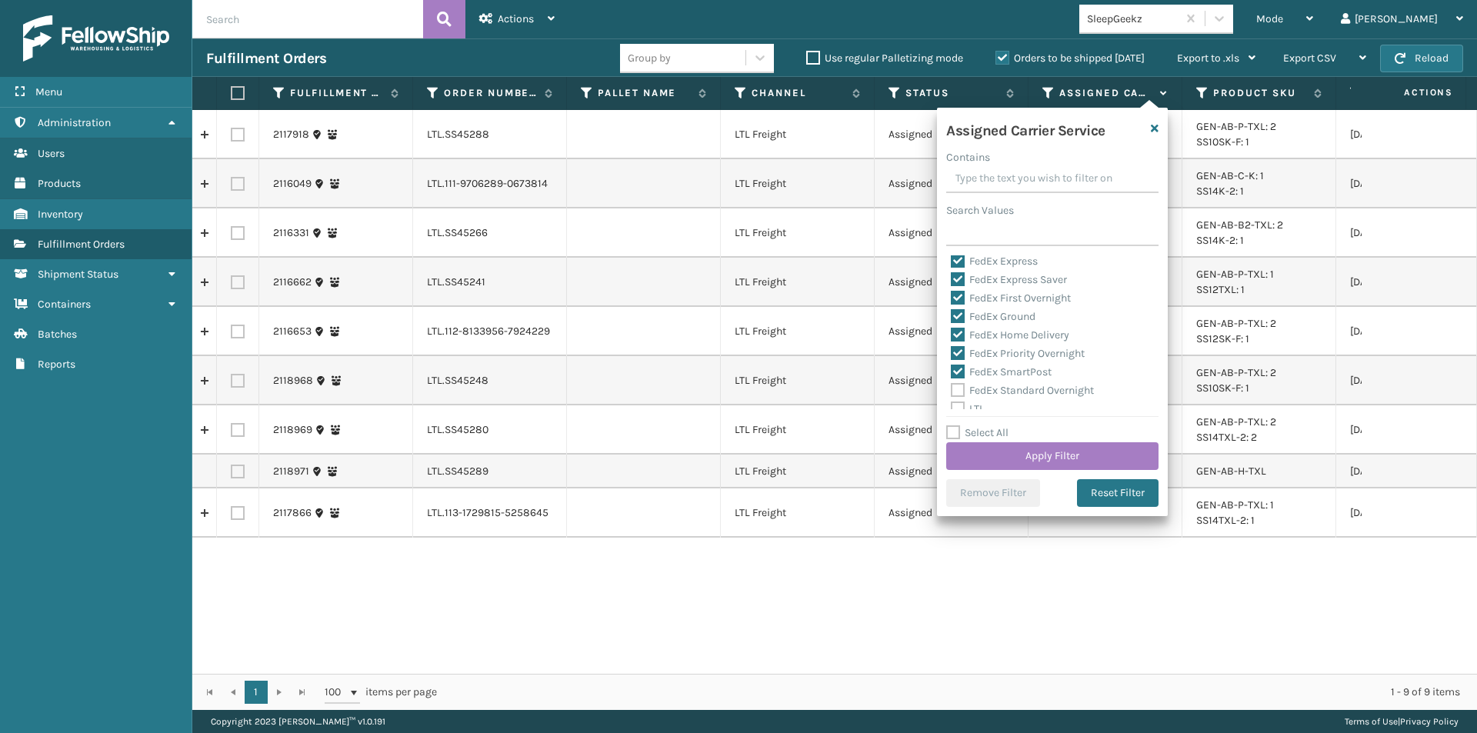
click at [954, 390] on label "FedEx Standard Overnight" at bounding box center [1022, 390] width 143 height 13
click at [951, 390] on input "FedEx Standard Overnight" at bounding box center [951, 386] width 1 height 10
checkbox input "true"
click at [1050, 456] on button "Apply Filter" at bounding box center [1052, 456] width 212 height 28
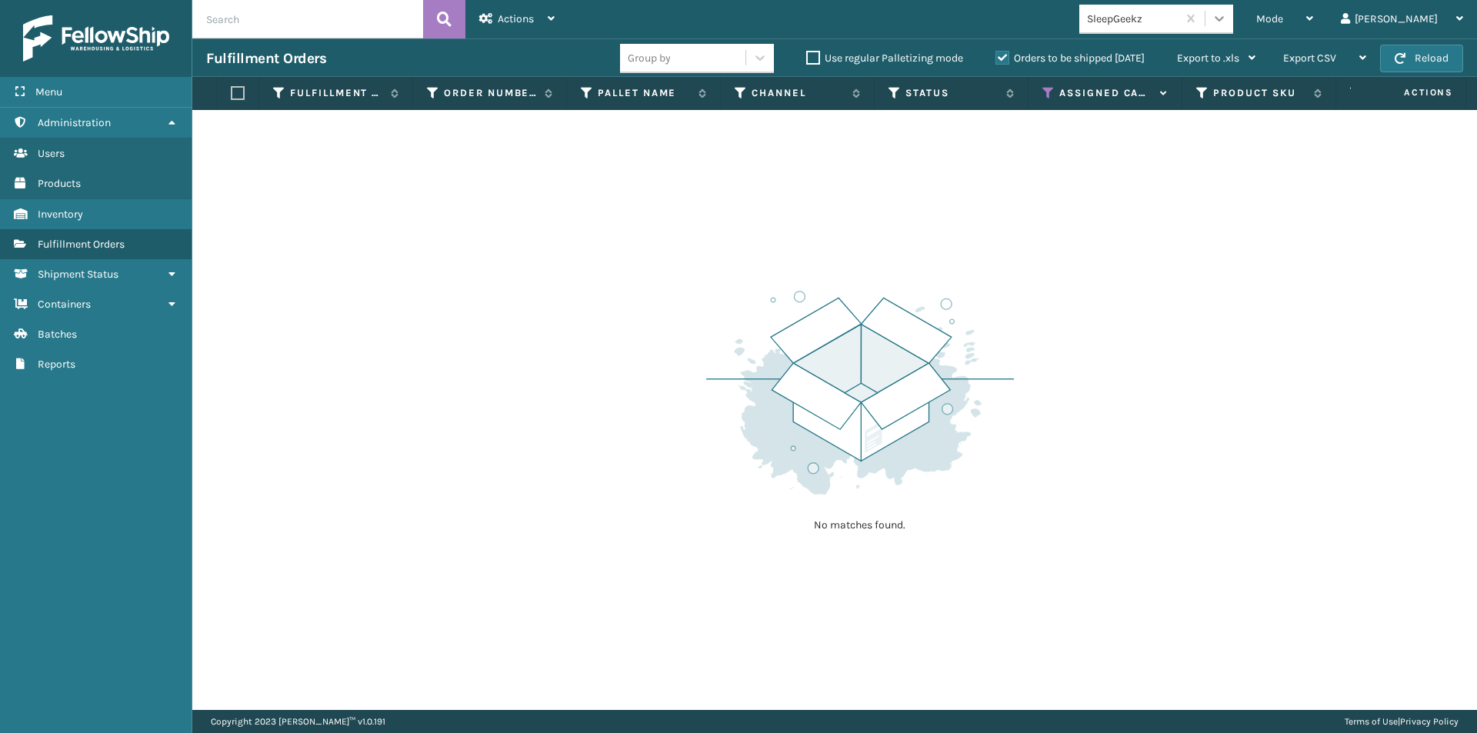
click at [1227, 23] on icon at bounding box center [1218, 18] width 15 height 15
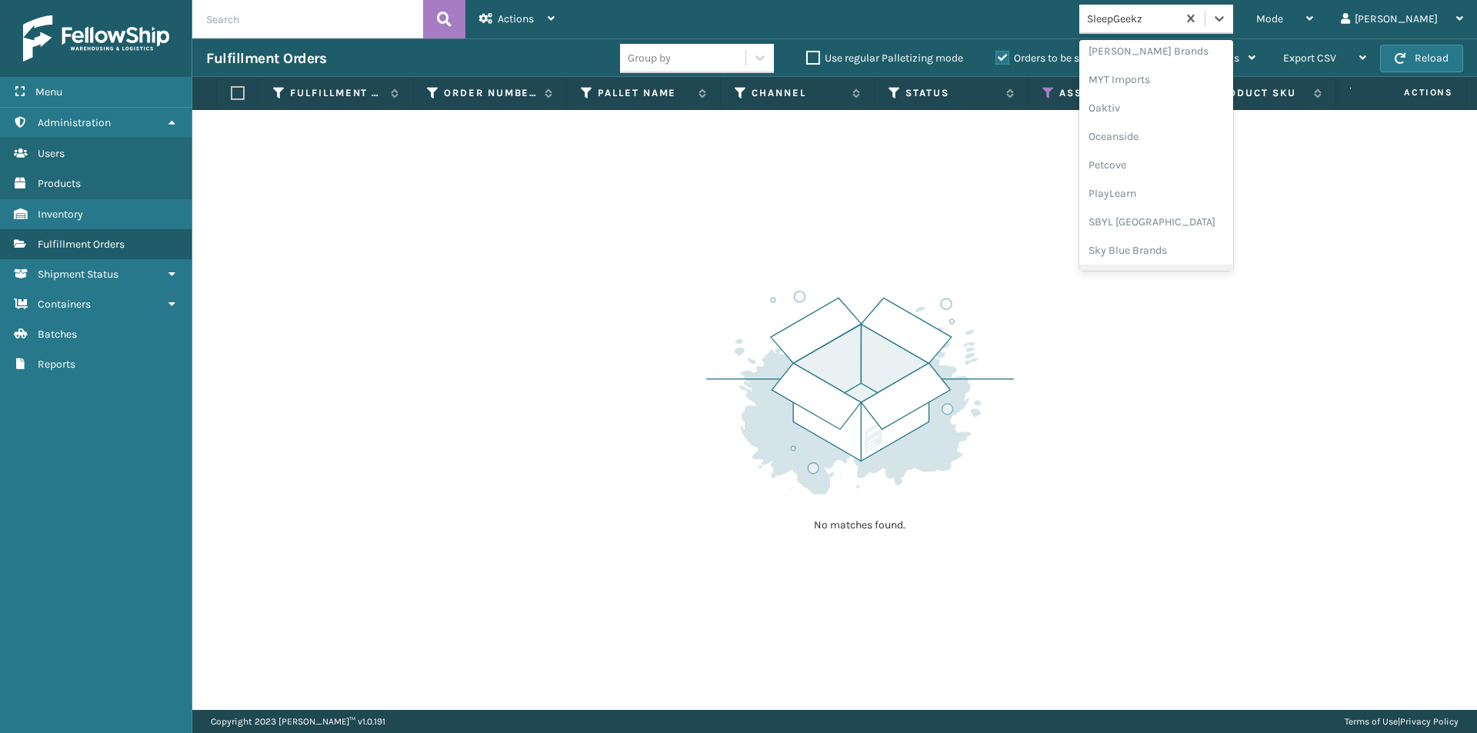
scroll to position [771, 0]
click at [1193, 221] on div "SleepGeekz" at bounding box center [1156, 225] width 154 height 28
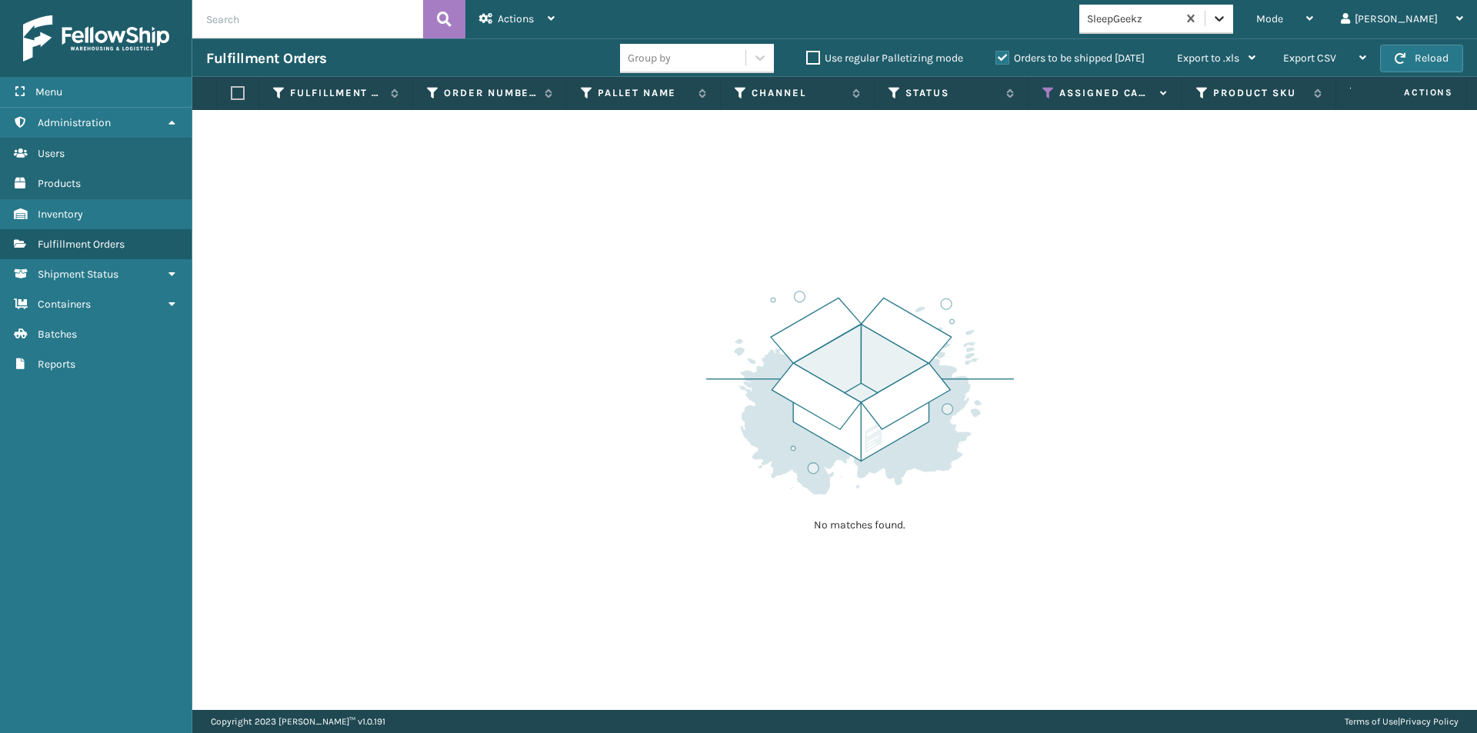
click at [1233, 20] on div at bounding box center [1219, 19] width 28 height 28
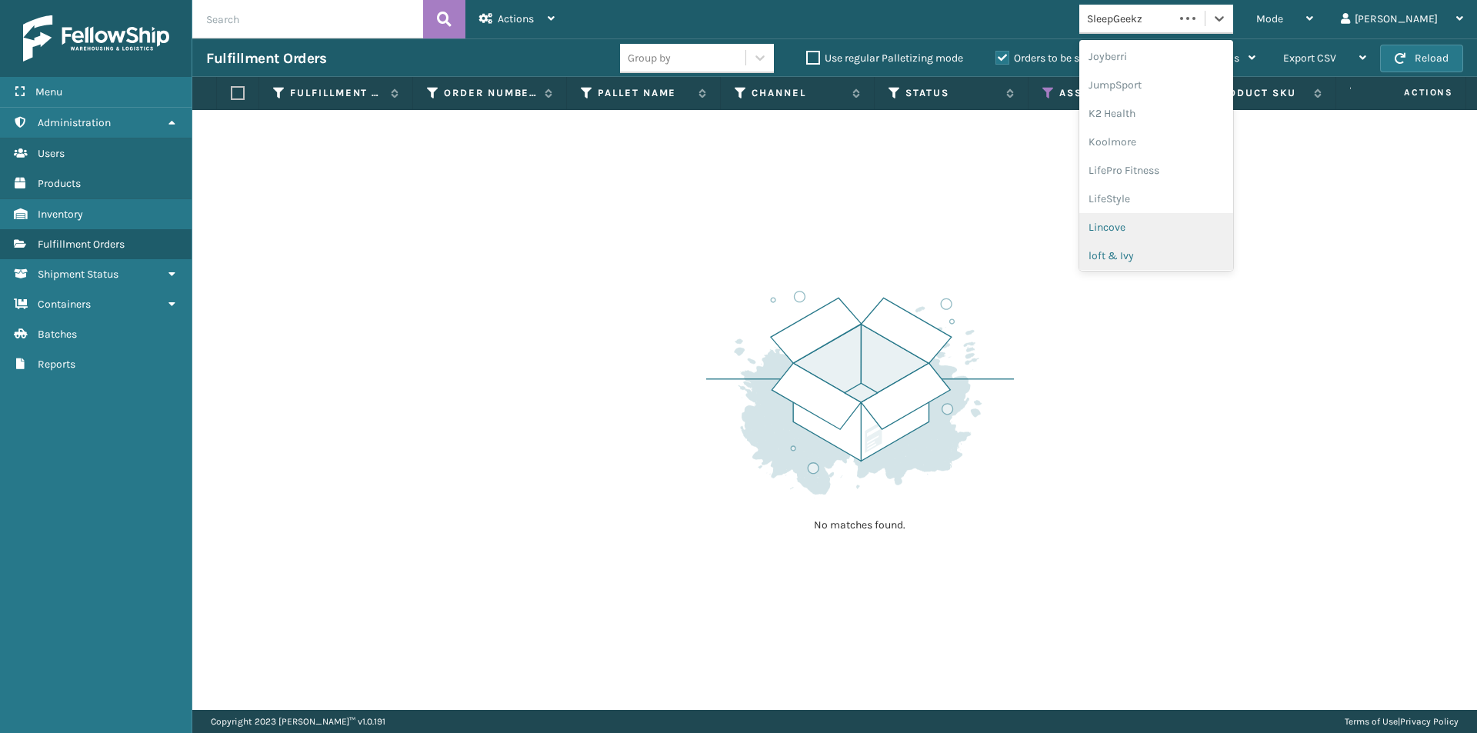
scroll to position [487, 0]
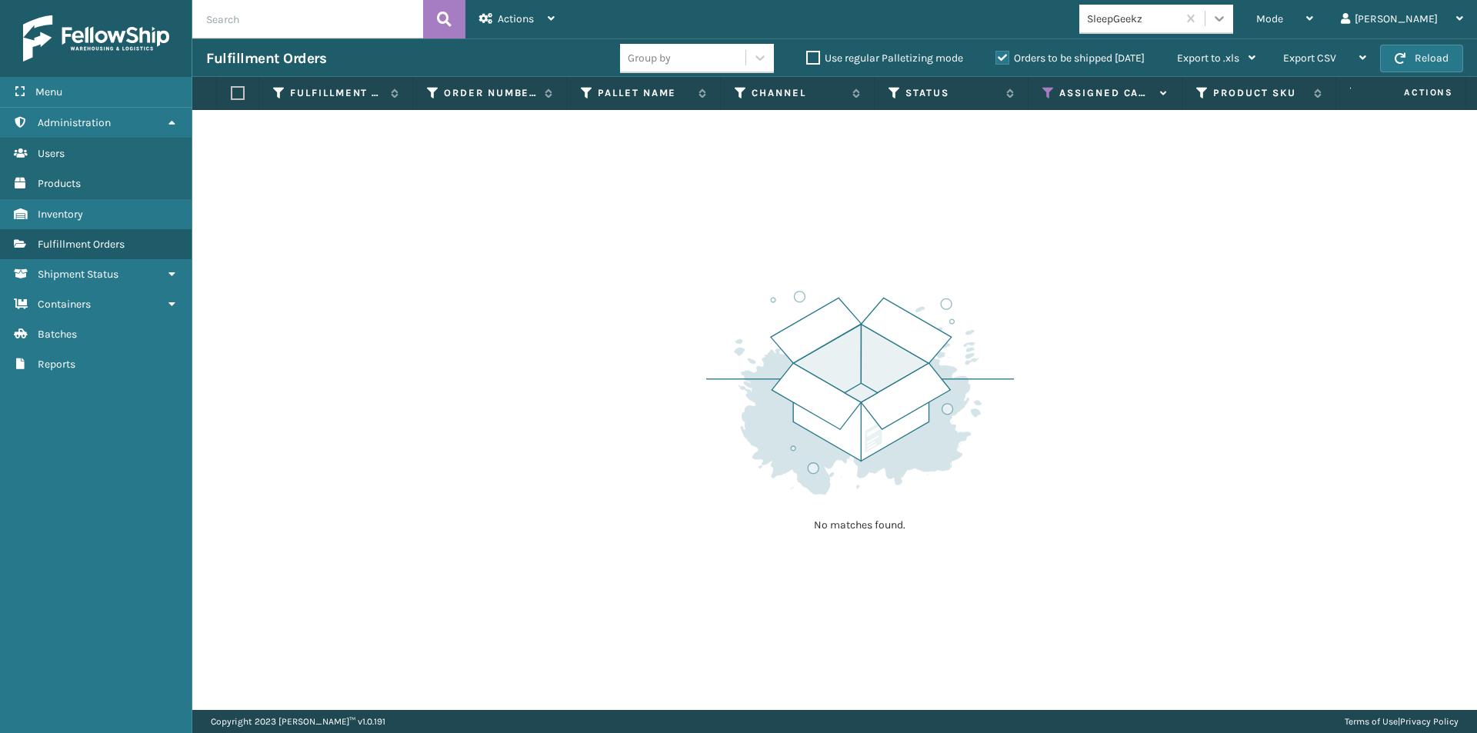
click at [1227, 22] on icon at bounding box center [1218, 18] width 15 height 15
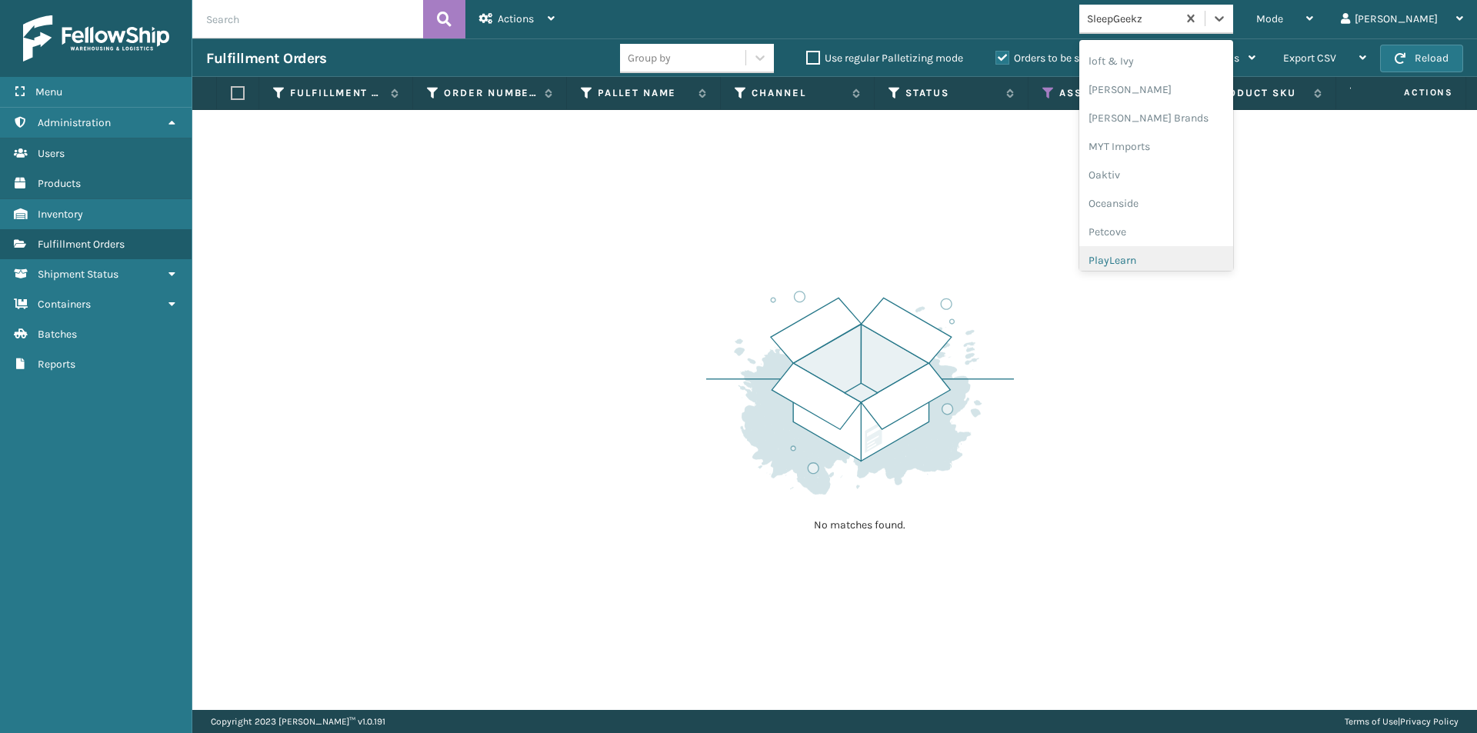
scroll to position [771, 0]
click at [1192, 259] on div "Sunn Brands" at bounding box center [1156, 253] width 154 height 28
